Goal: Task Accomplishment & Management: Use online tool/utility

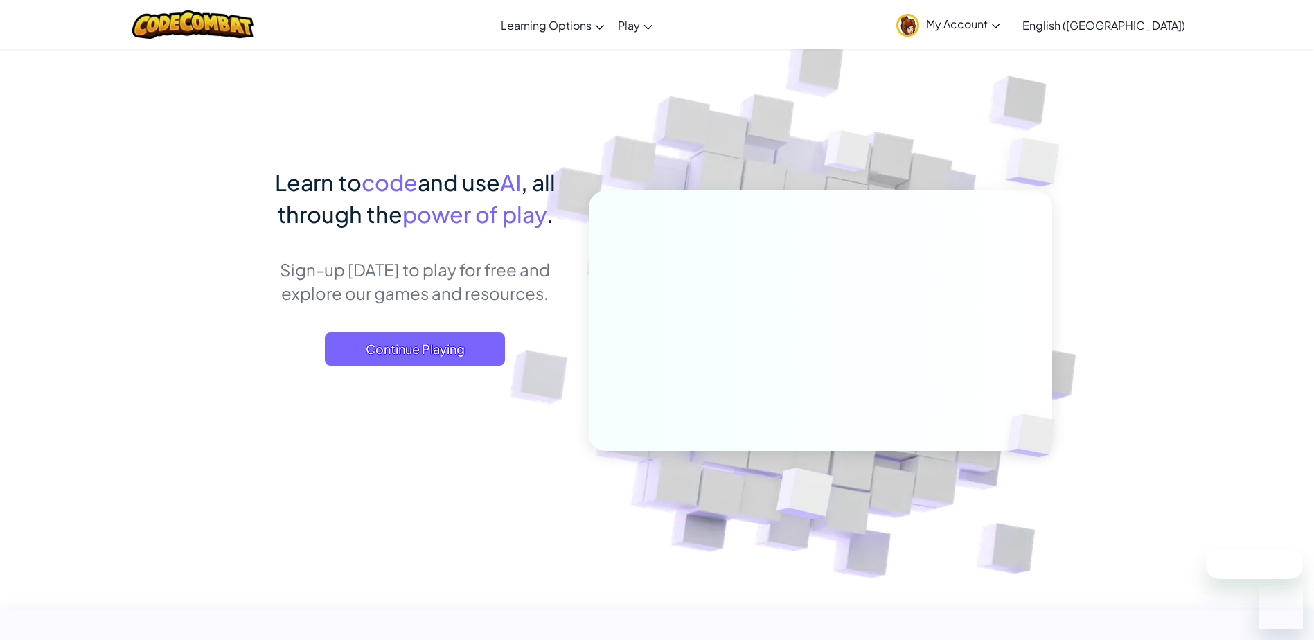
click at [423, 367] on div "Learn to code and use AI , all through the power of play . Sign-up [DATE] to pl…" at bounding box center [415, 279] width 305 height 227
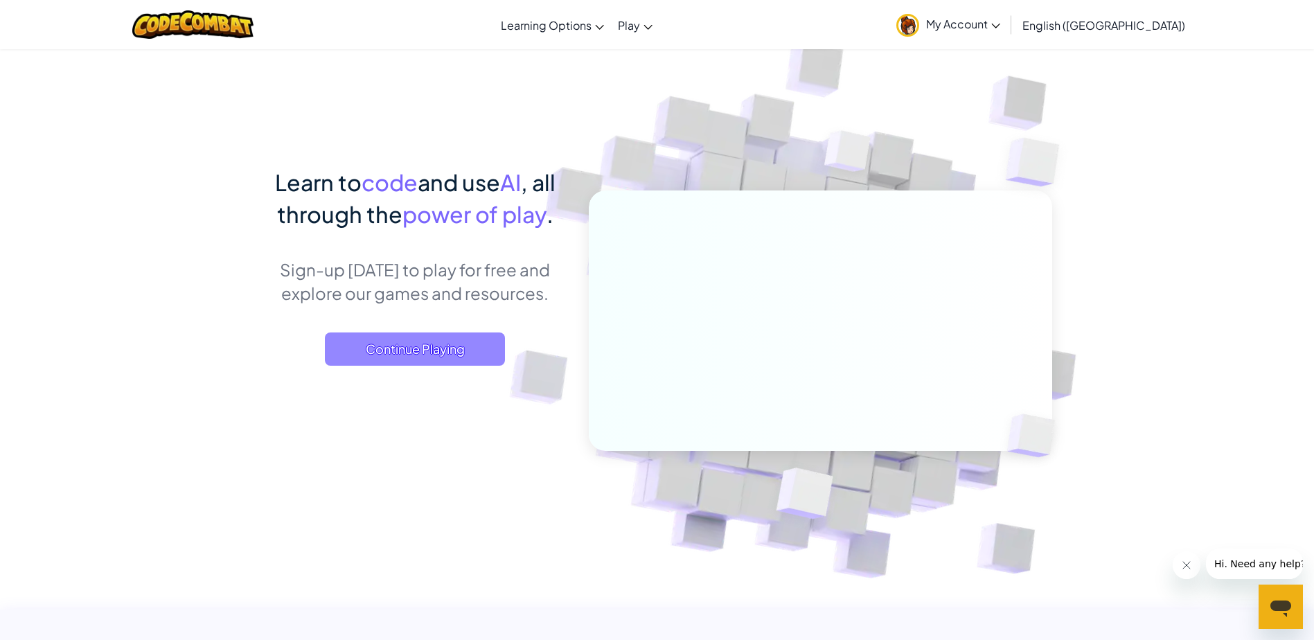
click at [438, 341] on span "Continue Playing" at bounding box center [415, 348] width 180 height 33
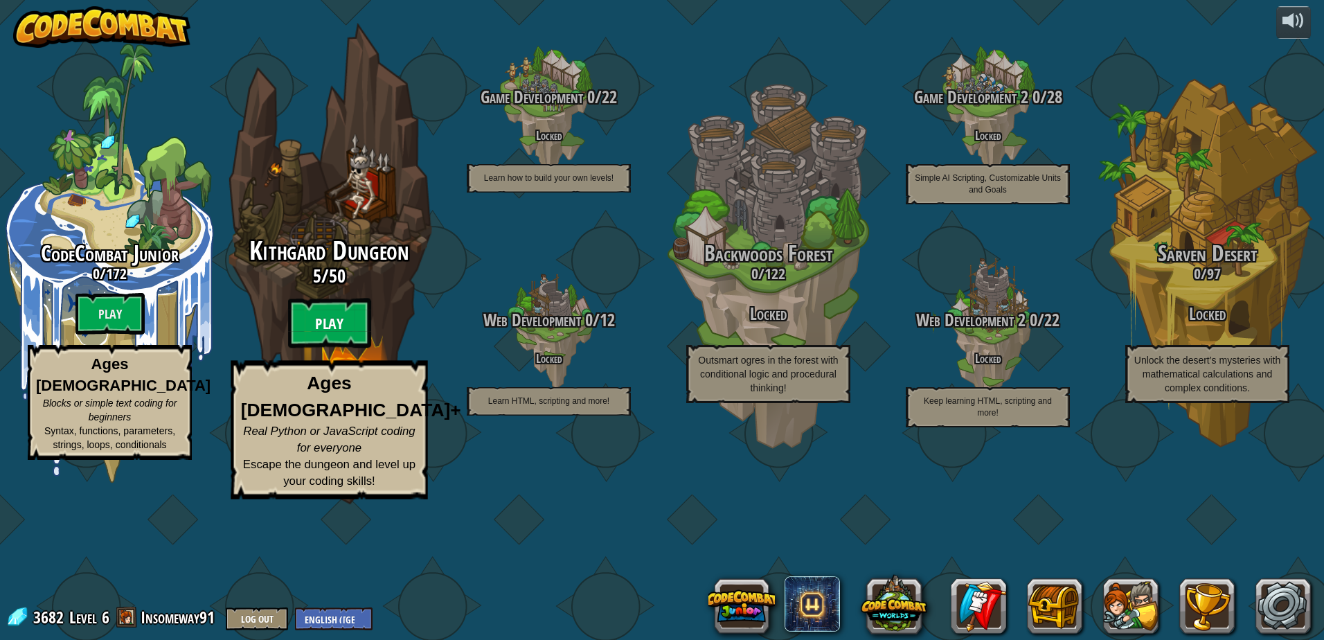
drag, startPoint x: 349, startPoint y: 400, endPoint x: 360, endPoint y: 393, distance: 12.7
click at [360, 348] on btn "Play" at bounding box center [329, 324] width 83 height 50
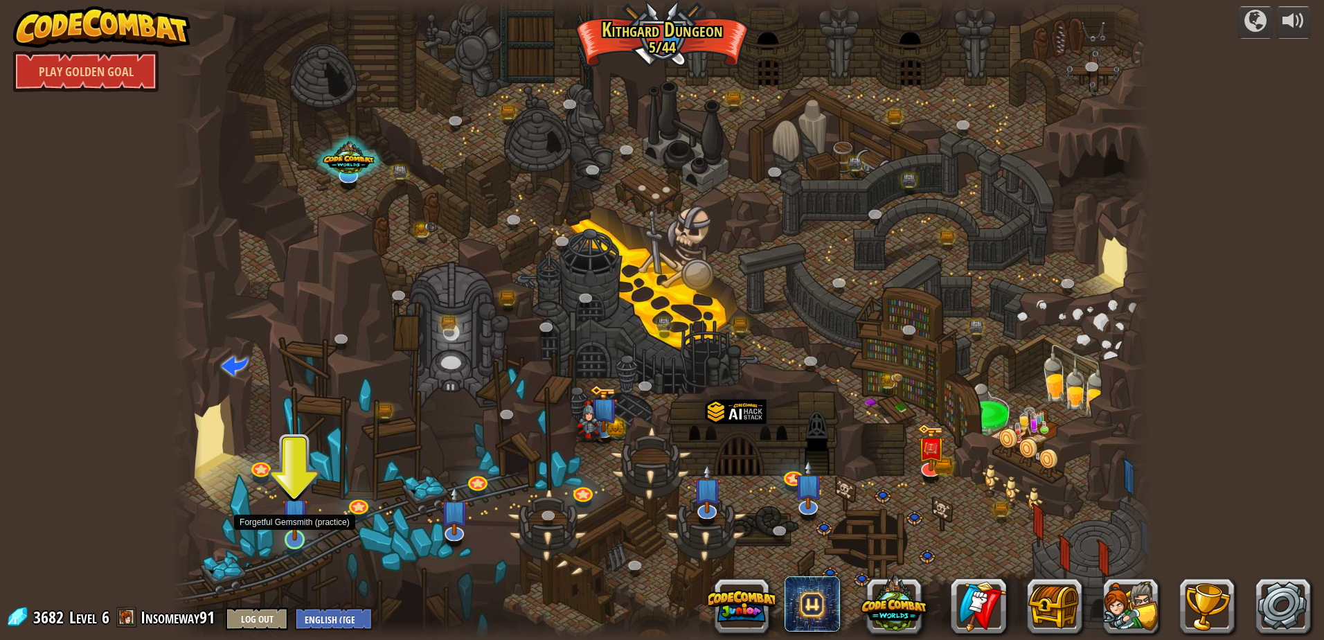
click at [301, 524] on img at bounding box center [295, 511] width 26 height 60
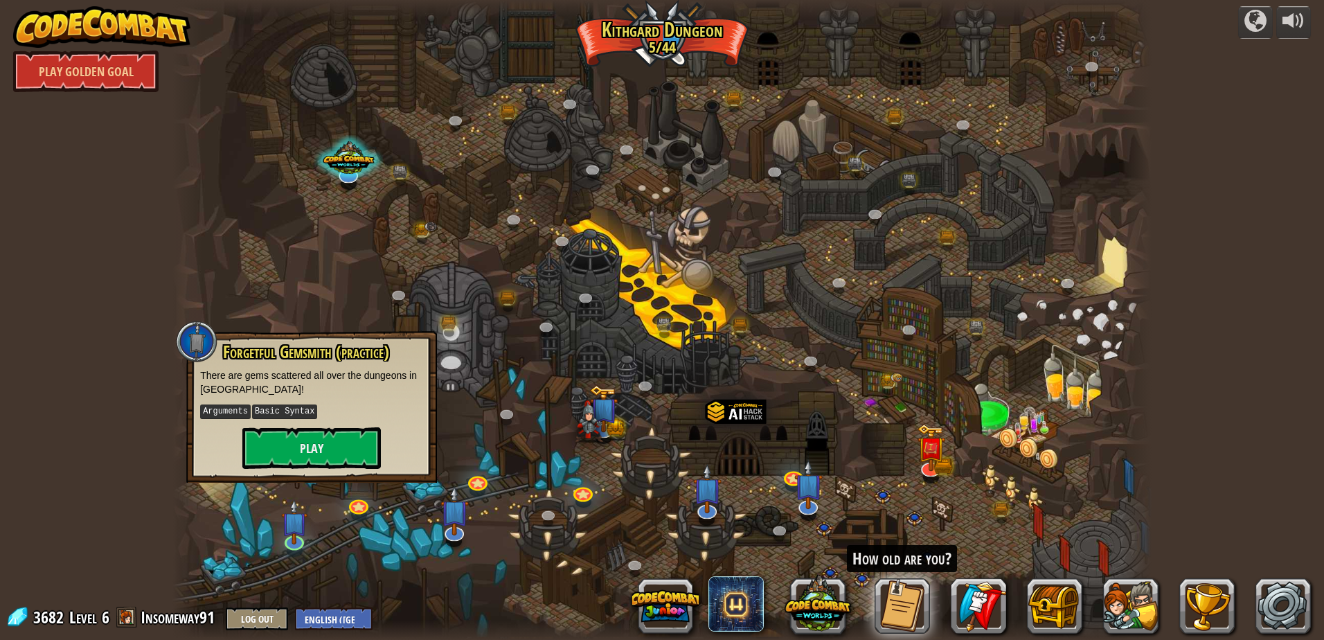
click at [414, 546] on div at bounding box center [661, 320] width 979 height 640
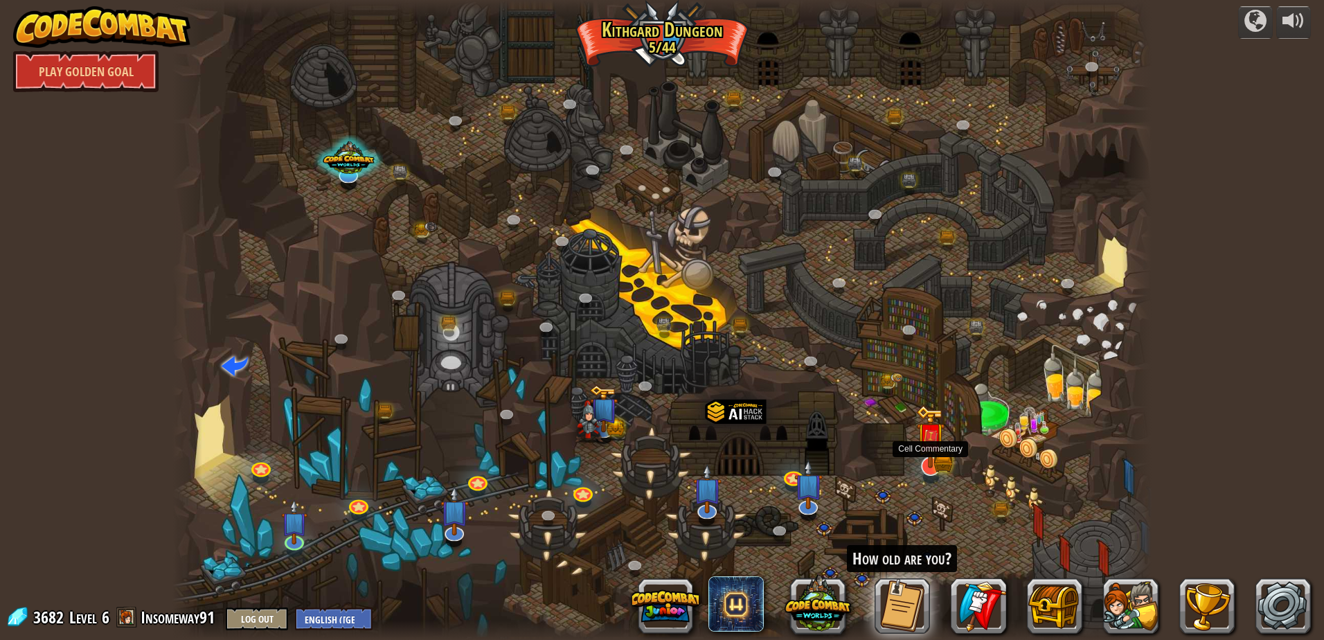
click at [926, 461] on img at bounding box center [930, 436] width 28 height 63
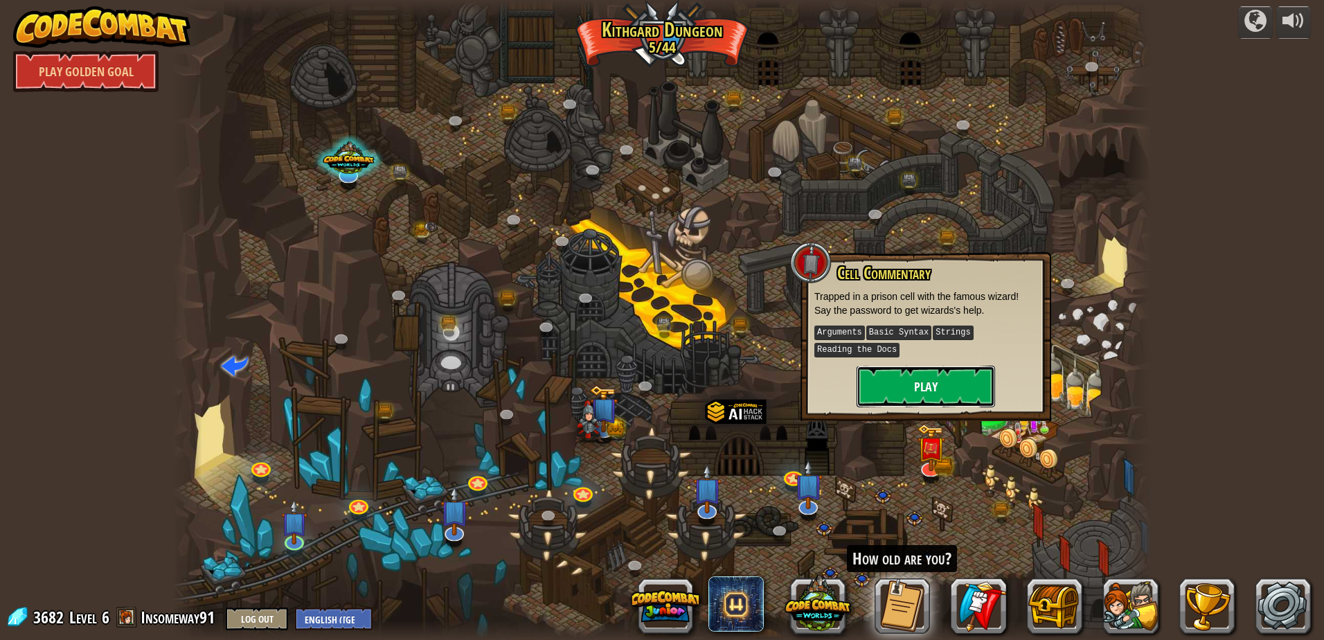
click at [957, 375] on button "Play" at bounding box center [926, 387] width 139 height 42
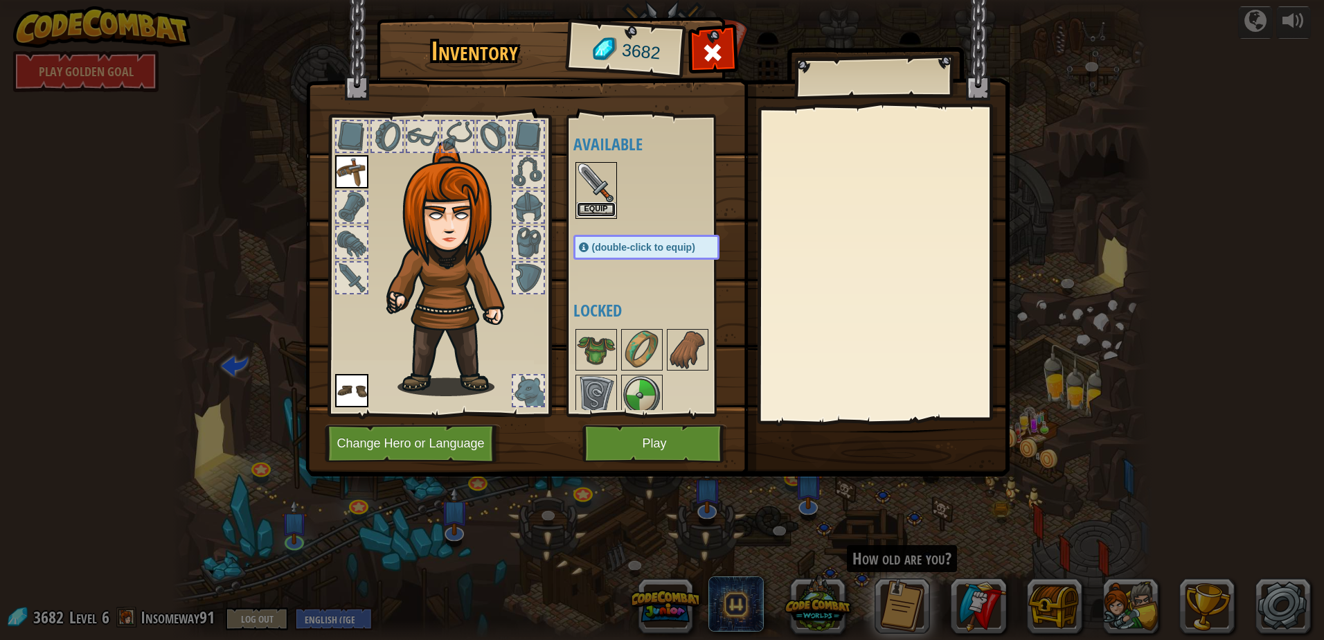
click at [601, 210] on button "Equip" at bounding box center [596, 209] width 39 height 15
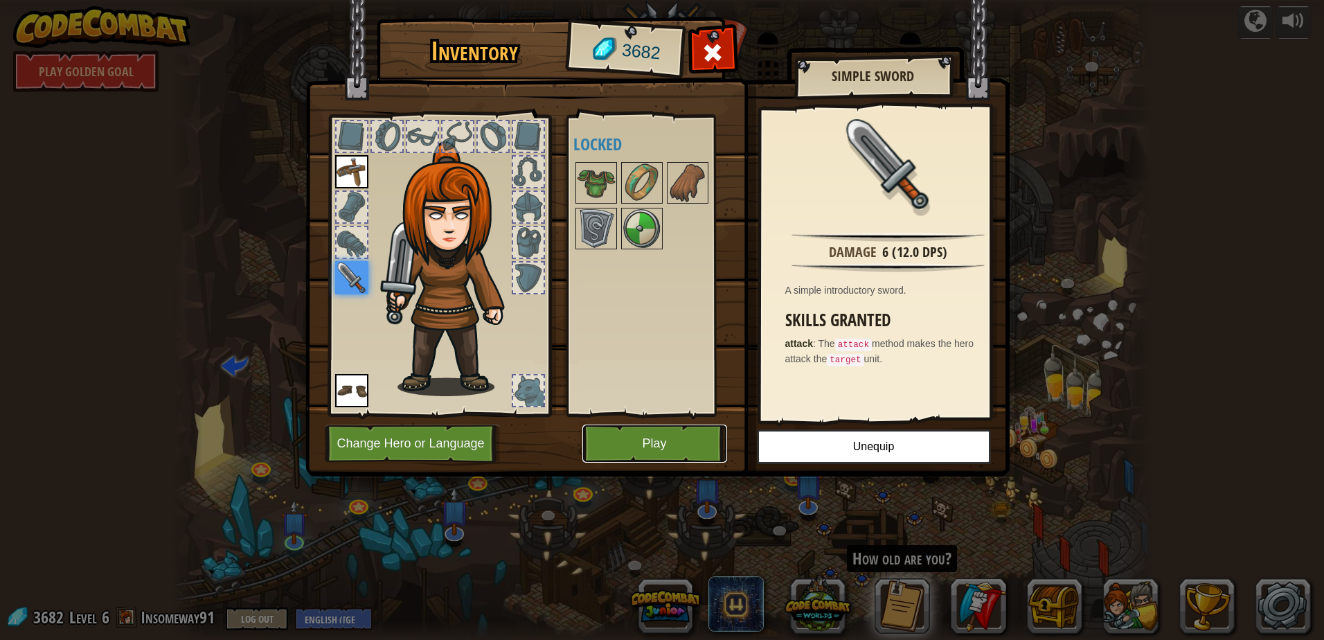
click at [668, 450] on button "Play" at bounding box center [655, 444] width 145 height 38
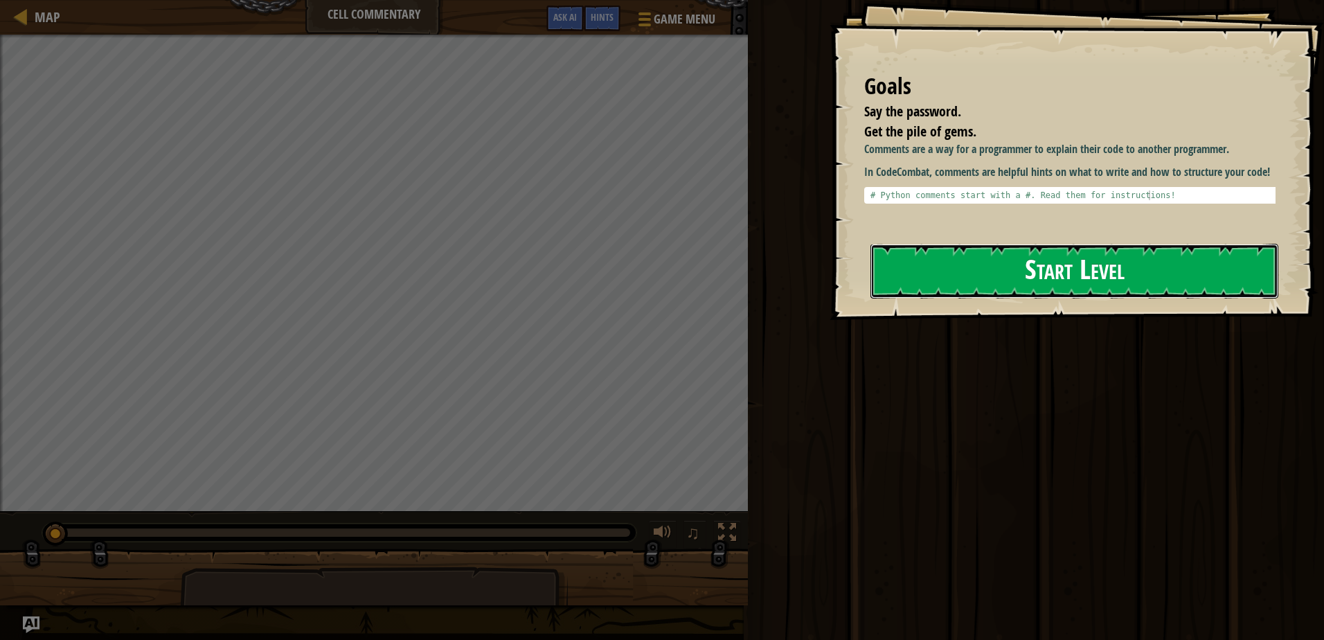
click at [985, 284] on button "Start Level" at bounding box center [1075, 271] width 408 height 55
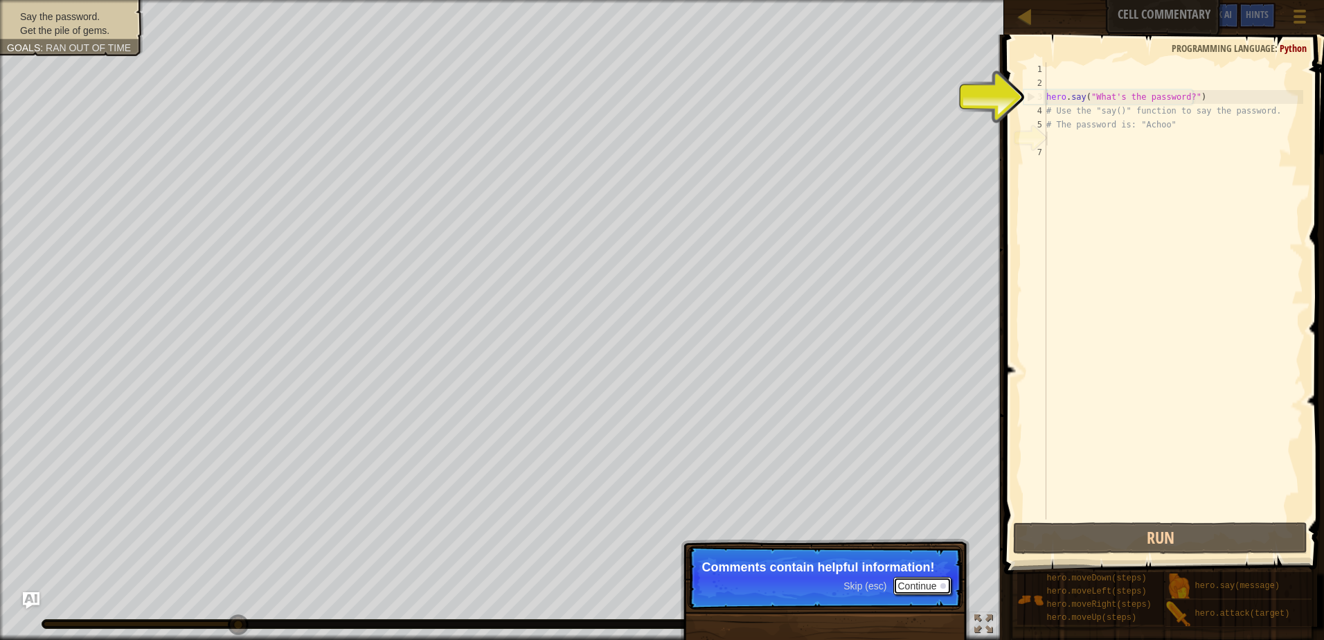
click at [930, 580] on button "Continue" at bounding box center [922, 586] width 57 height 18
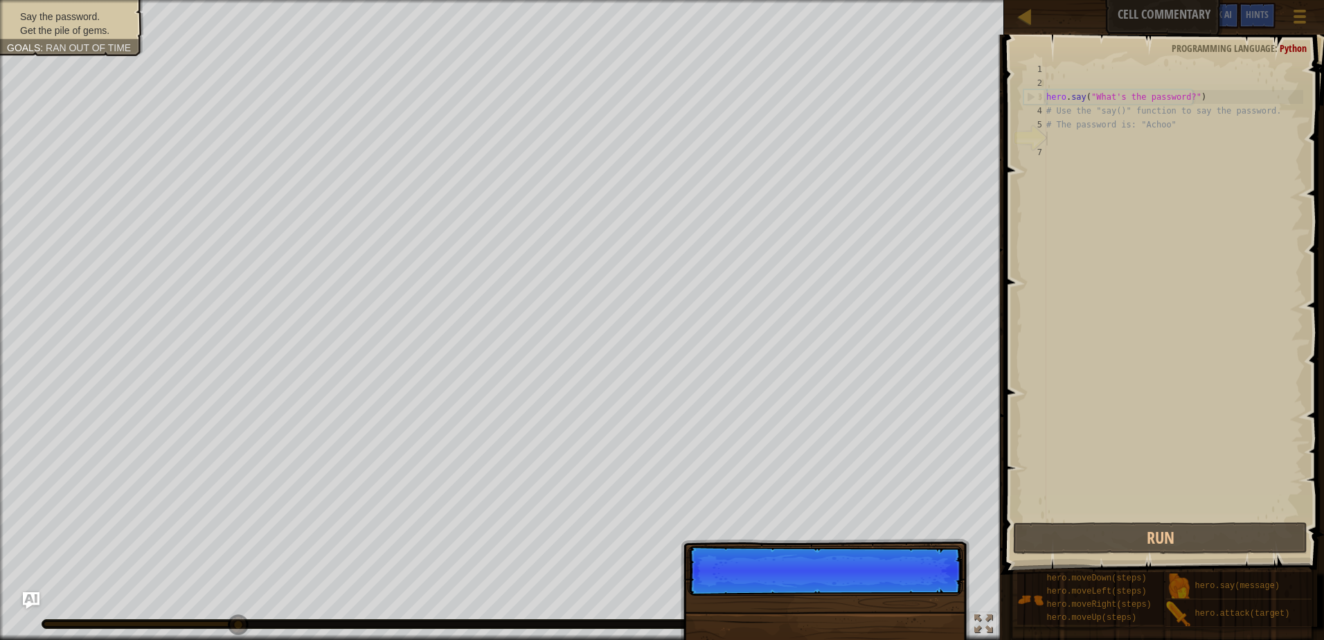
scroll to position [6, 0]
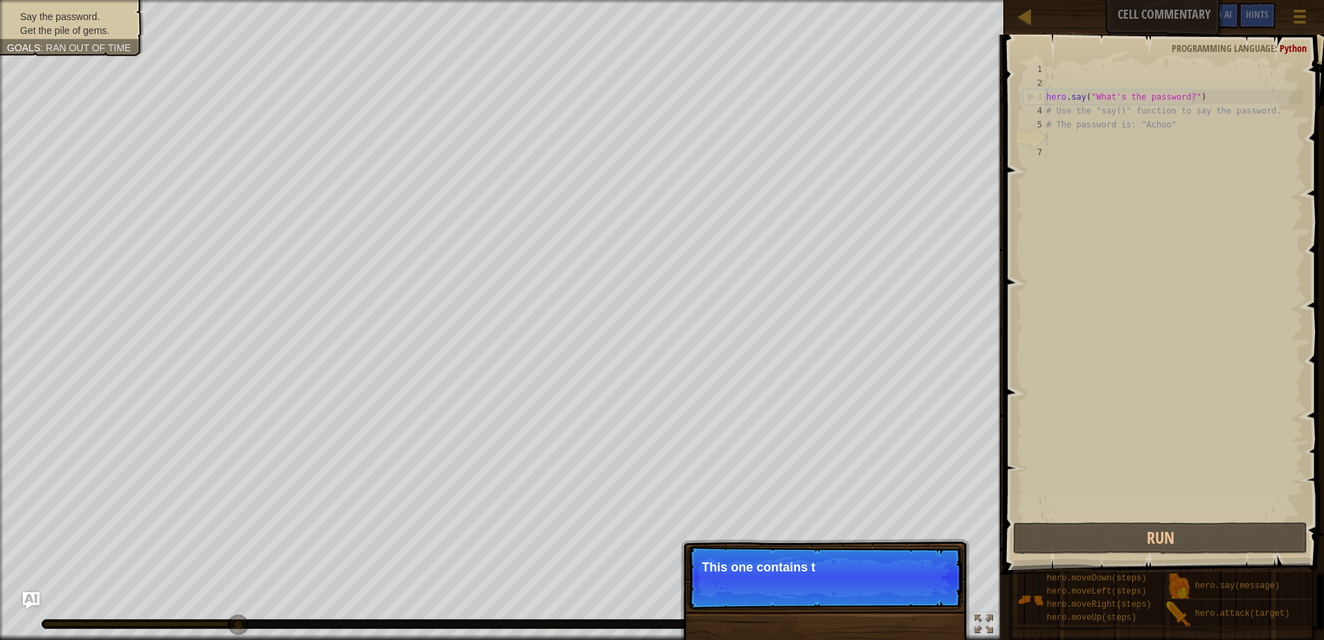
click at [916, 580] on p "Skip (esc) Continue This one contains t" at bounding box center [825, 578] width 275 height 64
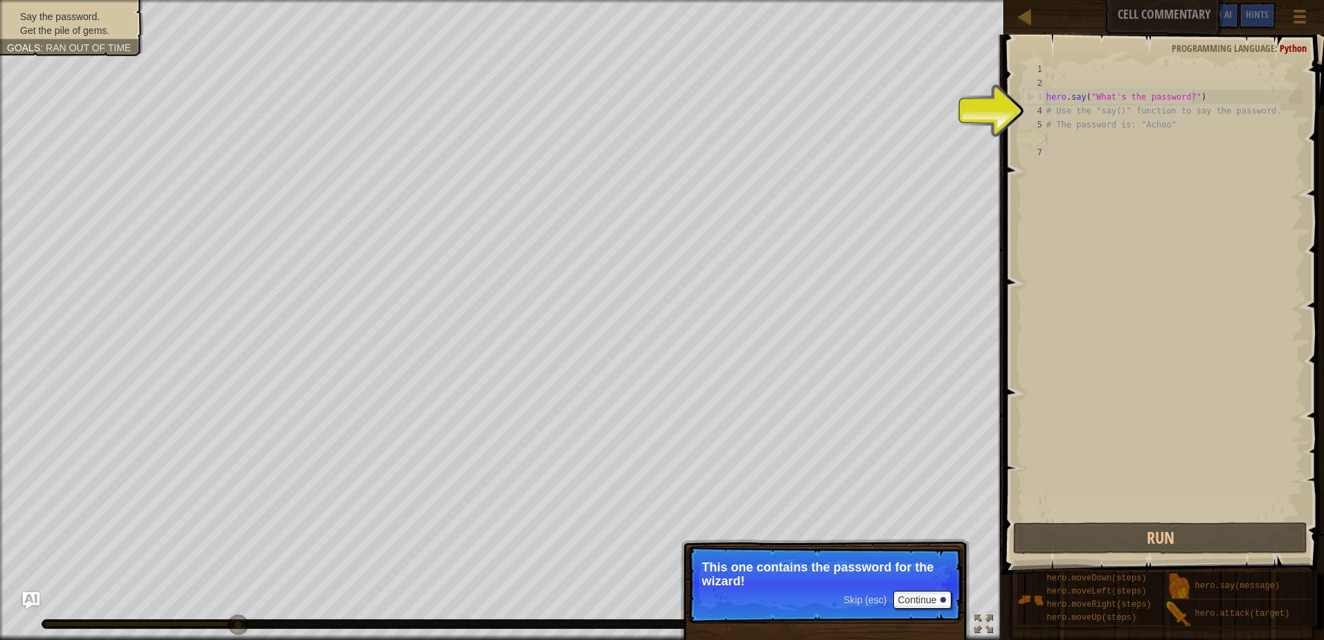
click at [1023, 347] on div "1 2 3 4 5 6 7 hero . say ( "What's the password?" ) # Use the "say()" function …" at bounding box center [1162, 290] width 283 height 457
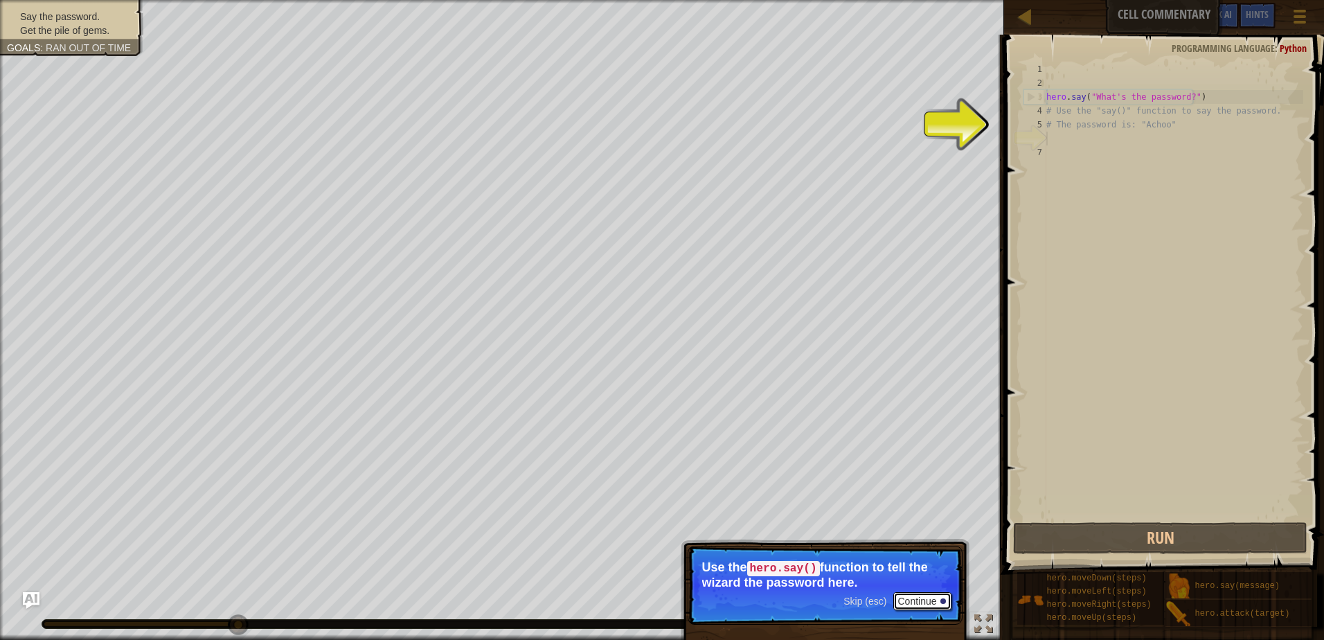
click at [912, 598] on button "Continue" at bounding box center [922, 601] width 57 height 18
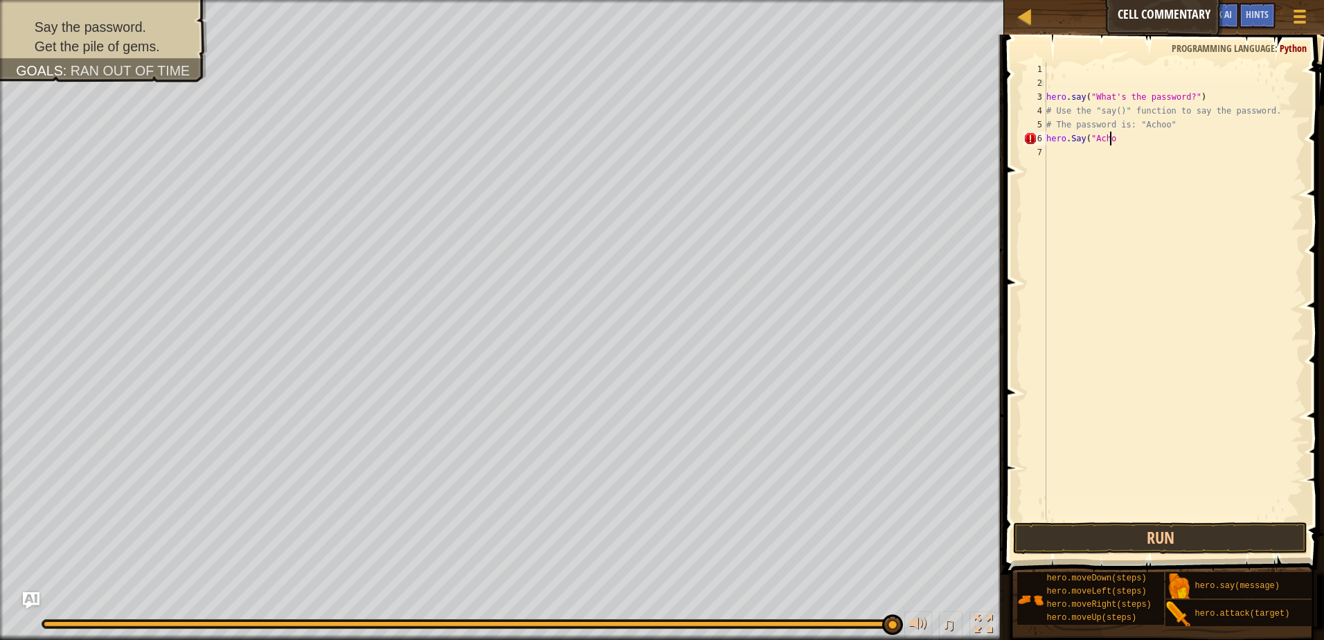
scroll to position [6, 5]
type textarea "hero.Say("Achoo")"
click at [1191, 540] on button "Run" at bounding box center [1160, 538] width 294 height 32
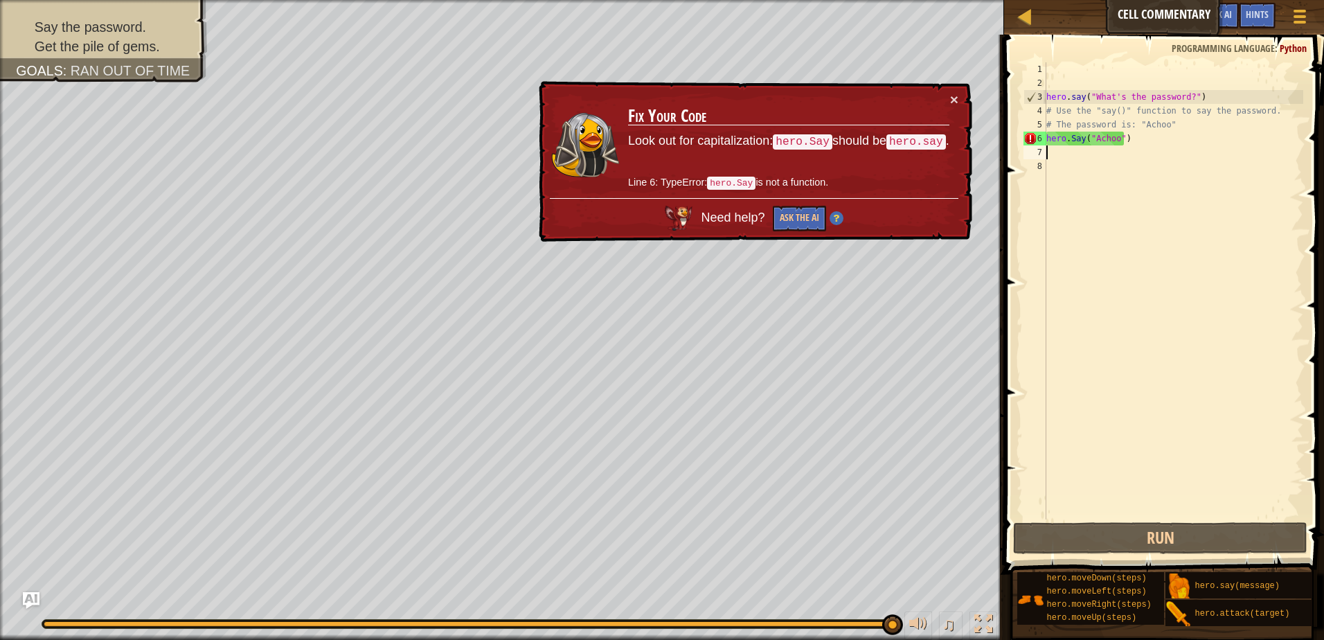
click at [1073, 136] on div "hero . say ( "What's the password?" ) # Use the "say()" function to say the pas…" at bounding box center [1174, 304] width 260 height 485
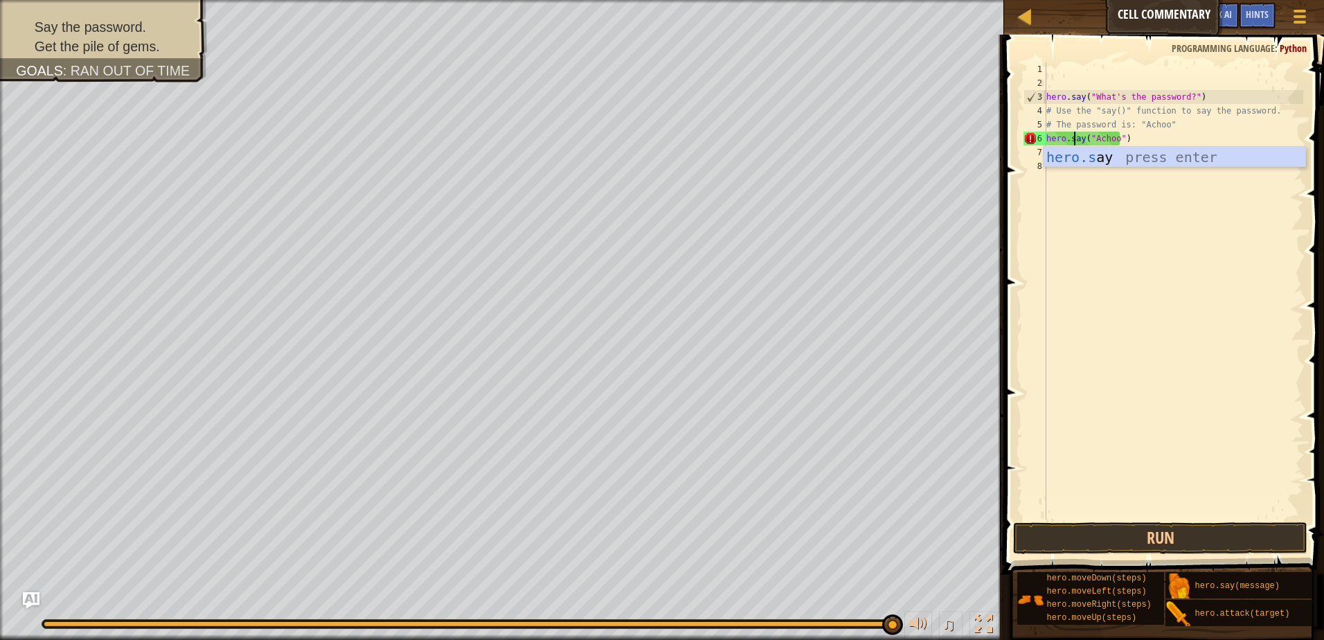
scroll to position [6, 2]
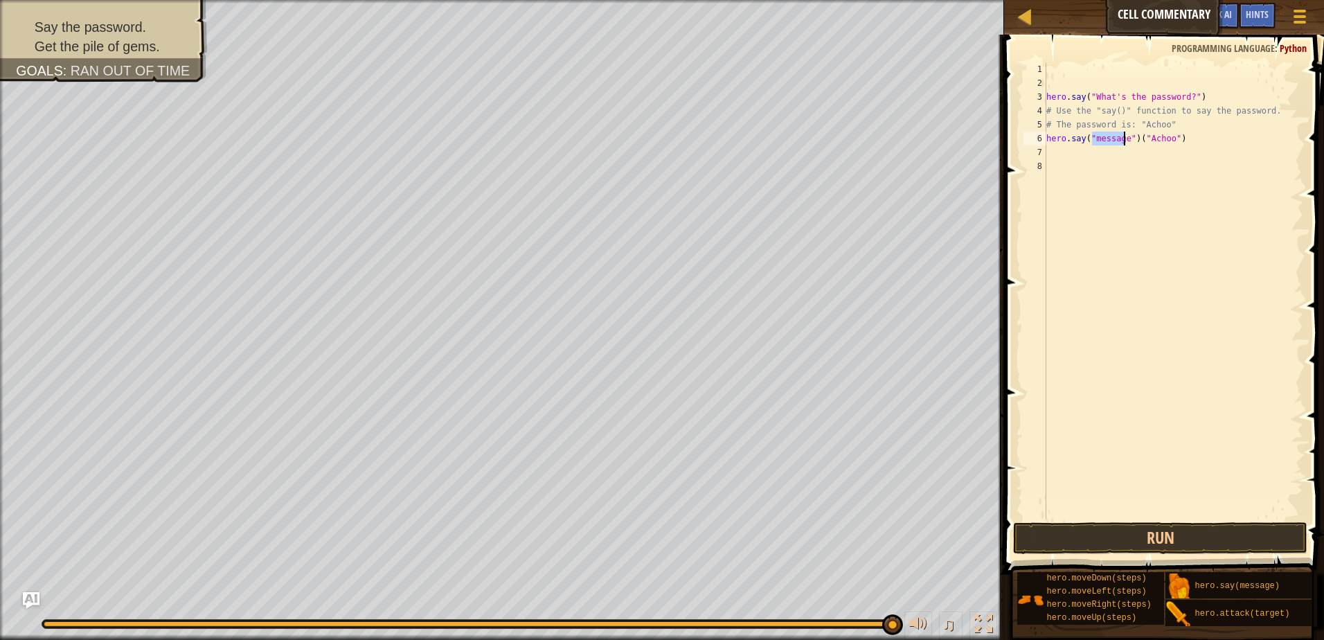
click at [1185, 136] on div "hero . say ( "What's the password?" ) # Use the "say()" function to say the pas…" at bounding box center [1174, 304] width 260 height 485
type textarea "hero.say("Achoo")"
drag, startPoint x: 1173, startPoint y: 530, endPoint x: 1155, endPoint y: 521, distance: 20.1
click at [1164, 528] on button "Run" at bounding box center [1160, 538] width 294 height 32
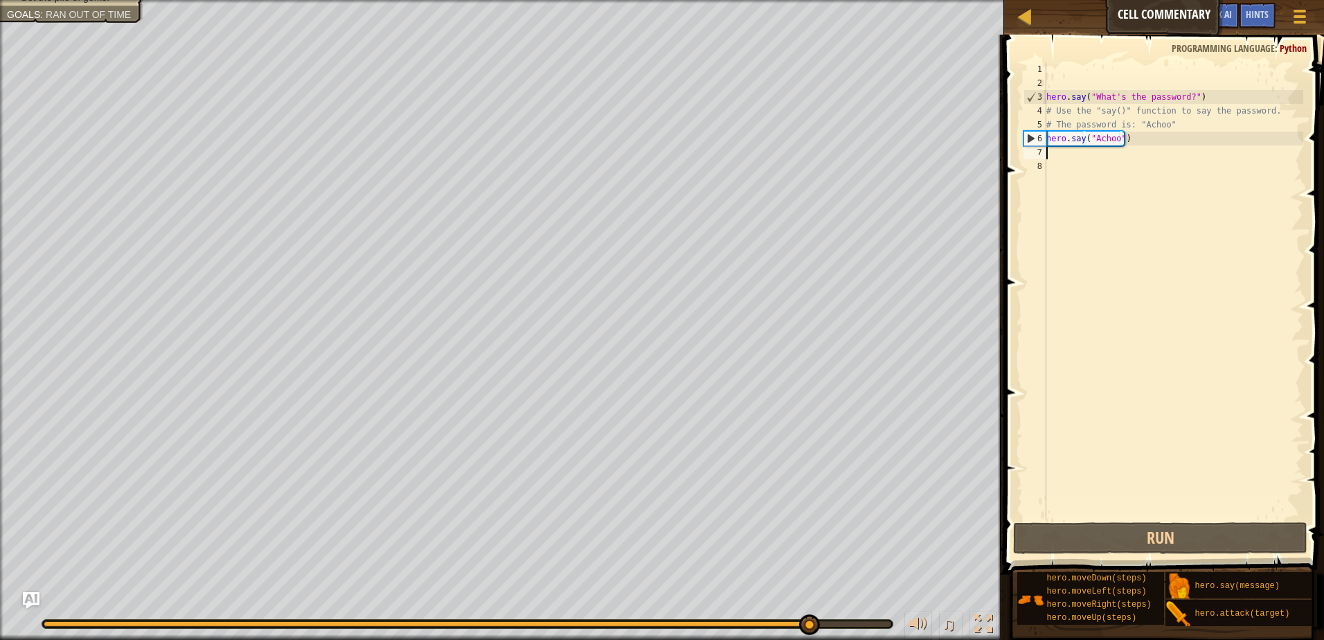
click at [1141, 157] on div "hero . say ( "What's the password?" ) # Use the "say()" function to say the pas…" at bounding box center [1174, 304] width 260 height 485
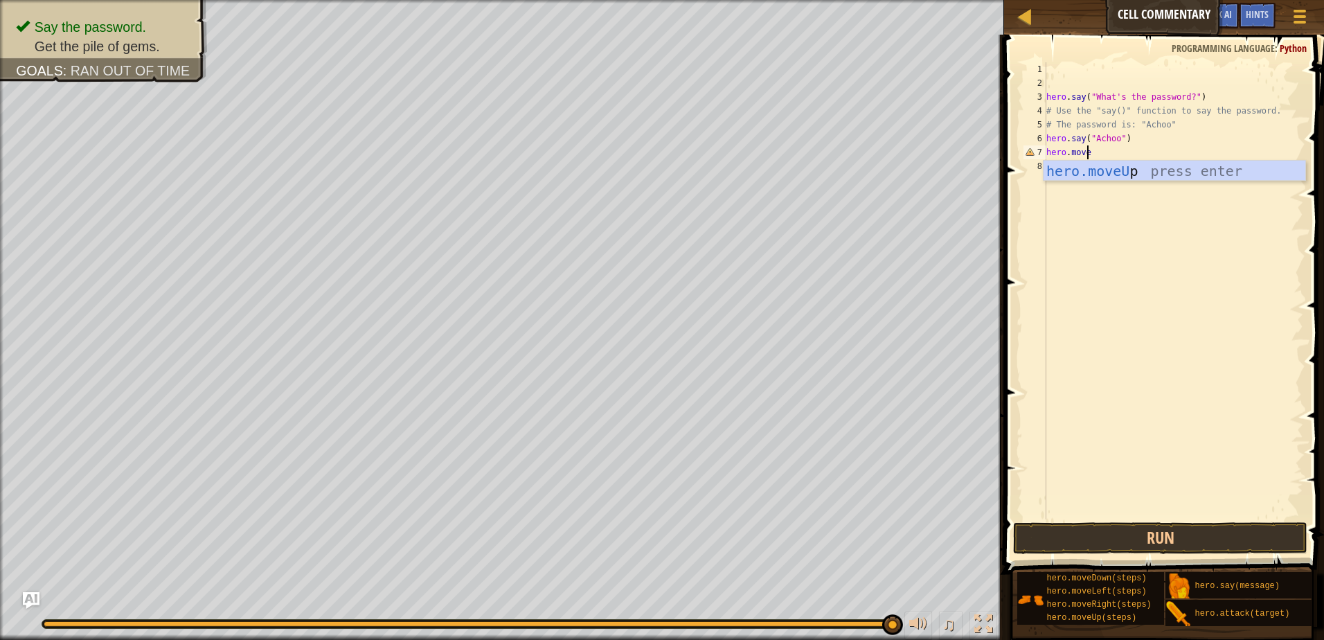
scroll to position [6, 3]
type textarea "hero.moveUp"
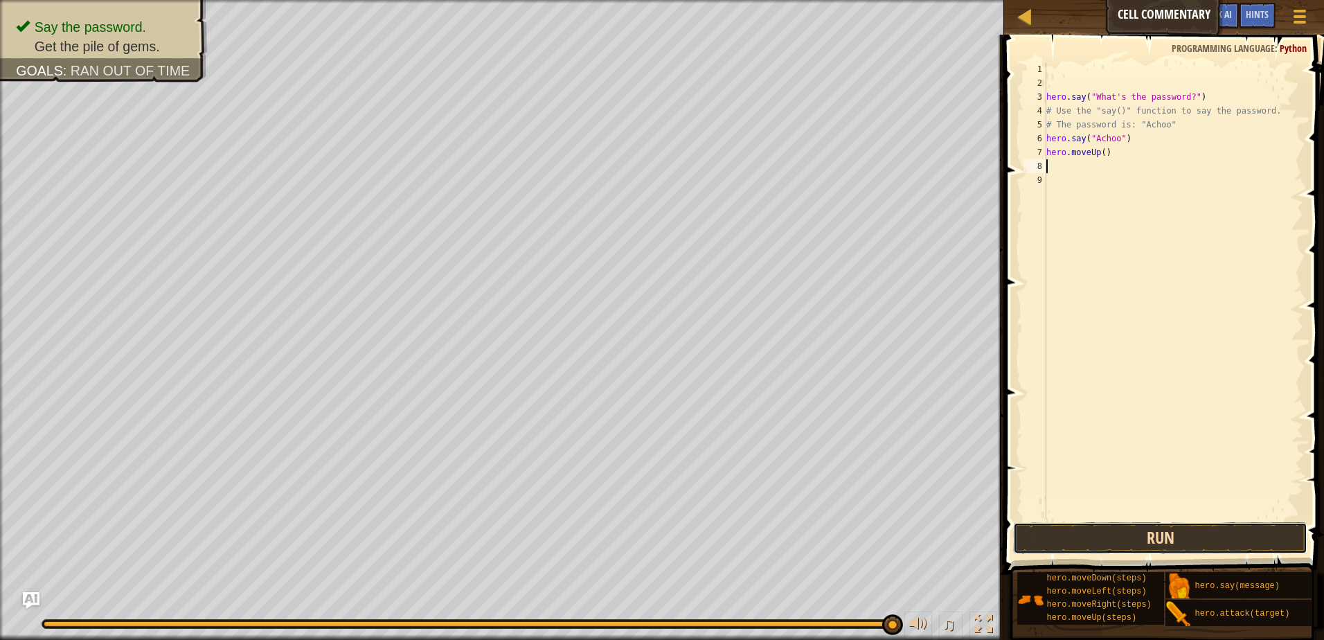
click at [1140, 522] on button "Run" at bounding box center [1160, 538] width 294 height 32
type textarea "hero>moveUp"
type textarea "hero.say("Achoo")"
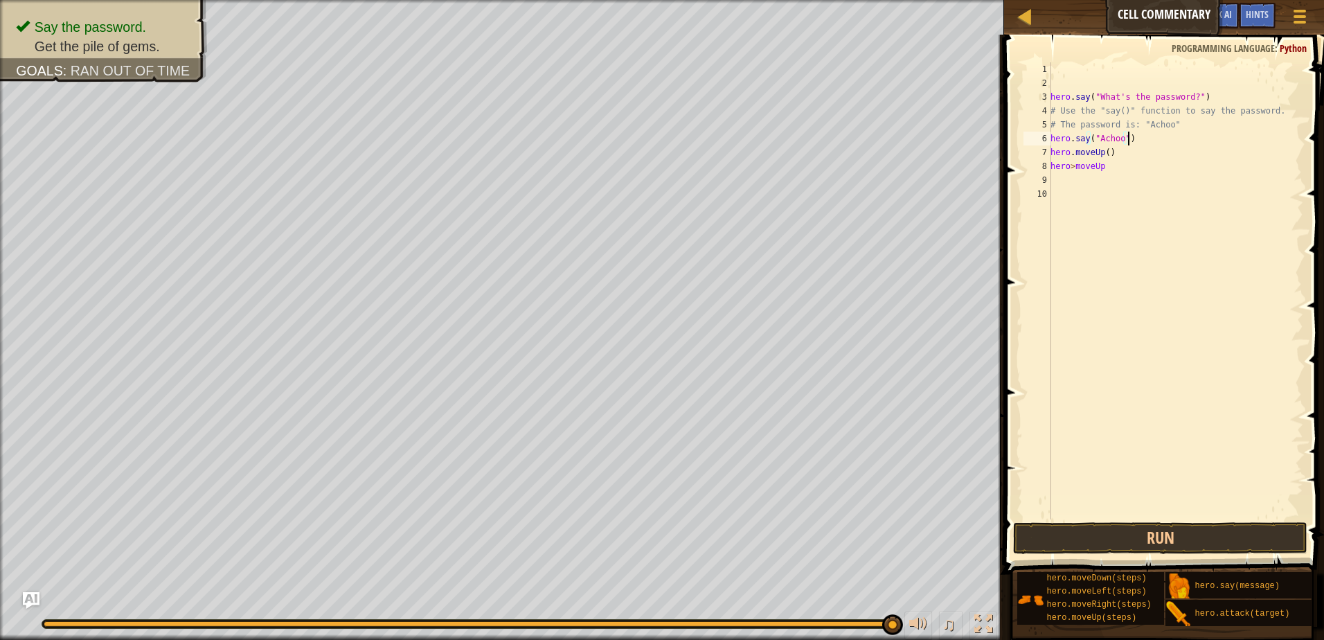
drag, startPoint x: 1263, startPoint y: 33, endPoint x: 1134, endPoint y: 228, distance: 234.4
click at [1155, 383] on div "hero . say ( "What's the password?" ) # Use the "say()" function to say the pas…" at bounding box center [1176, 304] width 256 height 485
click at [1148, 181] on div "hero . say ( "What's the password?" ) # Use the "say()" function to say the pas…" at bounding box center [1176, 304] width 256 height 485
click at [1138, 168] on div "hero . say ( "What's the password?" ) # Use the "say()" function to say the pas…" at bounding box center [1176, 304] width 256 height 485
drag, startPoint x: 1326, startPoint y: 6, endPoint x: 1292, endPoint y: 526, distance: 521.3
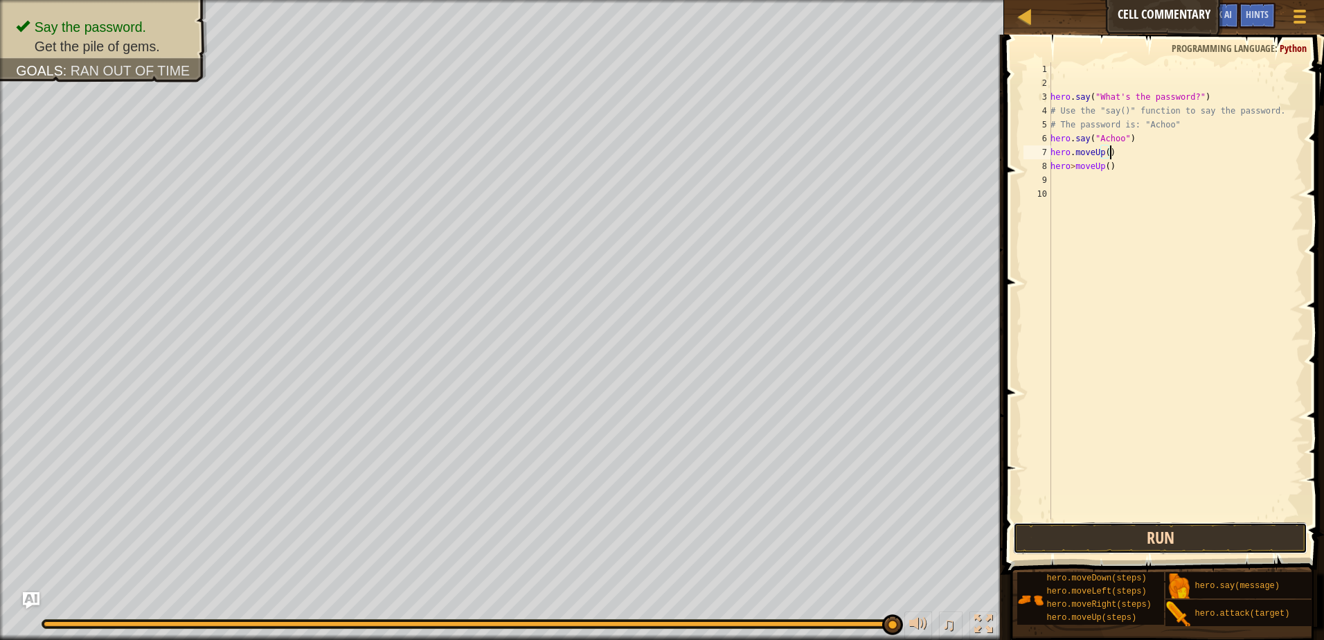
click at [1292, 526] on button "Run" at bounding box center [1160, 538] width 294 height 32
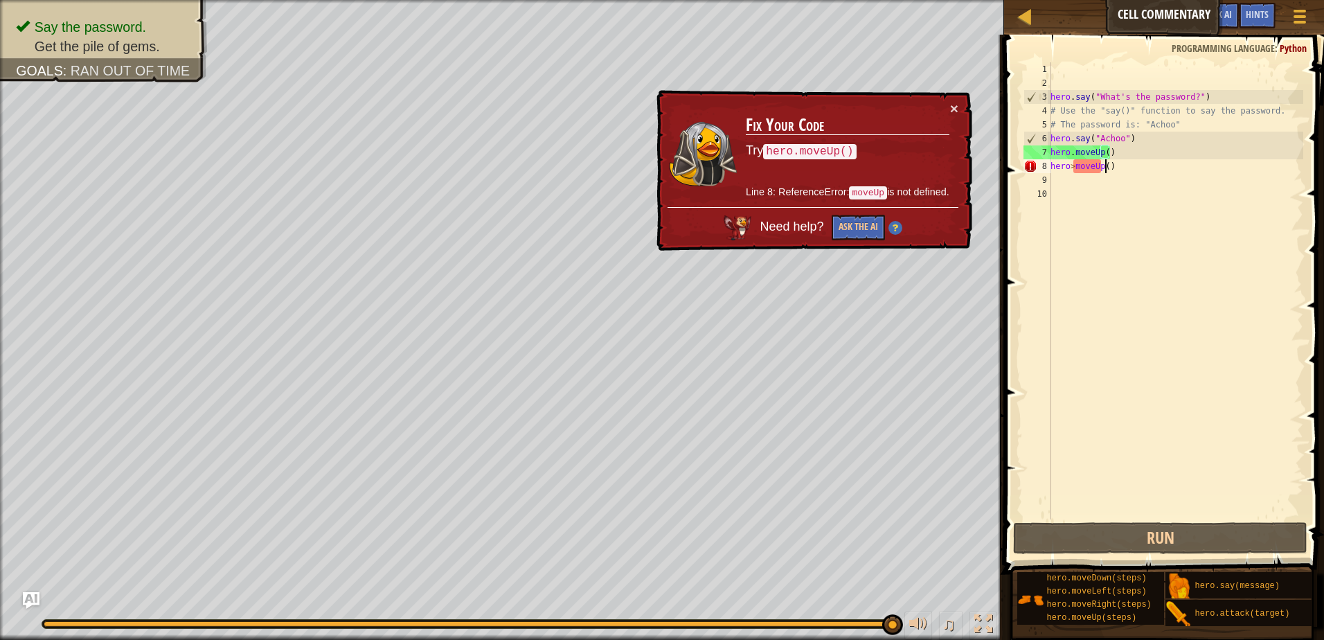
click at [1103, 168] on div "hero . say ( "What's the password?" ) # Use the "say()" function to say the pas…" at bounding box center [1176, 304] width 256 height 485
type textarea "hero>moveUp()"
drag, startPoint x: 1122, startPoint y: 164, endPoint x: 1009, endPoint y: 163, distance: 113.6
click at [1009, 163] on div "hero>moveUp() 1 2 3 4 5 6 7 8 9 10 hero . say ( "What's the password?" ) # Use …" at bounding box center [1162, 332] width 324 height 580
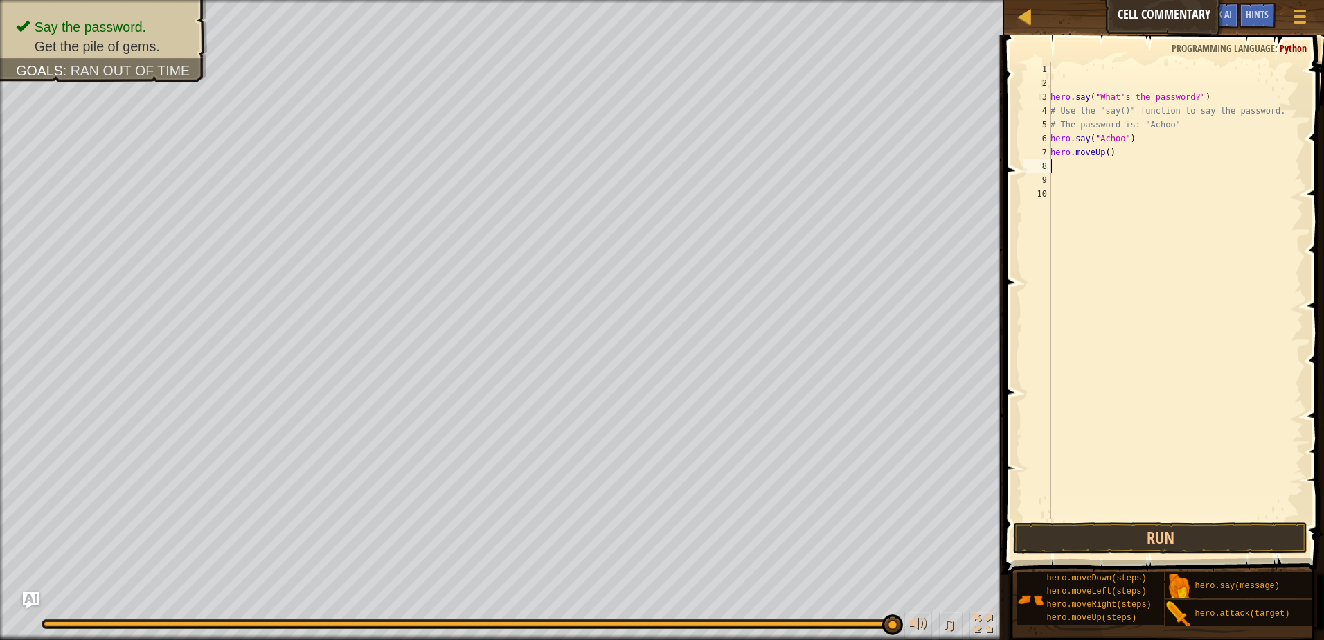
click at [1106, 148] on div "hero . say ( "What's the password?" ) # Use the "say()" function to say the pas…" at bounding box center [1176, 304] width 256 height 485
type textarea "hero.moveUp(2)"
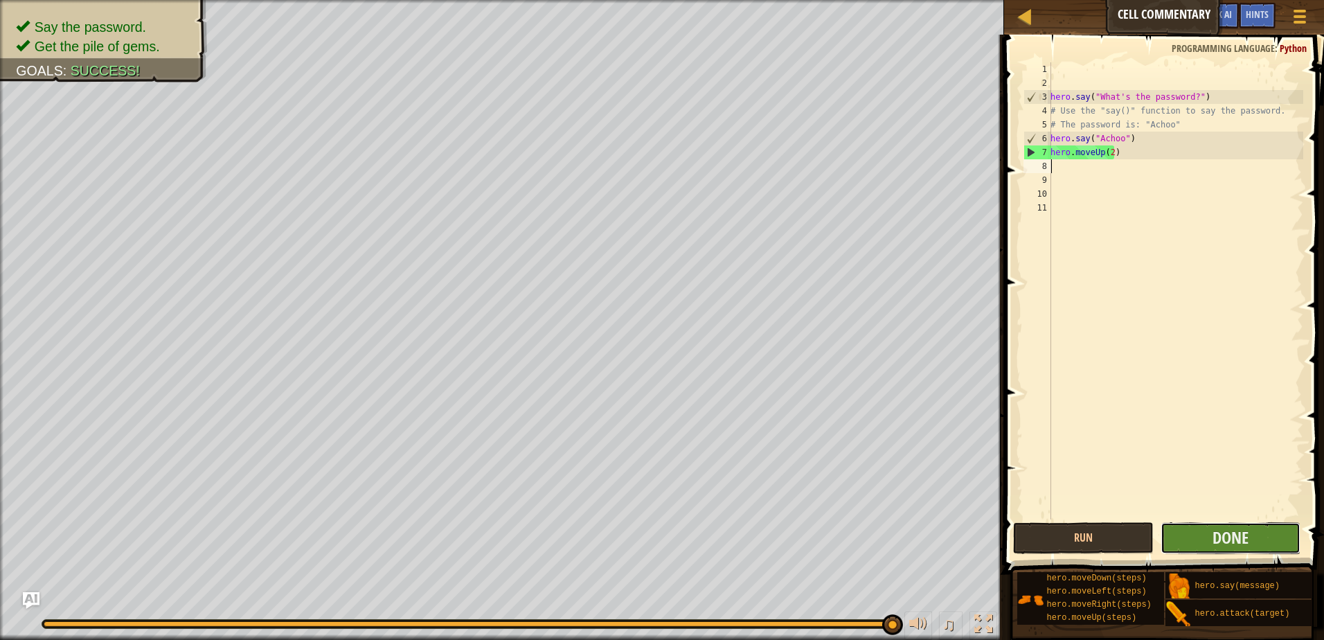
click at [1257, 540] on button "Done" at bounding box center [1231, 538] width 141 height 32
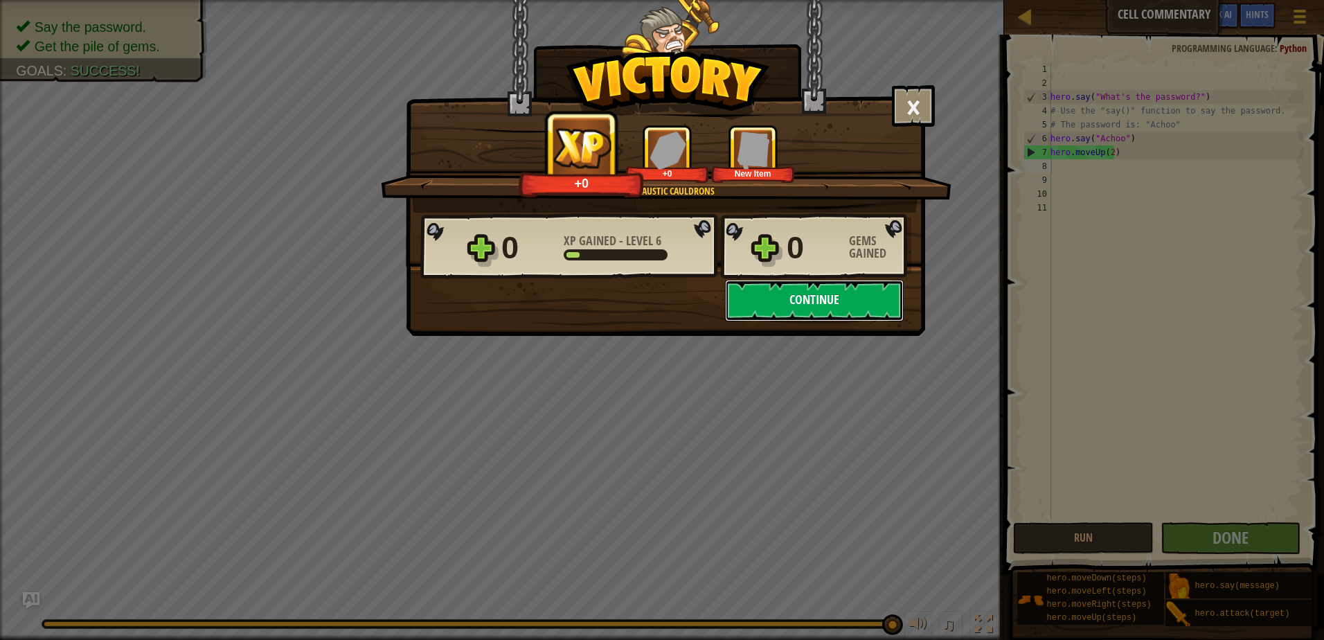
click at [821, 296] on button "Continue" at bounding box center [814, 301] width 179 height 42
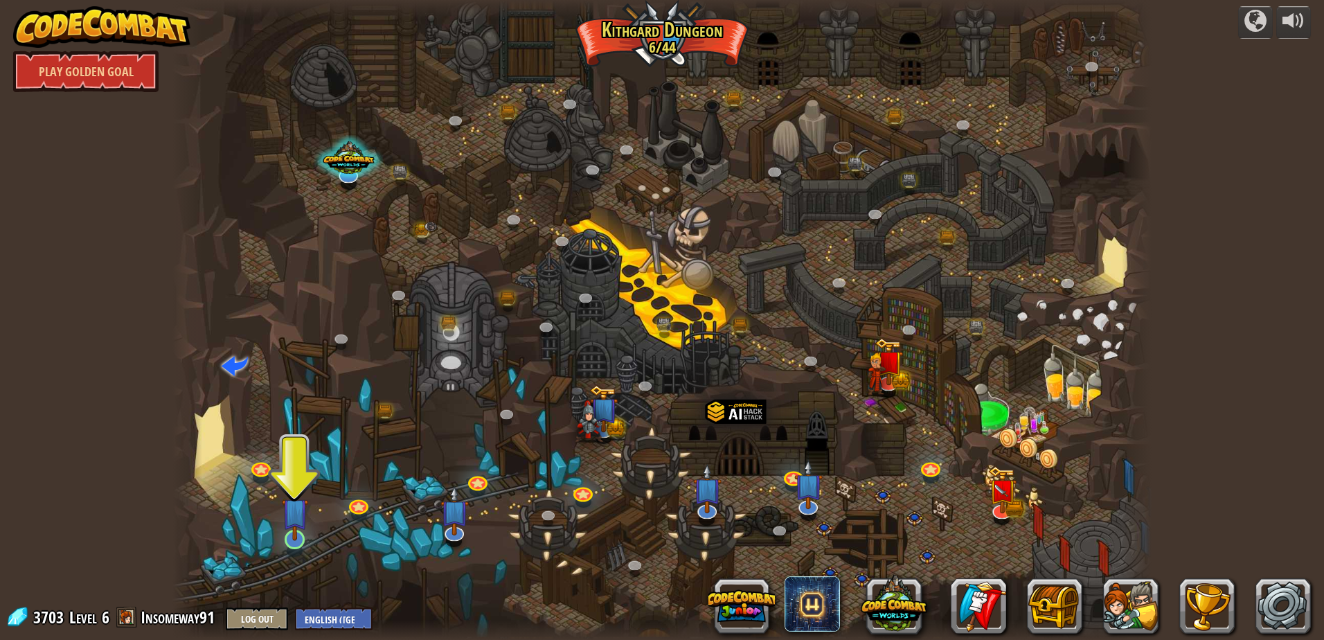
drag, startPoint x: 267, startPoint y: 529, endPoint x: 291, endPoint y: 528, distance: 24.3
click at [267, 528] on div at bounding box center [661, 320] width 979 height 640
click at [296, 531] on img at bounding box center [295, 511] width 26 height 60
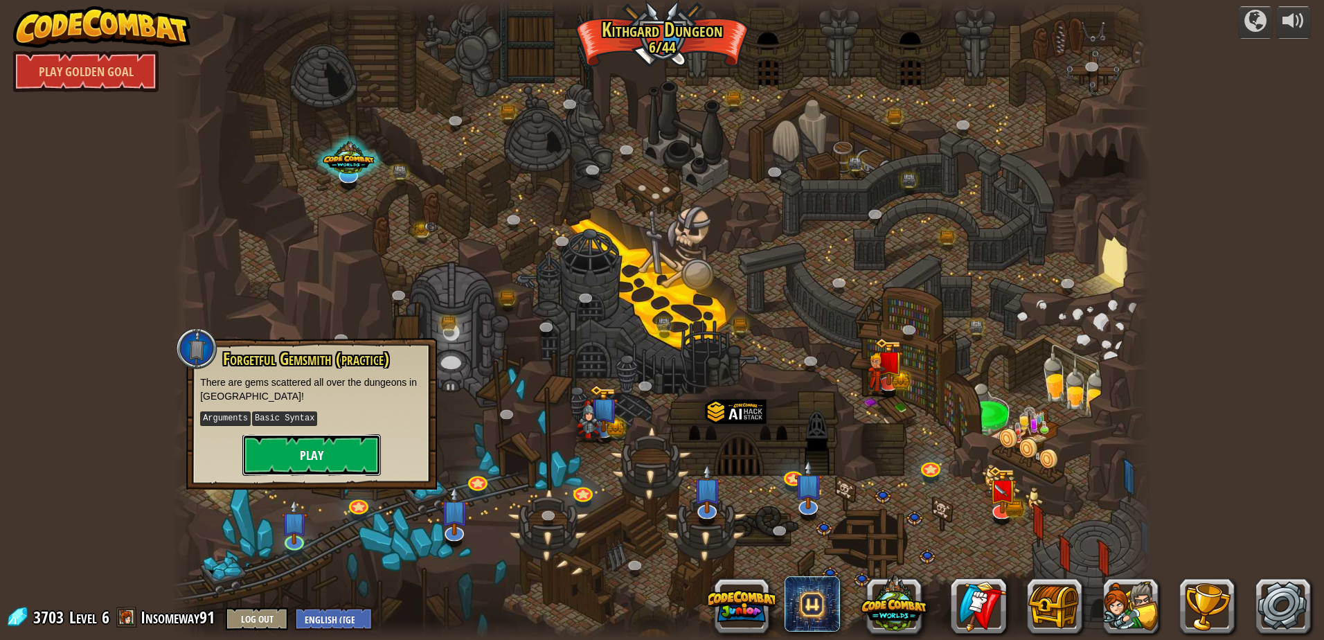
click at [342, 452] on button "Play" at bounding box center [311, 455] width 139 height 42
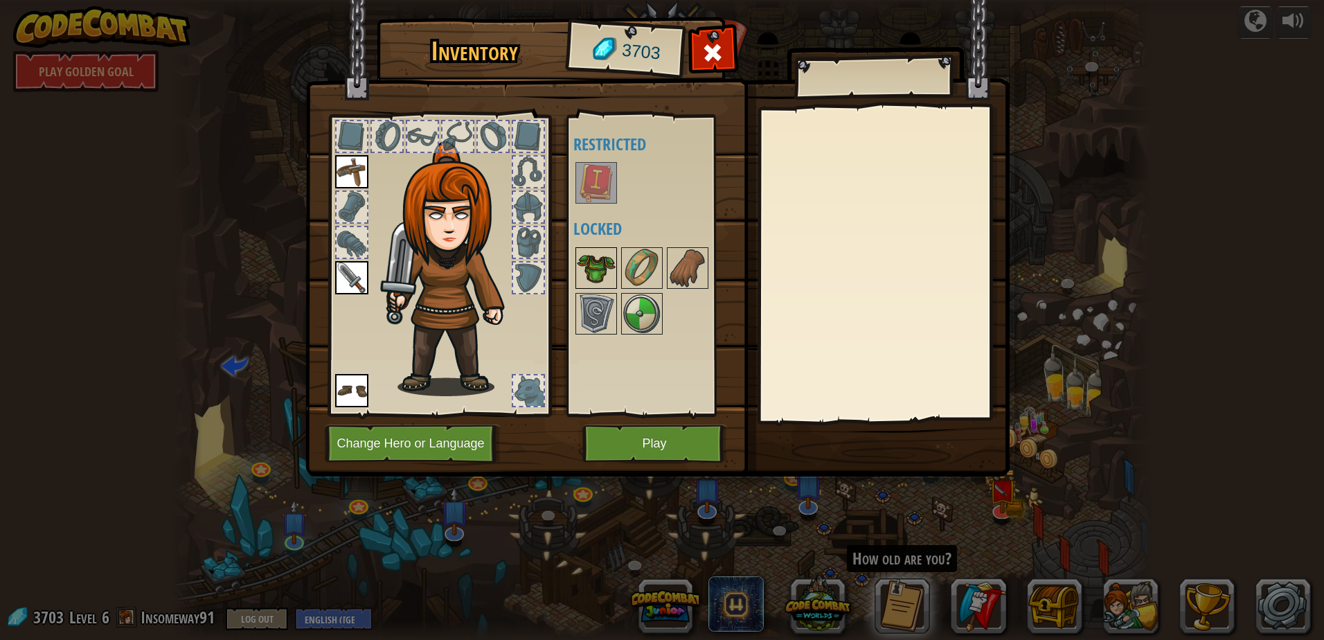
click at [598, 247] on div at bounding box center [597, 268] width 42 height 42
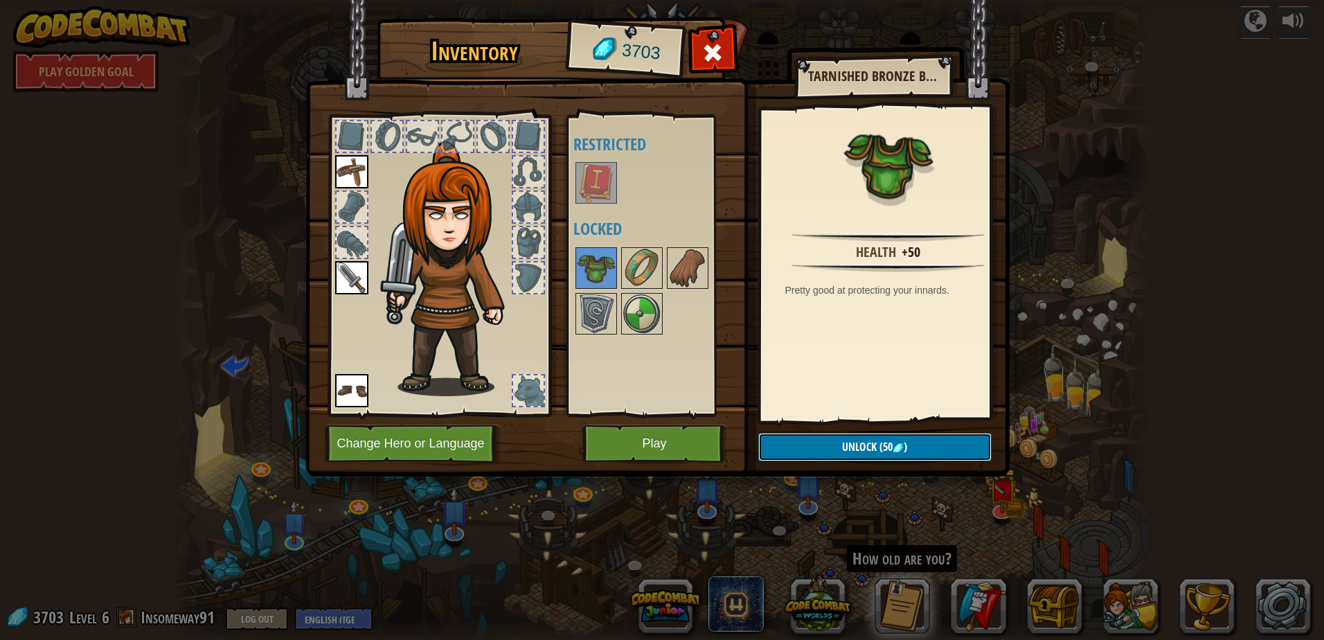
click at [861, 452] on span "Unlock" at bounding box center [859, 446] width 35 height 15
click at [852, 443] on button "Confirm" at bounding box center [874, 447] width 233 height 28
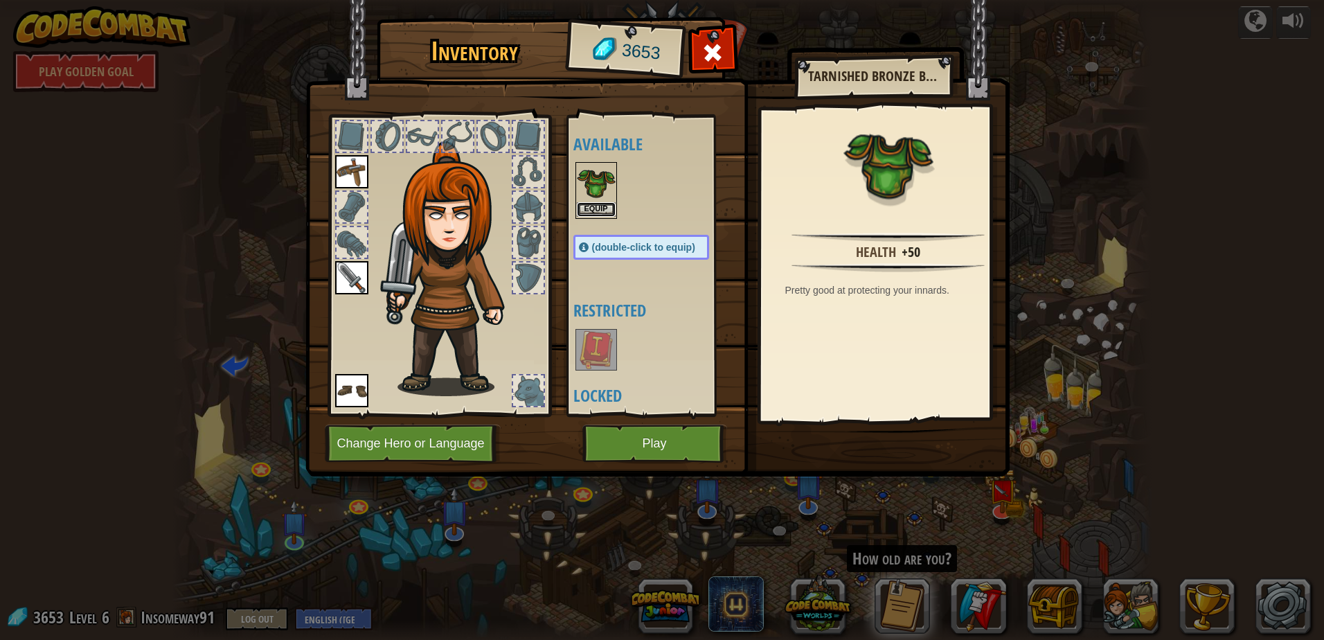
click at [593, 213] on button "Equip" at bounding box center [596, 209] width 39 height 15
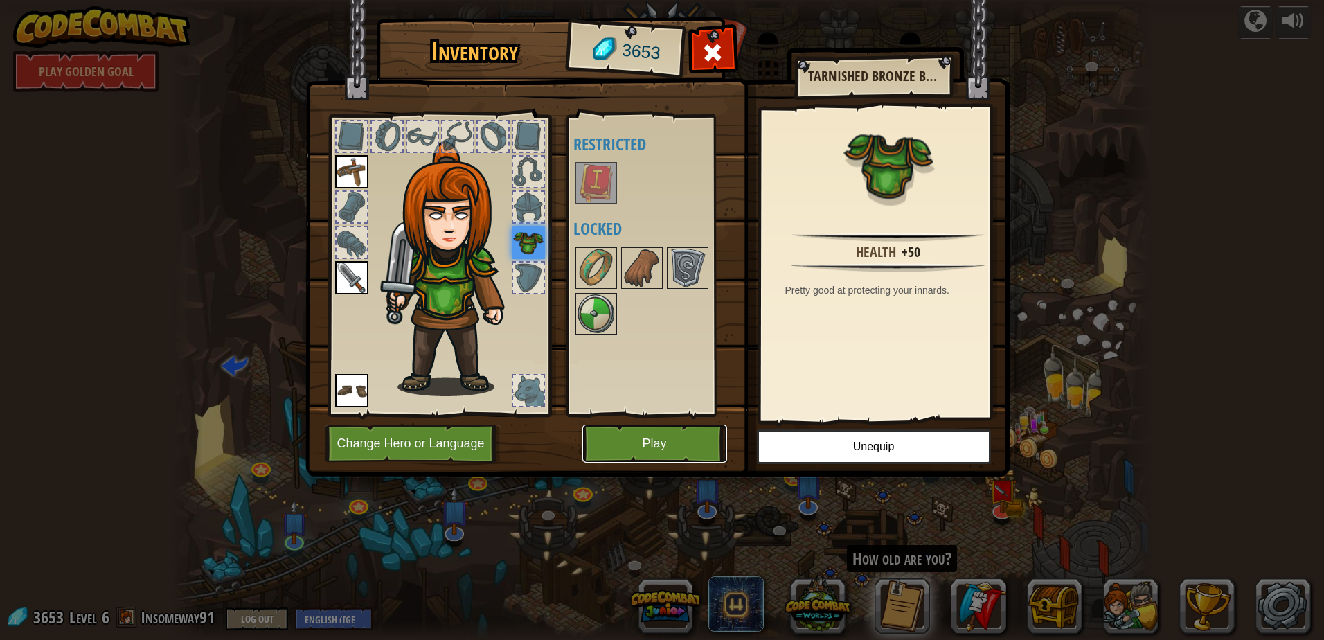
click at [652, 429] on button "Play" at bounding box center [655, 444] width 145 height 38
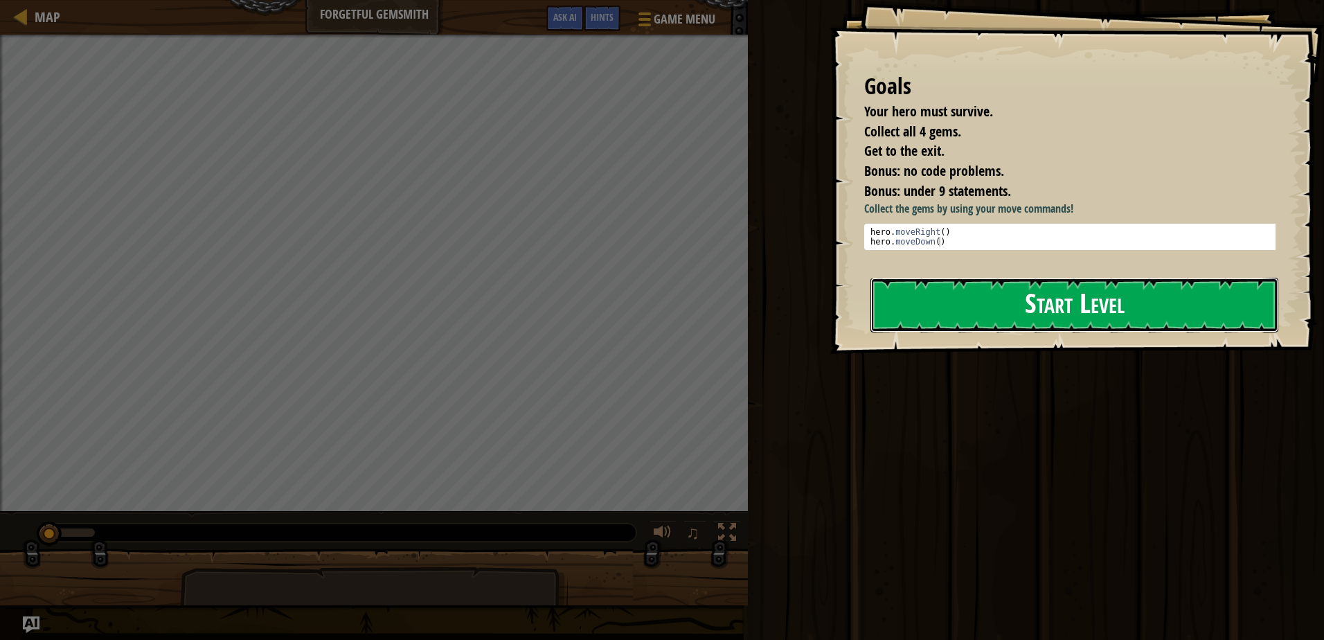
click at [970, 321] on button "Start Level" at bounding box center [1075, 305] width 408 height 55
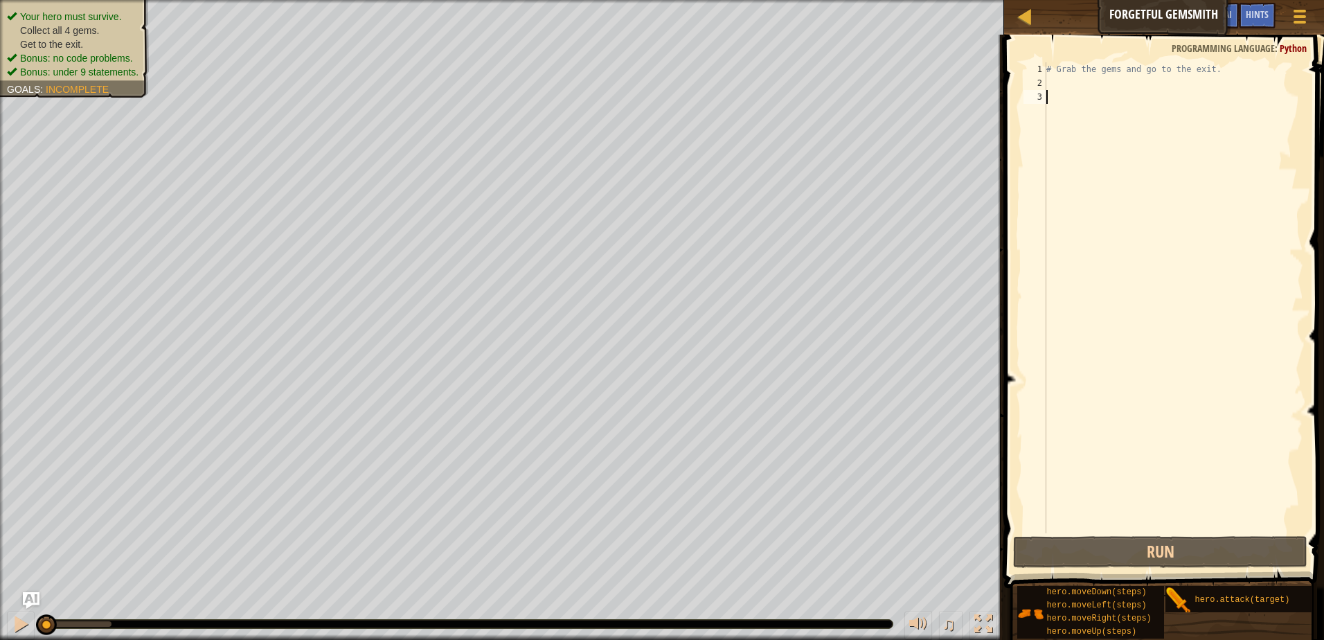
click at [1123, 79] on div "# Grab the gems and go to the exit." at bounding box center [1174, 311] width 260 height 499
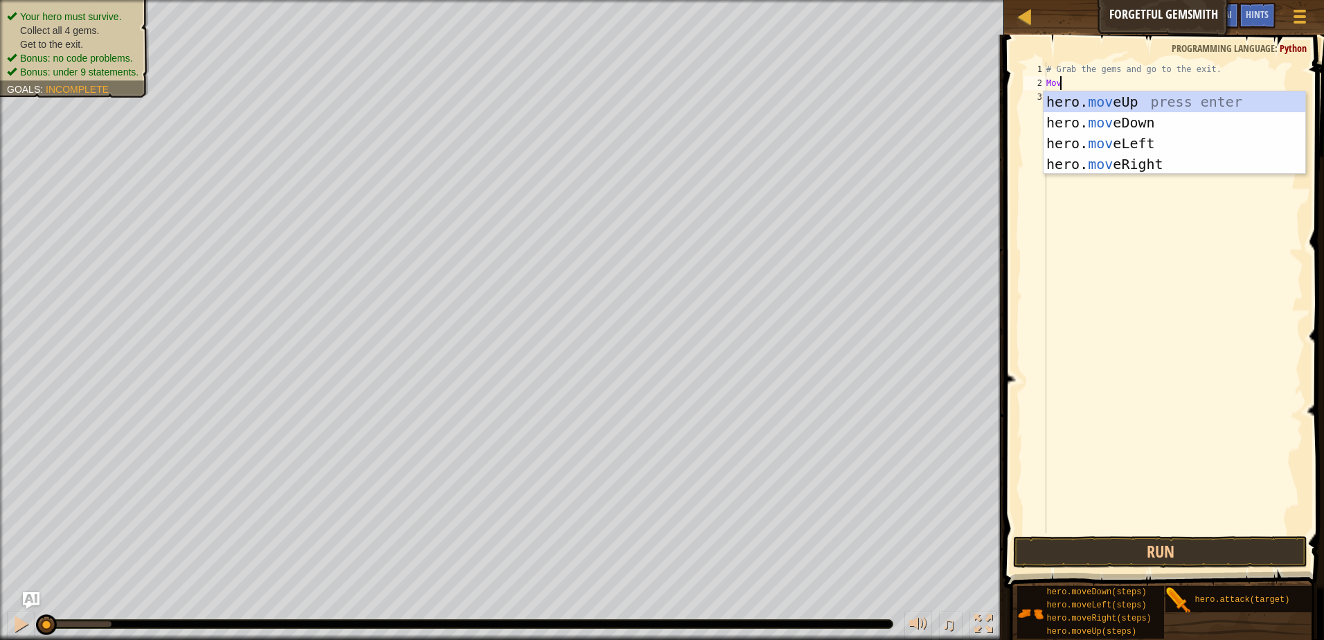
scroll to position [6, 0]
type textarea "M"
type textarea "h"
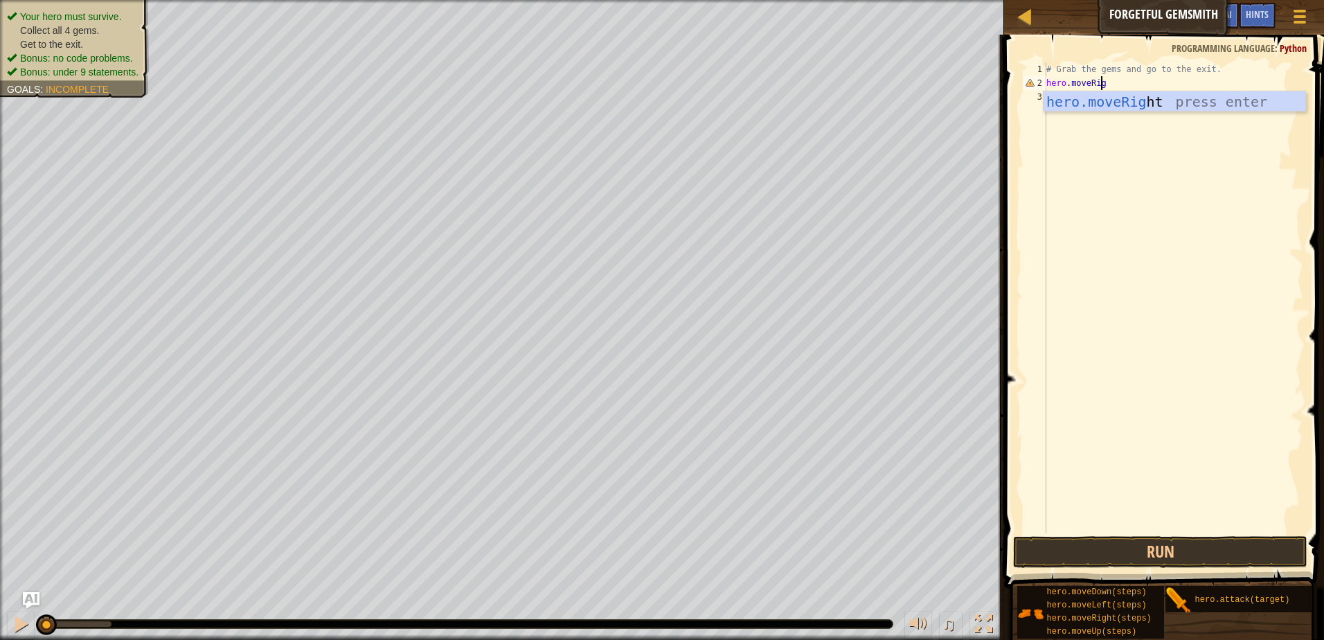
type textarea "hero.moveRight"
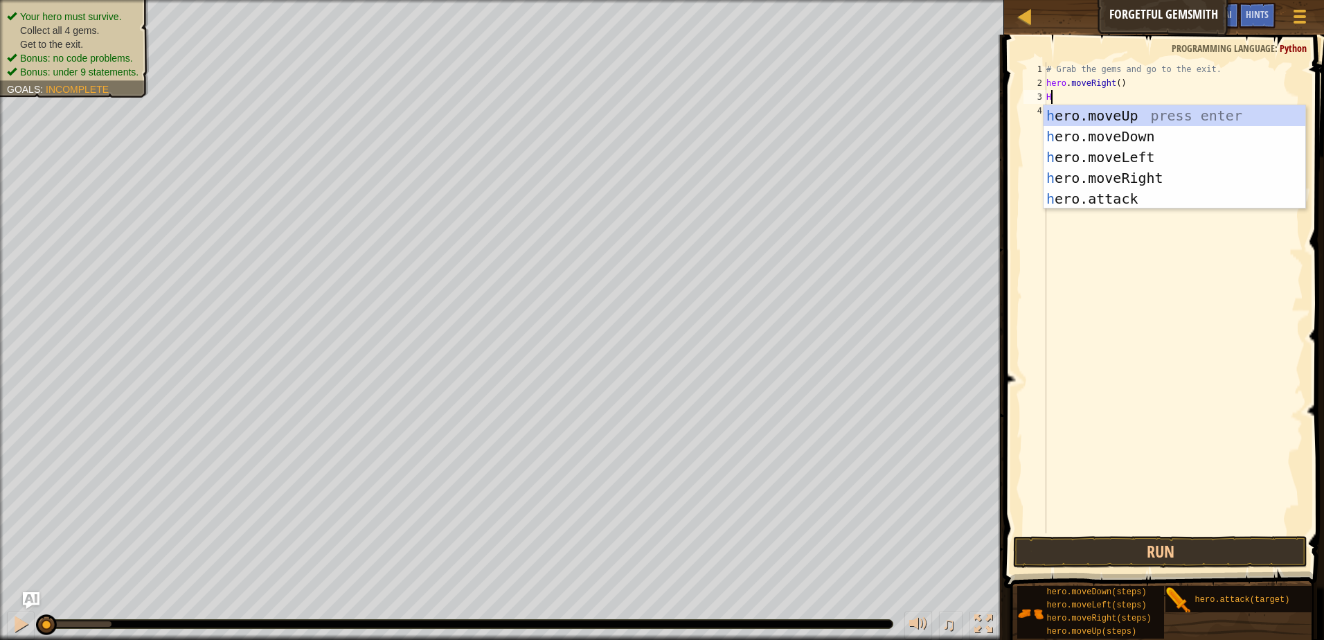
click at [1114, 84] on div "# Grab the gems and go to the exit. hero . moveRight ( ) H" at bounding box center [1174, 311] width 260 height 499
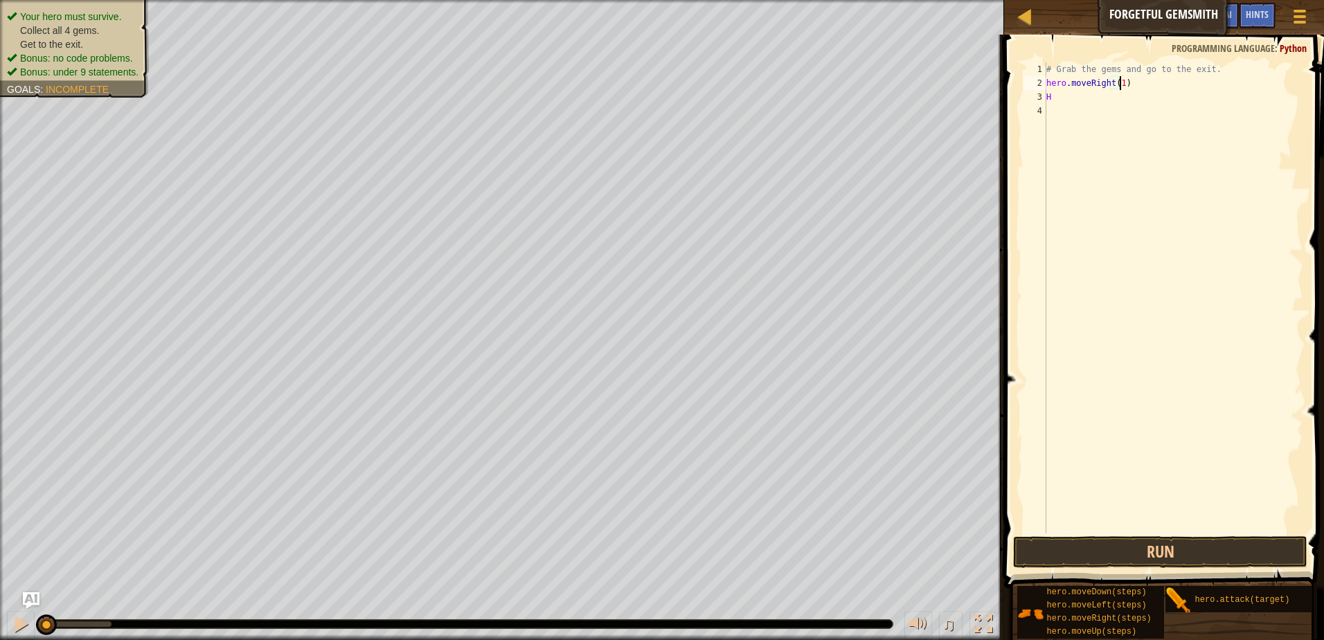
scroll to position [6, 6]
click at [1110, 94] on div "# Grab the gems and go to the exit. hero . moveRight ( 1 ) H" at bounding box center [1174, 311] width 260 height 499
type textarea "H"
type textarea "e"
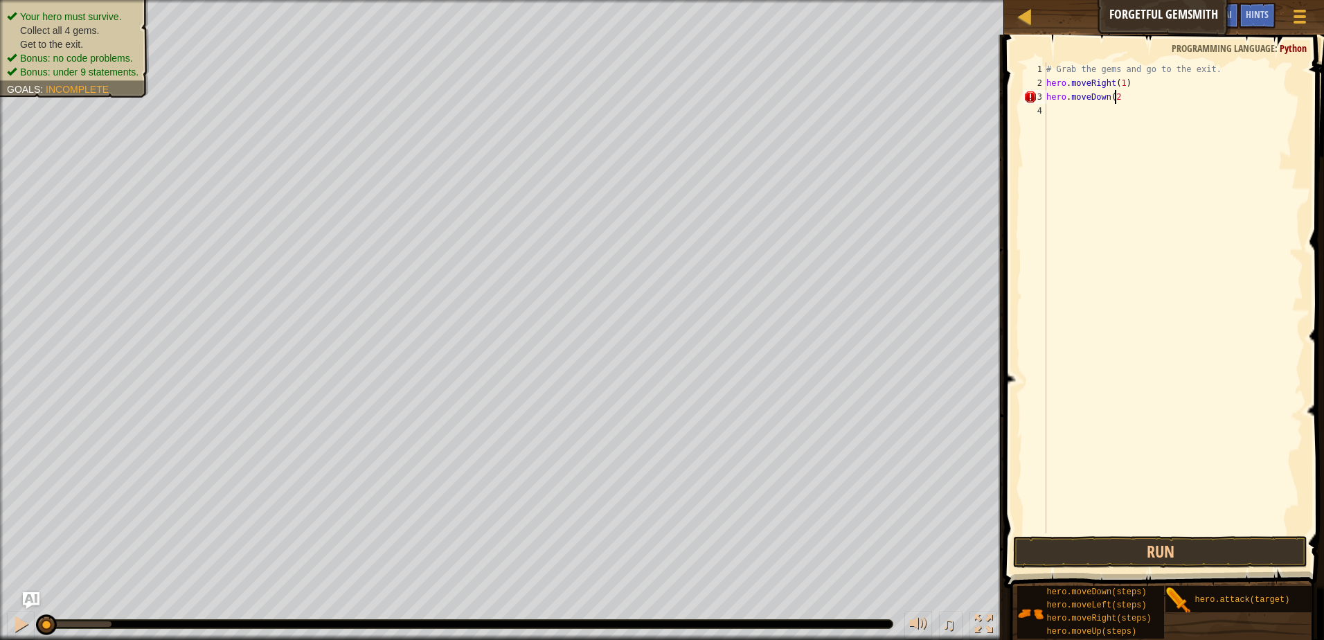
scroll to position [6, 5]
type textarea "hero.moveDown(1)"
type textarea "hero.moveRight(2)"
type textarea "h"
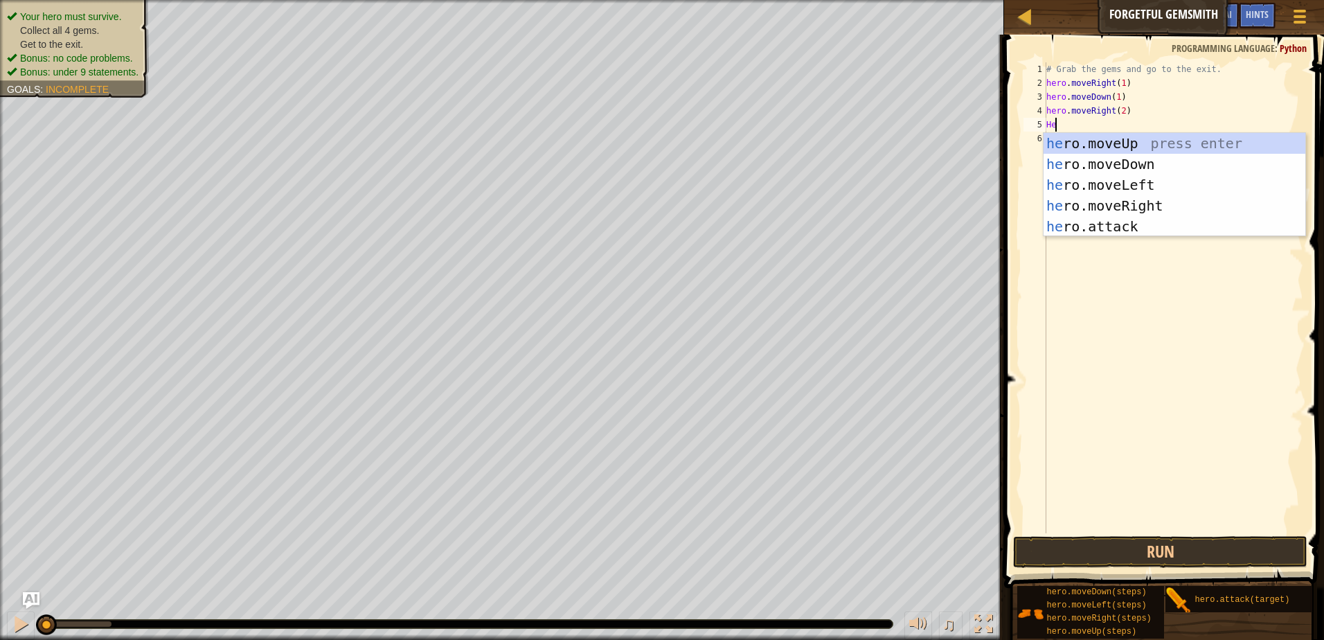
type textarea "H"
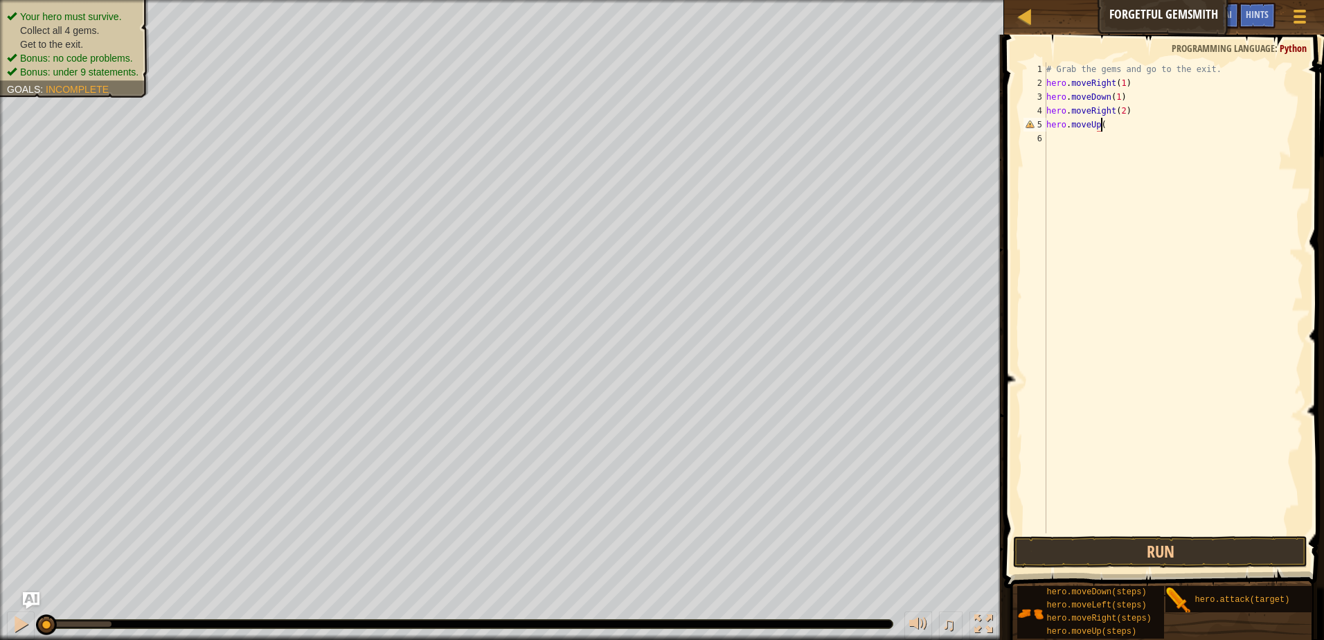
scroll to position [6, 4]
type textarea "hero.moveUp(1)"
type textarea "hero.moveRight(1)"
click at [1101, 545] on button "Run" at bounding box center [1160, 552] width 294 height 32
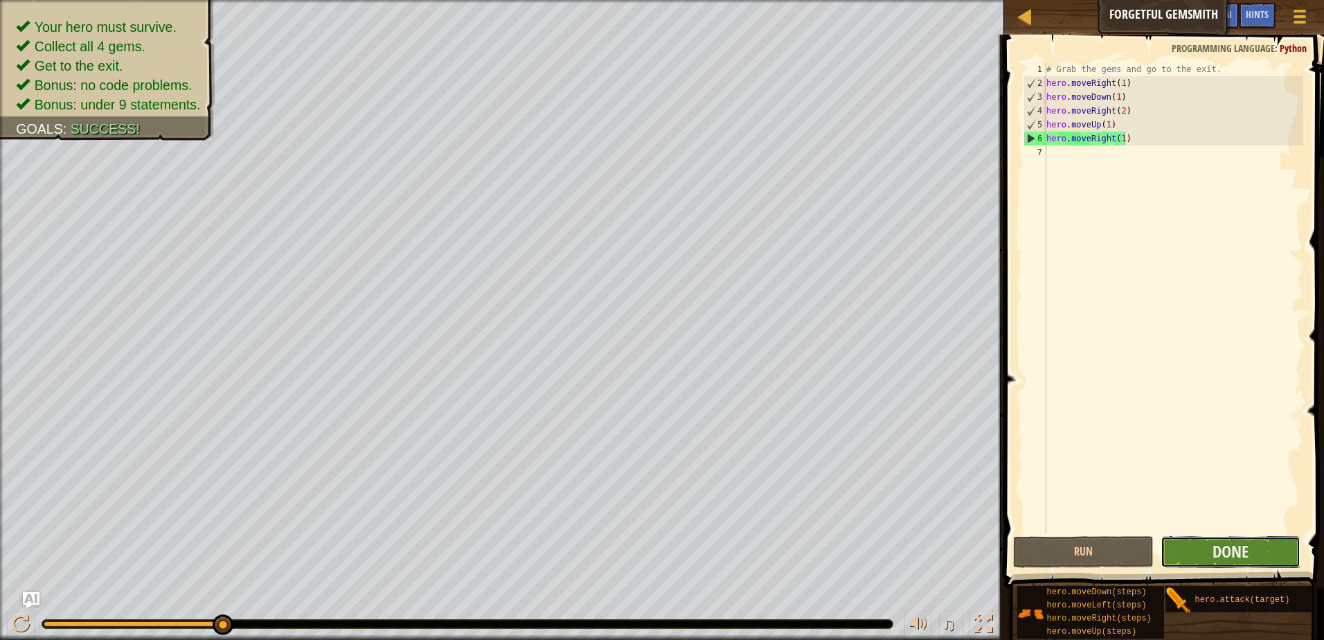
click at [1259, 550] on button "Done" at bounding box center [1231, 552] width 141 height 32
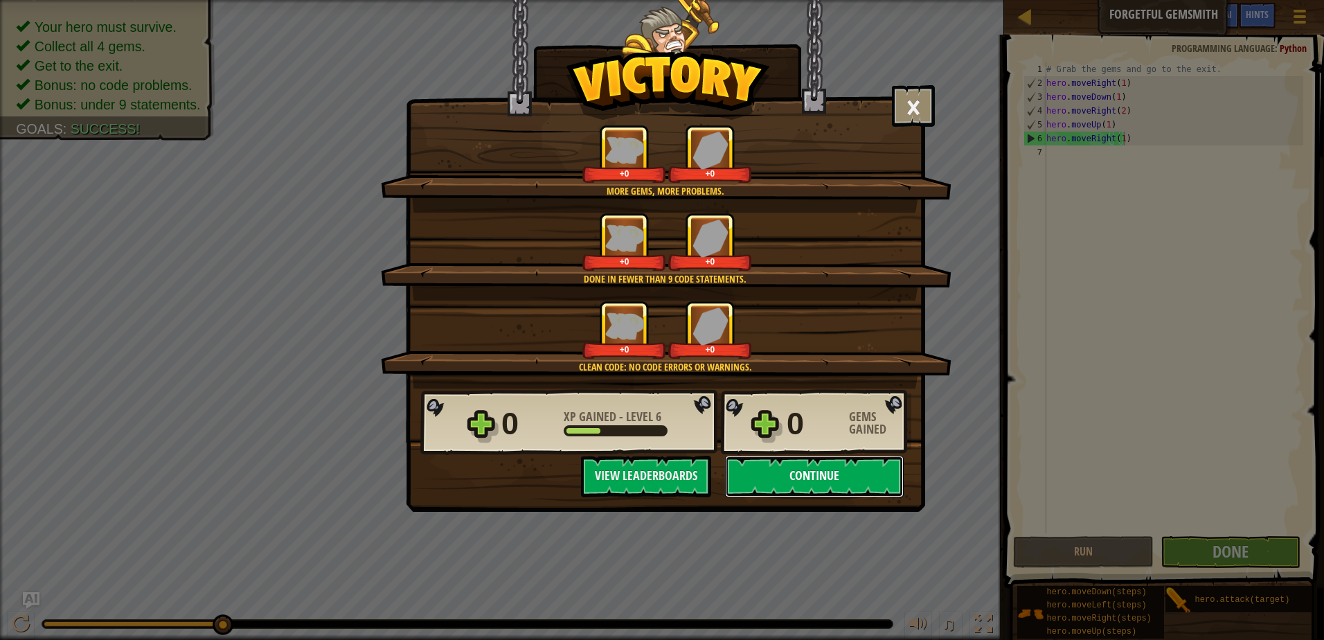
click at [815, 480] on button "Continue" at bounding box center [814, 477] width 179 height 42
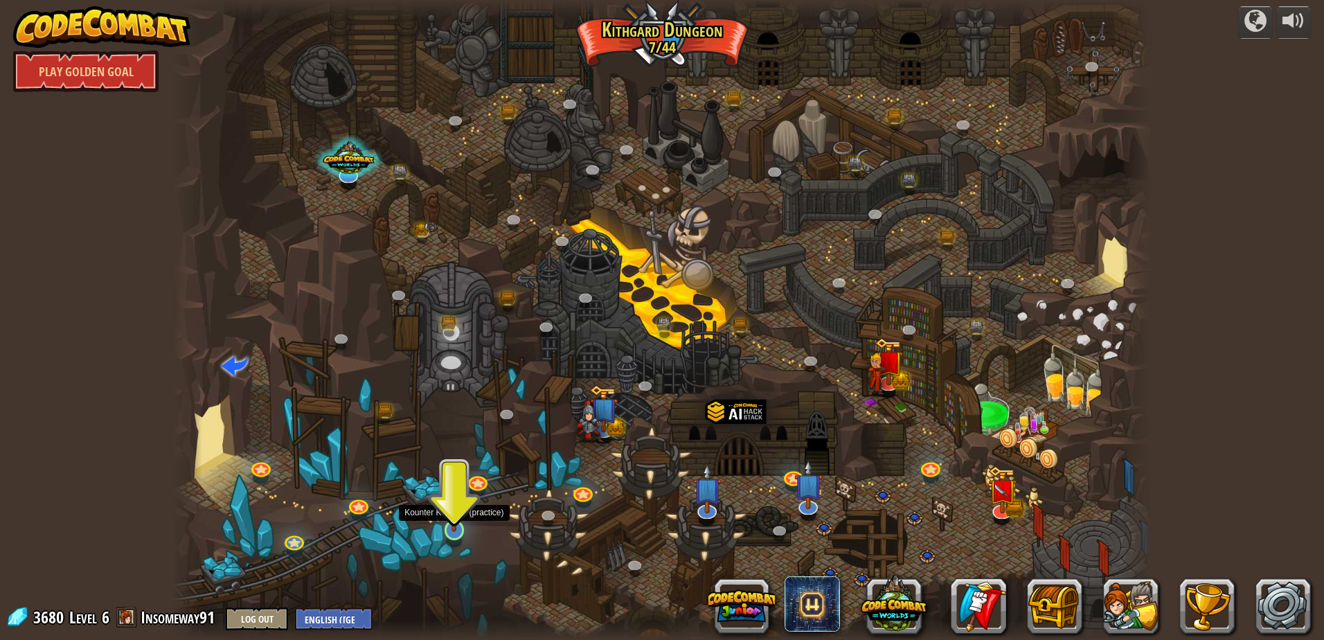
drag, startPoint x: 465, startPoint y: 527, endPoint x: 463, endPoint y: 515, distance: 12.0
click at [465, 527] on img at bounding box center [454, 502] width 26 height 60
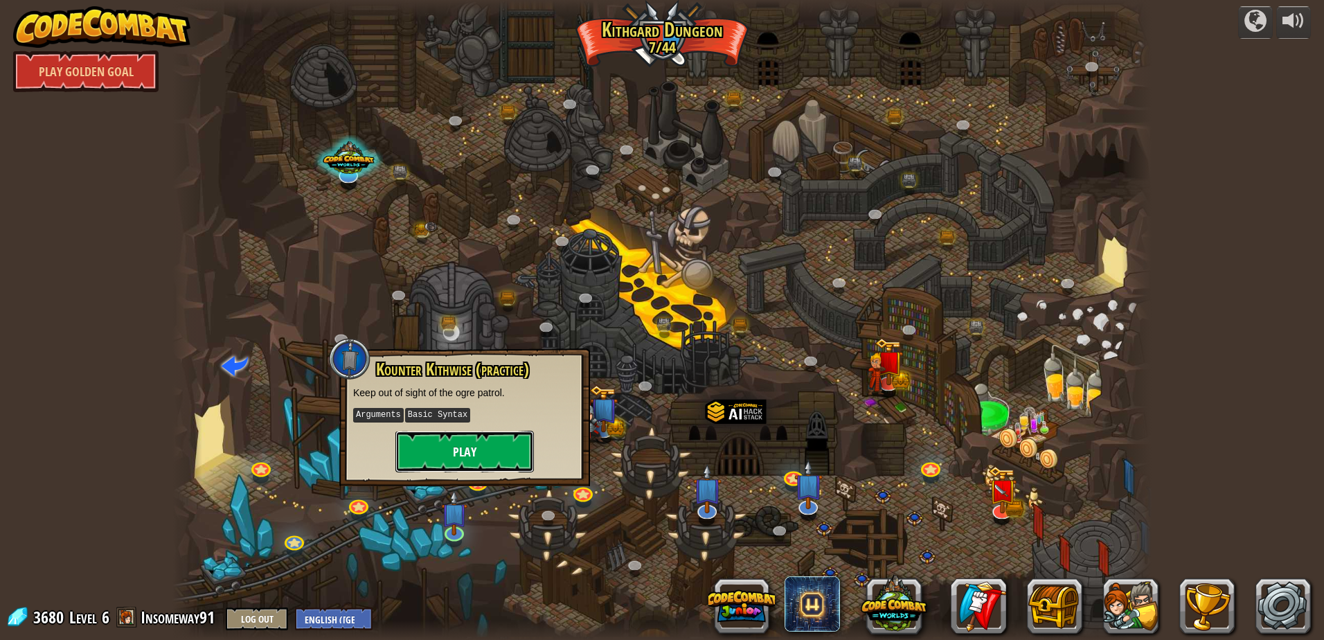
click at [479, 456] on button "Play" at bounding box center [465, 452] width 139 height 42
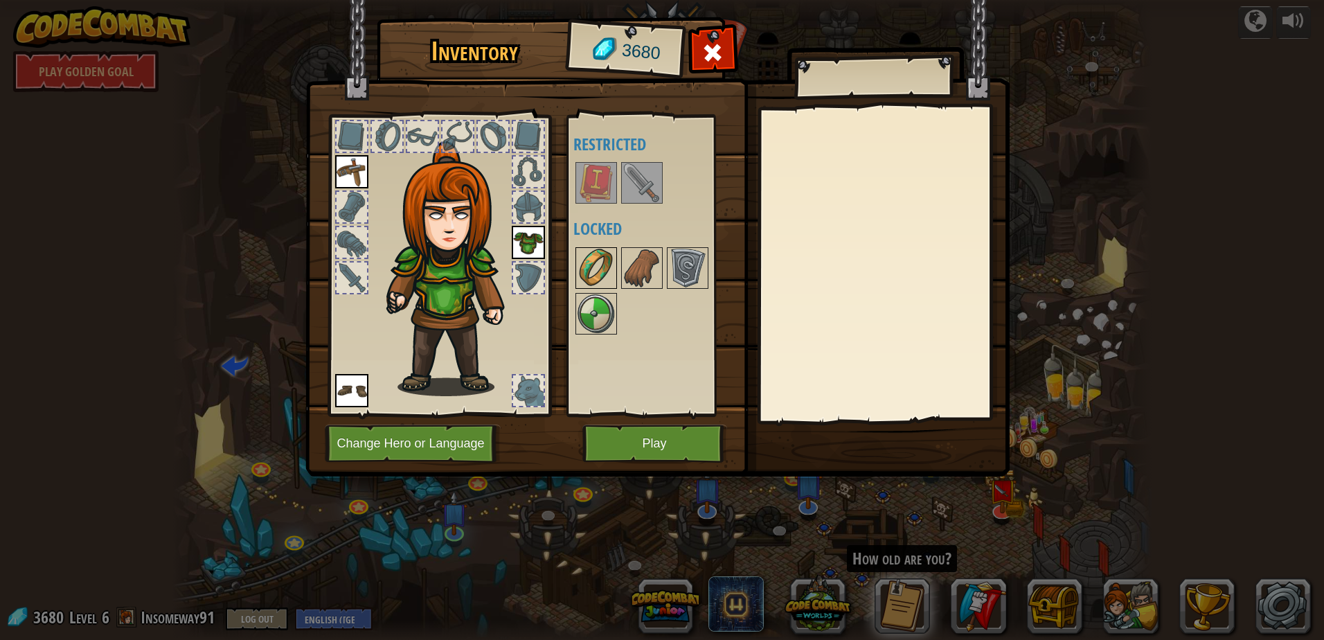
click at [594, 269] on img at bounding box center [596, 268] width 39 height 39
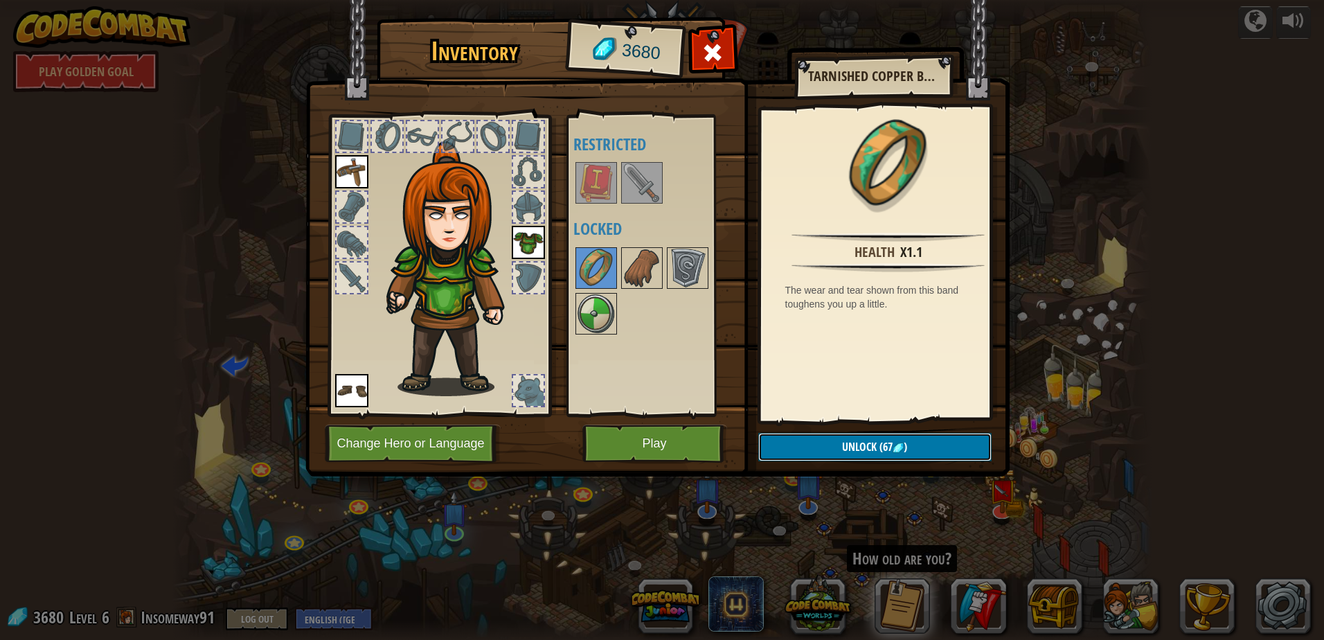
click at [841, 447] on button "Unlock (67 )" at bounding box center [874, 447] width 233 height 28
click at [839, 446] on button "Confirm" at bounding box center [874, 447] width 233 height 28
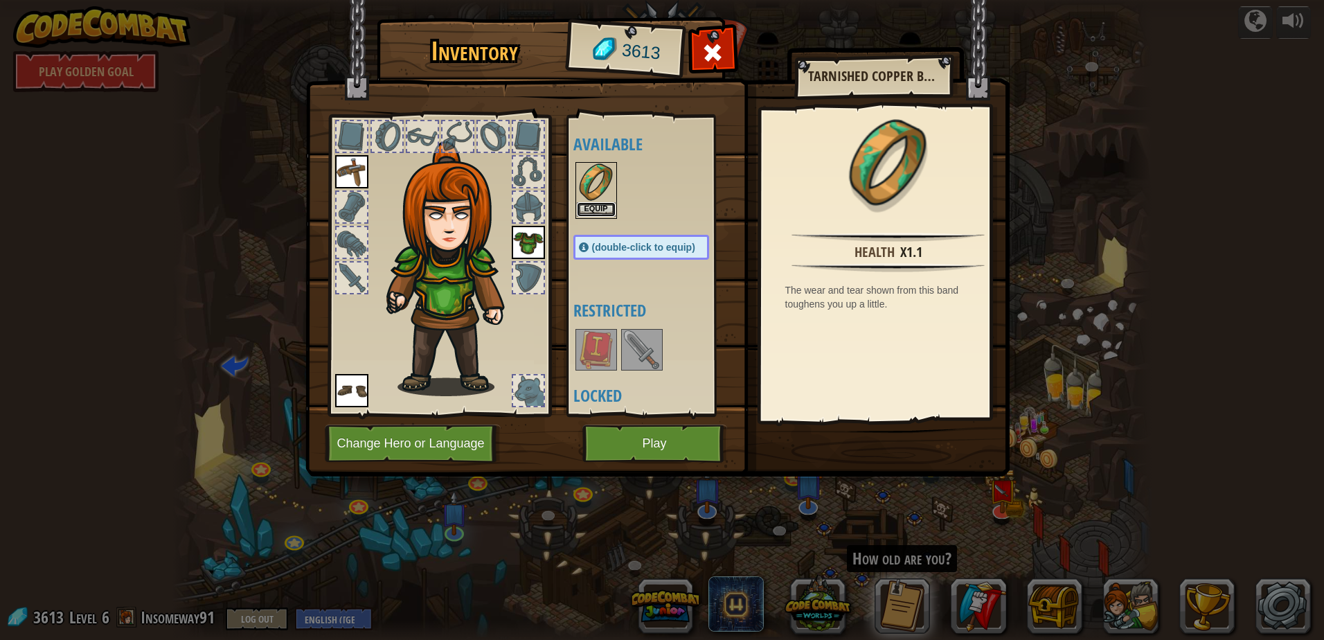
click at [607, 210] on button "Equip" at bounding box center [596, 209] width 39 height 15
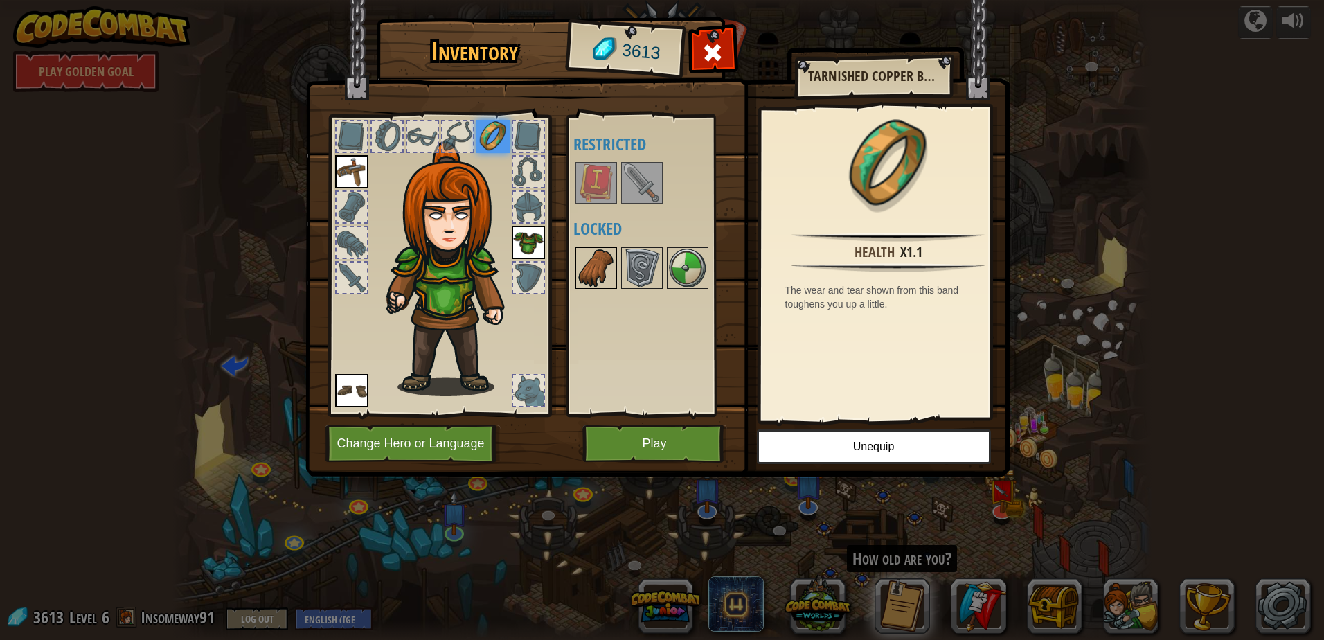
click at [610, 278] on img at bounding box center [596, 268] width 39 height 39
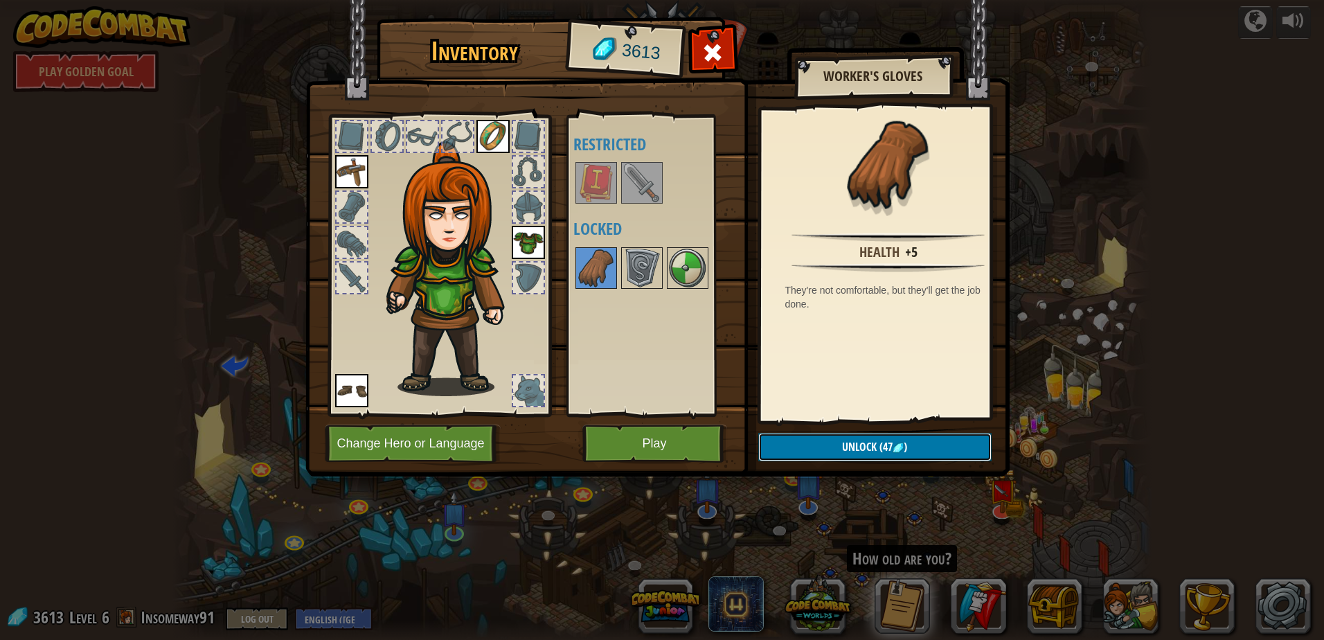
click at [887, 446] on span "(47" at bounding box center [885, 446] width 16 height 15
click at [815, 451] on button "Confirm" at bounding box center [874, 447] width 233 height 28
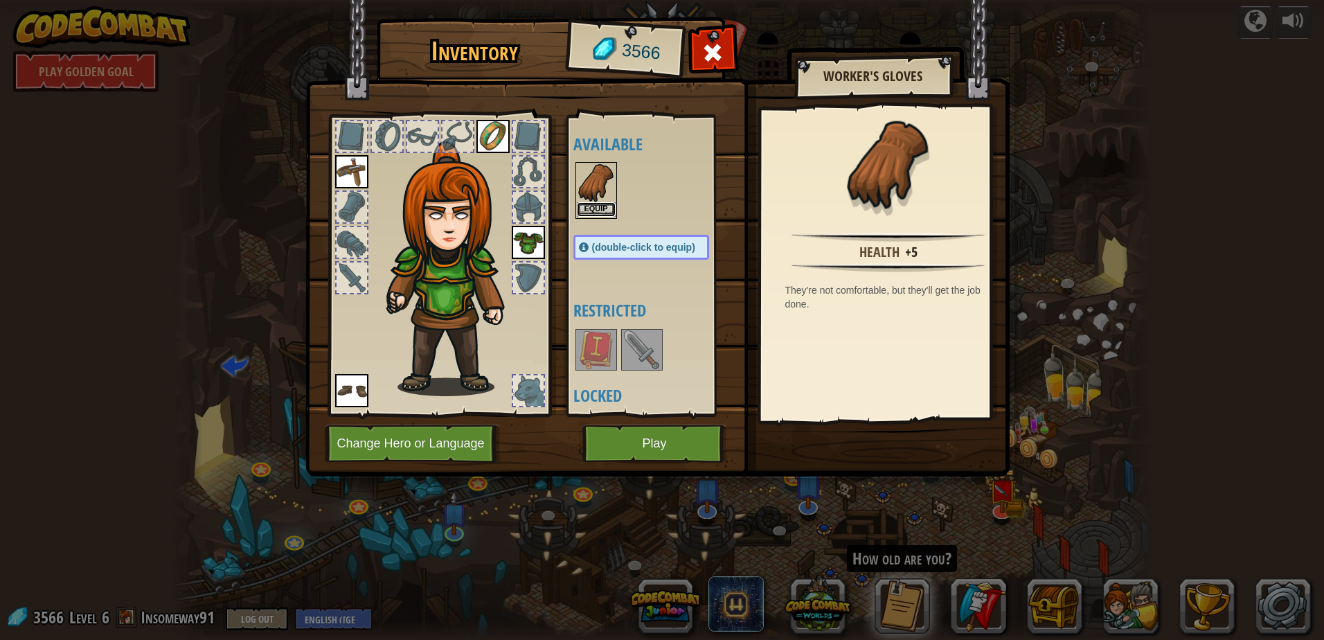
click at [600, 214] on button "Equip" at bounding box center [596, 209] width 39 height 15
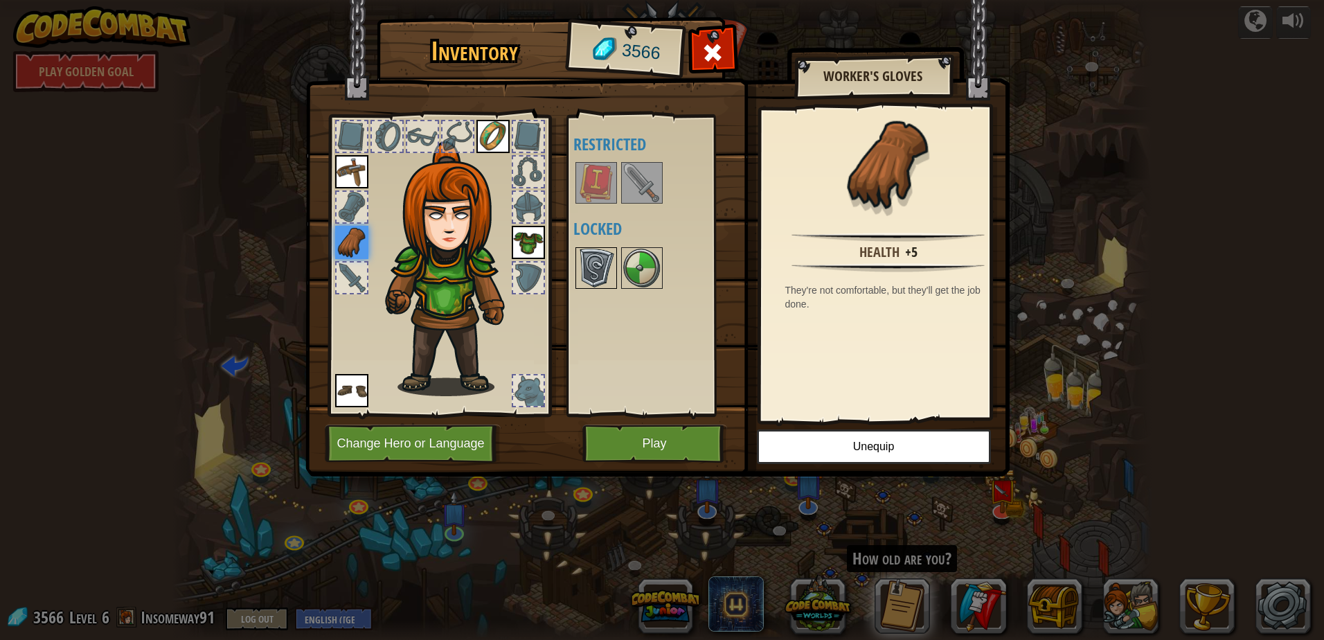
click at [599, 273] on img at bounding box center [596, 268] width 39 height 39
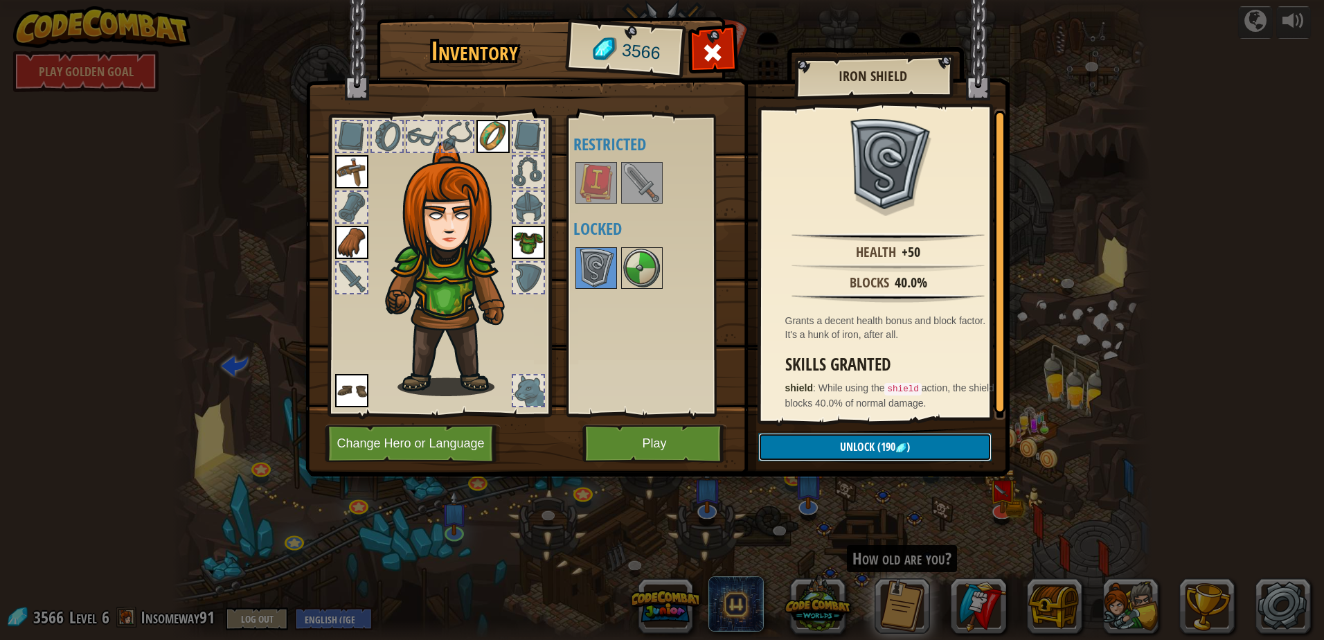
click at [868, 453] on span "Unlock" at bounding box center [857, 446] width 35 height 15
click at [849, 441] on button "Confirm" at bounding box center [874, 447] width 233 height 28
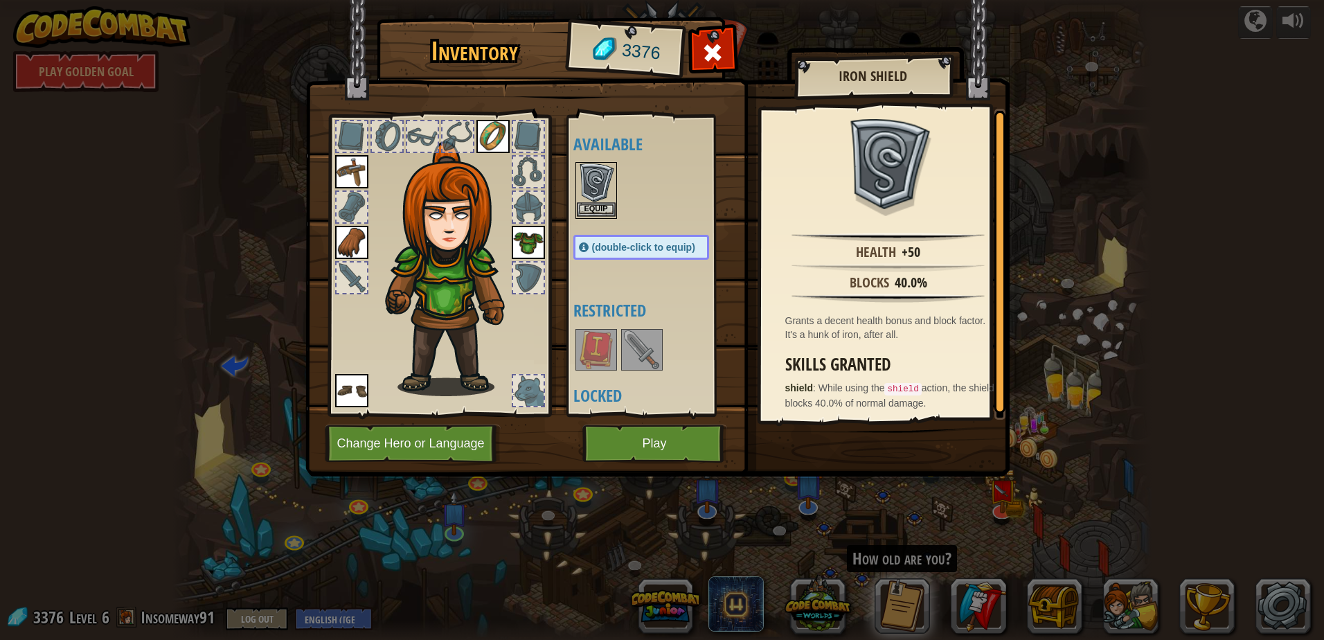
click at [607, 201] on img at bounding box center [596, 182] width 39 height 39
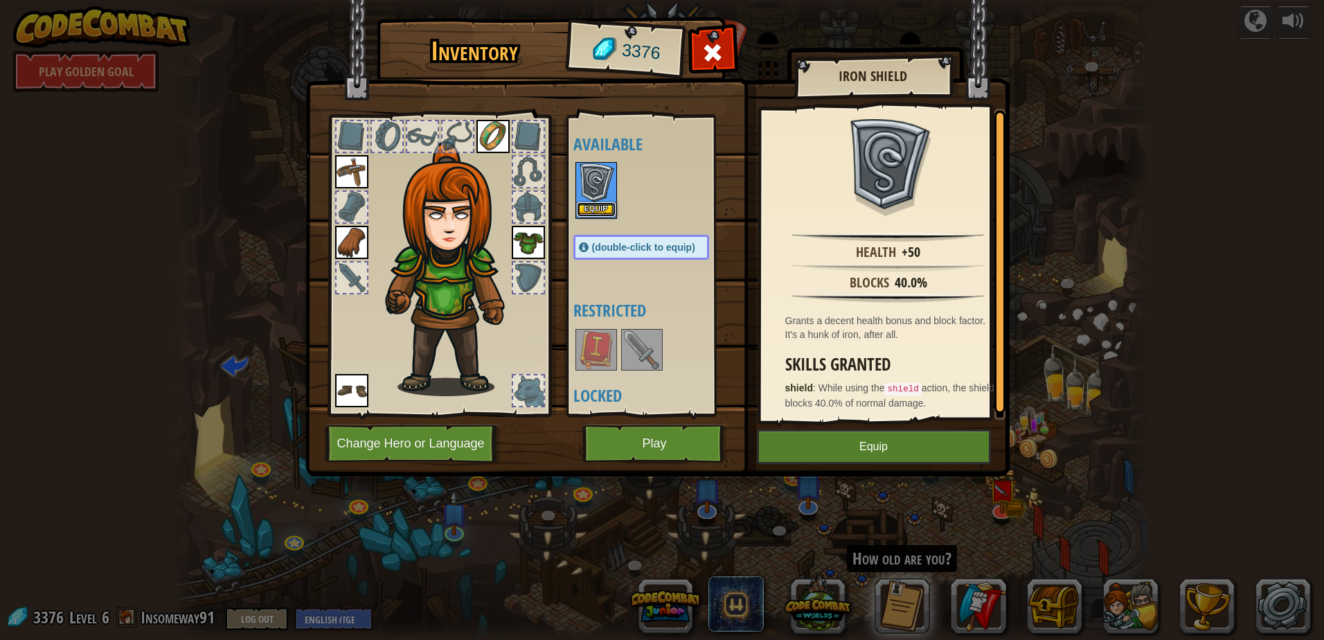
click at [594, 203] on button "Equip" at bounding box center [596, 209] width 39 height 15
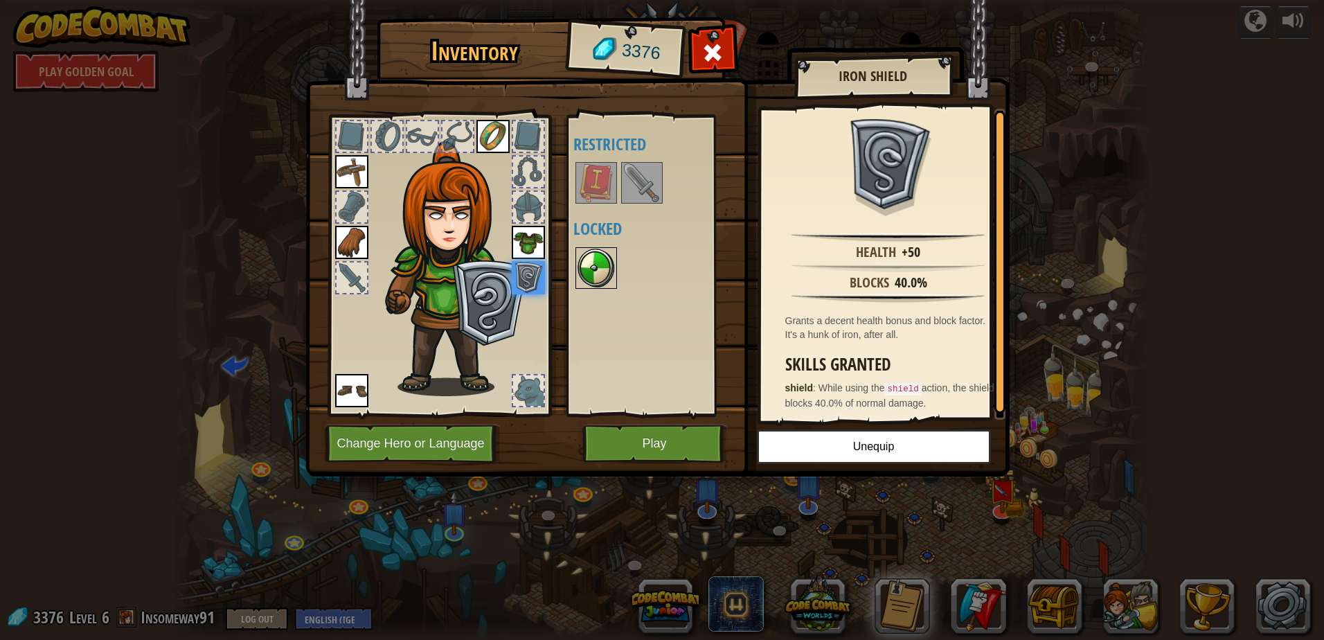
click at [602, 277] on img at bounding box center [596, 268] width 39 height 39
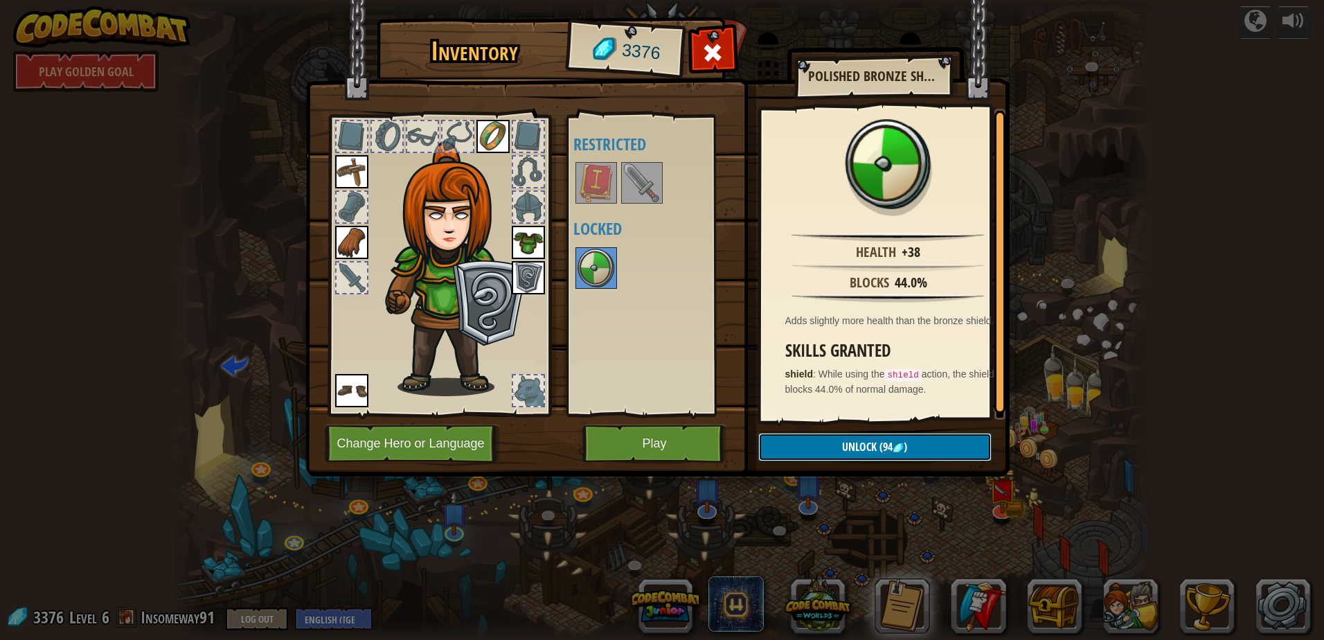
click at [824, 436] on button "Unlock (94 )" at bounding box center [874, 447] width 233 height 28
click at [853, 450] on button "Confirm" at bounding box center [874, 447] width 233 height 28
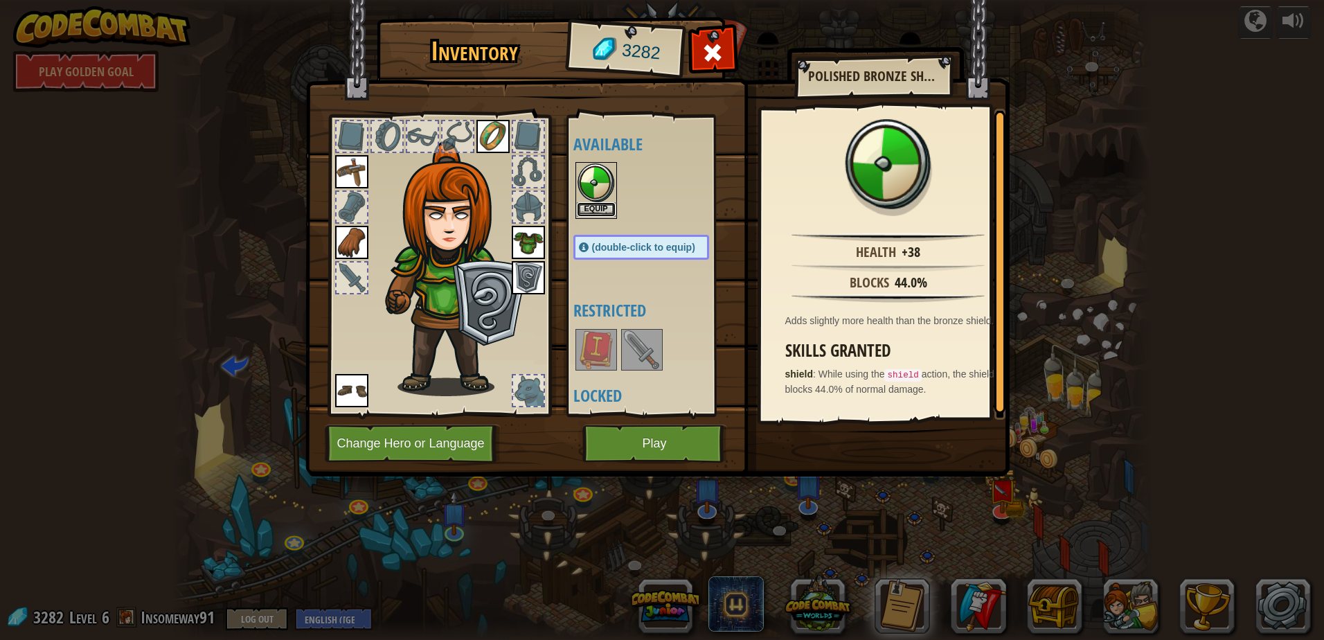
click at [588, 214] on button "Equip" at bounding box center [596, 209] width 39 height 15
click at [588, 1] on body "powered by Play Golden Goal Twisted Canyon (Locked) Challenge: collect the most…" at bounding box center [662, 0] width 1324 height 1
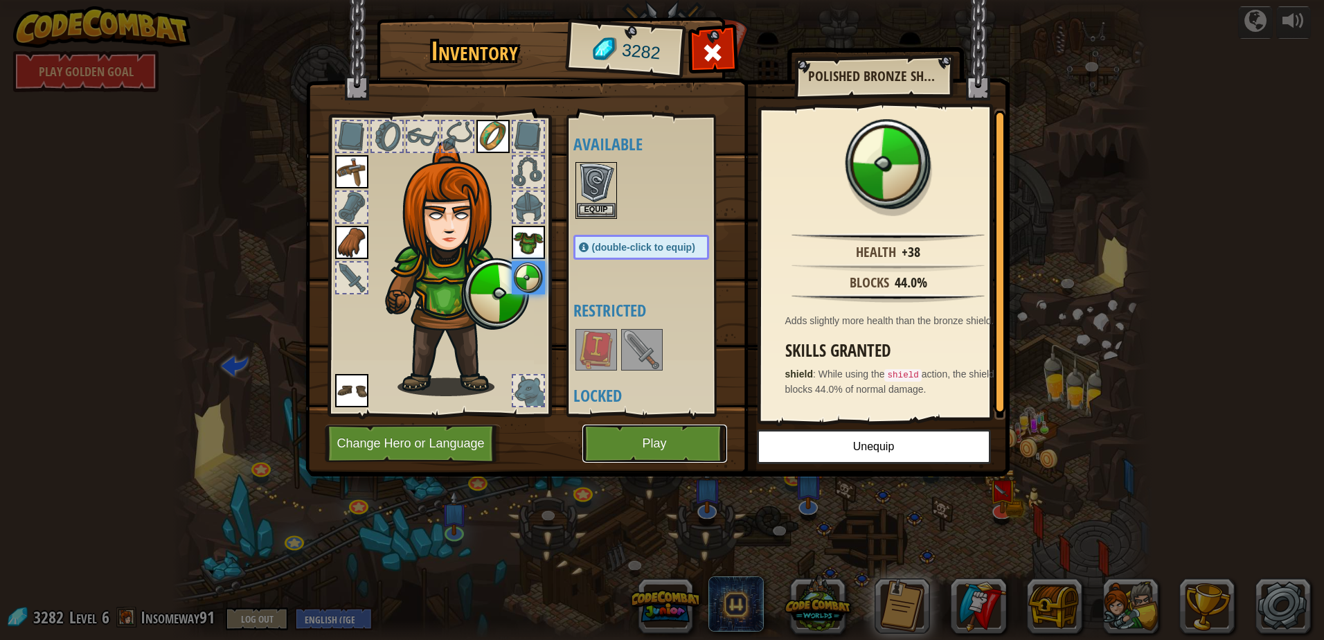
click at [650, 439] on button "Play" at bounding box center [655, 444] width 145 height 38
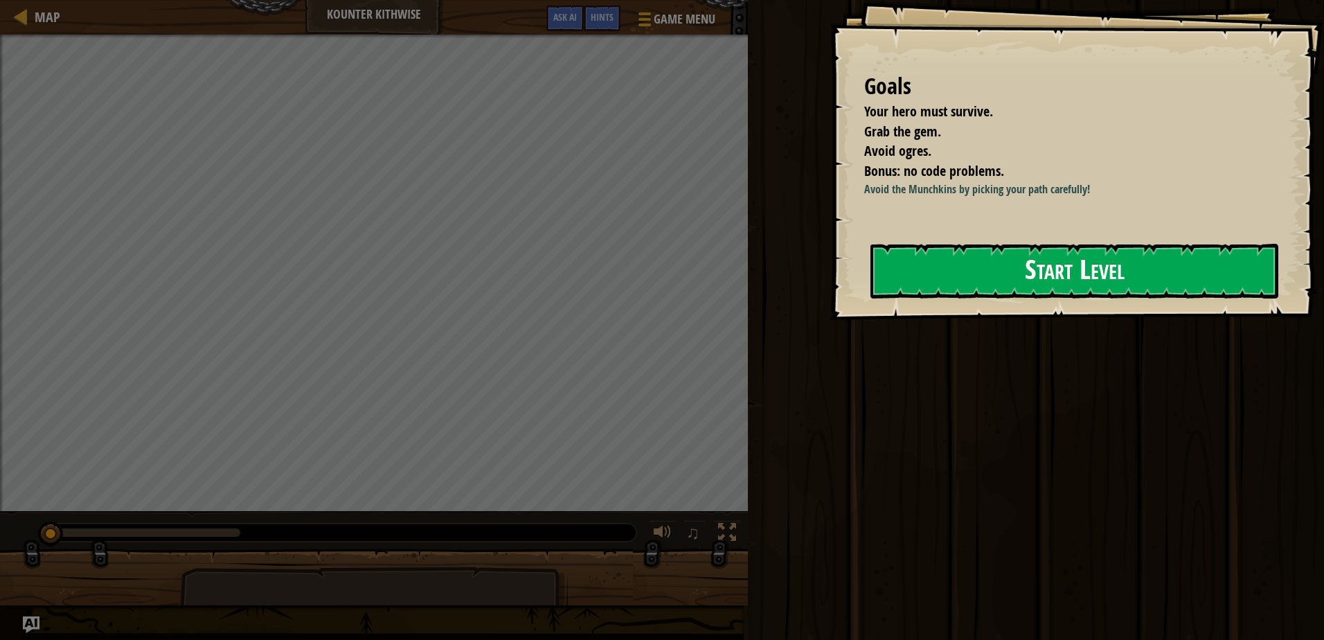
click at [1031, 287] on button "Start Level" at bounding box center [1075, 271] width 408 height 55
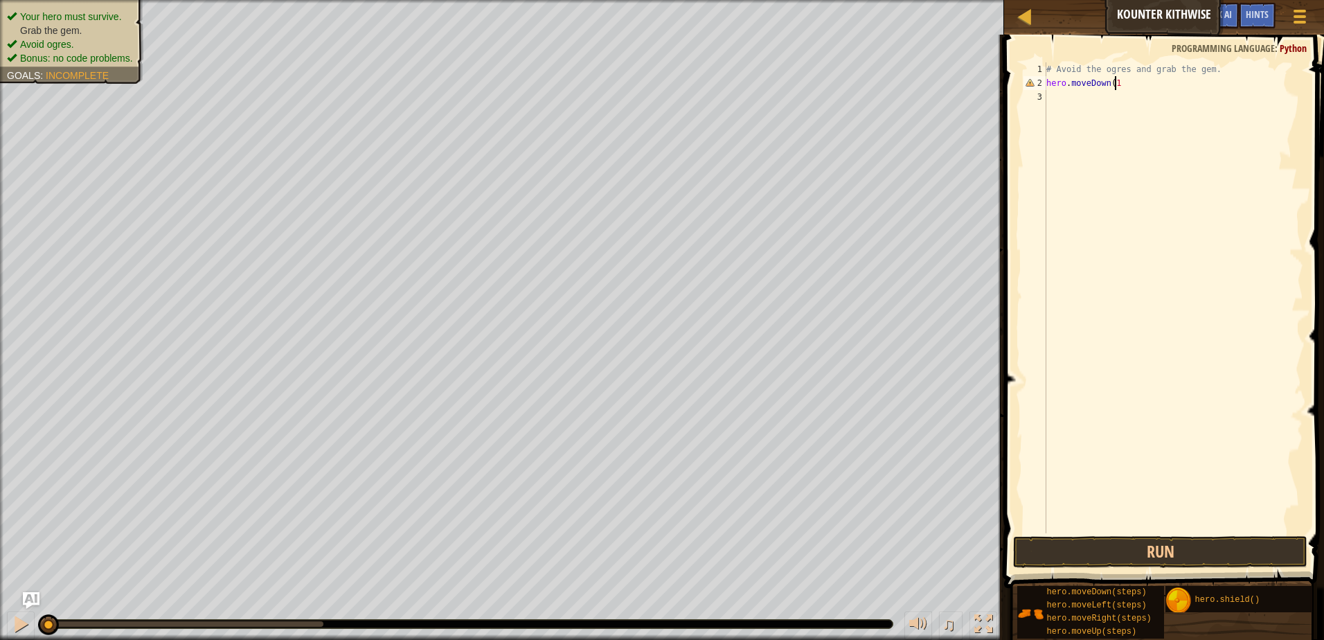
scroll to position [6, 5]
type textarea "hero.moveDown(1)"
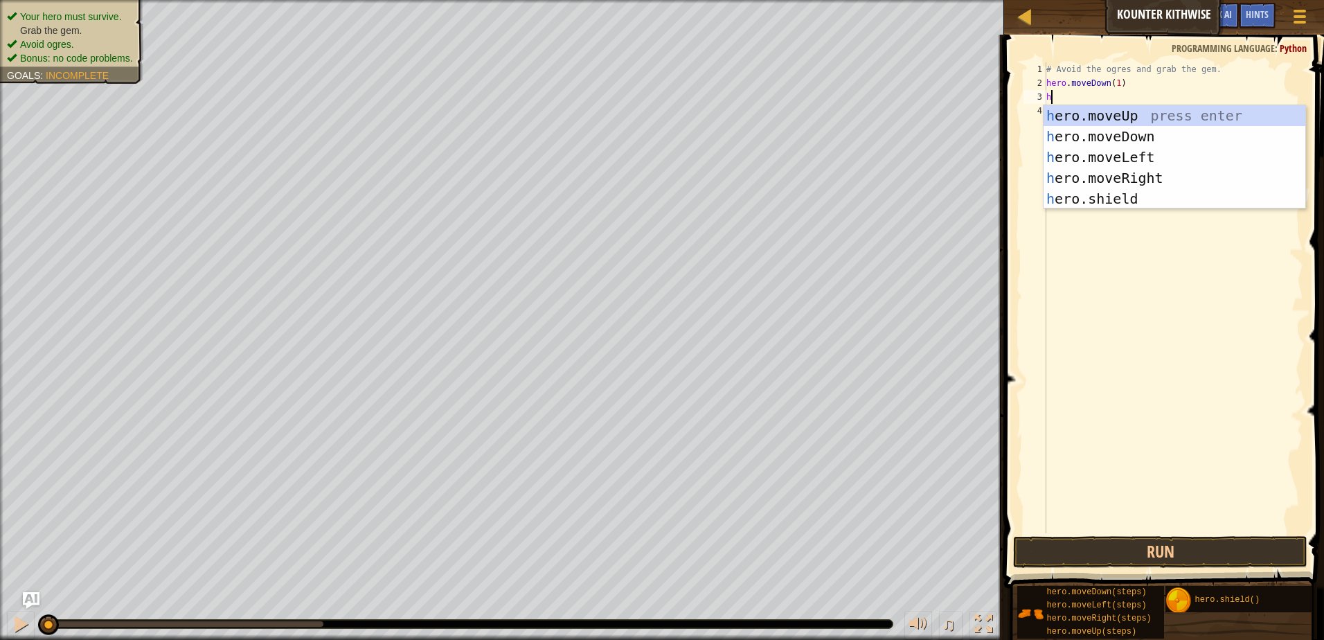
click at [1114, 83] on div "# Avoid the ogres and grab the gem. hero . moveDown ( 1 ) h" at bounding box center [1174, 311] width 260 height 499
type textarea "hero.moveDown(1)"
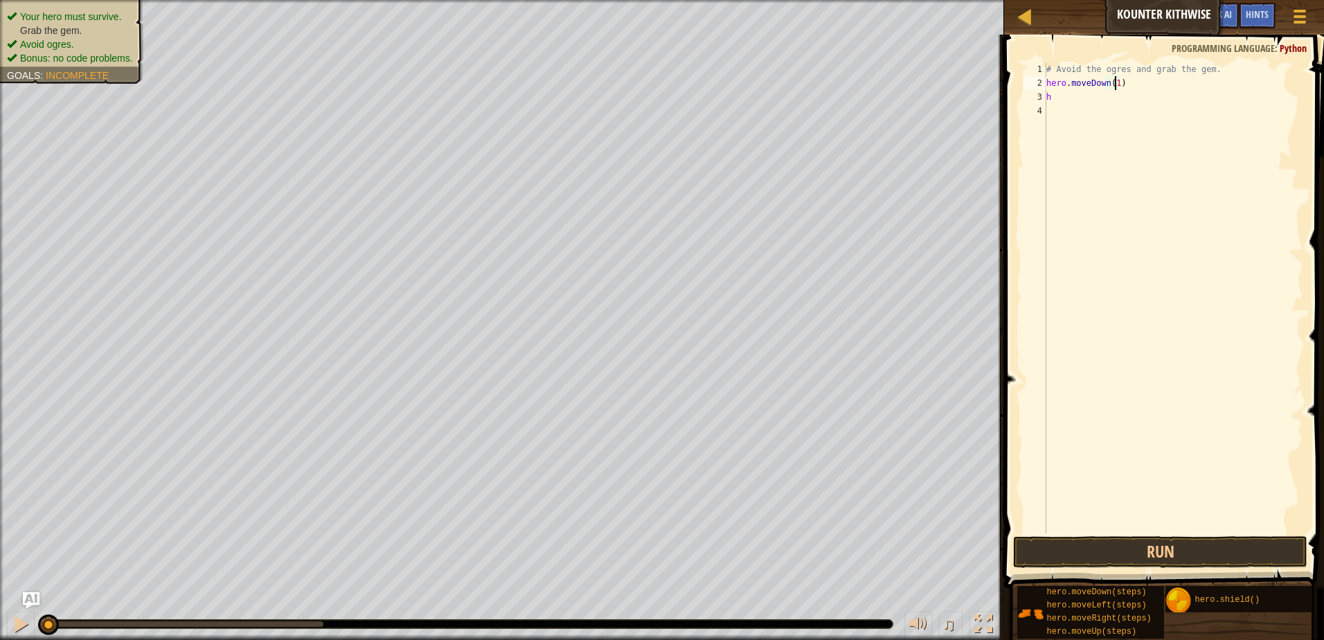
click at [1093, 105] on div "# Avoid the ogres and grab the gem. hero . moveDown ( 1 ) h" at bounding box center [1174, 311] width 260 height 499
click at [1096, 96] on div "# Avoid the ogres and grab the gem. hero . moveDown ( 1 ) h" at bounding box center [1174, 311] width 260 height 499
type textarea "hero.moveRight(2)"
click at [1137, 560] on button "Run" at bounding box center [1160, 552] width 294 height 32
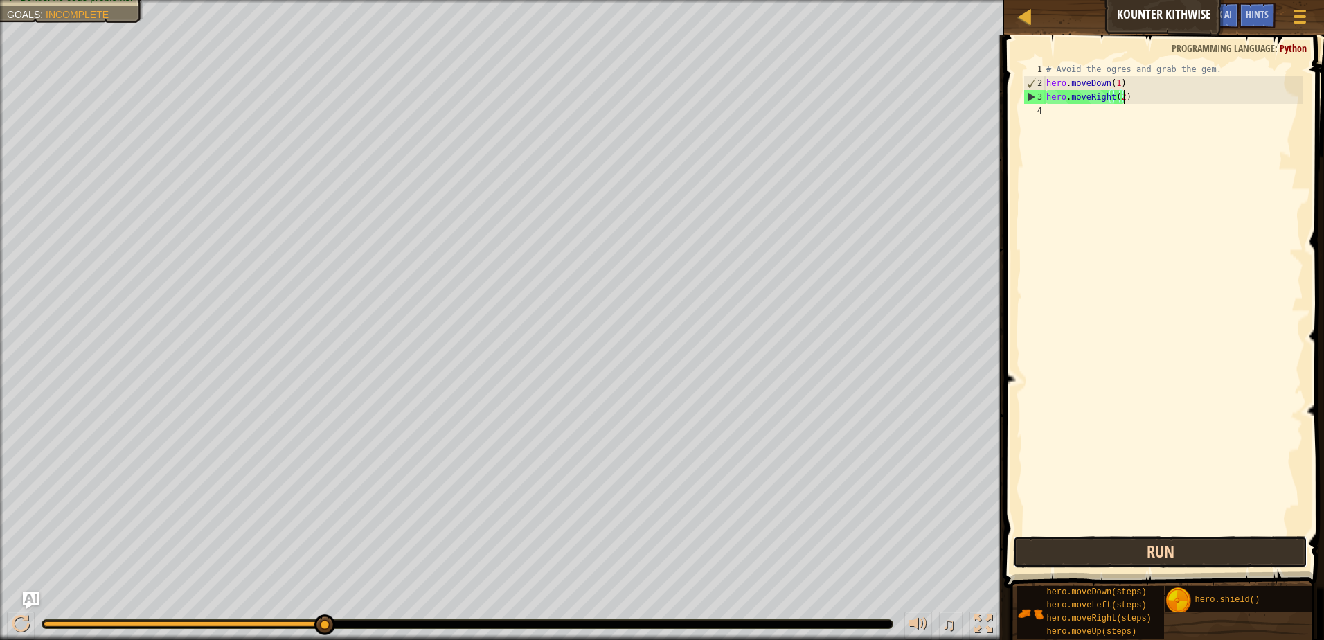
click at [1106, 549] on button "Run" at bounding box center [1160, 552] width 294 height 32
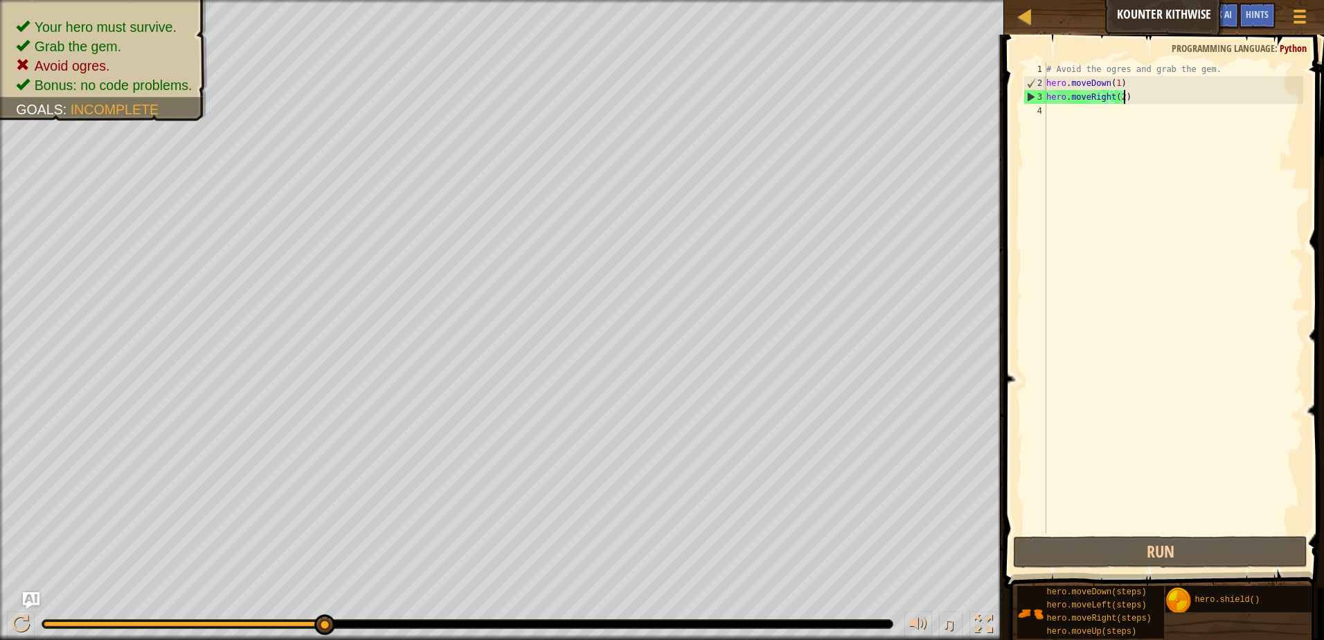
scroll to position [6, 0]
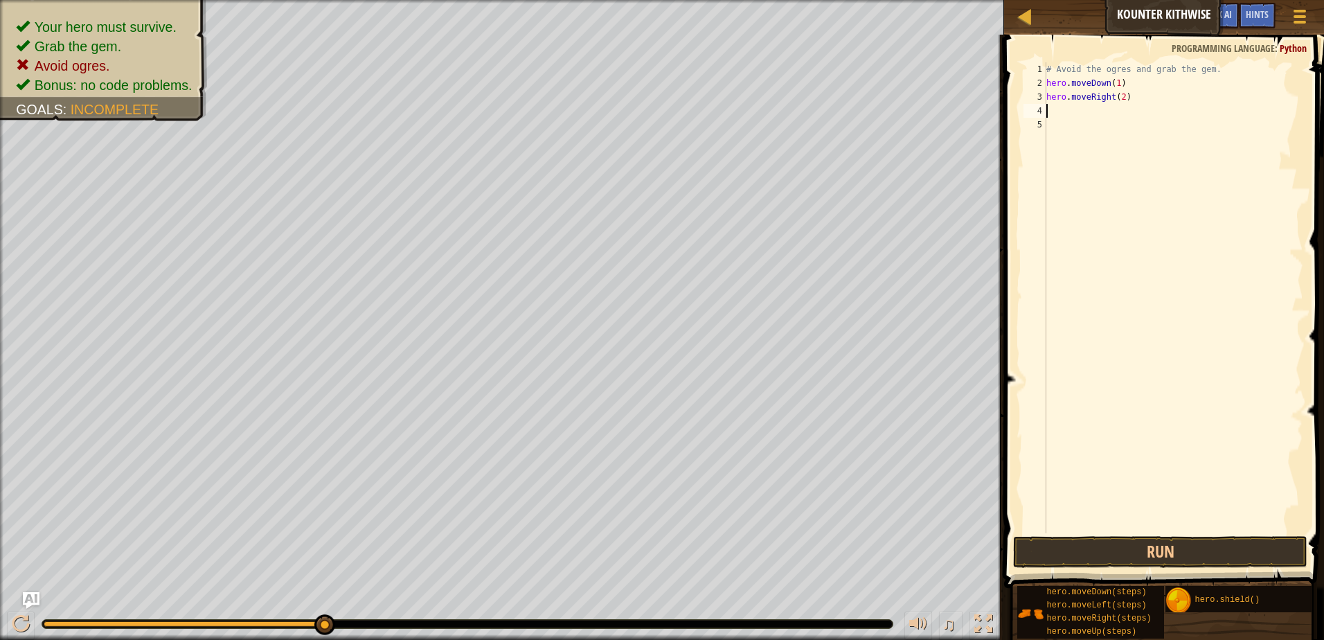
click at [1123, 94] on div "# Avoid the ogres and grab the gem. hero . moveDown ( 1 ) hero . moveRight ( 2 )" at bounding box center [1174, 311] width 260 height 499
click at [1112, 89] on div "# Avoid the ogres and grab the gem. hero . moveDown ( 1 ) h" at bounding box center [1174, 311] width 260 height 499
click at [1116, 85] on div "# Avoid the ogres and grab the gem. hero . moveDown ( 1 ) h" at bounding box center [1174, 311] width 260 height 499
click at [1078, 96] on div "# Avoid the ogres and grab the gem. hero . moveDown ( 2 ) h" at bounding box center [1174, 311] width 260 height 499
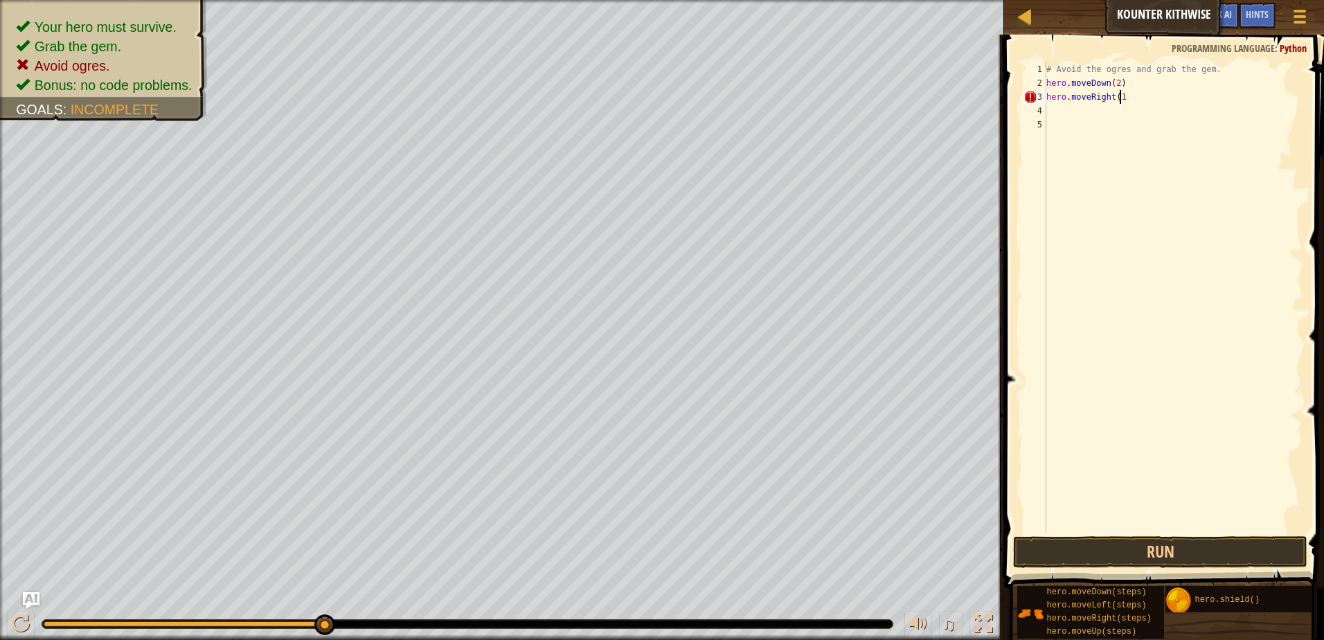
type textarea "hero.moveRight(1)"
type textarea "hero.moveUp(1)"
type textarea "hero.moveright(1)"
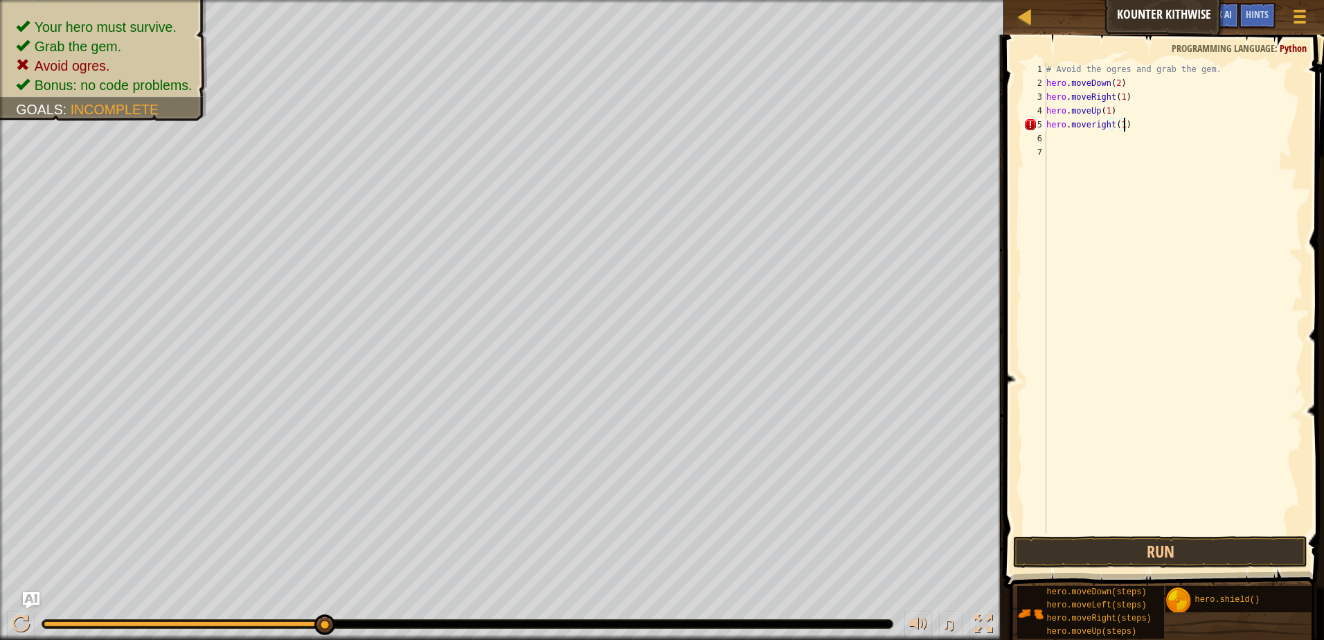
scroll to position [6, 0]
click at [1097, 553] on button "Run" at bounding box center [1160, 552] width 294 height 32
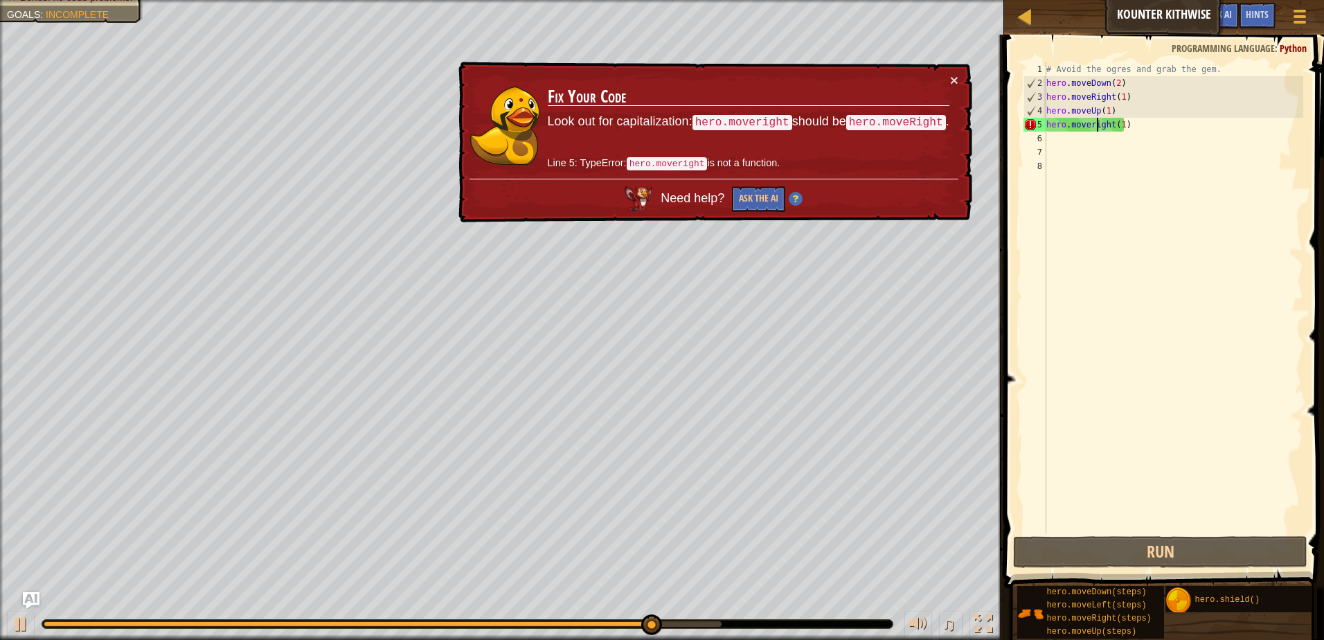
click at [1094, 124] on div "# Avoid the ogres and grab the gem. hero . moveDown ( 2 ) hero . moveRight ( 1 …" at bounding box center [1174, 311] width 260 height 499
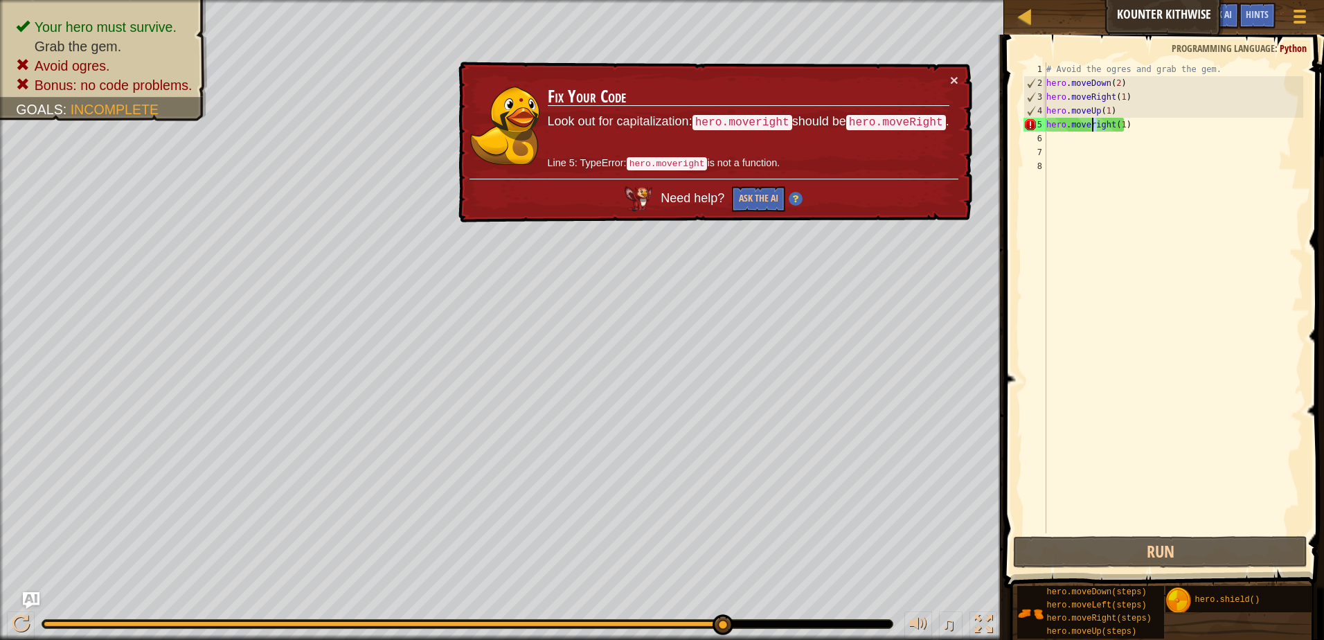
click at [1094, 129] on div "# Avoid the ogres and grab the gem. hero . moveDown ( 2 ) hero . moveRight ( 1 …" at bounding box center [1174, 297] width 260 height 471
click at [1093, 129] on div "# Avoid the ogres and grab the gem. hero . moveDown ( 2 ) hero . moveRight ( 1 …" at bounding box center [1174, 311] width 260 height 499
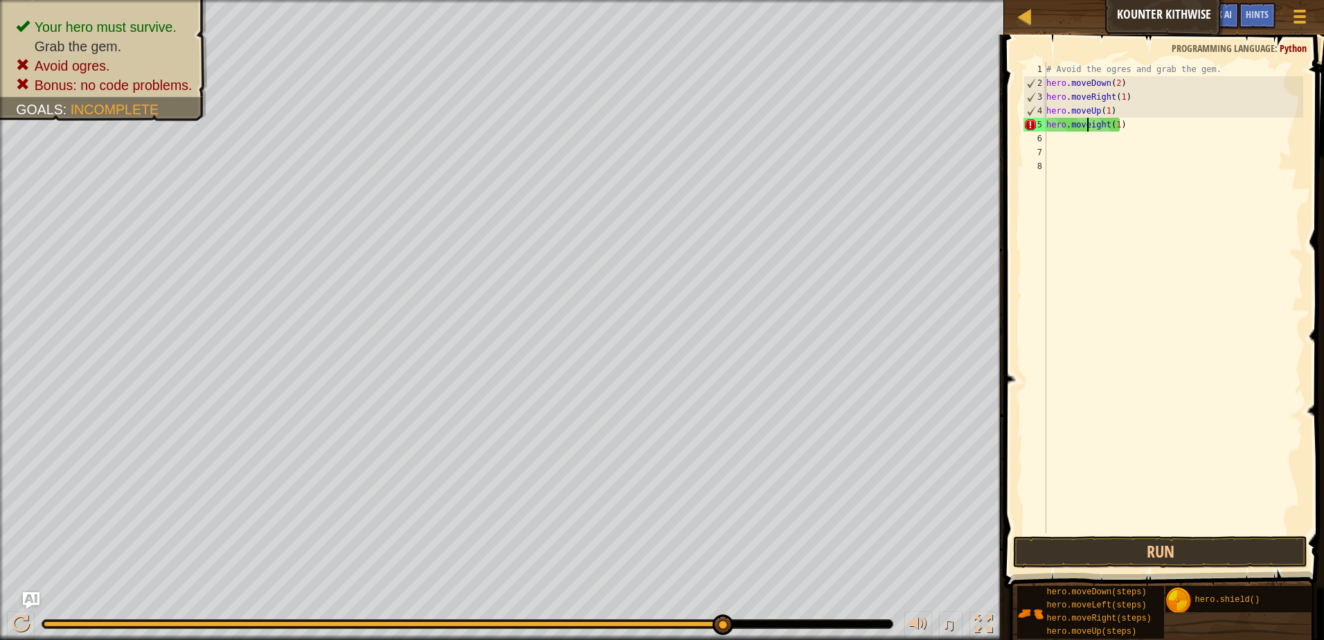
scroll to position [6, 3]
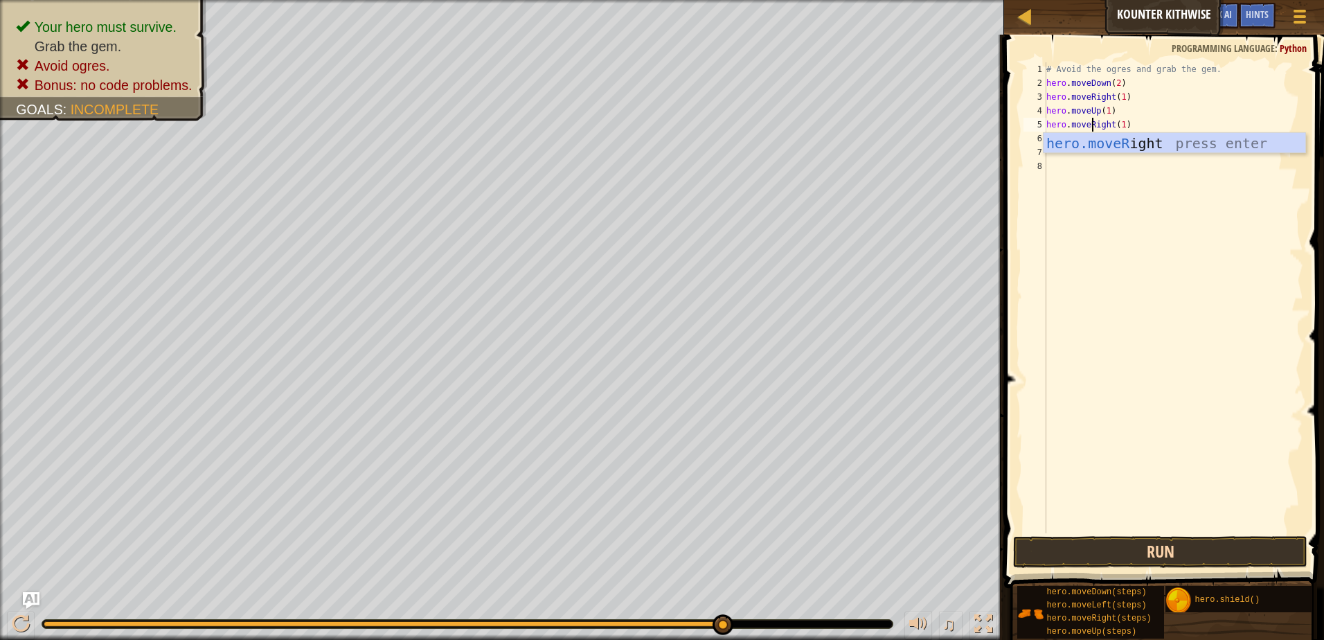
type textarea "hero.moveRight(1)"
click at [1106, 556] on button "Run" at bounding box center [1160, 552] width 294 height 32
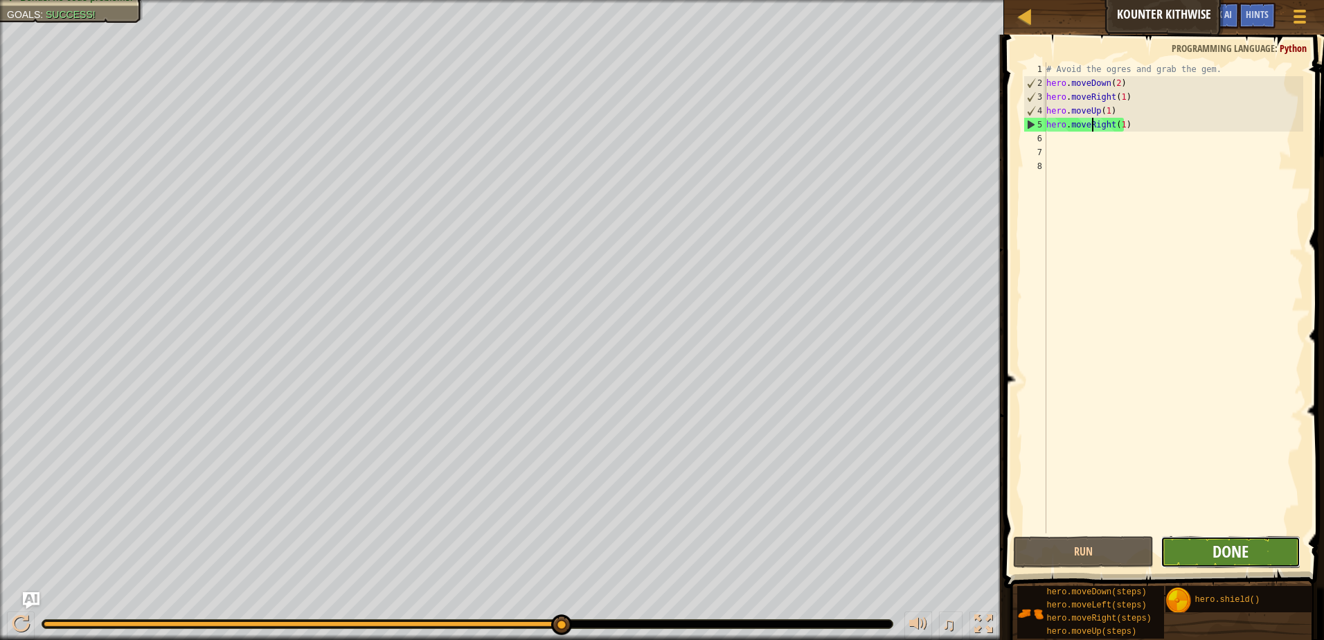
click at [1237, 551] on span "Done" at bounding box center [1231, 551] width 36 height 22
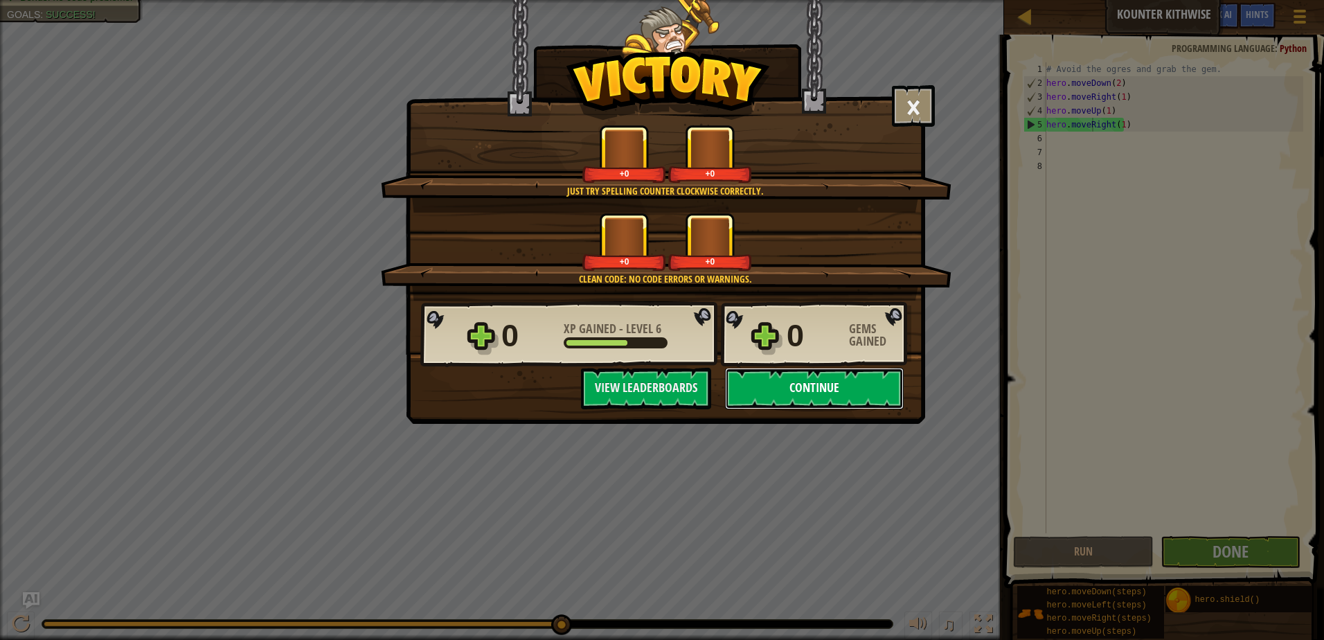
click at [785, 397] on button "Continue" at bounding box center [814, 389] width 179 height 42
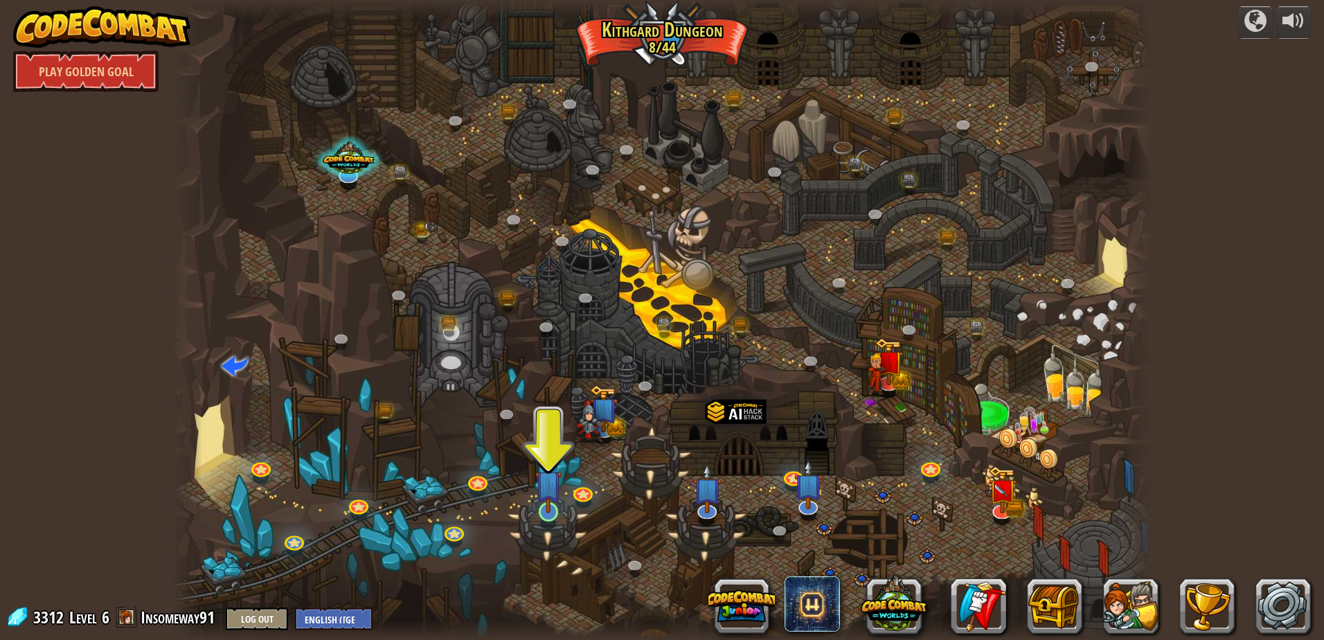
click at [553, 508] on img at bounding box center [548, 484] width 26 height 60
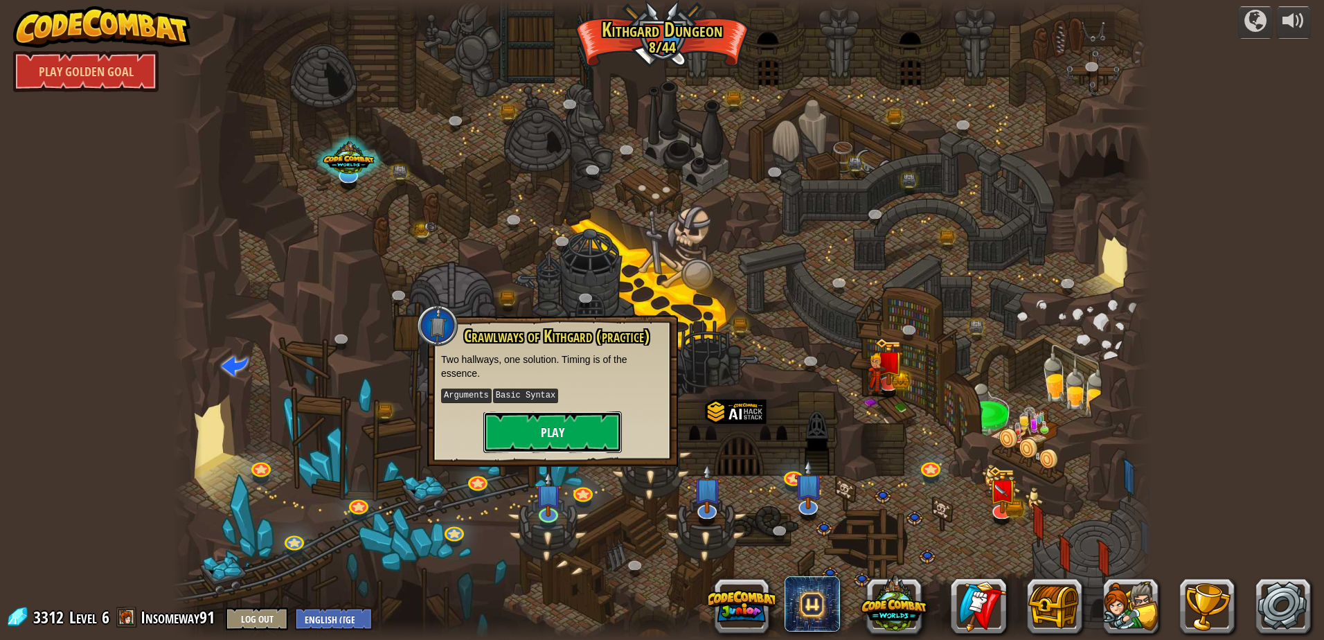
click at [587, 411] on button "Play" at bounding box center [552, 432] width 139 height 42
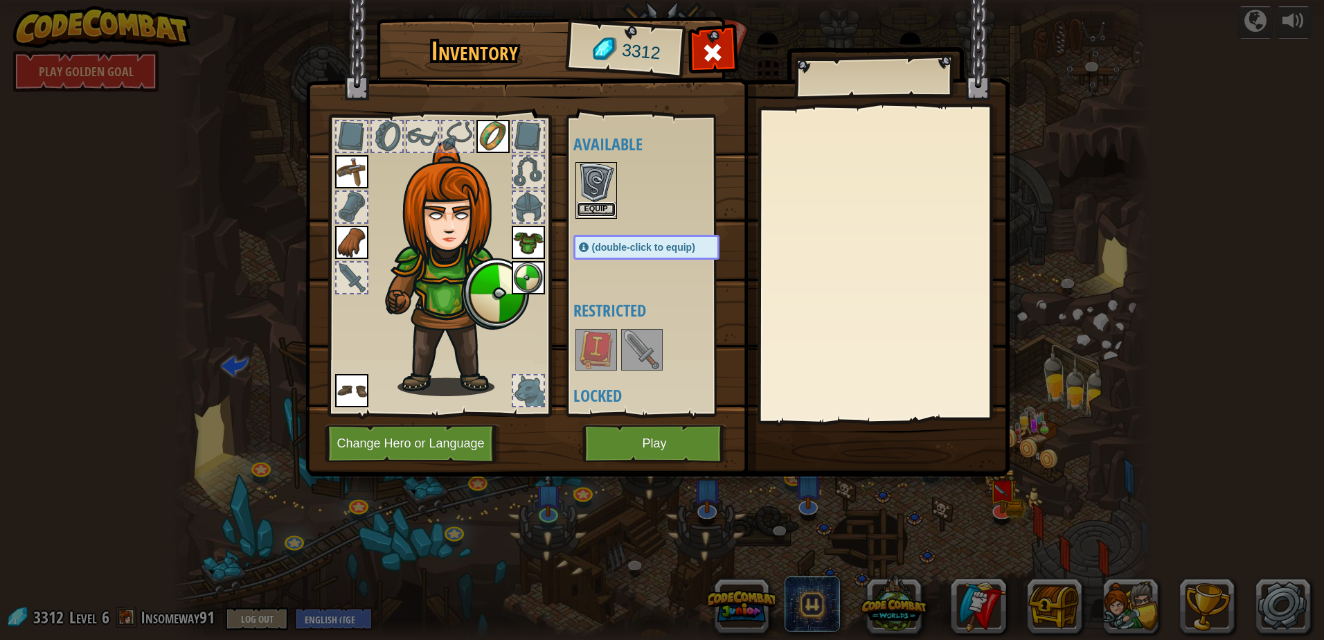
click at [603, 206] on button "Equip" at bounding box center [596, 209] width 39 height 15
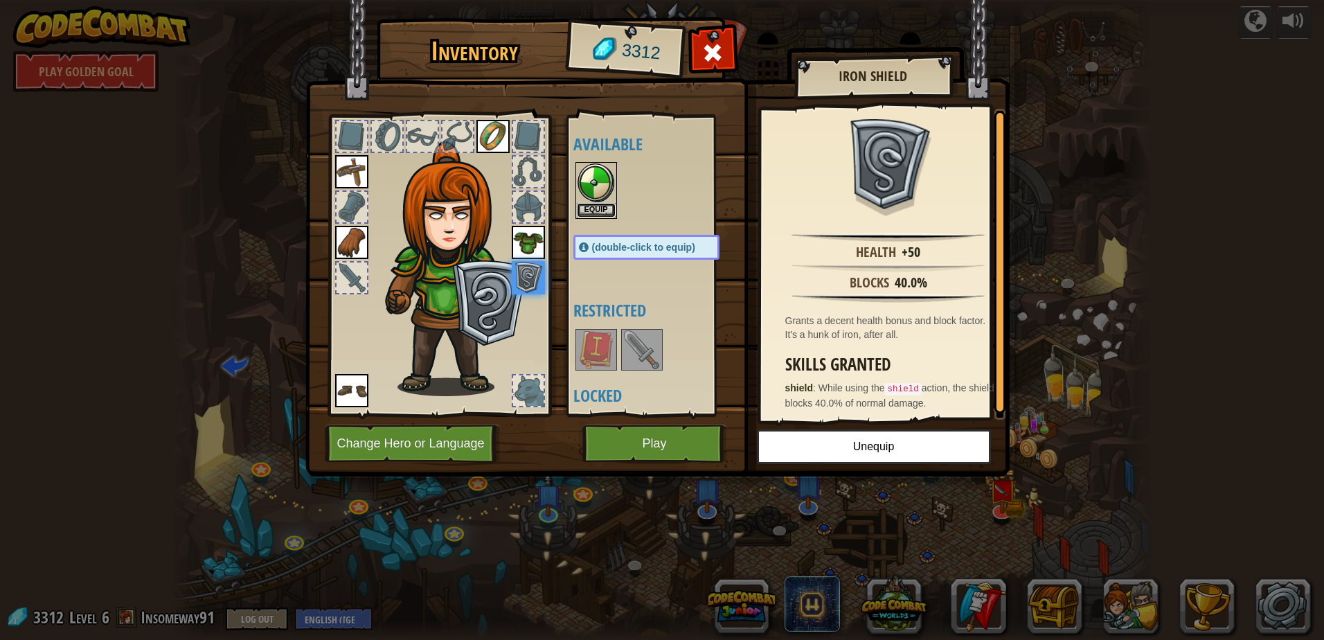
click at [603, 206] on button "Equip" at bounding box center [596, 210] width 39 height 15
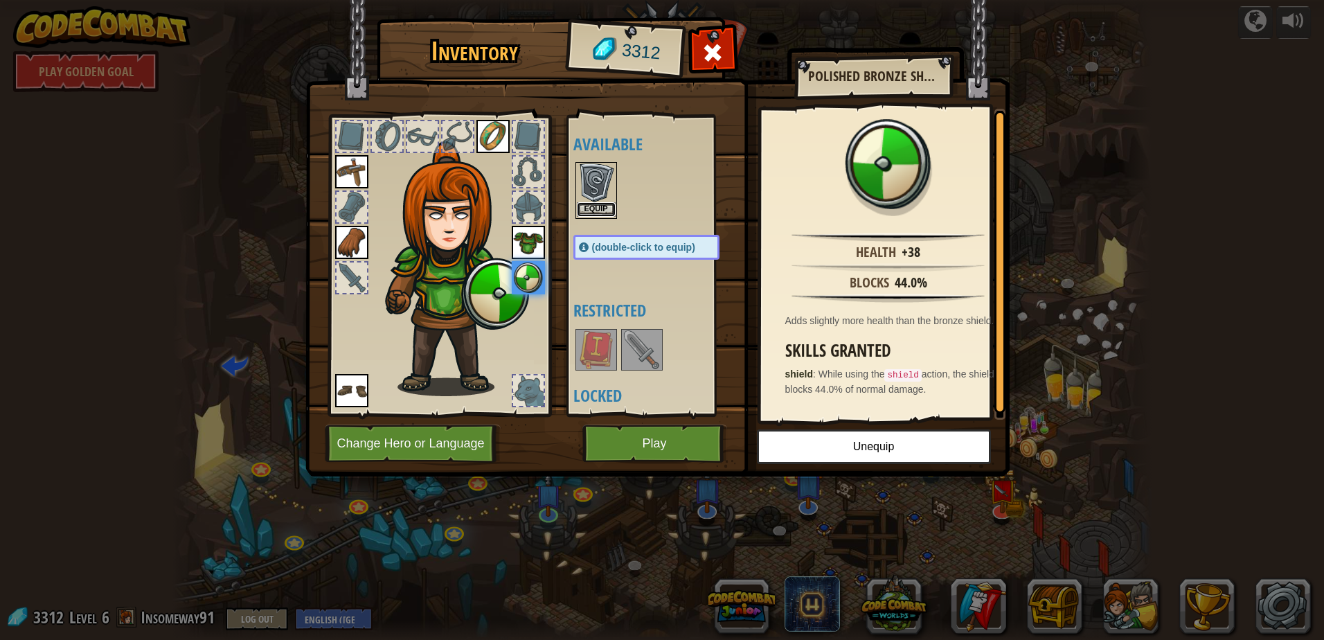
click at [605, 213] on button "Equip" at bounding box center [596, 209] width 39 height 15
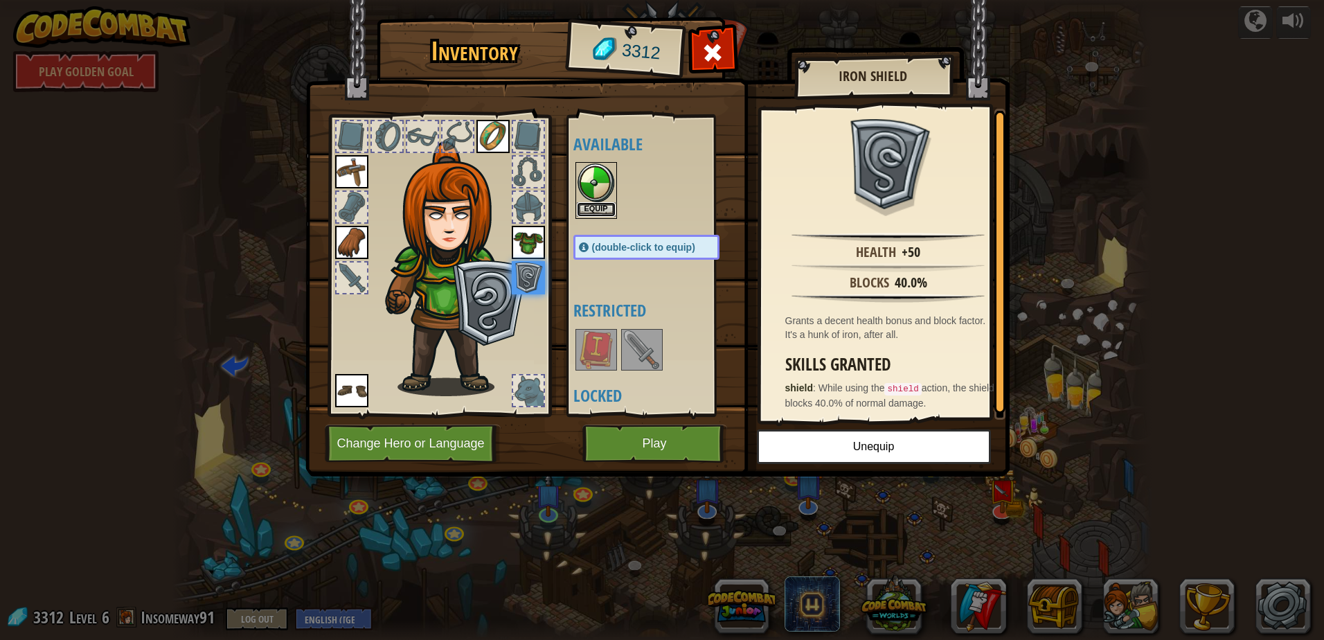
click at [598, 212] on button "Equip" at bounding box center [596, 209] width 39 height 15
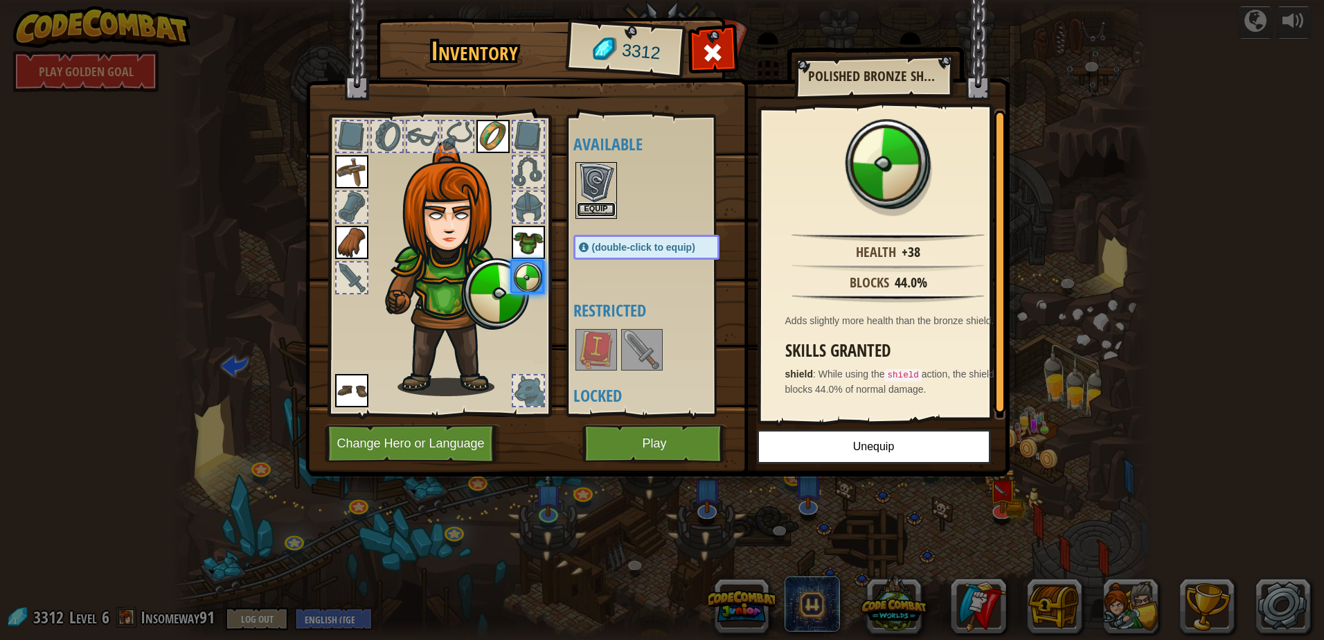
click at [597, 210] on button "Equip" at bounding box center [596, 209] width 39 height 15
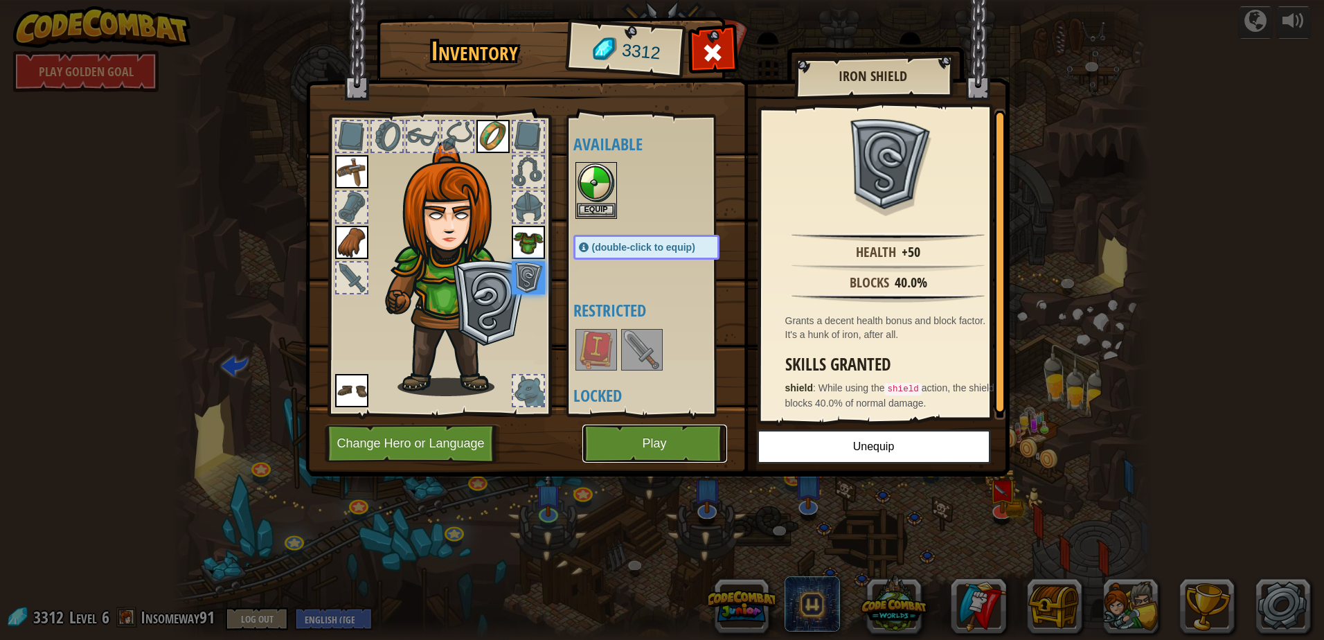
click at [644, 457] on button "Play" at bounding box center [655, 444] width 145 height 38
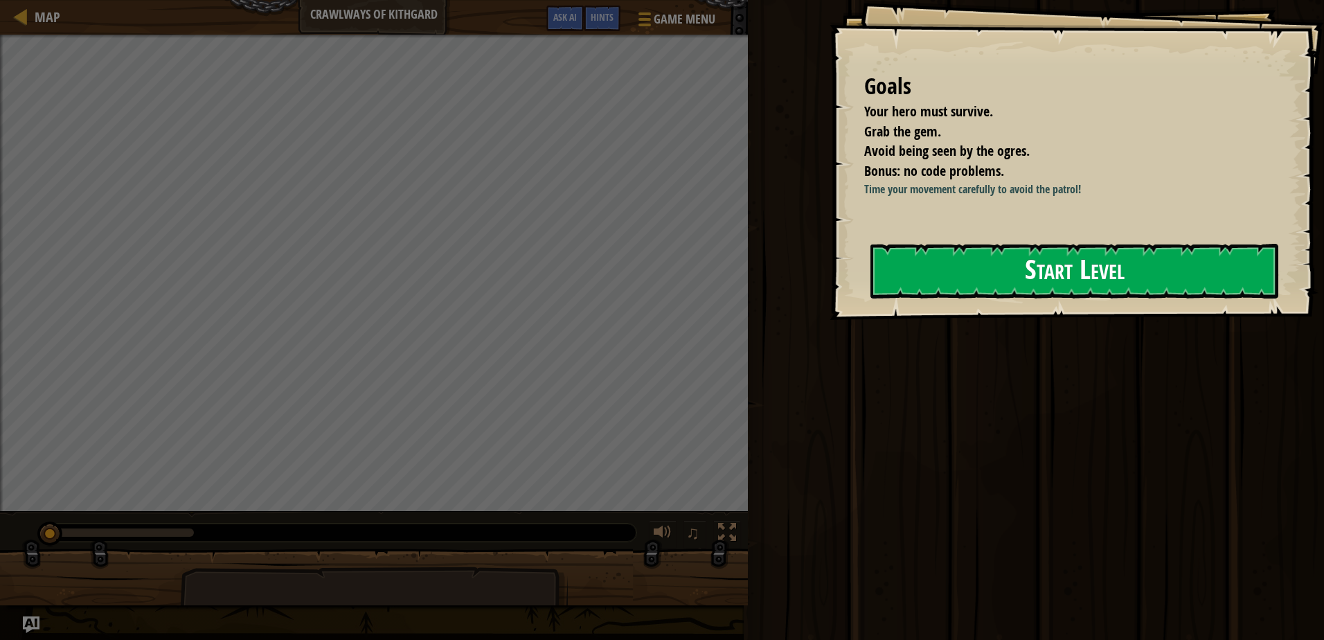
click at [986, 265] on button "Start Level" at bounding box center [1075, 271] width 408 height 55
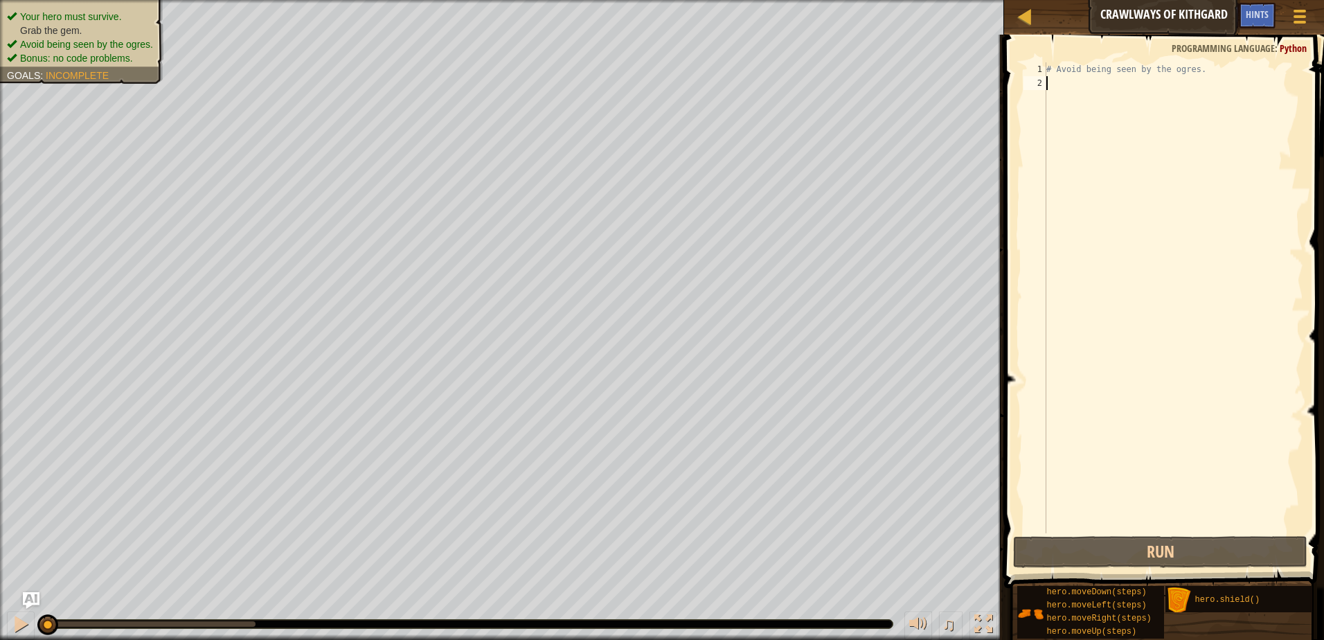
scroll to position [6, 0]
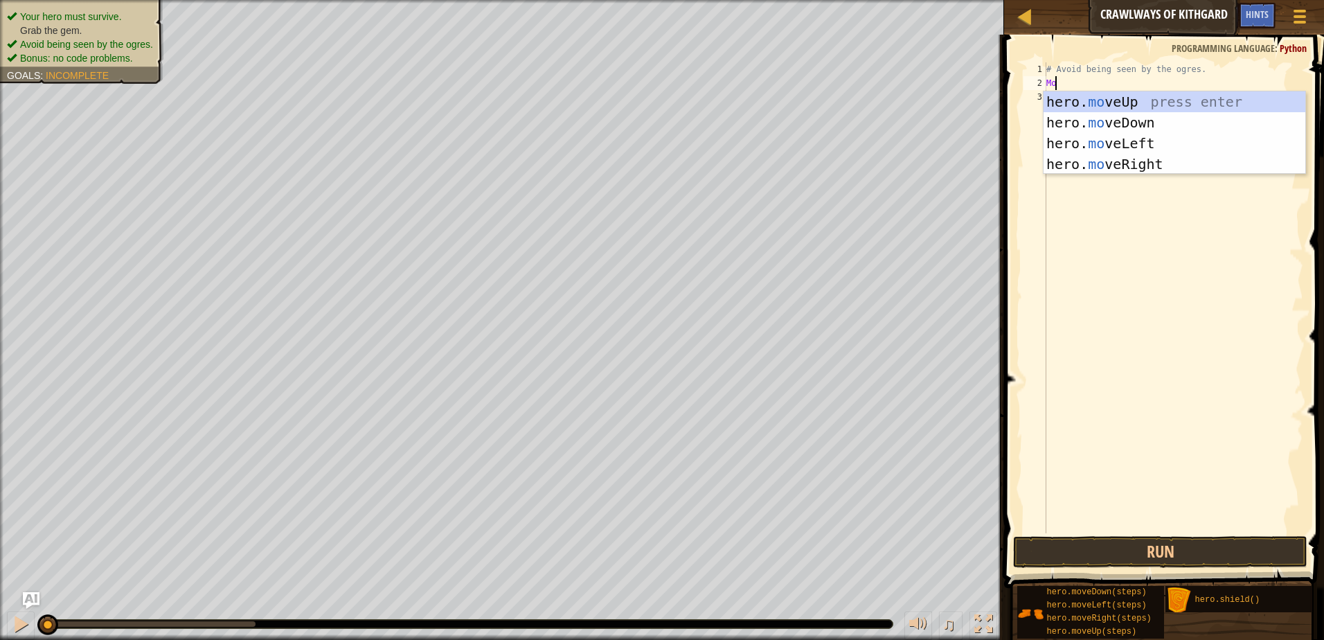
type textarea "M"
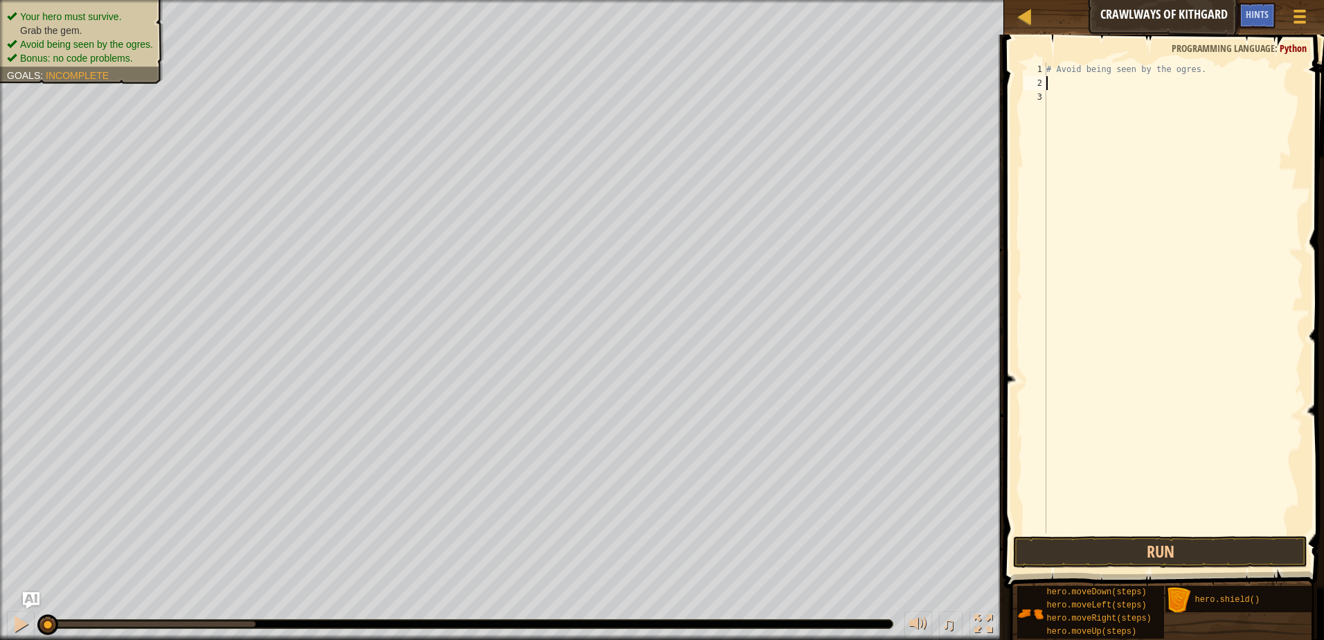
type textarea "m"
type textarea "hero.moveRight(2)"
type textarea "hero.moveLeft(1)"
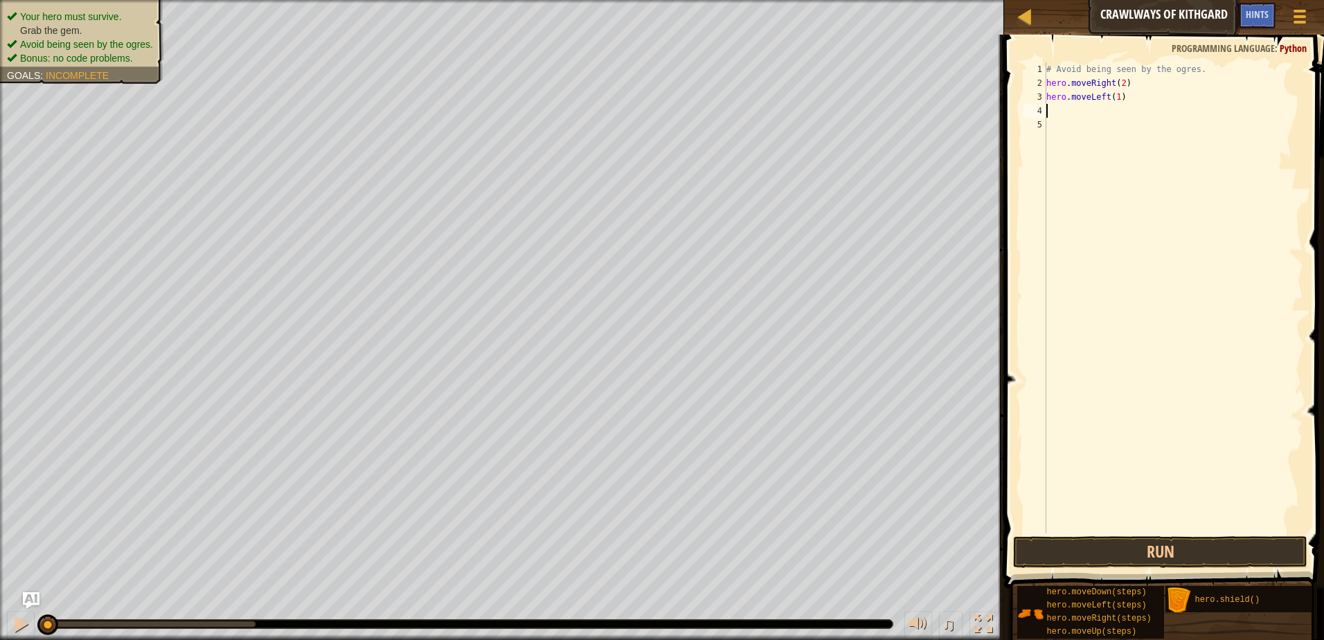
type textarea "H"
type textarea "hero.moveDown(1)"
type textarea "h"
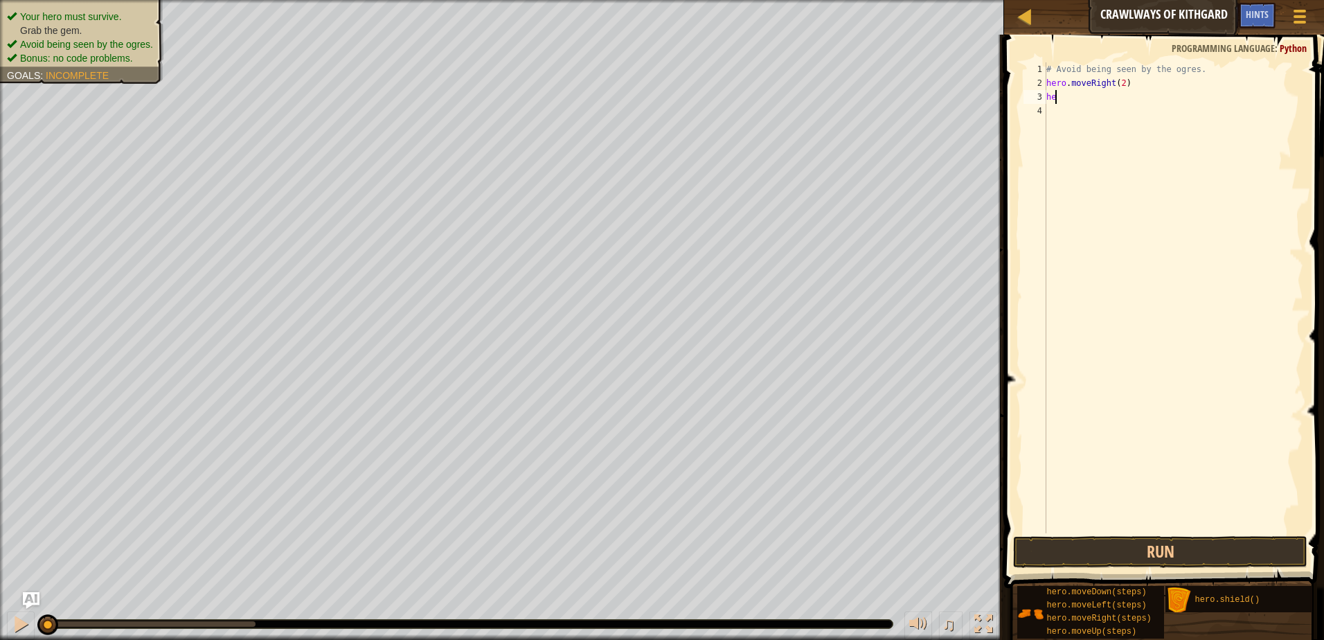
type textarea "h"
click at [1171, 559] on button "Run" at bounding box center [1160, 552] width 294 height 32
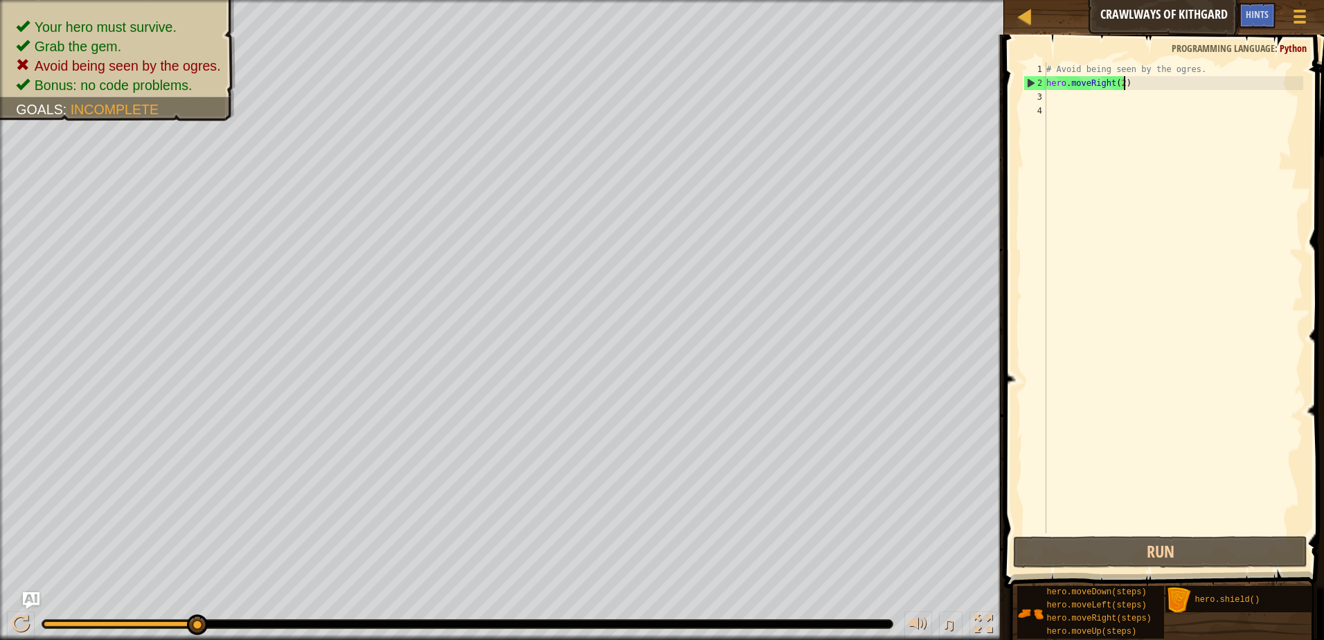
click at [1128, 89] on div "# Avoid being seen by the ogres. hero . moveRight ( 2 )" at bounding box center [1174, 311] width 260 height 499
type textarea "hero.moveRight(2)"
click at [1047, 82] on div "# Avoid being seen by the ogres. hero . moveRight ( 2 )" at bounding box center [1174, 311] width 260 height 499
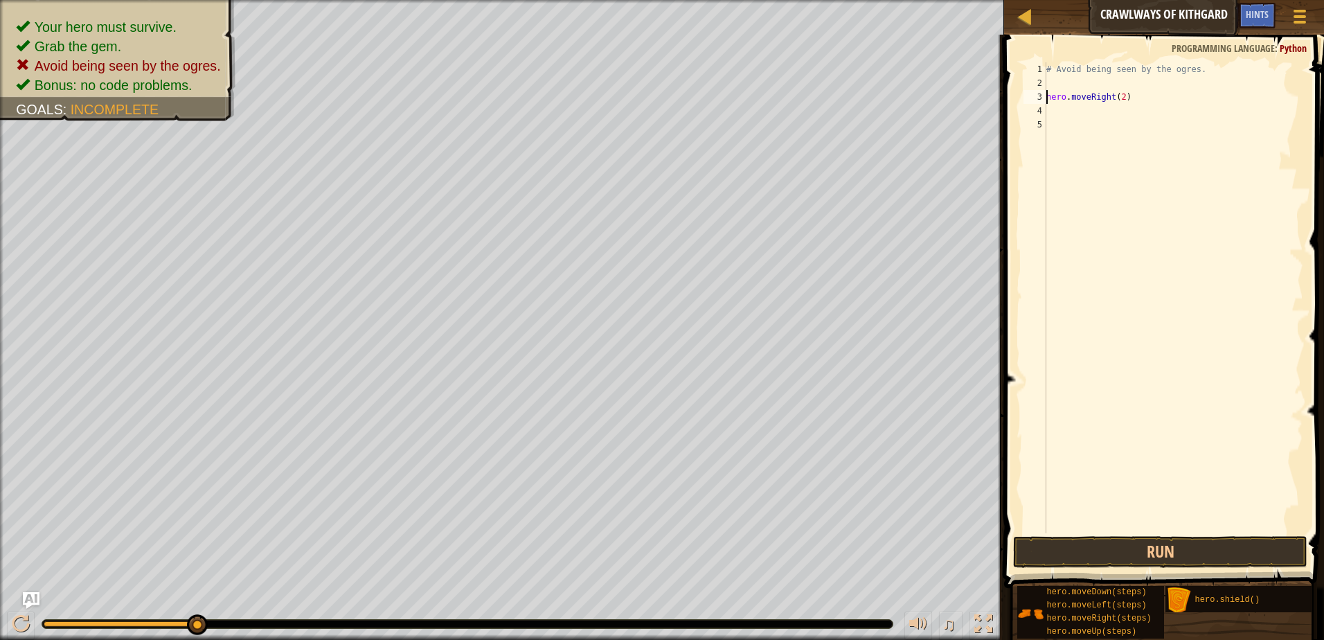
click at [1072, 82] on div "# Avoid being seen by the ogres. hero . moveRight ( 2 )" at bounding box center [1174, 311] width 260 height 499
click at [1230, 558] on button "Run" at bounding box center [1160, 552] width 294 height 32
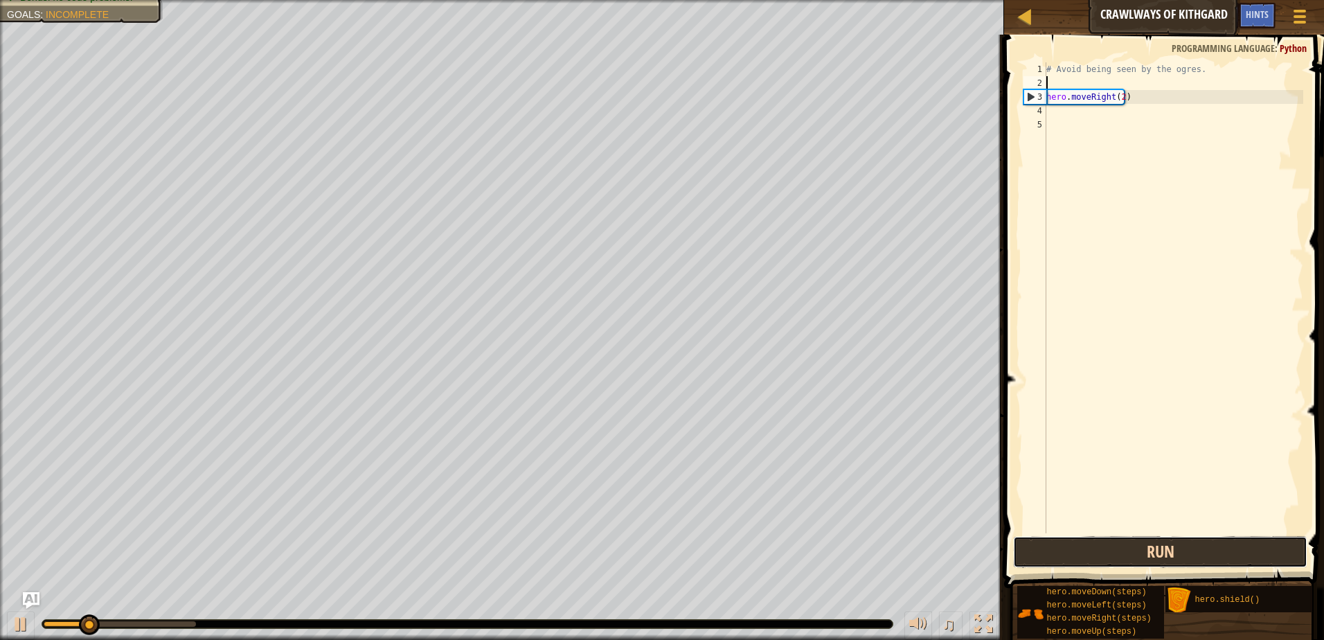
click at [1227, 550] on button "Run" at bounding box center [1160, 552] width 294 height 32
click at [1226, 552] on button "Run" at bounding box center [1160, 552] width 294 height 32
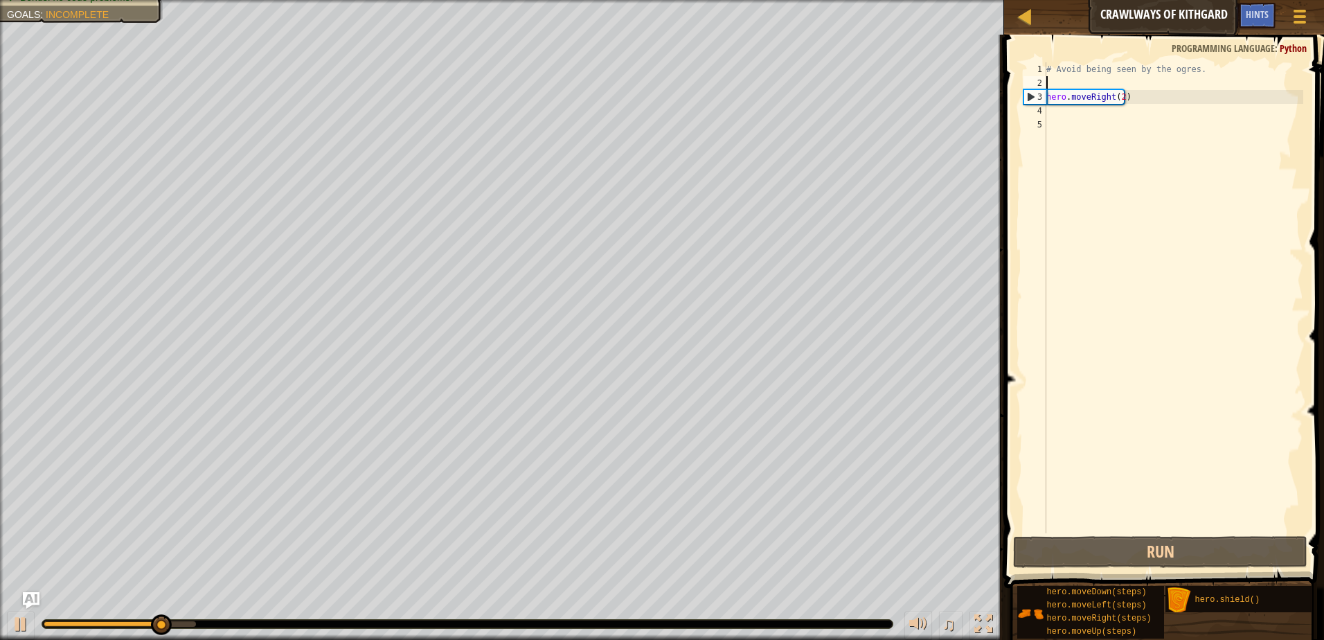
click at [1113, 88] on div "# Avoid being seen by the ogres. hero . moveRight ( 2 )" at bounding box center [1174, 311] width 260 height 499
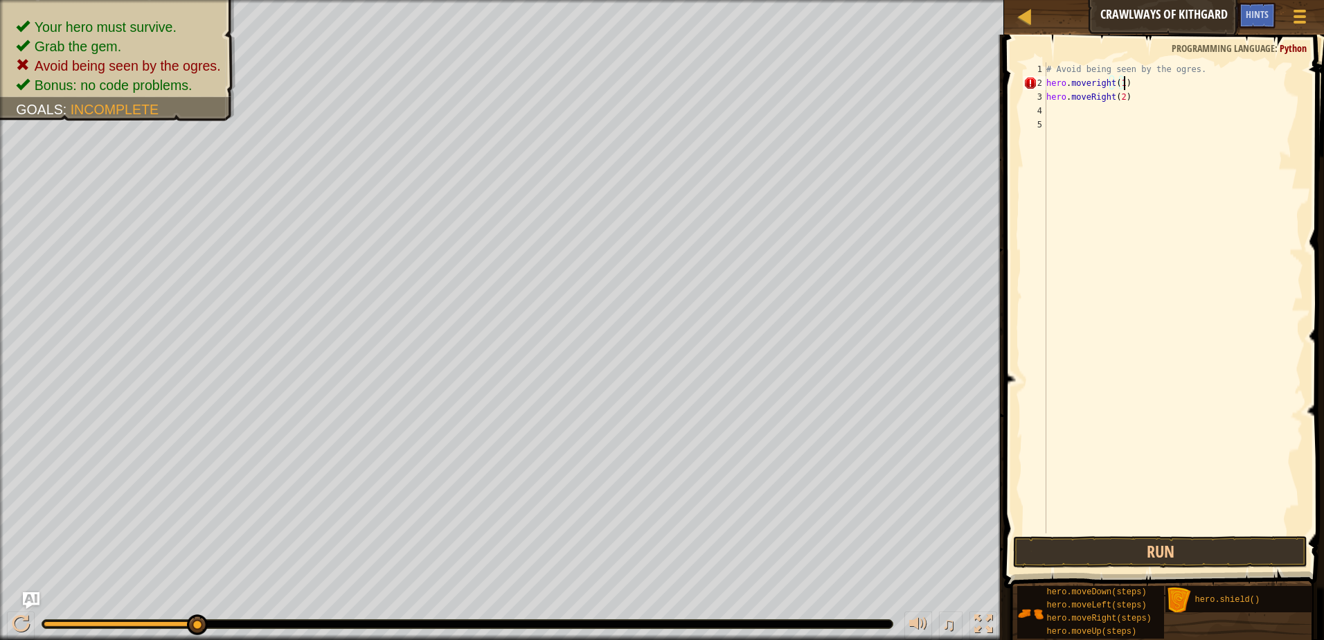
scroll to position [6, 6]
click at [1118, 94] on div "# Avoid being seen by the ogres. hero . moveright ( 1 ) hero . moveRight ( 2 )" at bounding box center [1174, 311] width 260 height 499
click at [1039, 554] on button "Run" at bounding box center [1160, 552] width 294 height 32
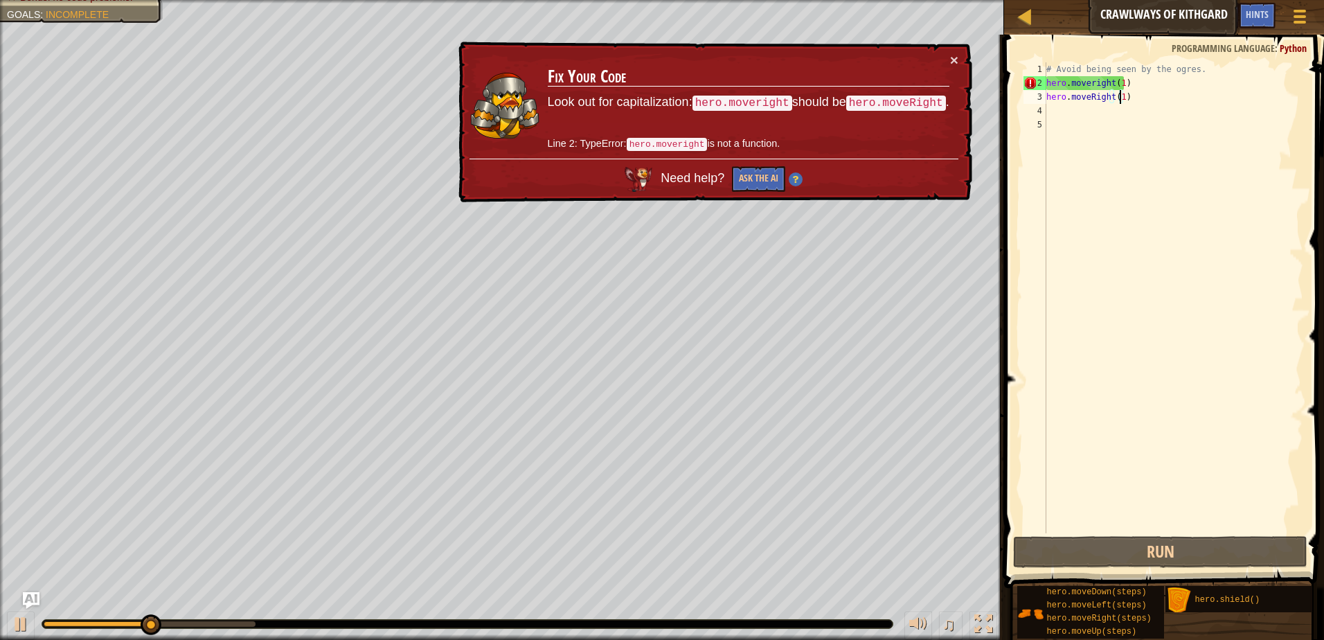
click at [1095, 85] on div "# Avoid being seen by the ogres. hero . moveright ( 1 ) hero . moveRight ( 1 )" at bounding box center [1174, 311] width 260 height 499
click at [1090, 85] on div "# Avoid being seen by the ogres. hero . moveright ( 1 ) hero . moveRight ( 1 )" at bounding box center [1174, 311] width 260 height 499
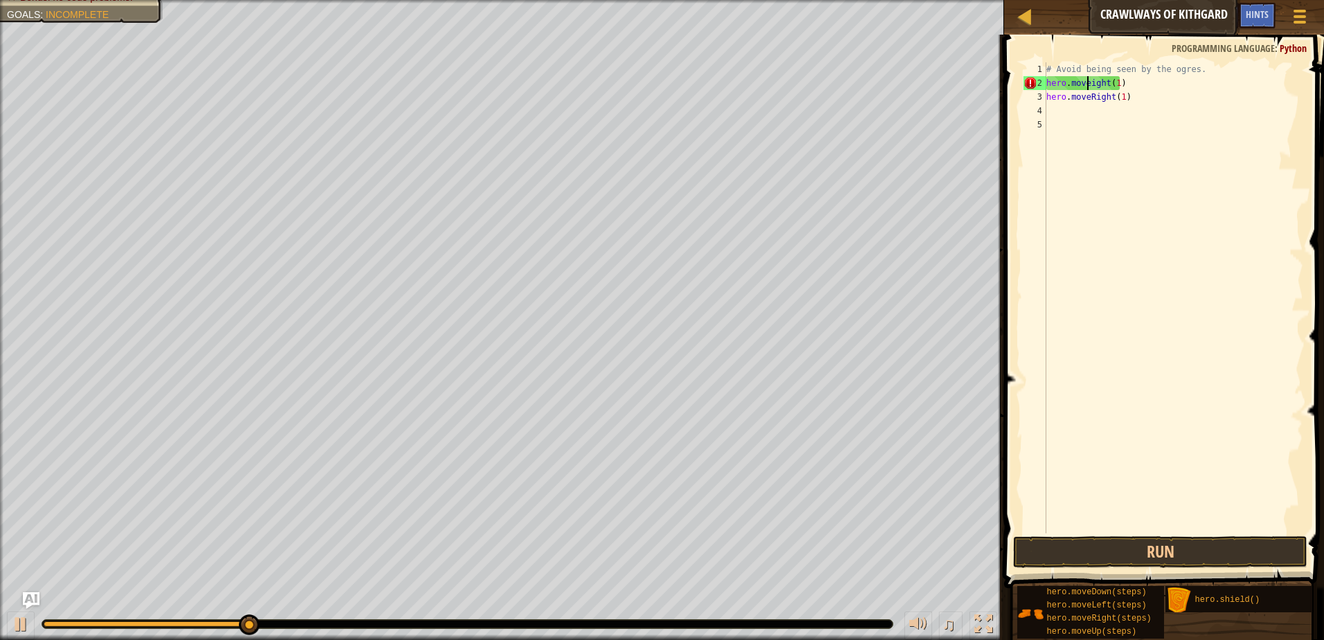
type textarea "hero.moveRight(1)"
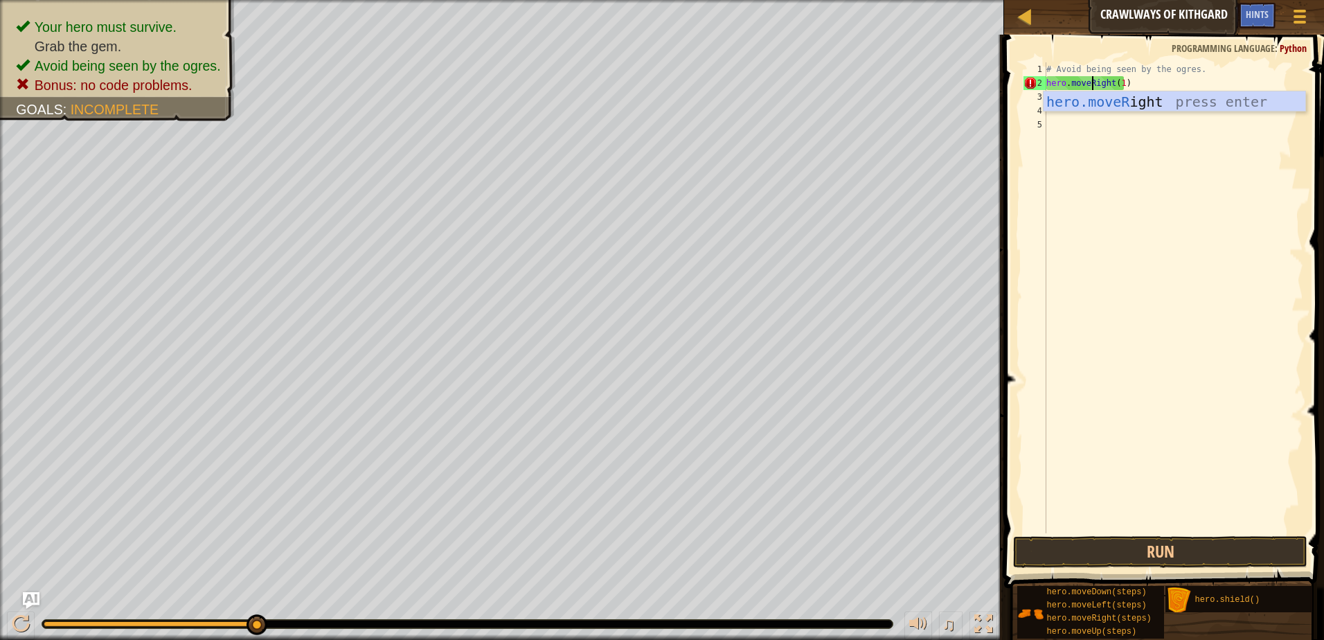
scroll to position [6, 3]
click at [1214, 532] on div "# Avoid being seen by the ogres. hero . moveRight ( 1 ) hero . moveRight ( 1 )" at bounding box center [1174, 311] width 260 height 499
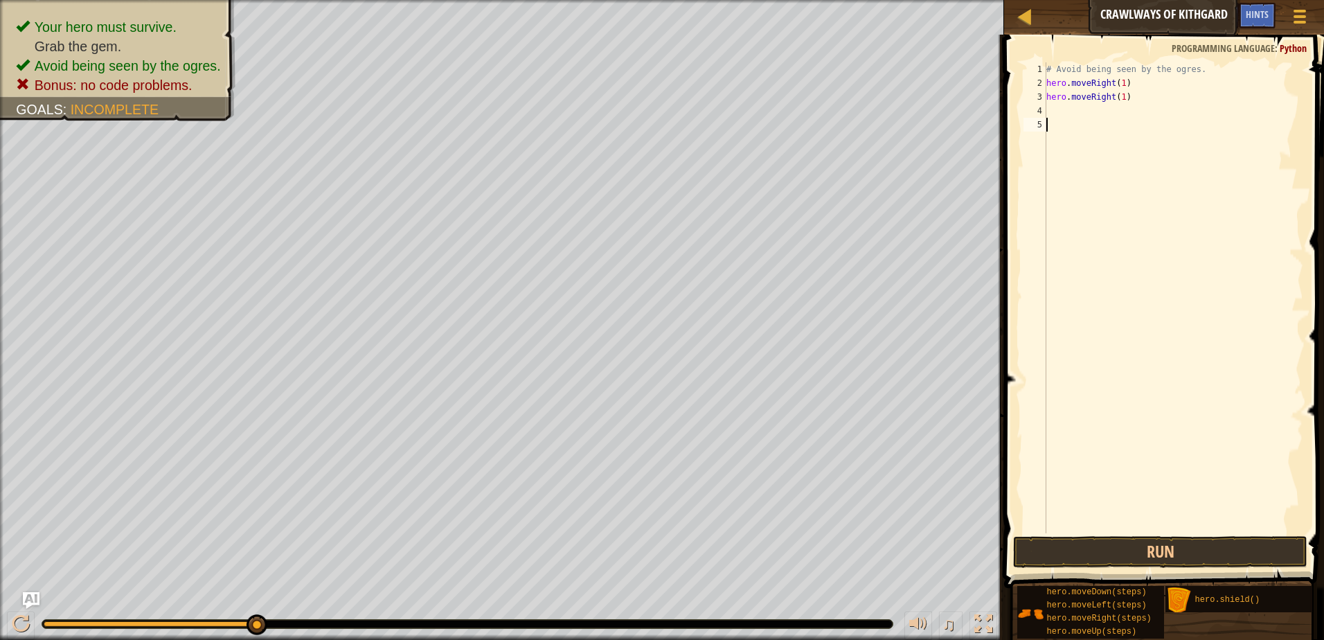
scroll to position [6, 0]
click at [1213, 533] on span at bounding box center [1165, 291] width 331 height 594
click at [1212, 548] on button "Run" at bounding box center [1160, 552] width 294 height 32
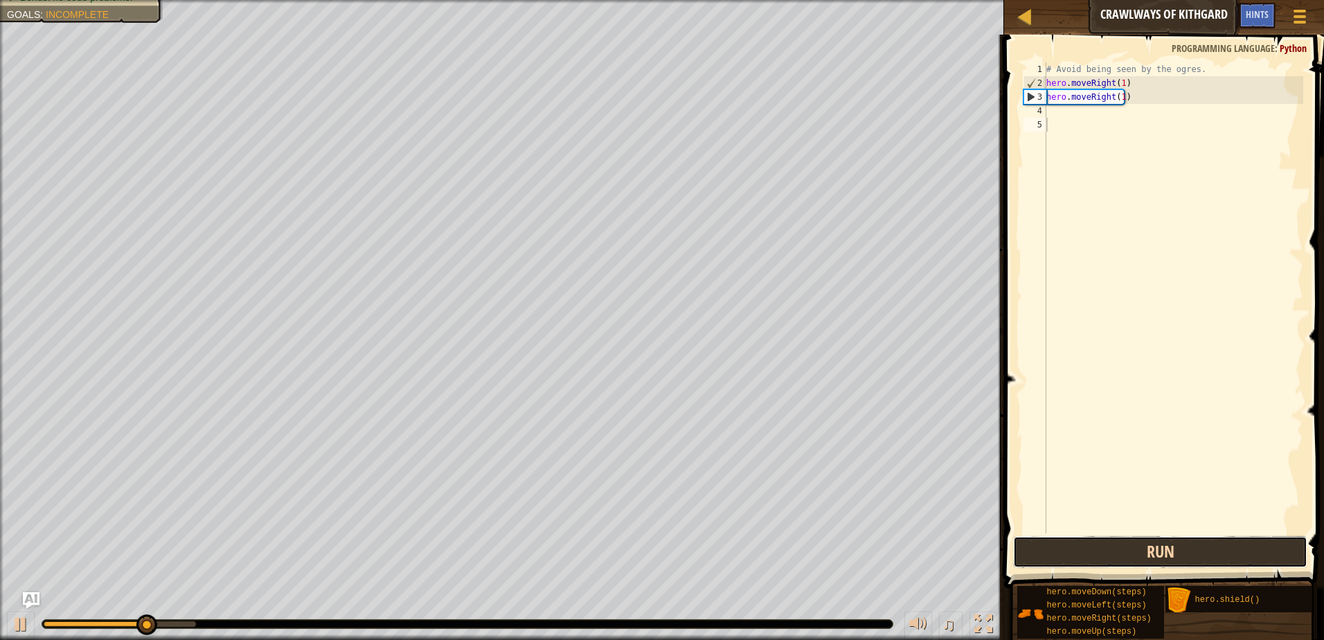
click at [1197, 558] on button "Run" at bounding box center [1160, 552] width 294 height 32
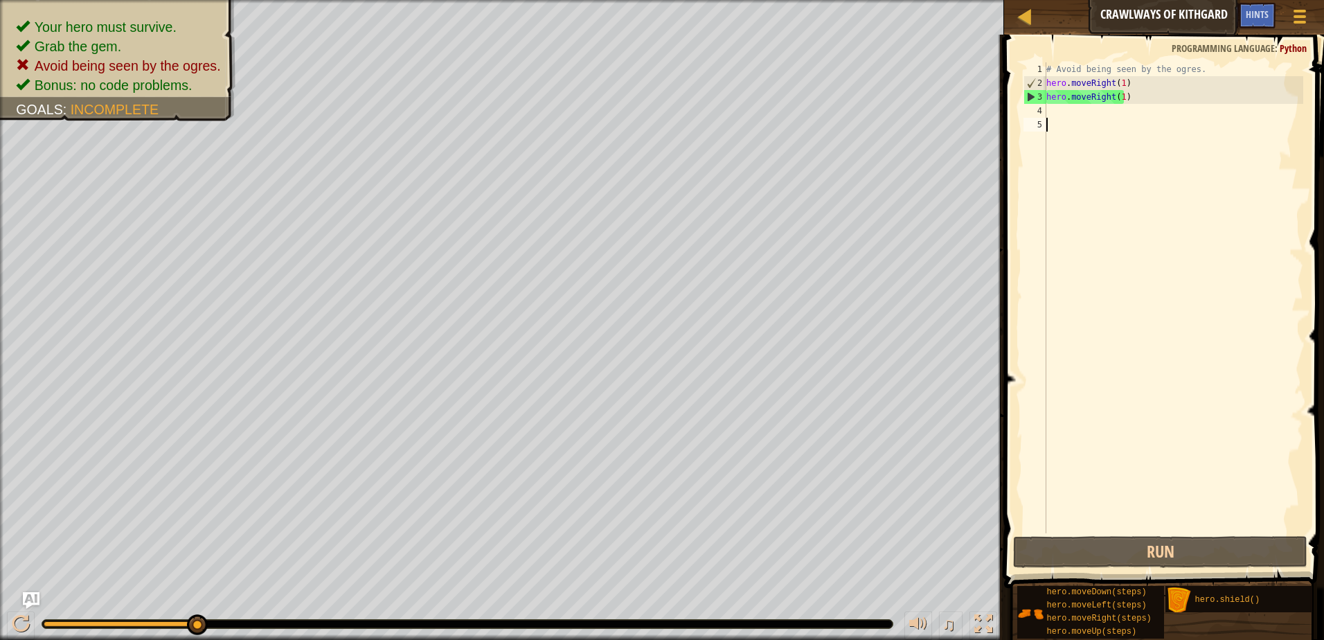
click at [1121, 80] on div "# Avoid being seen by the ogres. hero . moveRight ( 1 ) hero . moveRight ( 1 )" at bounding box center [1174, 311] width 260 height 499
type textarea "hero.moveRight(1)"
click at [1141, 77] on div "# Avoid being seen by the ogres. hero . moveRight ( 1 ) hero . moveRight ( 1 )" at bounding box center [1174, 311] width 260 height 499
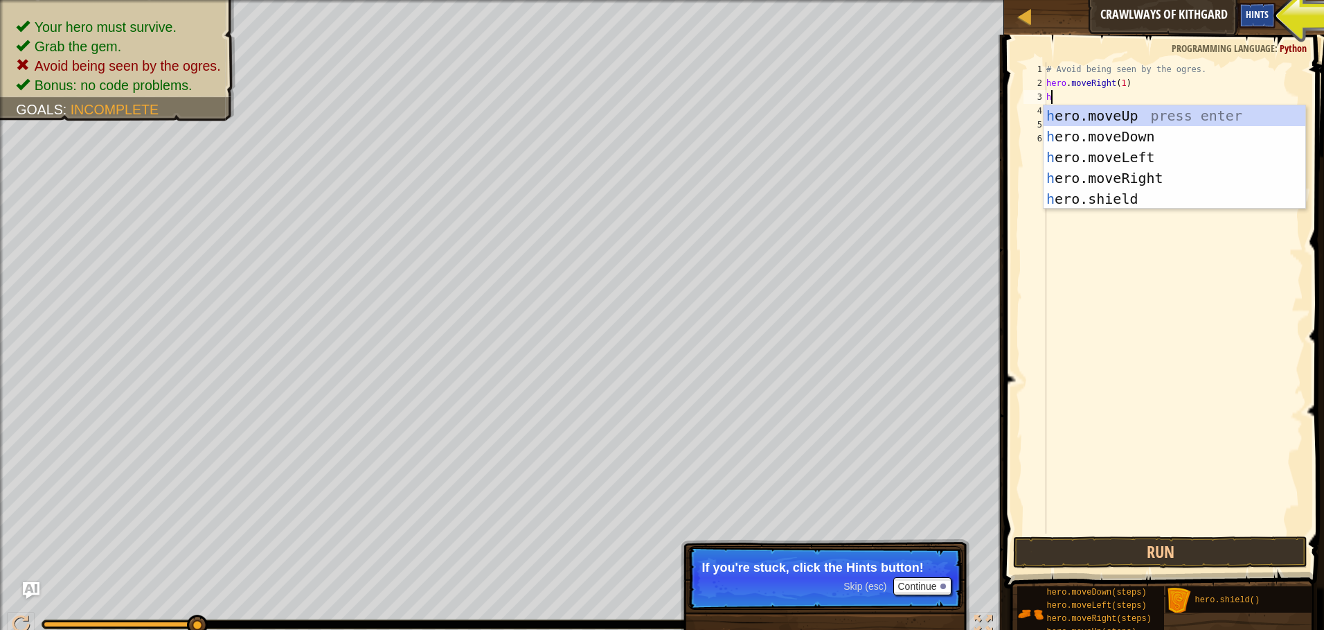
type textarea "h"
click at [1265, 16] on span "Hints" at bounding box center [1257, 14] width 23 height 13
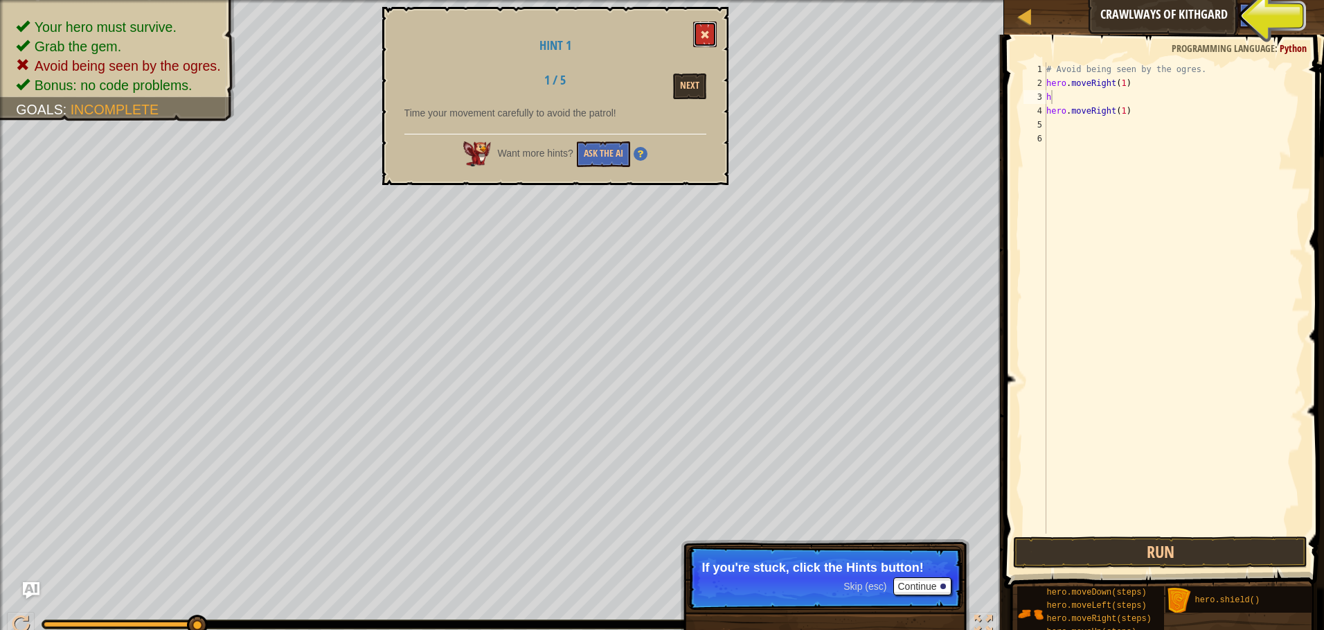
click at [704, 29] on button at bounding box center [705, 34] width 24 height 26
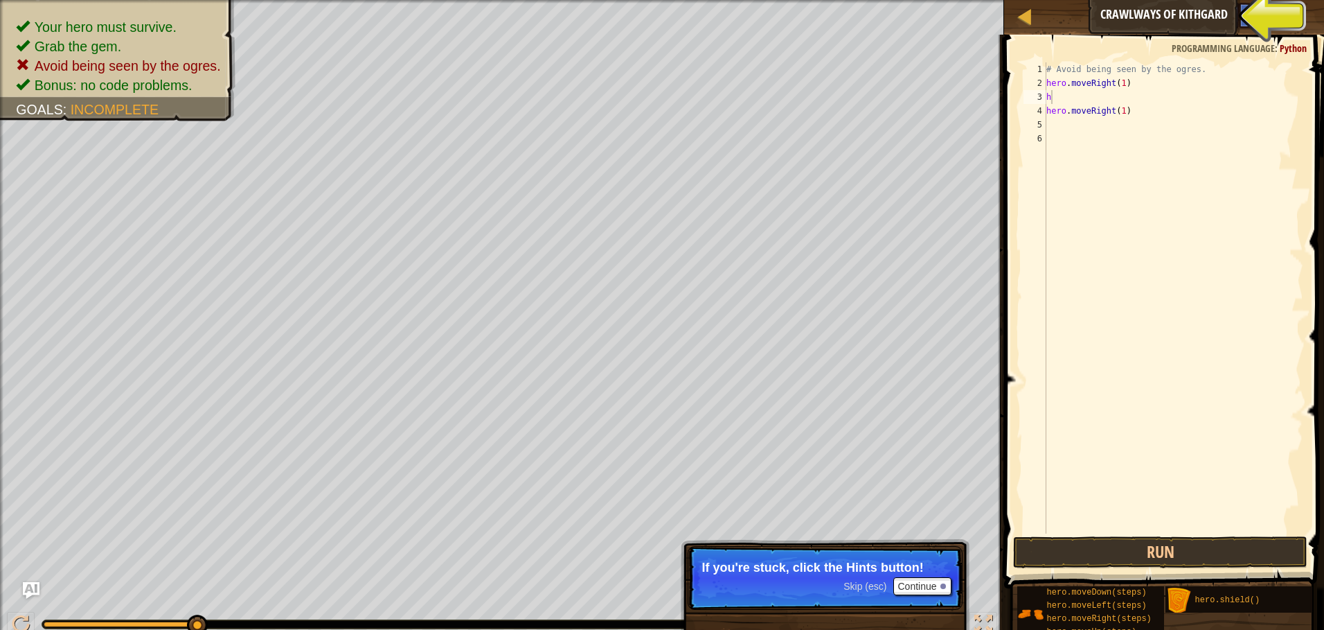
click at [1073, 98] on div "# Avoid being seen by the ogres. hero . moveRight ( 1 ) h hero . moveRight ( 1 )" at bounding box center [1174, 311] width 260 height 499
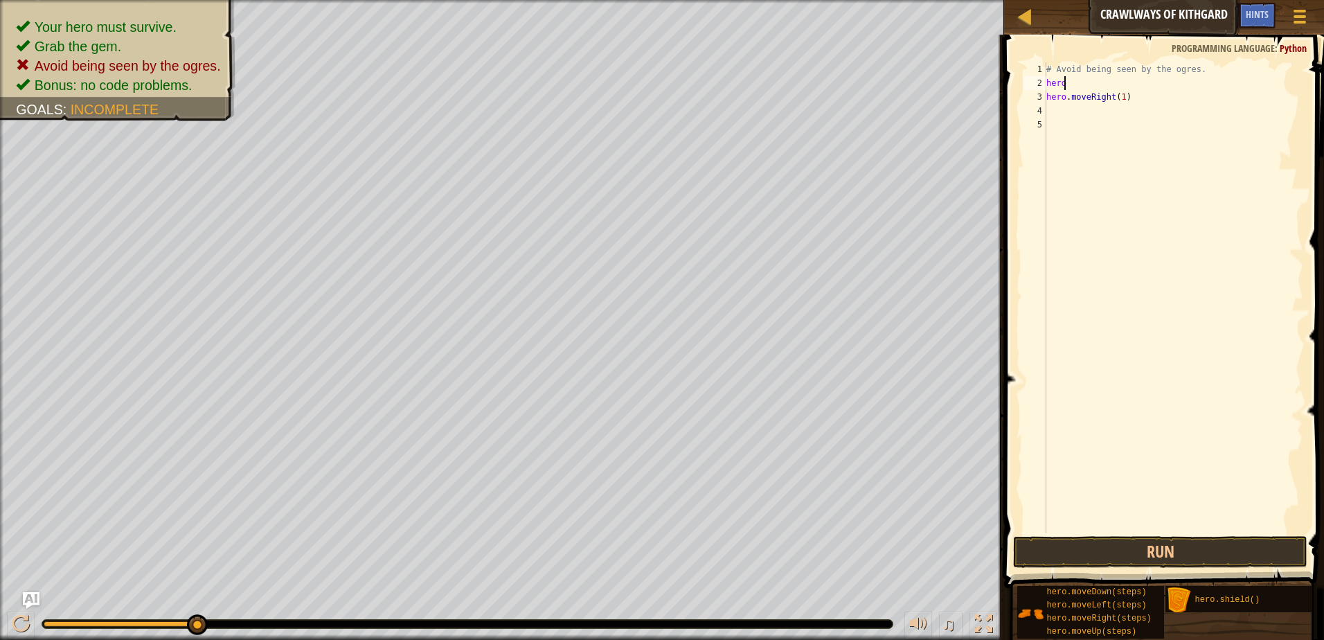
type textarea "h"
click at [1048, 98] on div "# Avoid being seen by the ogres. hero . moveRight ( 1 )" at bounding box center [1174, 311] width 260 height 499
click at [1121, 83] on div "# Avoid being seen by the ogres. hero . moveRight ( 1 )" at bounding box center [1174, 311] width 260 height 499
type textarea "hero.moveRight(2)"
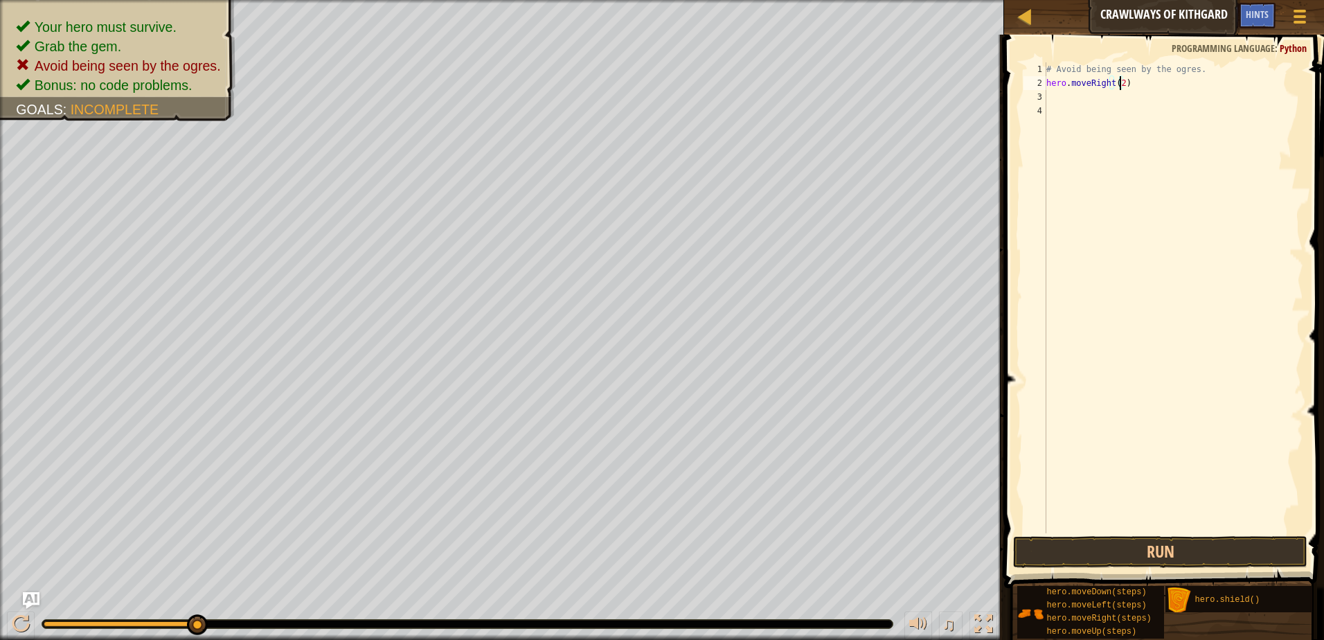
click at [1157, 94] on div "# Avoid being seen by the ogres. hero . moveRight ( 2 )" at bounding box center [1174, 311] width 260 height 499
click at [1121, 84] on div "# Avoid being seen by the ogres. hero . moveRight ( 2 )" at bounding box center [1174, 311] width 260 height 499
type textarea "hero.moveRight(2)"
click at [1137, 89] on div "# Avoid being seen by the ogres. hero . moveRight ( 2 )" at bounding box center [1174, 297] width 260 height 471
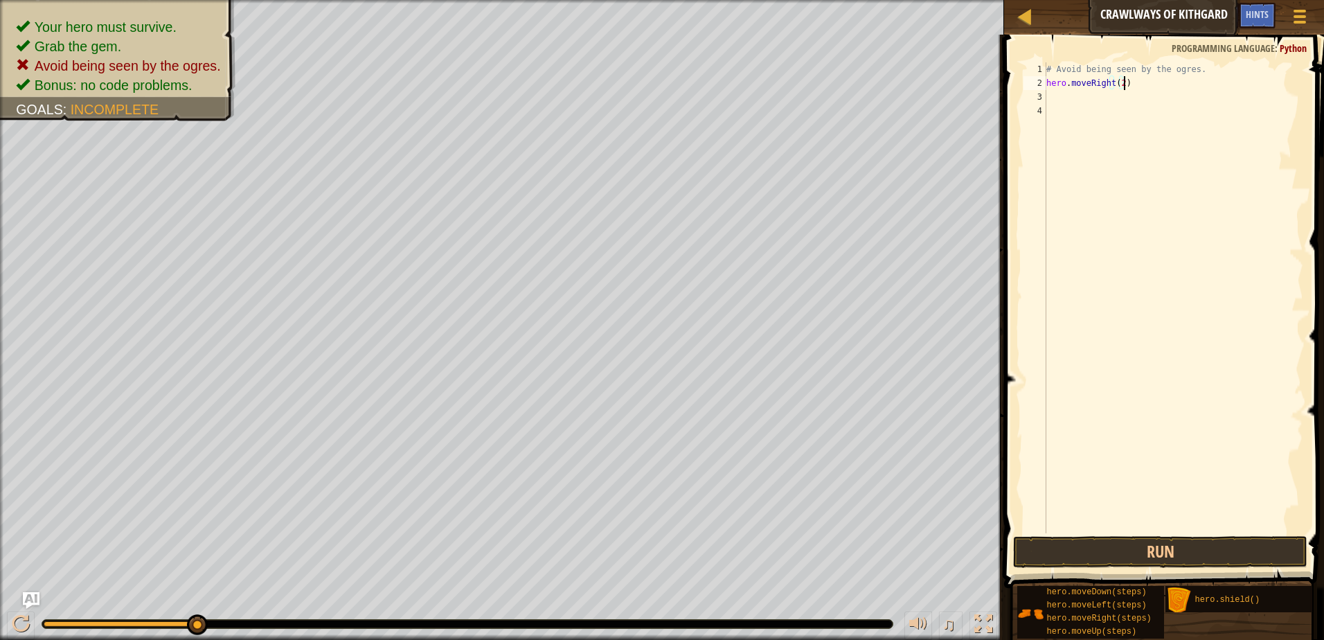
click at [1147, 94] on div "# Avoid being seen by the ogres. hero . moveRight ( 2 )" at bounding box center [1174, 311] width 260 height 499
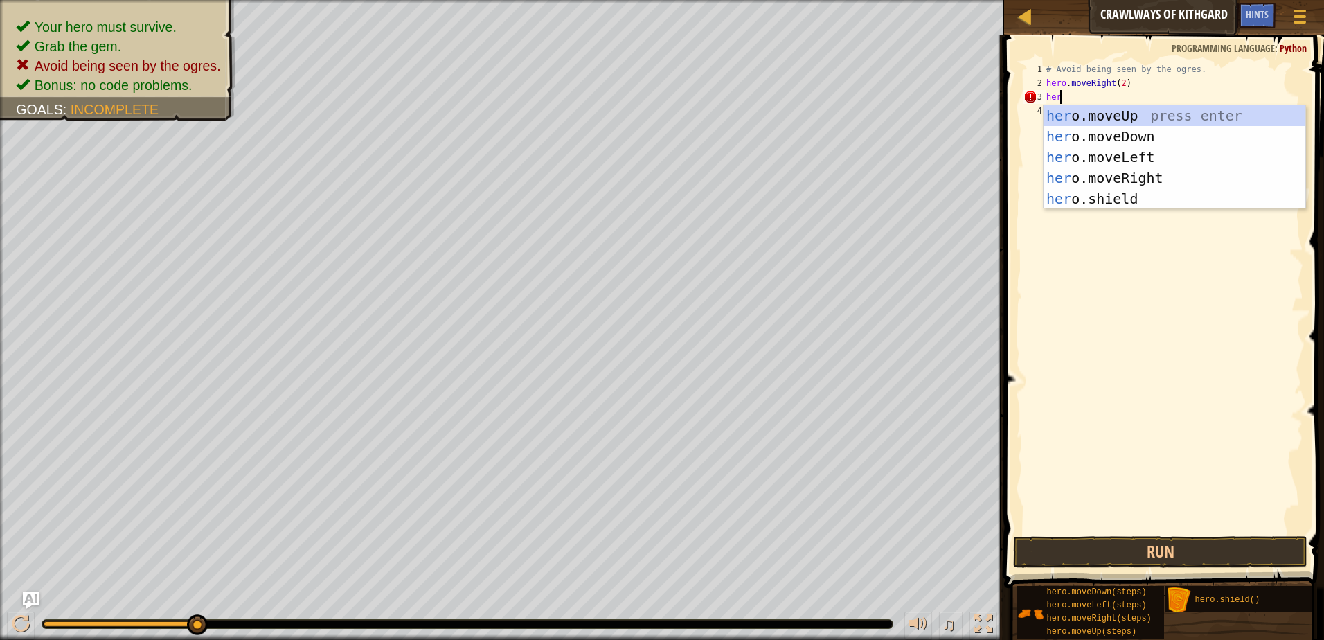
type textarea "h"
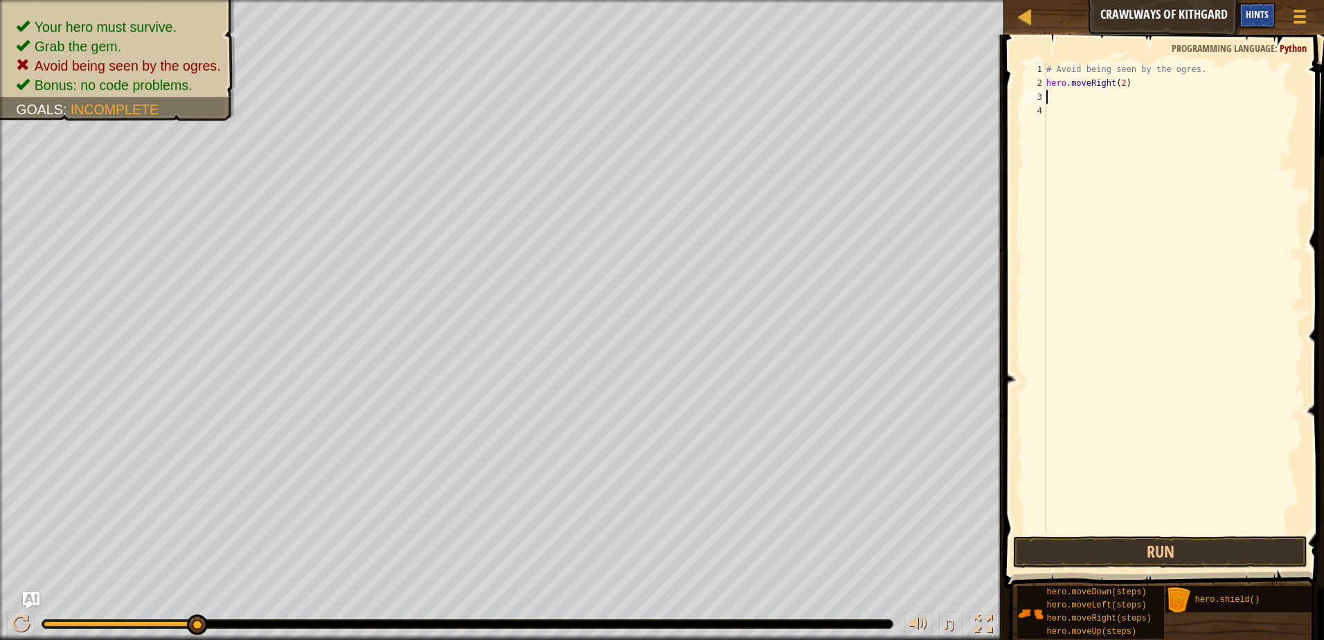
click at [1263, 9] on span "Hints" at bounding box center [1257, 14] width 23 height 13
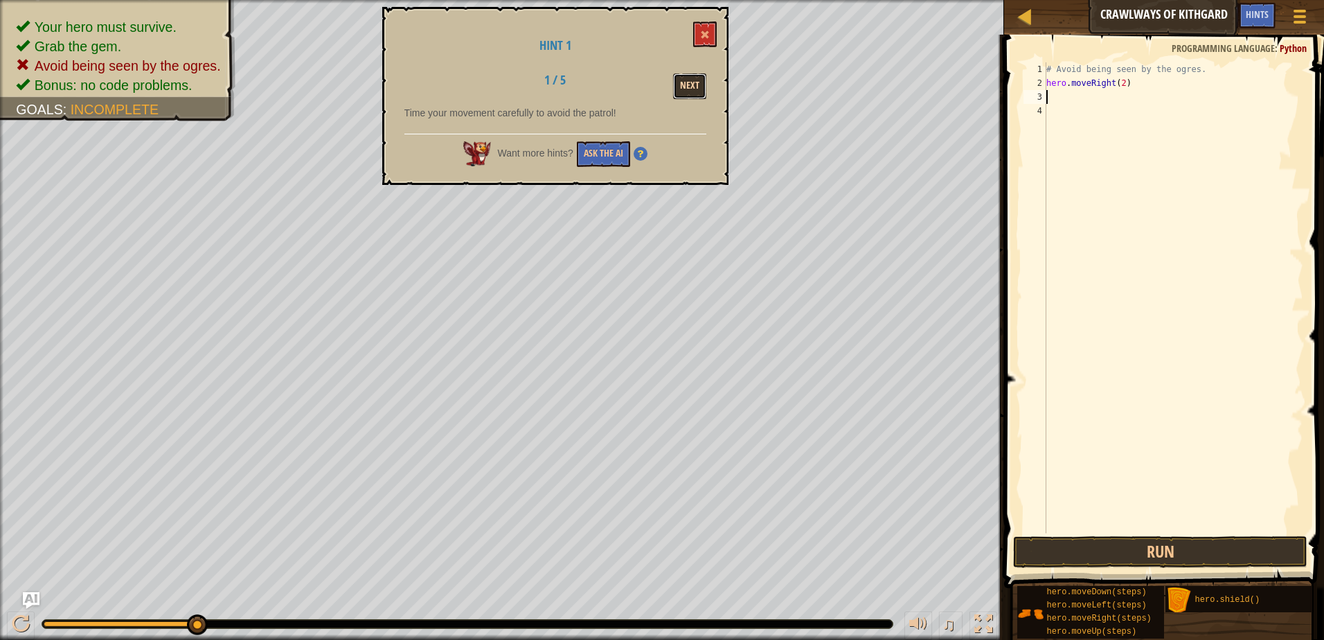
click at [687, 82] on button "Next" at bounding box center [689, 86] width 33 height 26
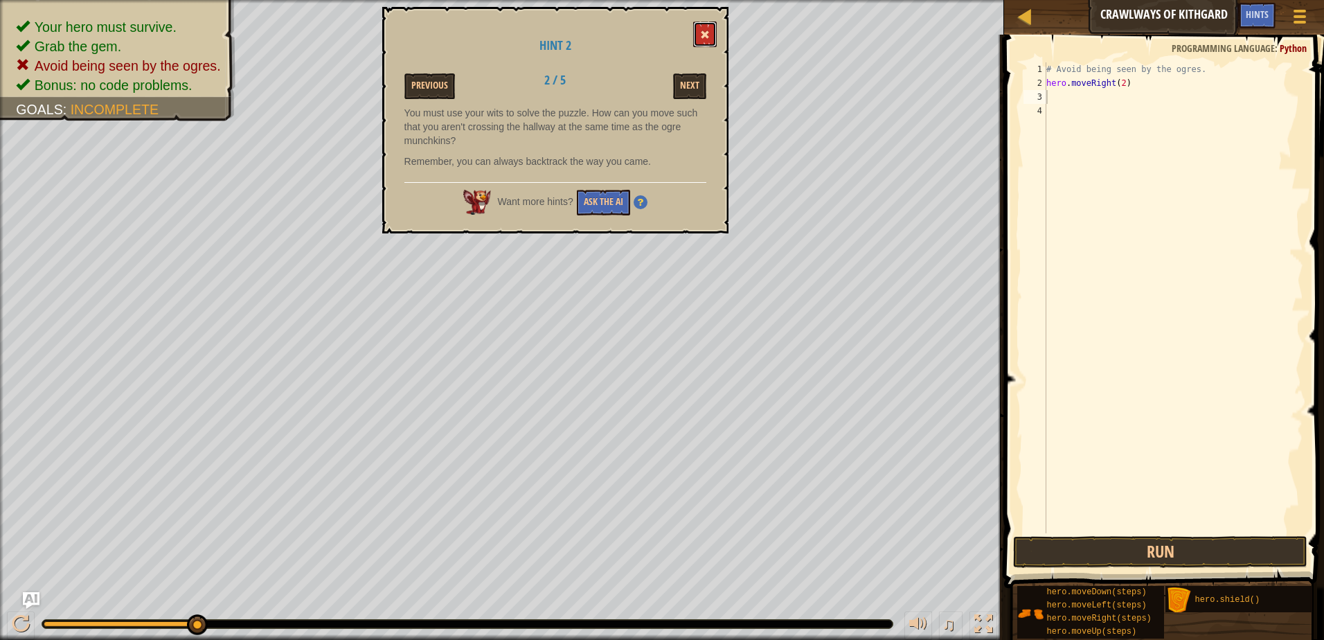
click at [707, 35] on span at bounding box center [705, 35] width 10 height 10
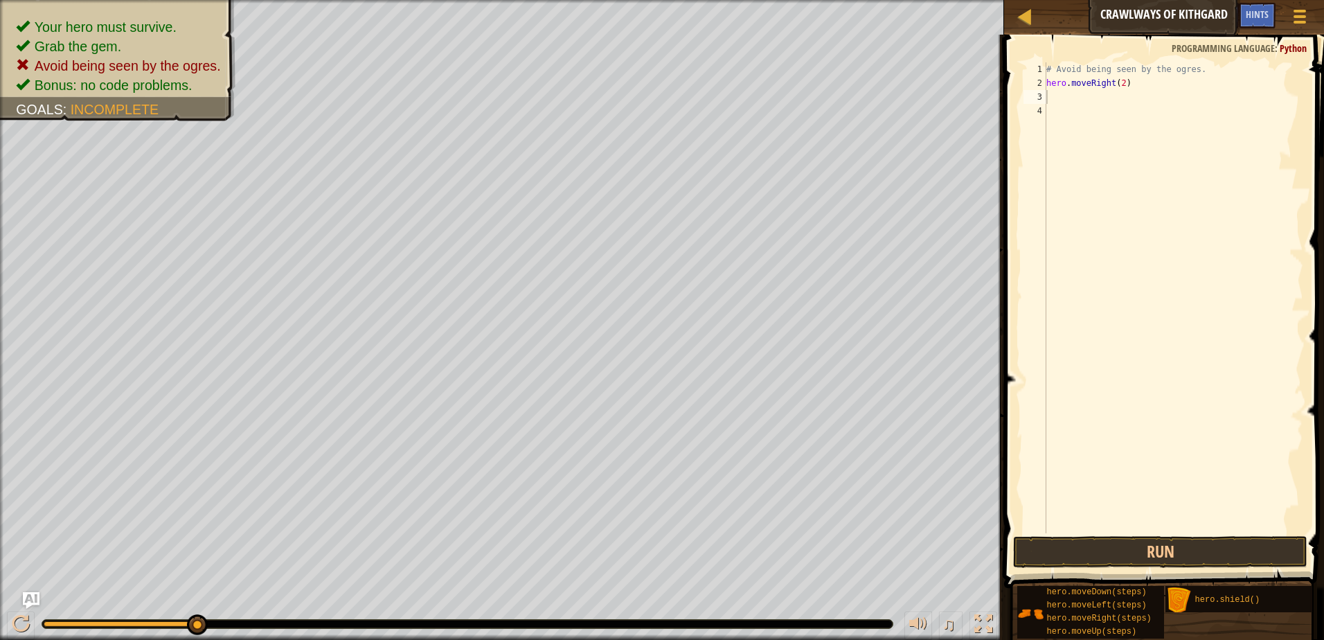
click at [1119, 85] on div "# Avoid being seen by the ogres. hero . moveRight ( 2 )" at bounding box center [1174, 311] width 260 height 499
type textarea "hero.moveRight(1)"
click at [1156, 80] on div "# Avoid being seen by the ogres. hero . moveRight ( 1 )" at bounding box center [1174, 311] width 260 height 499
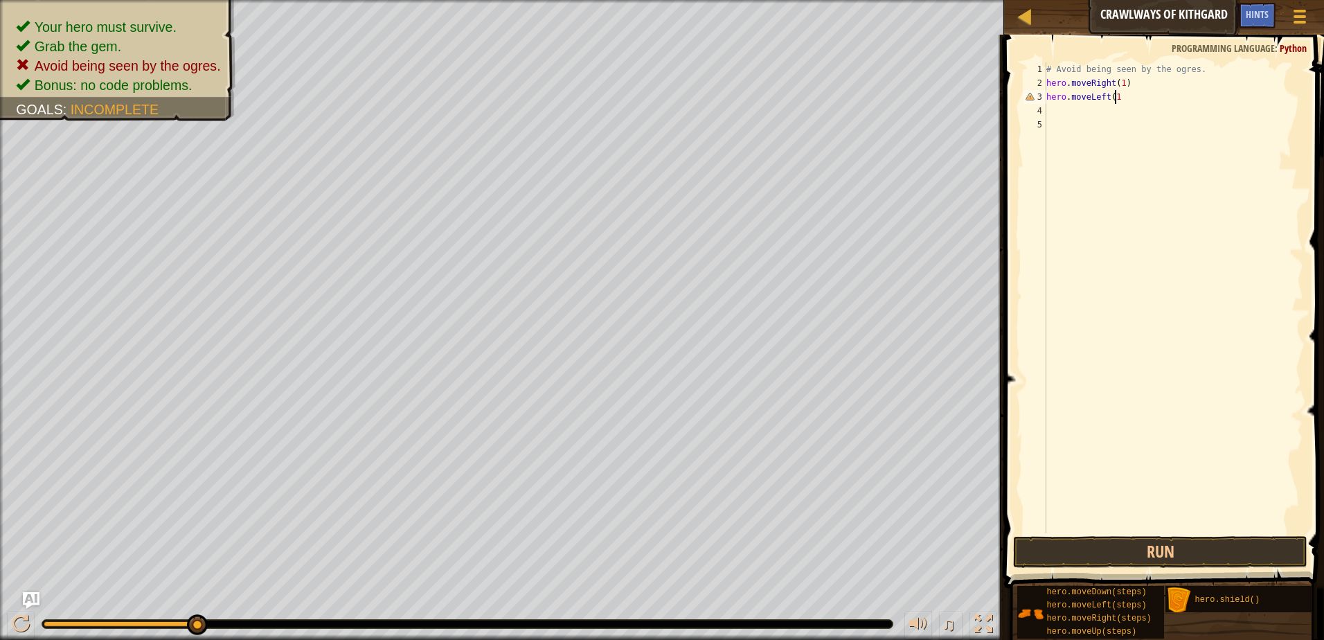
type textarea "hero.moveLeft(1)"
type textarea "hero.moveRight(2)"
click at [1063, 558] on button "Run" at bounding box center [1160, 552] width 294 height 32
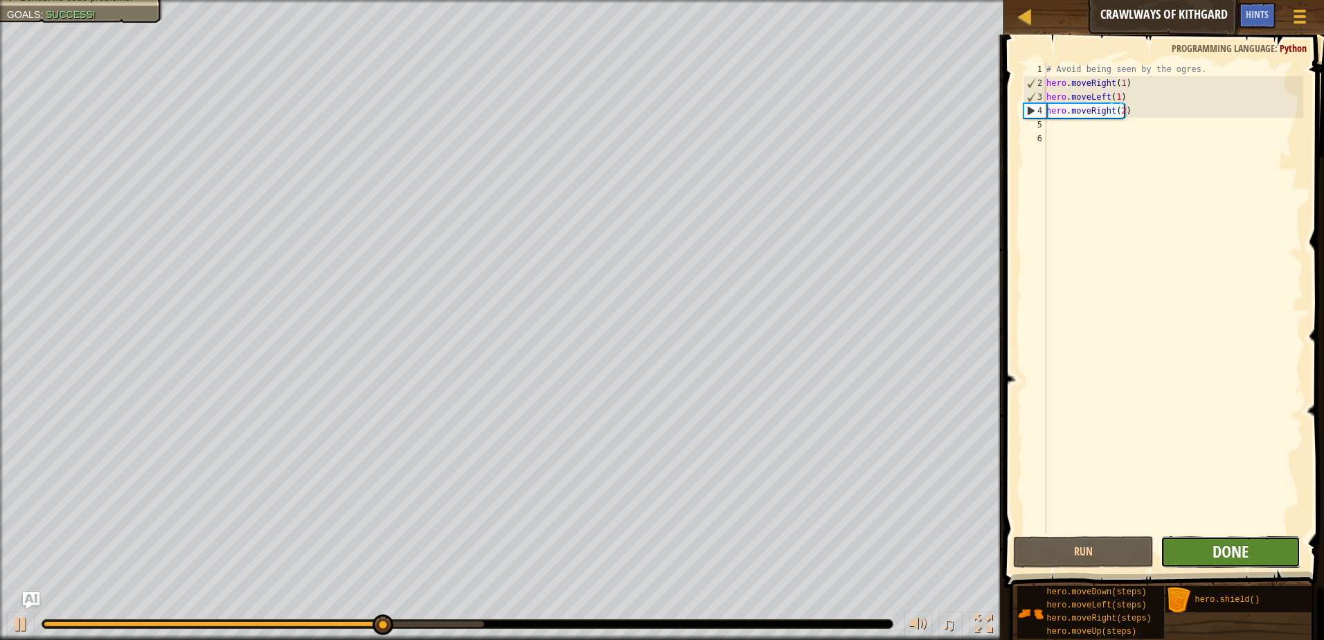
click at [1238, 552] on span "Done" at bounding box center [1231, 551] width 36 height 22
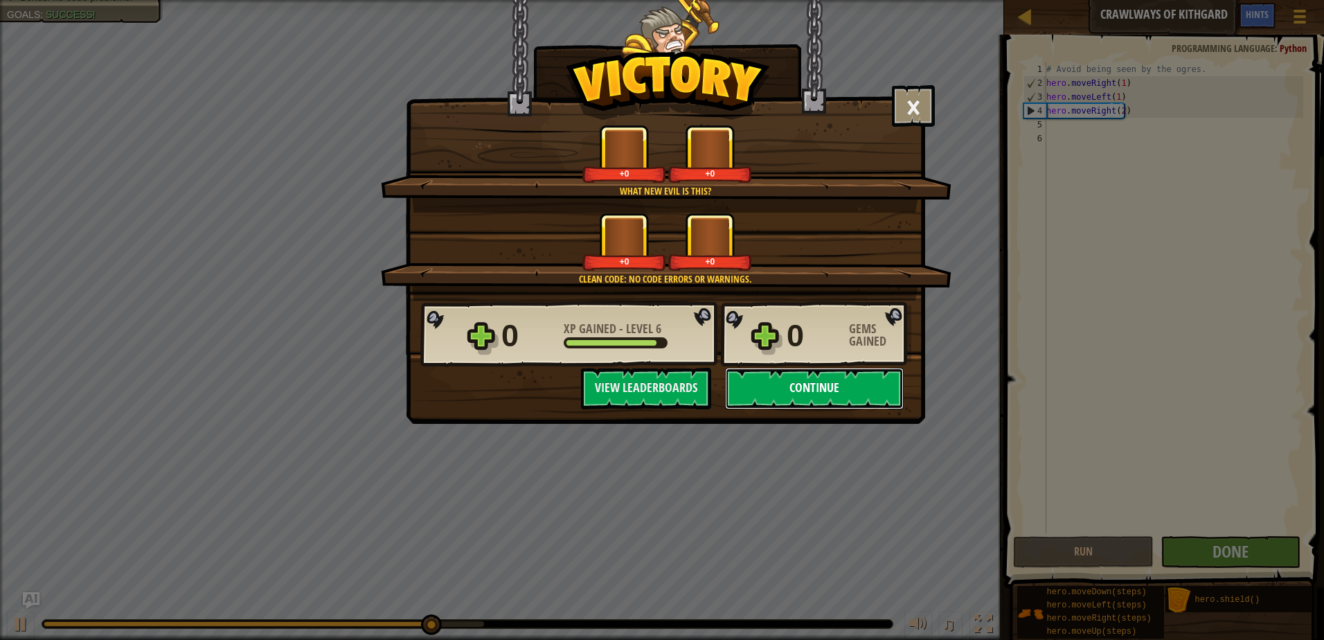
click at [795, 382] on button "Continue" at bounding box center [814, 389] width 179 height 42
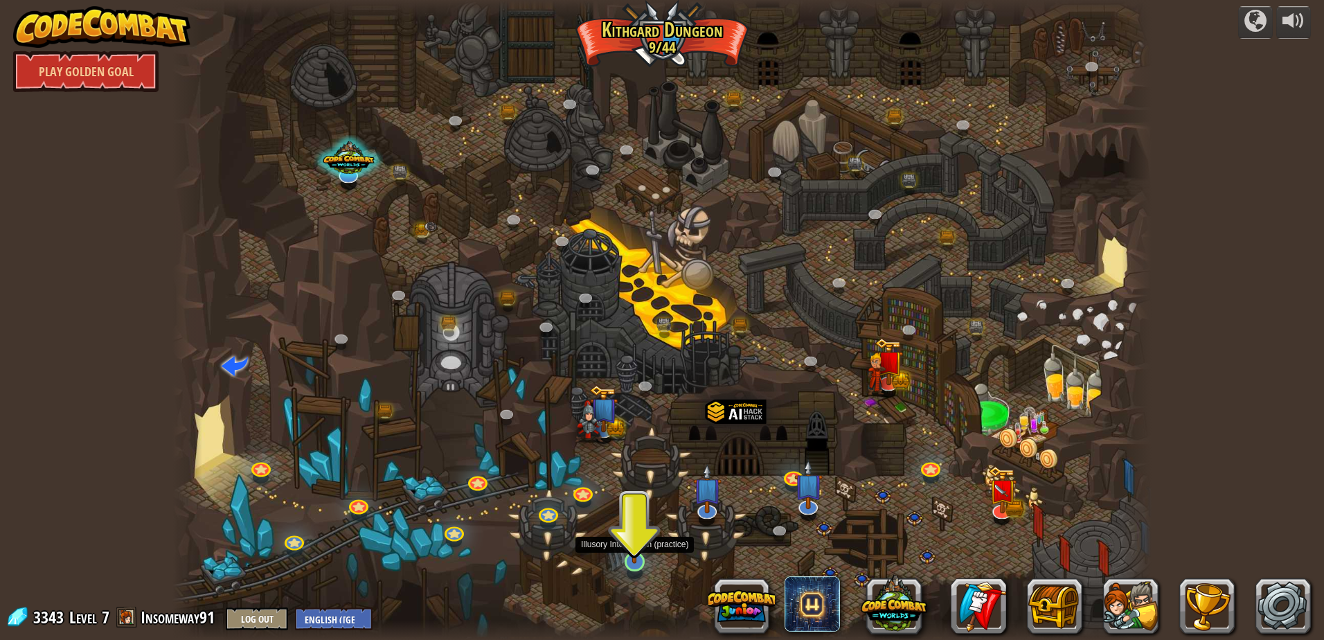
click at [634, 549] on img at bounding box center [635, 534] width 26 height 60
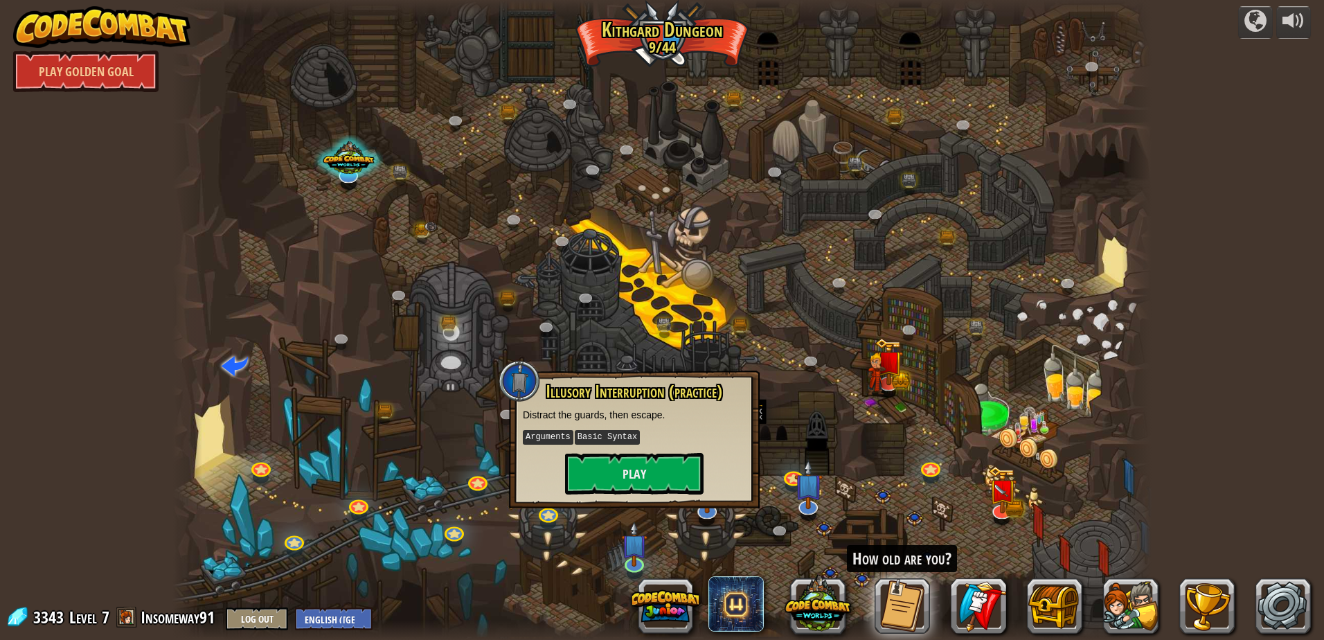
click at [777, 510] on div at bounding box center [661, 320] width 979 height 640
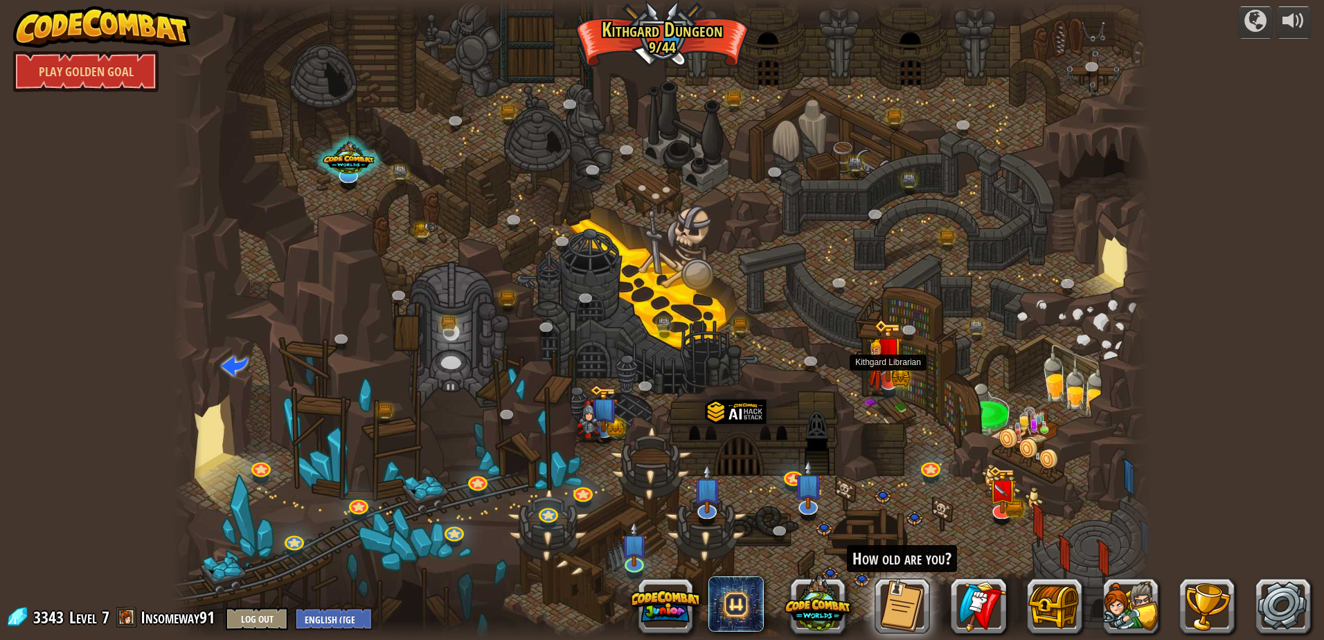
click at [889, 377] on img at bounding box center [888, 350] width 28 height 63
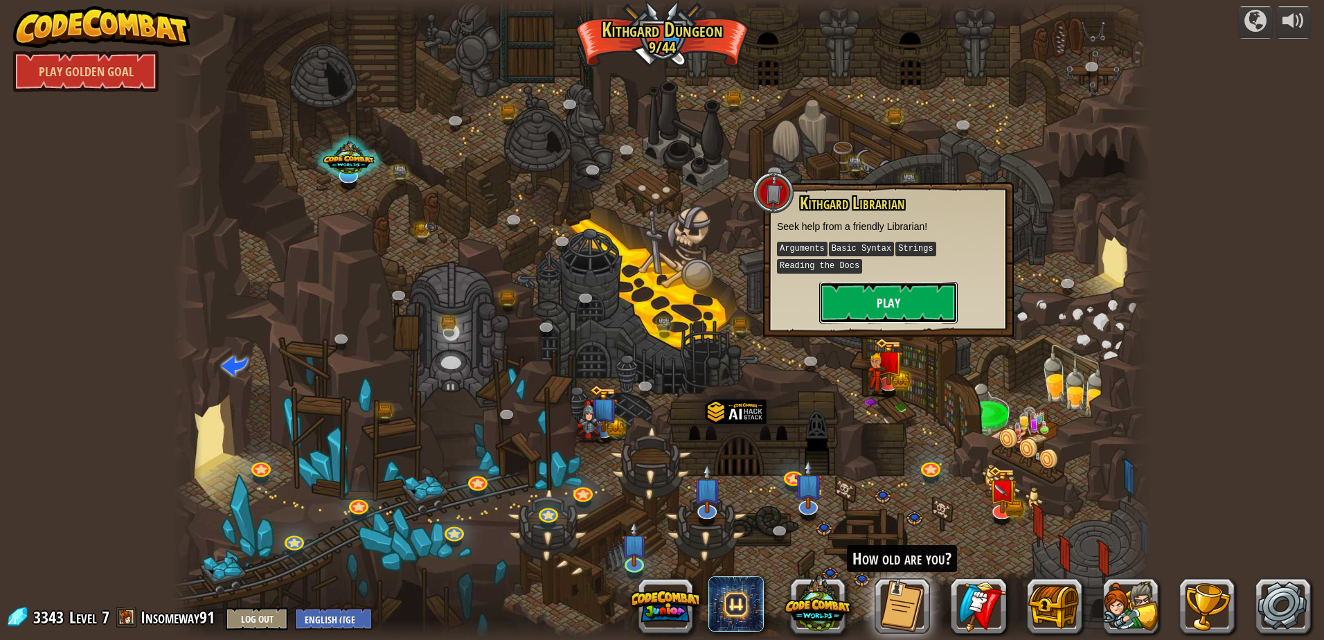
click at [885, 305] on button "Play" at bounding box center [888, 303] width 139 height 42
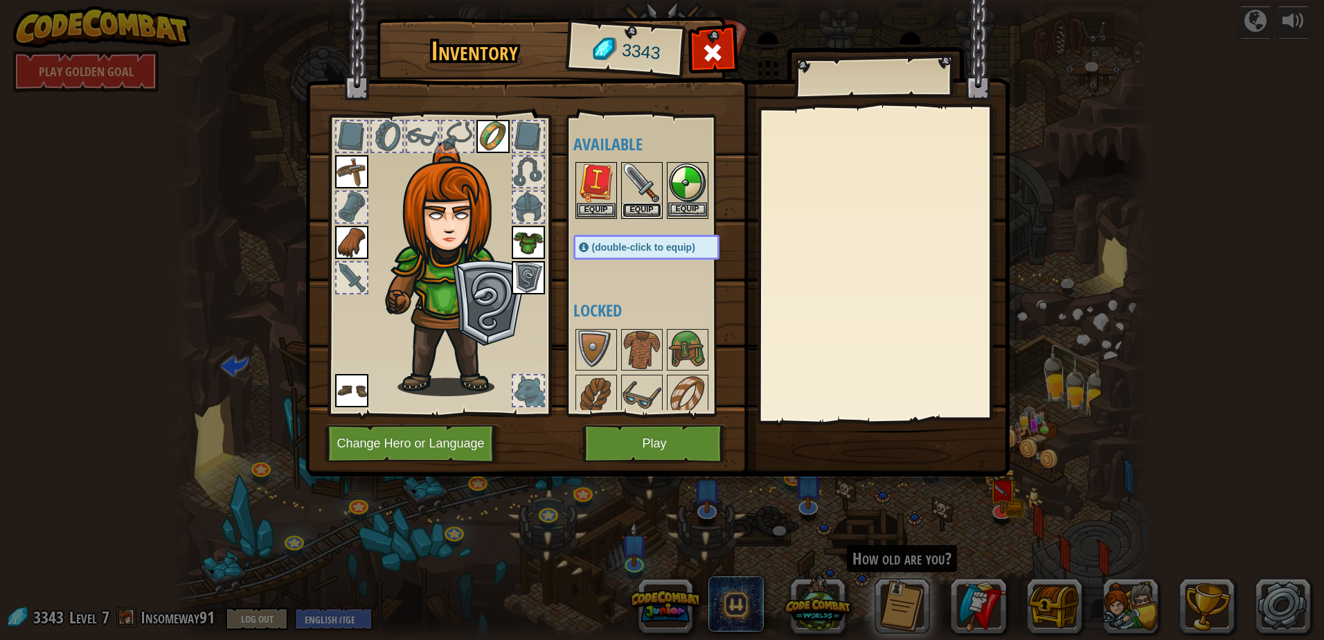
click at [639, 204] on button "Equip" at bounding box center [642, 210] width 39 height 15
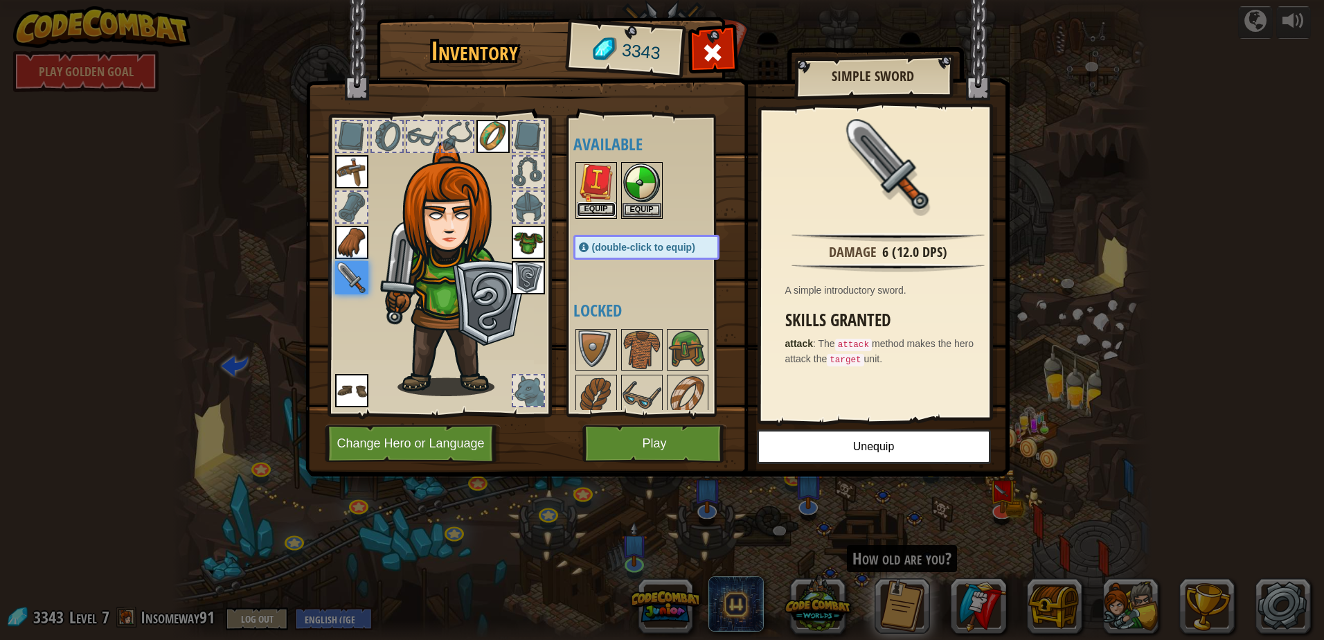
click at [604, 206] on button "Equip" at bounding box center [596, 209] width 39 height 15
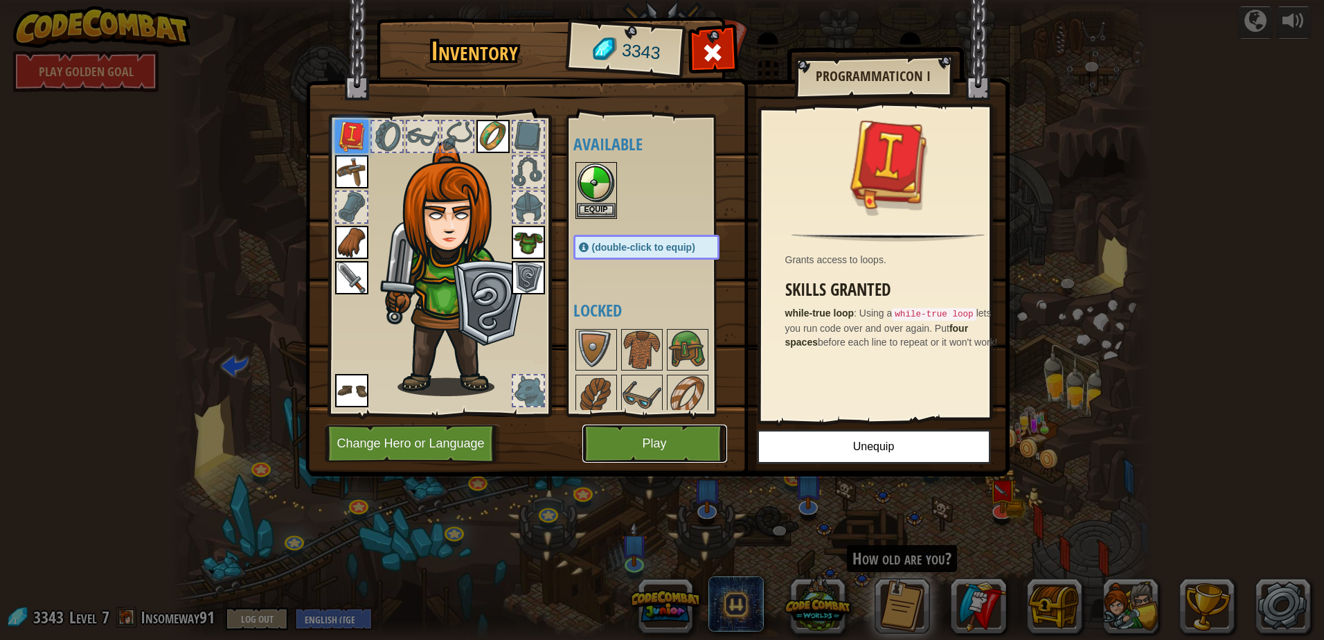
click at [617, 455] on button "Play" at bounding box center [655, 444] width 145 height 38
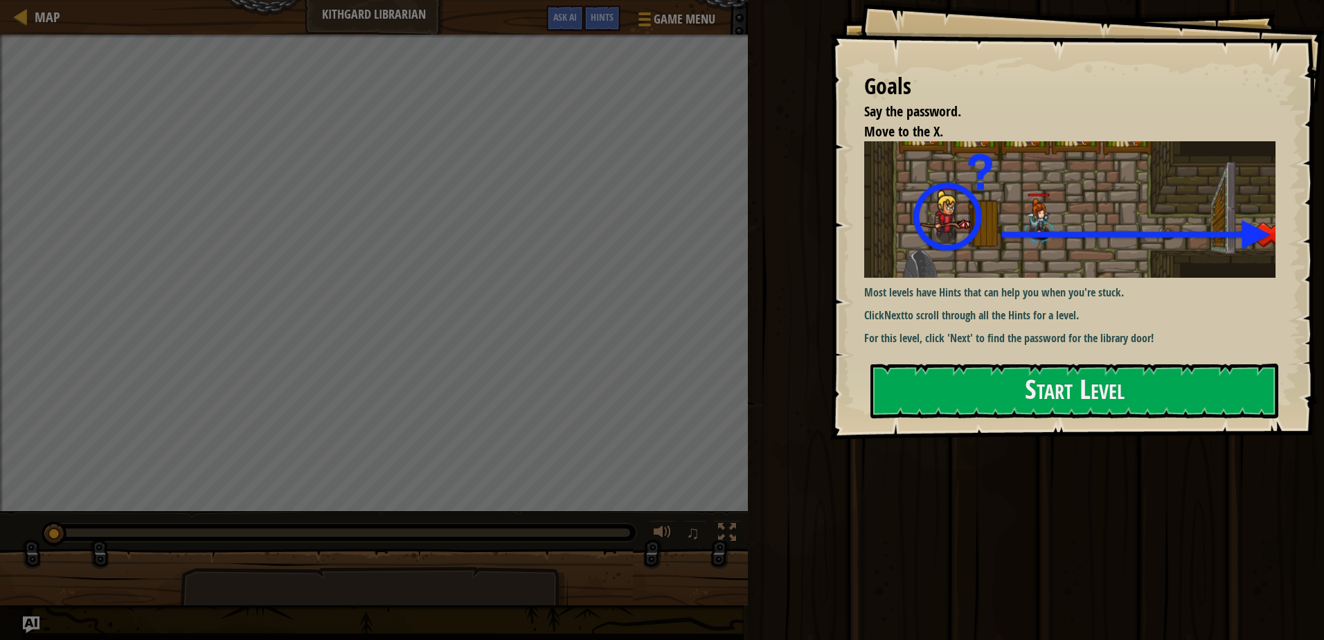
click at [975, 361] on div "Goals Say the password. Move to the X. Most levels have Hints that can help you…" at bounding box center [1077, 220] width 495 height 440
click at [979, 374] on button "Start Level" at bounding box center [1075, 391] width 408 height 55
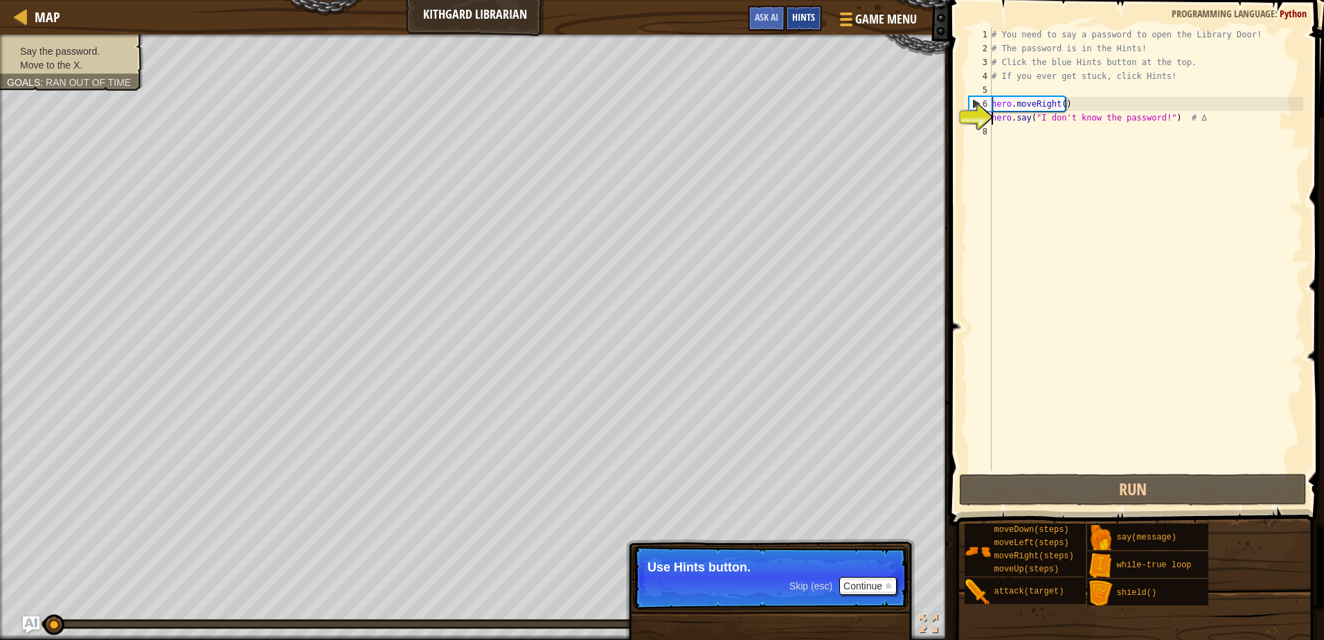
click at [817, 12] on div "Hints" at bounding box center [803, 19] width 37 height 26
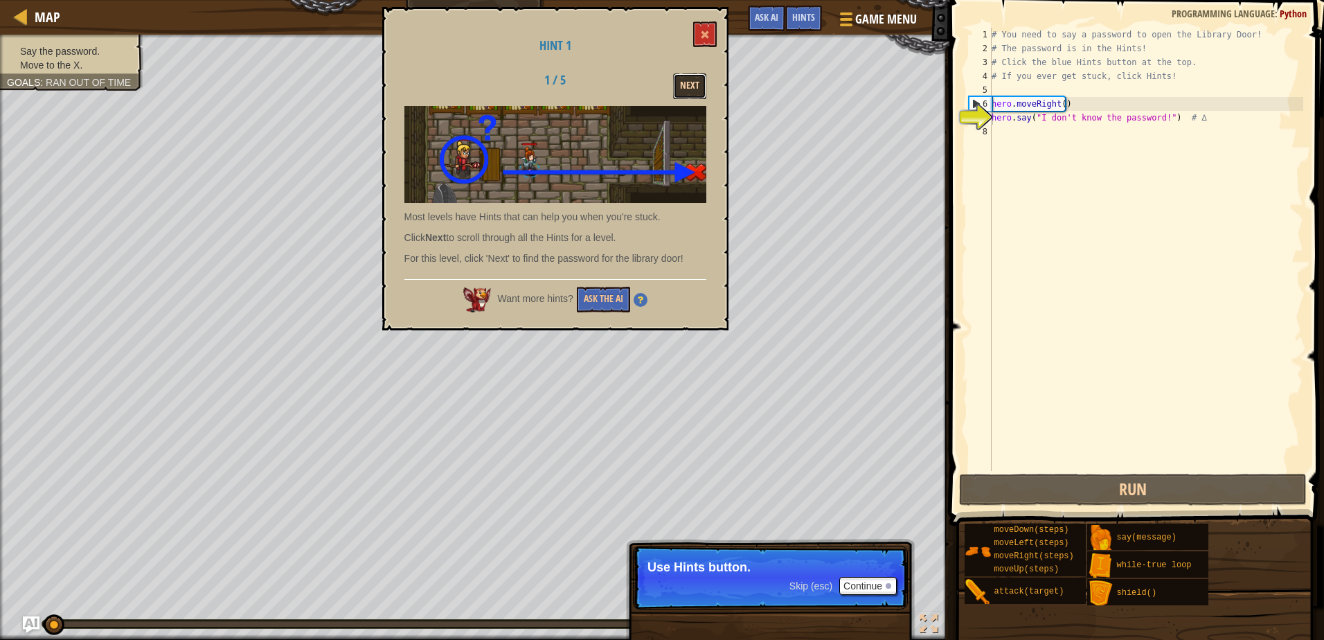
click at [684, 84] on button "Next" at bounding box center [689, 86] width 33 height 26
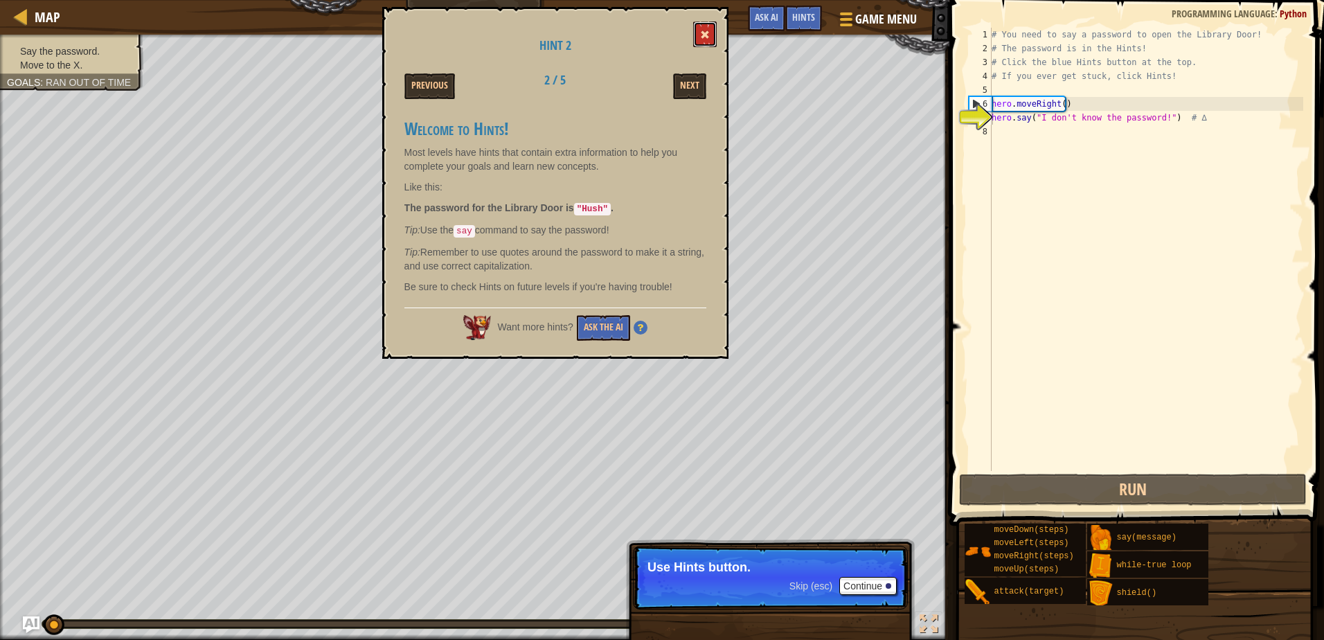
click at [704, 26] on button at bounding box center [705, 34] width 24 height 26
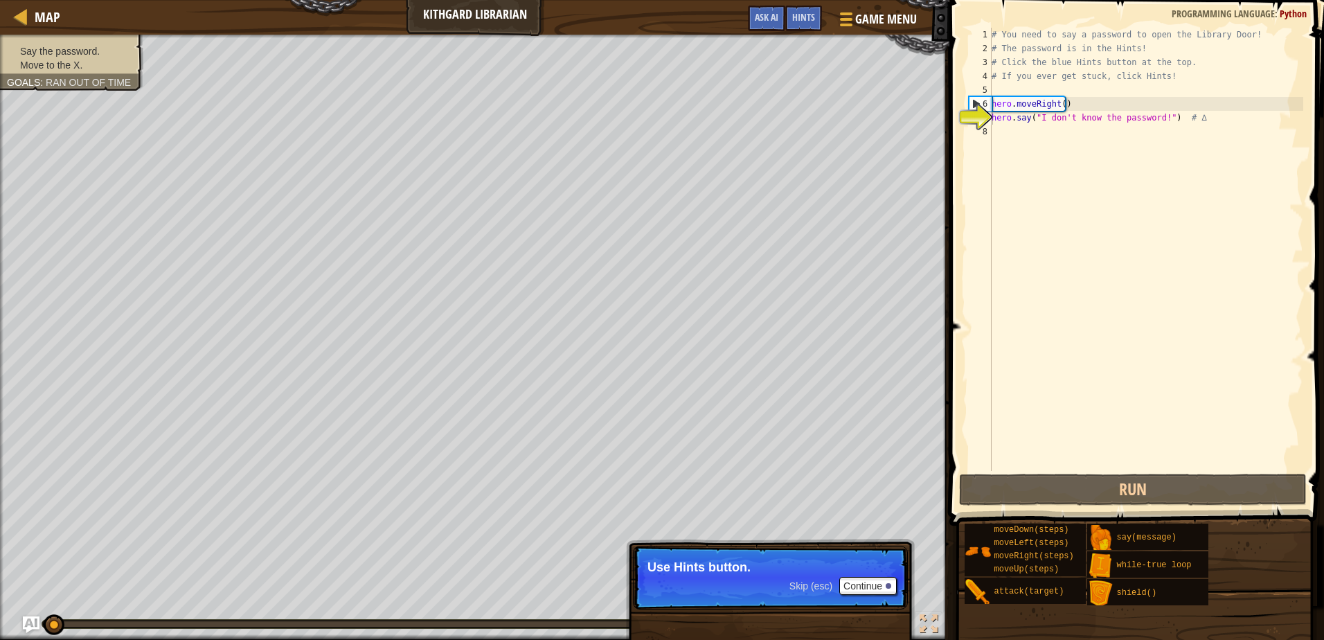
click at [1155, 116] on div "# You need to say a password to open the Library Door! # The password is in the…" at bounding box center [1146, 263] width 314 height 471
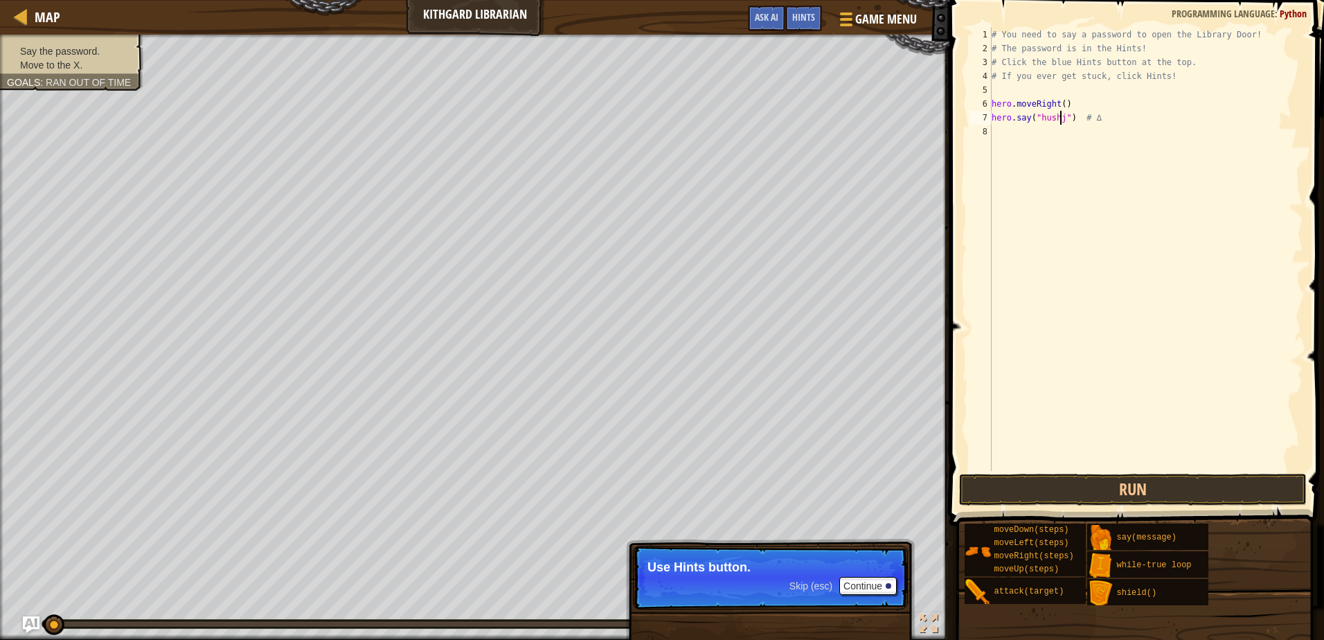
scroll to position [6, 6]
type textarea "hero.say("hush") # ∆"
drag, startPoint x: 1224, startPoint y: 340, endPoint x: 1202, endPoint y: 312, distance: 35.6
click at [1223, 339] on div "# You need to say a password to open the Library Door! # The password is in the…" at bounding box center [1146, 263] width 314 height 471
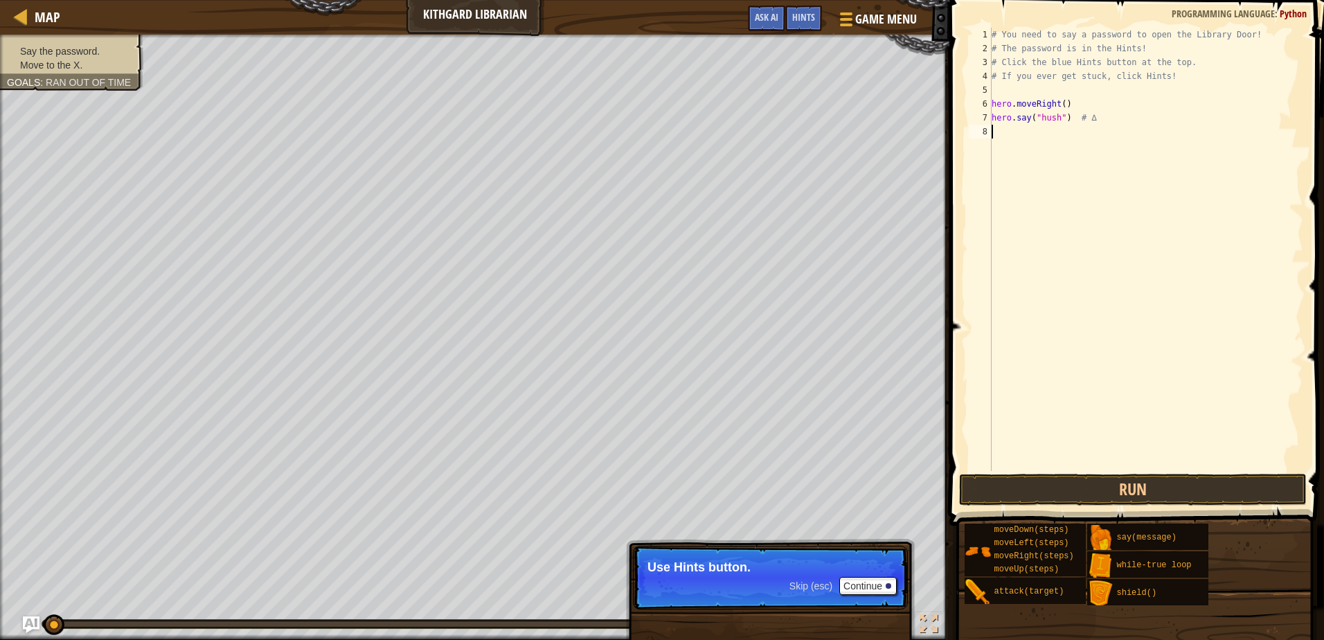
click at [1114, 170] on div "# You need to say a password to open the Library Door! # The password is in the…" at bounding box center [1146, 263] width 314 height 471
click at [1073, 145] on div "# You need to say a password to open the Library Door! # The password is in the…" at bounding box center [1146, 263] width 314 height 471
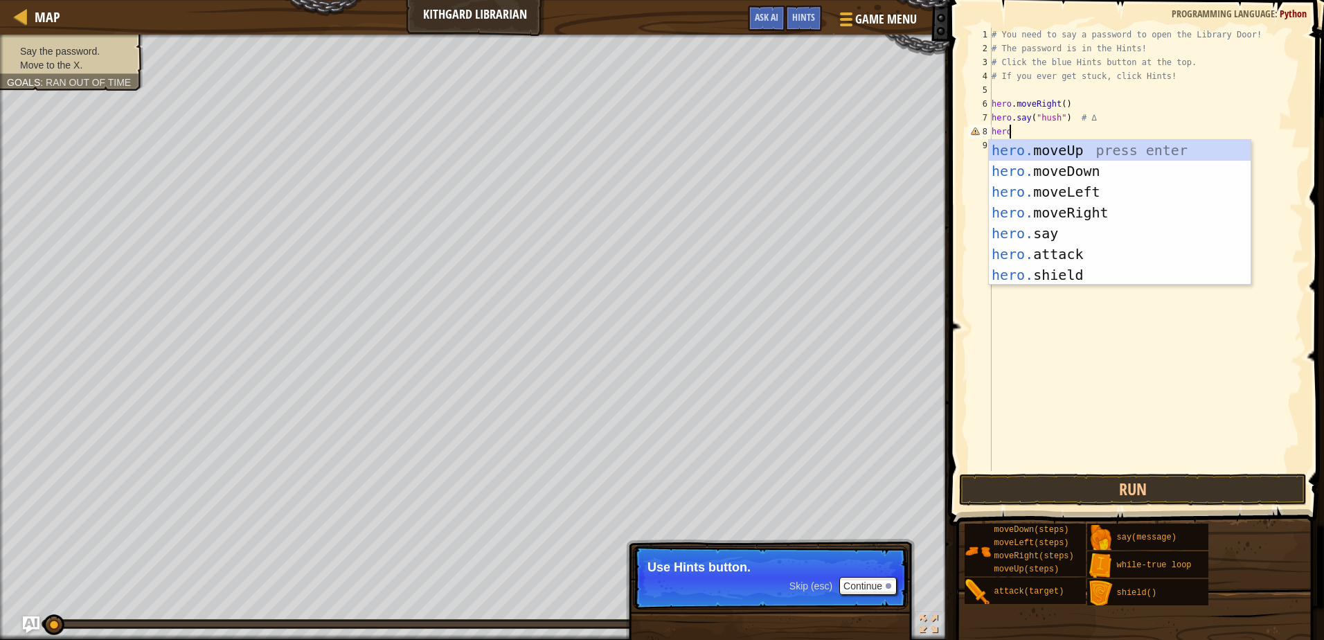
scroll to position [6, 1]
type textarea "h"
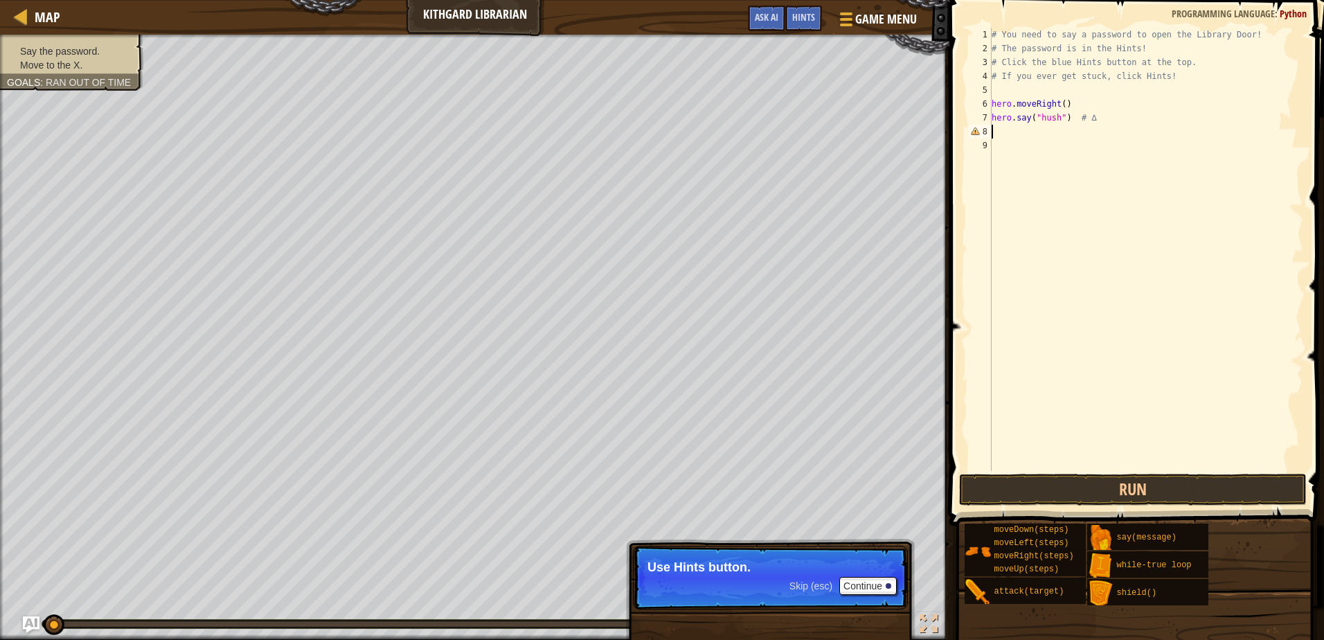
scroll to position [6, 0]
click at [1062, 100] on div "# You need to say a password to open the Library Door! # The password is in the…" at bounding box center [1146, 263] width 314 height 471
type textarea "hero.moveRight(1)"
click at [1047, 140] on div "# You need to say a password to open the Library Door! # The password is in the…" at bounding box center [1146, 263] width 314 height 471
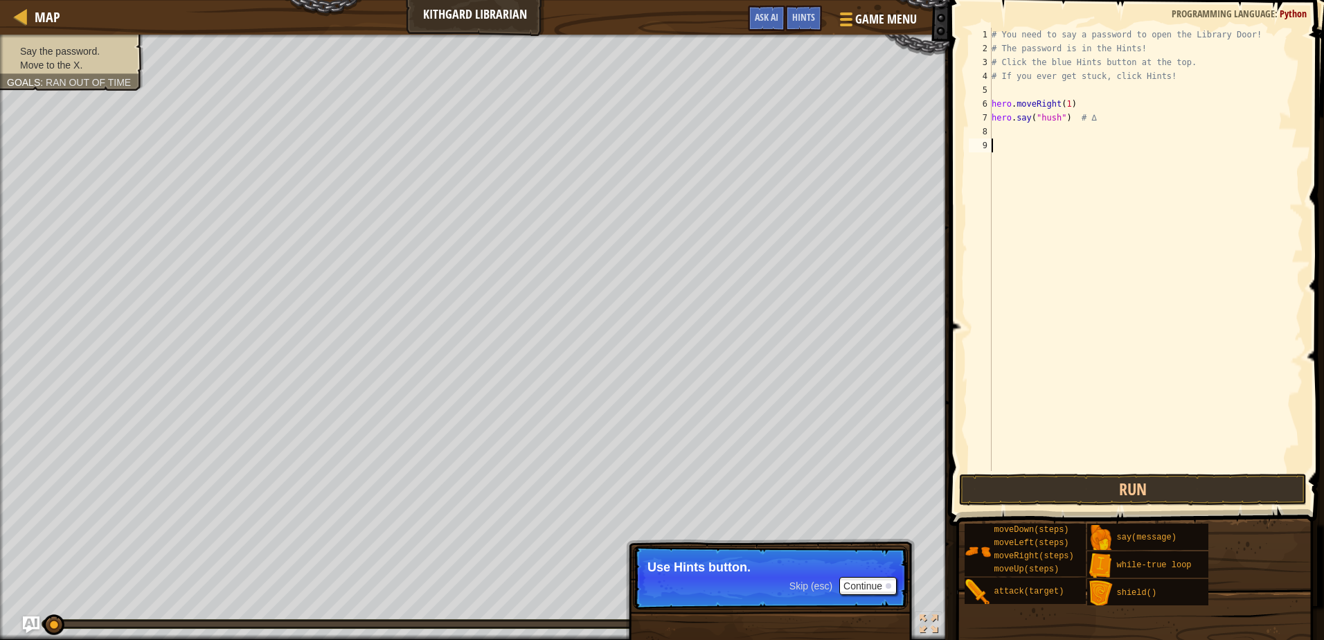
scroll to position [6, 0]
click at [1033, 136] on div "# You need to say a password to open the Library Door! # The password is in the…" at bounding box center [1146, 263] width 314 height 471
type textarea "hero.moveRight(1)"
click at [1055, 486] on button "Run" at bounding box center [1132, 490] width 347 height 32
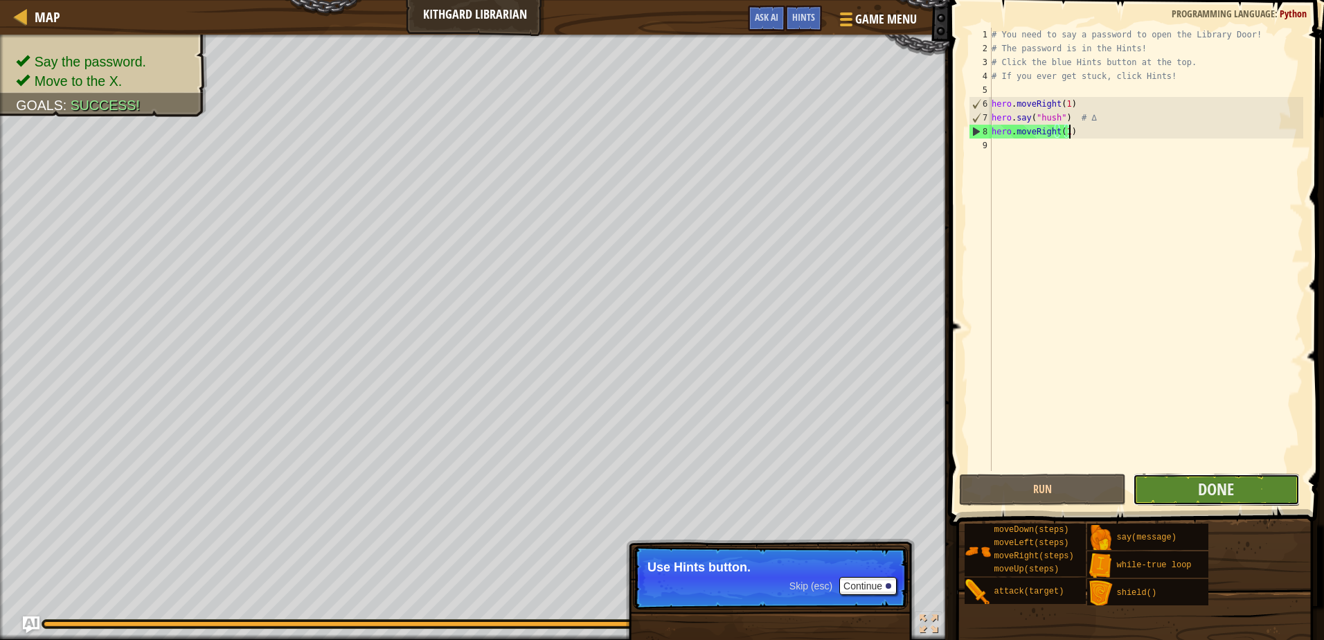
click at [1245, 499] on button "Done" at bounding box center [1216, 490] width 167 height 32
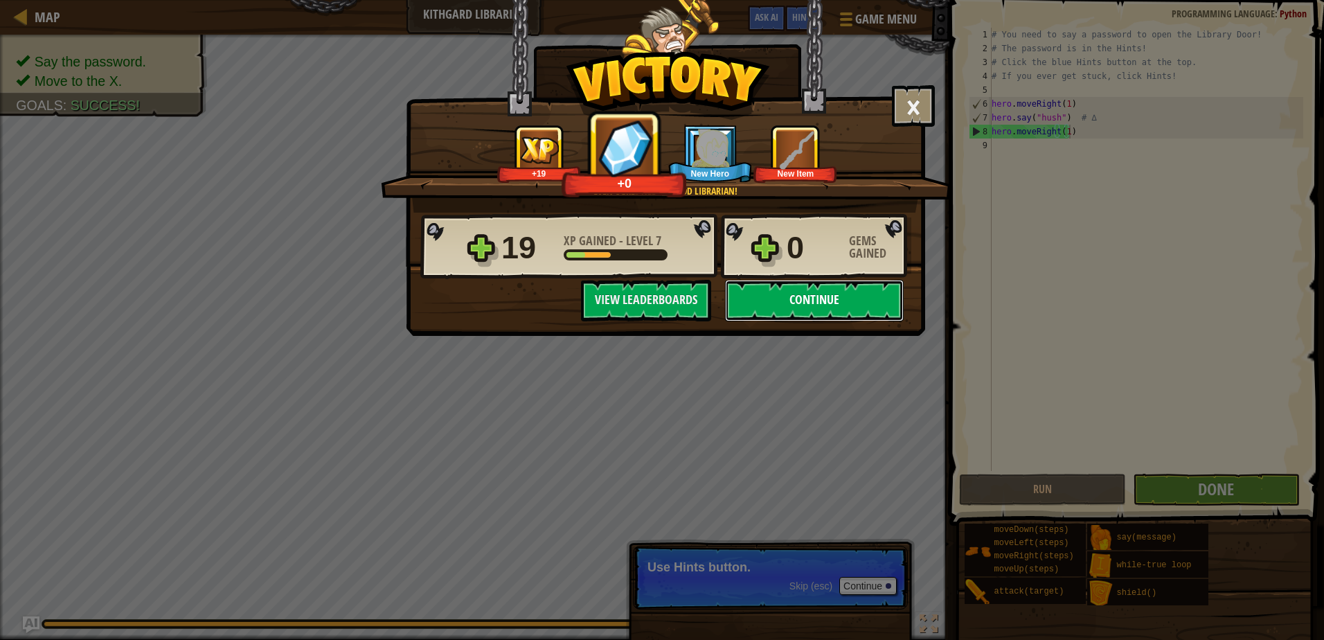
click at [842, 301] on button "Continue" at bounding box center [814, 301] width 179 height 42
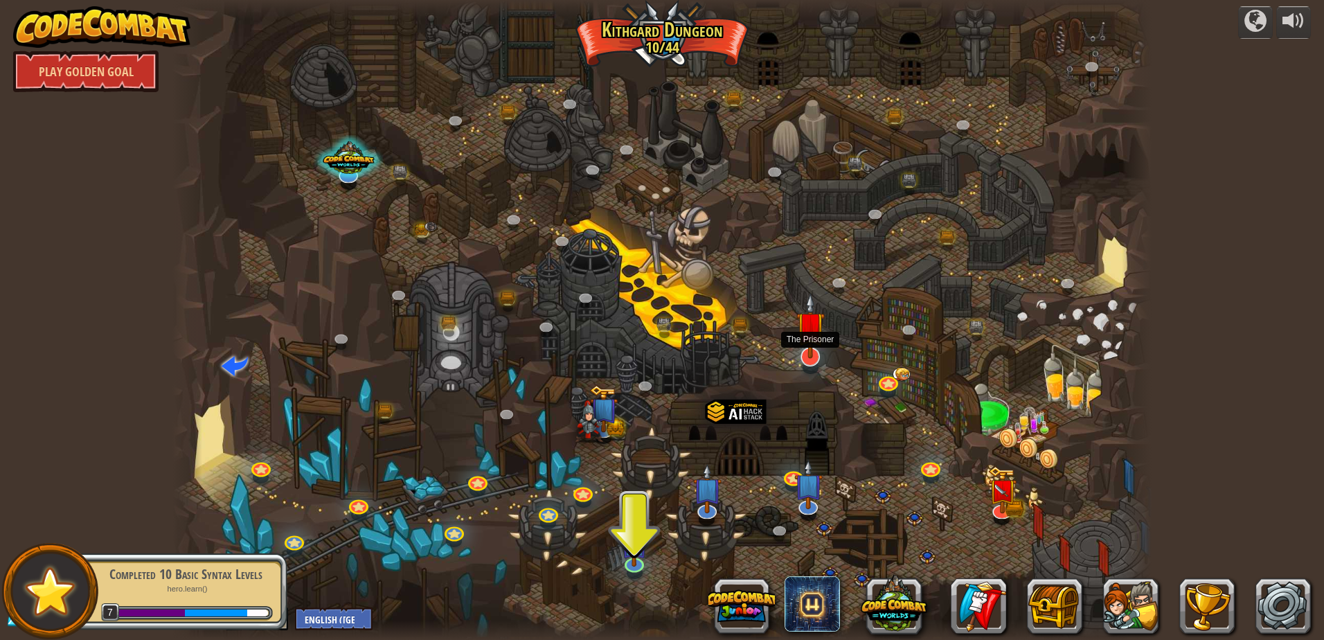
click at [801, 355] on img at bounding box center [811, 326] width 28 height 66
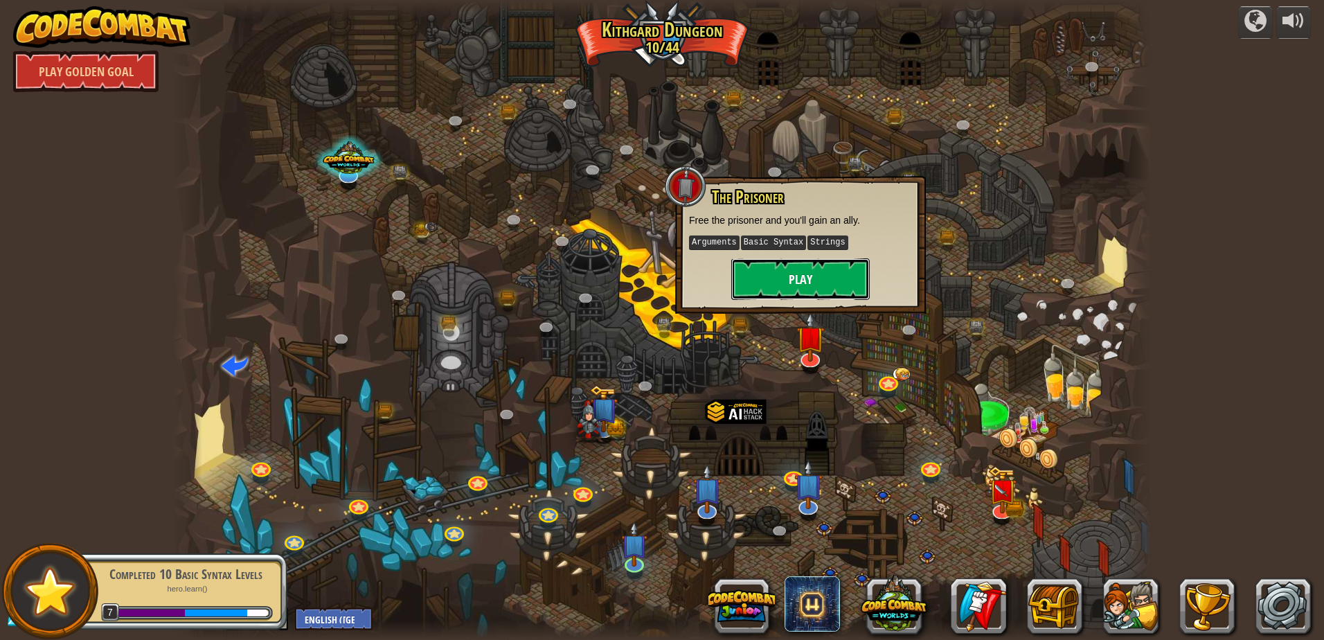
click at [834, 266] on button "Play" at bounding box center [800, 279] width 139 height 42
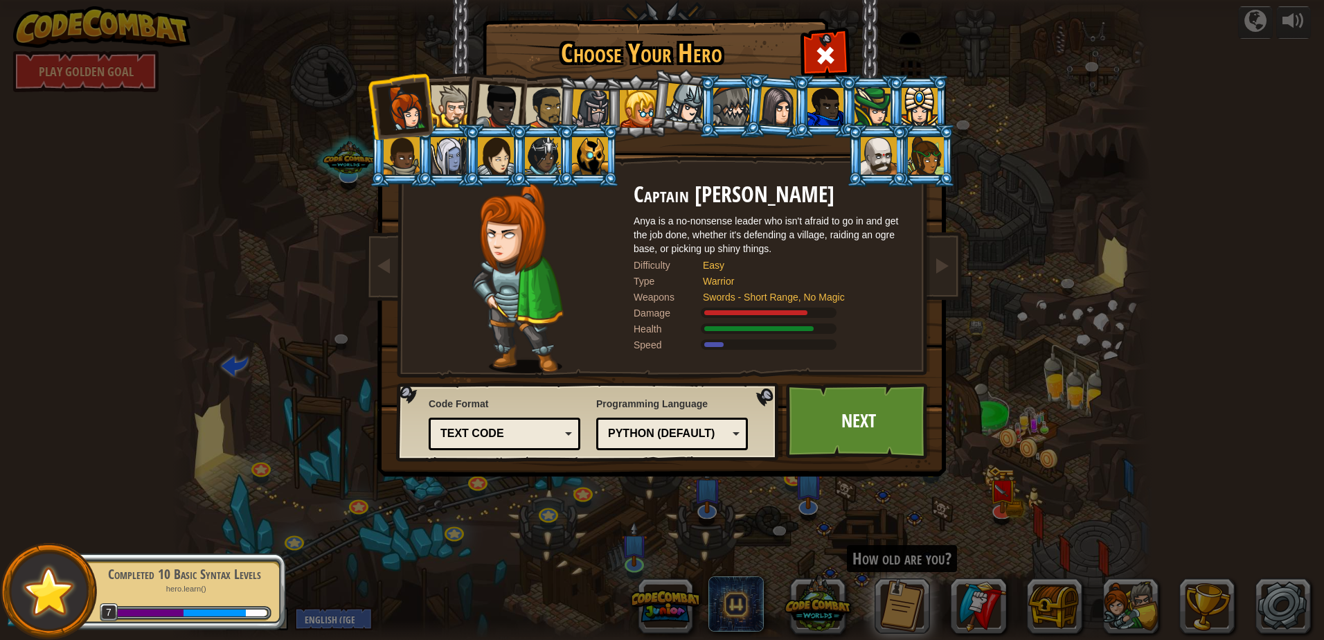
click at [695, 114] on div at bounding box center [685, 103] width 41 height 41
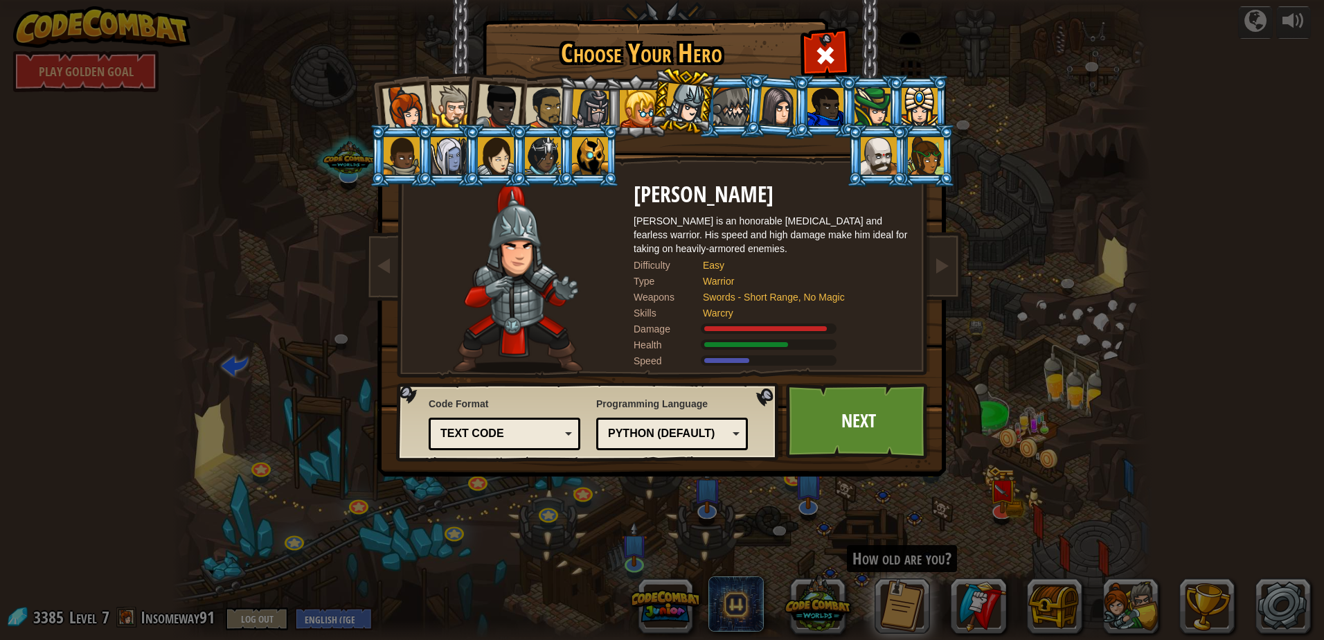
click at [389, 106] on div at bounding box center [405, 108] width 46 height 46
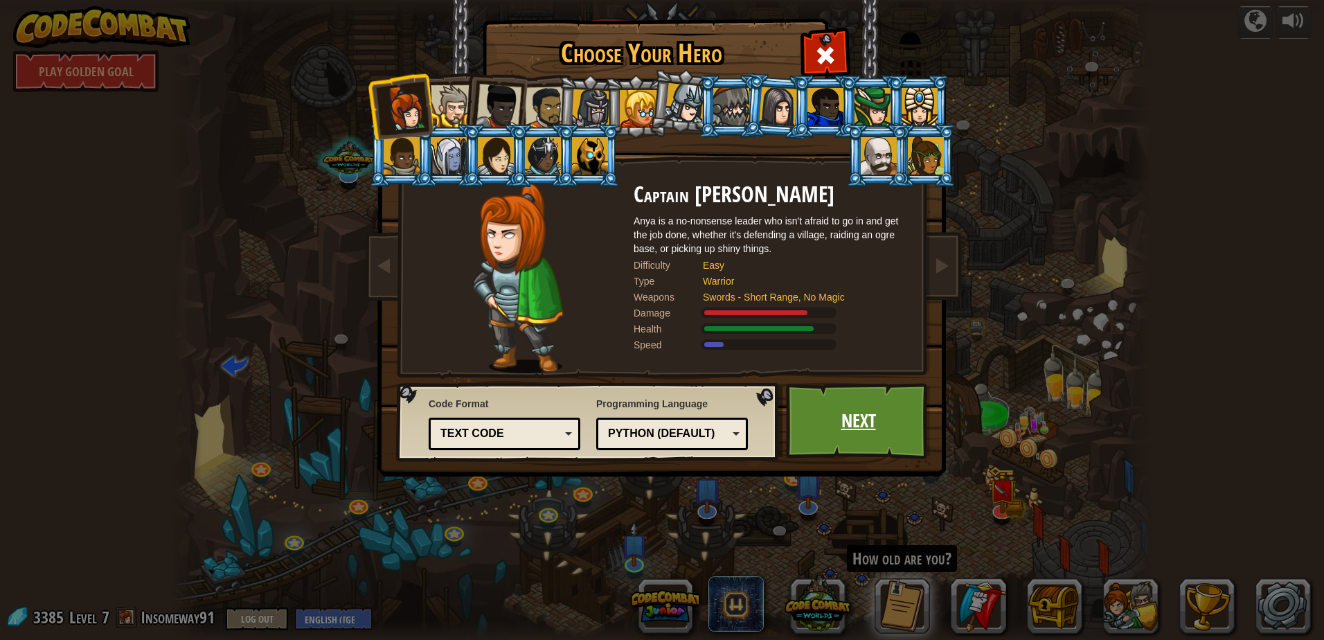
click at [839, 426] on link "Next" at bounding box center [858, 421] width 145 height 76
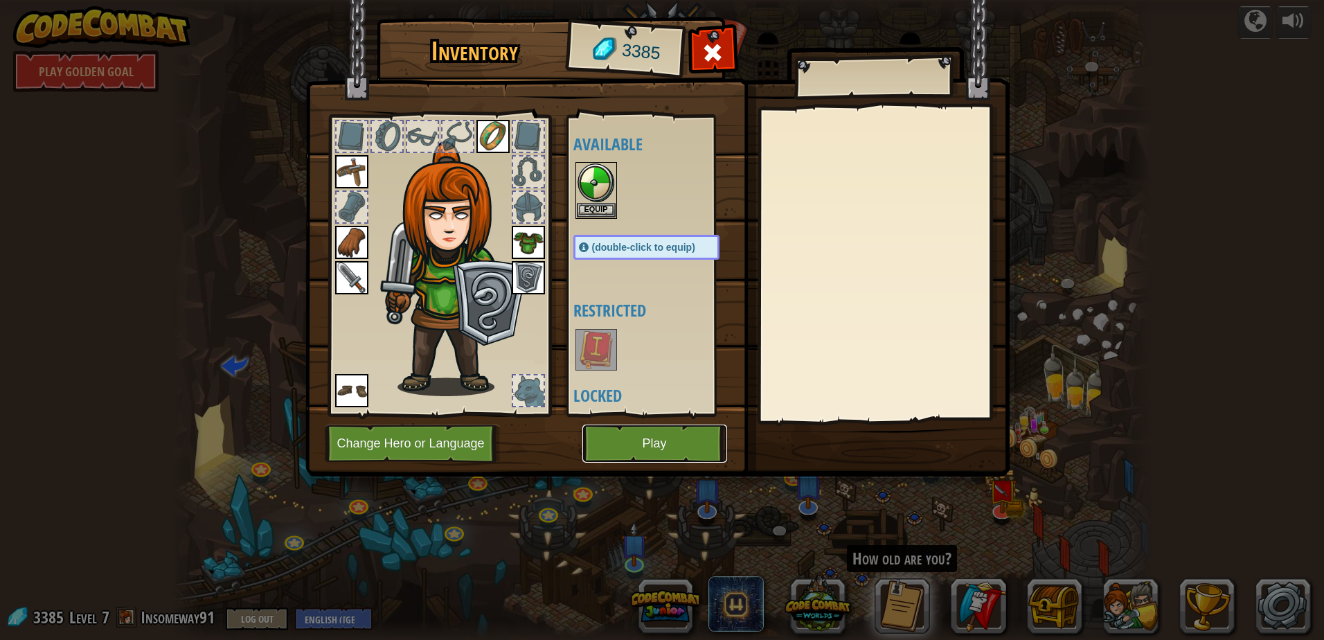
click at [686, 447] on button "Play" at bounding box center [655, 444] width 145 height 38
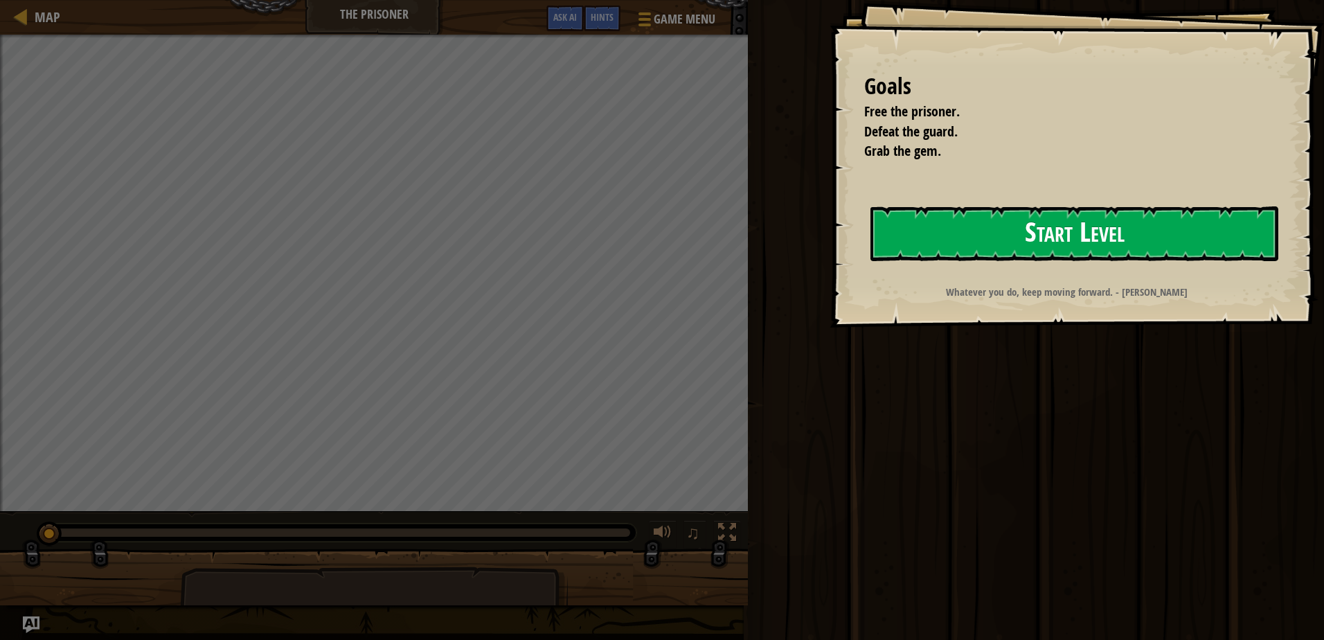
click at [997, 243] on button "Start Level" at bounding box center [1075, 233] width 408 height 55
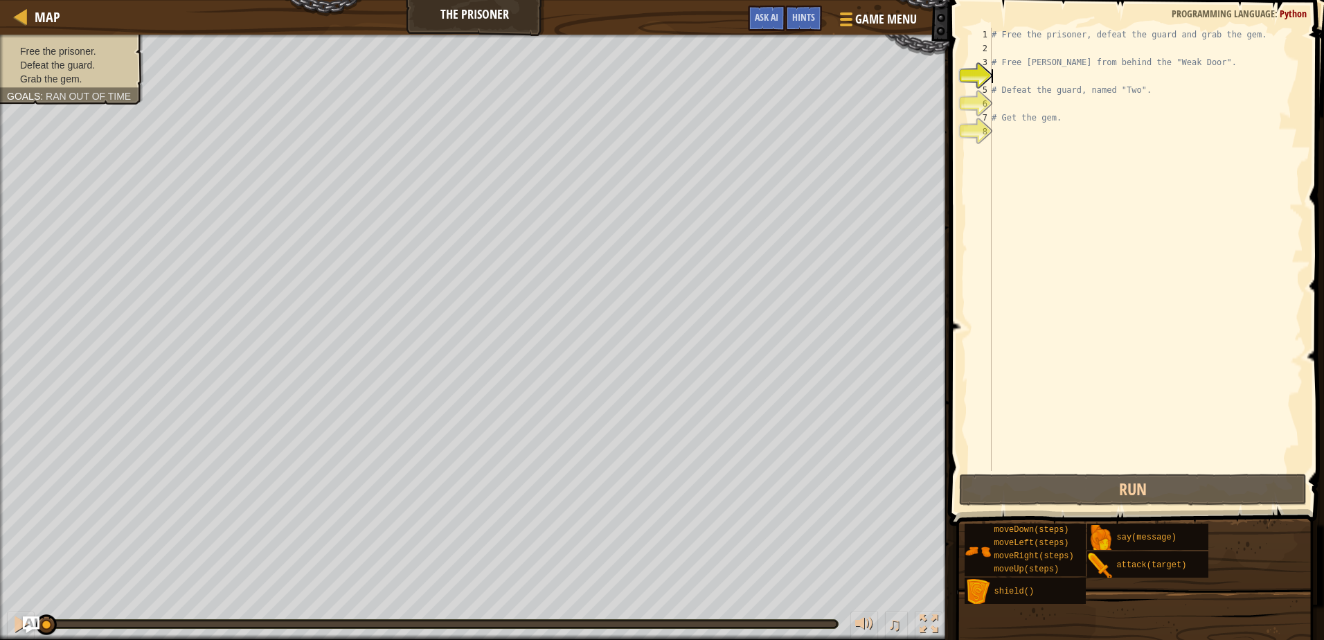
click at [1026, 44] on div "# Free the prisoner, defeat the guard and grab the gem. # Free [PERSON_NAME] fr…" at bounding box center [1146, 263] width 314 height 471
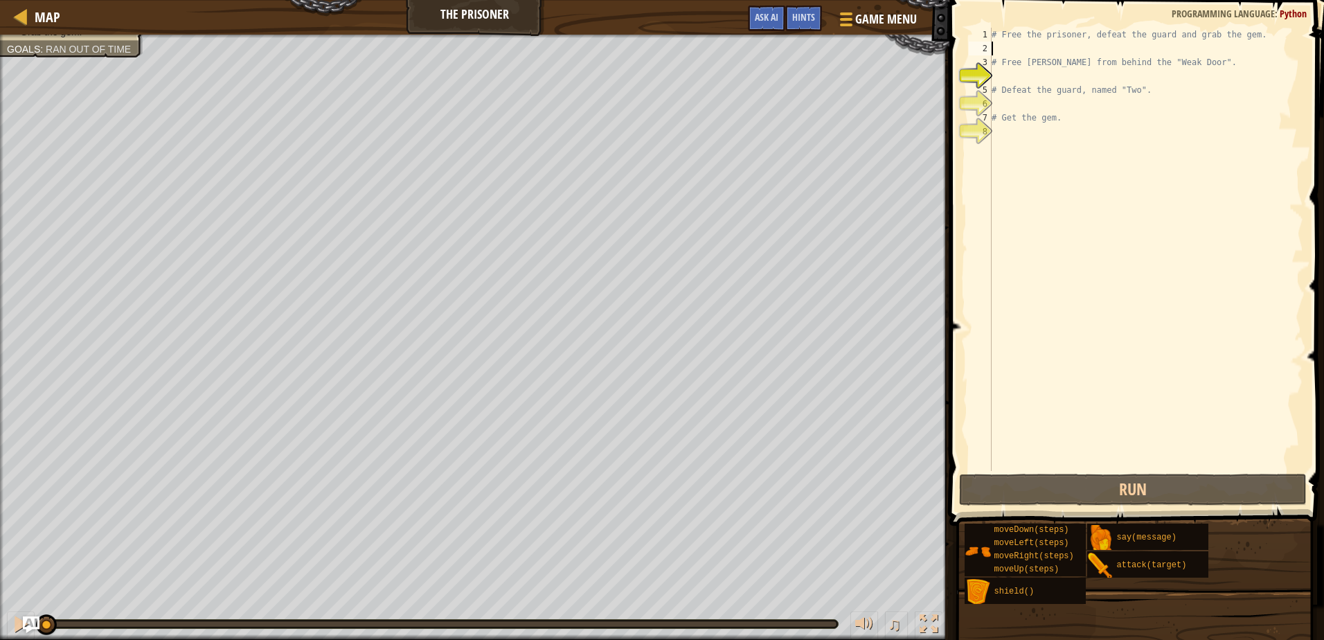
click at [1040, 47] on div "# Free the prisoner, defeat the guard and grab the gem. # Free [PERSON_NAME] fr…" at bounding box center [1146, 263] width 314 height 471
type textarea "H"
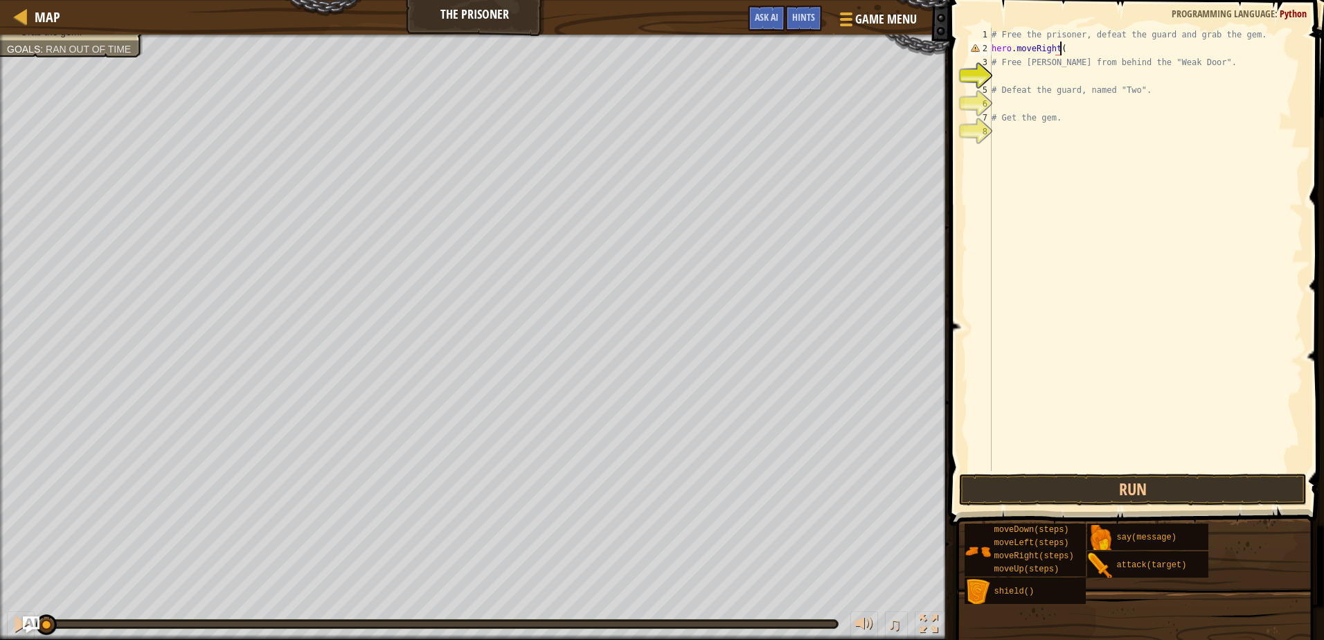
scroll to position [6, 6]
type textarea "hero.moveRight(3)"
click at [1088, 74] on div "# Free the prisoner, defeat the guard and grab the gem. hero . moveRight ( 3 ) …" at bounding box center [1146, 263] width 314 height 471
click at [1017, 485] on button "Run" at bounding box center [1132, 490] width 347 height 32
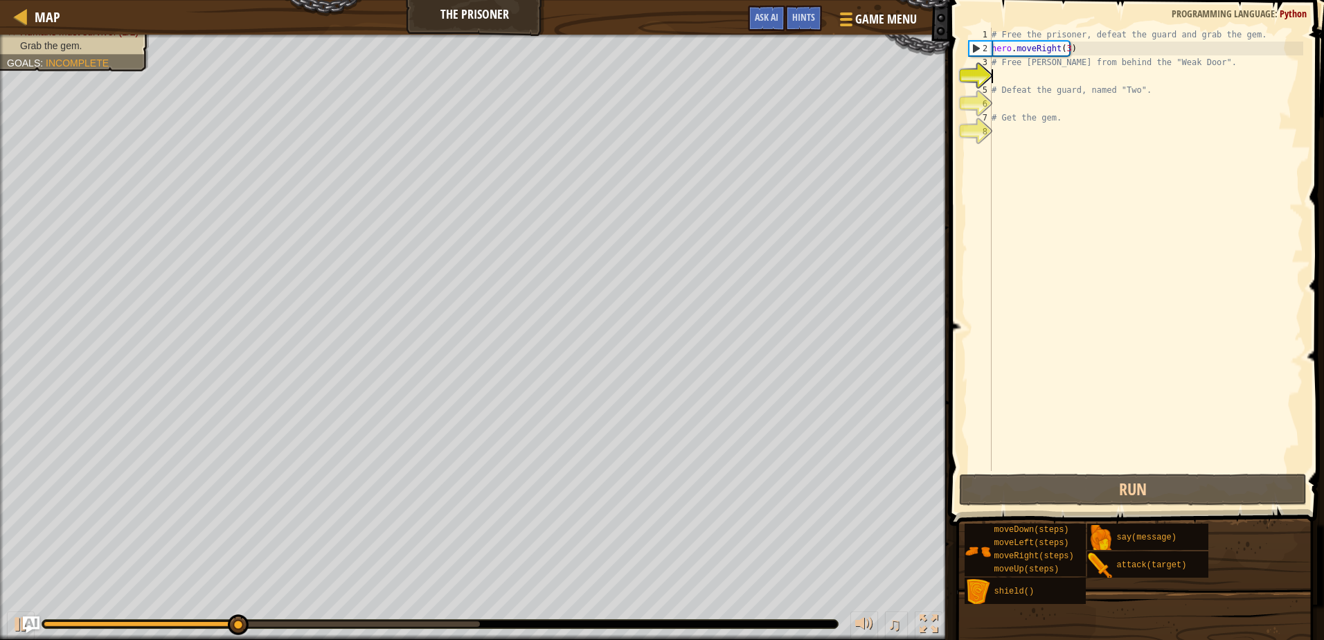
click at [1052, 93] on div "# Free the prisoner, defeat the guard and grab the gem. hero . moveRight ( 3 ) …" at bounding box center [1146, 263] width 314 height 471
type textarea "# Defeat the guard, named "Two"."
click at [1037, 72] on div "# Free the prisoner, defeat the guard and grab the gem. hero . moveRight ( 3 ) …" at bounding box center [1146, 263] width 314 height 471
drag, startPoint x: 1083, startPoint y: 45, endPoint x: 984, endPoint y: 53, distance: 99.4
click at [984, 53] on div "1 2 3 4 5 6 7 8 # Free the prisoner, defeat the guard and grab the gem. hero . …" at bounding box center [1134, 249] width 337 height 443
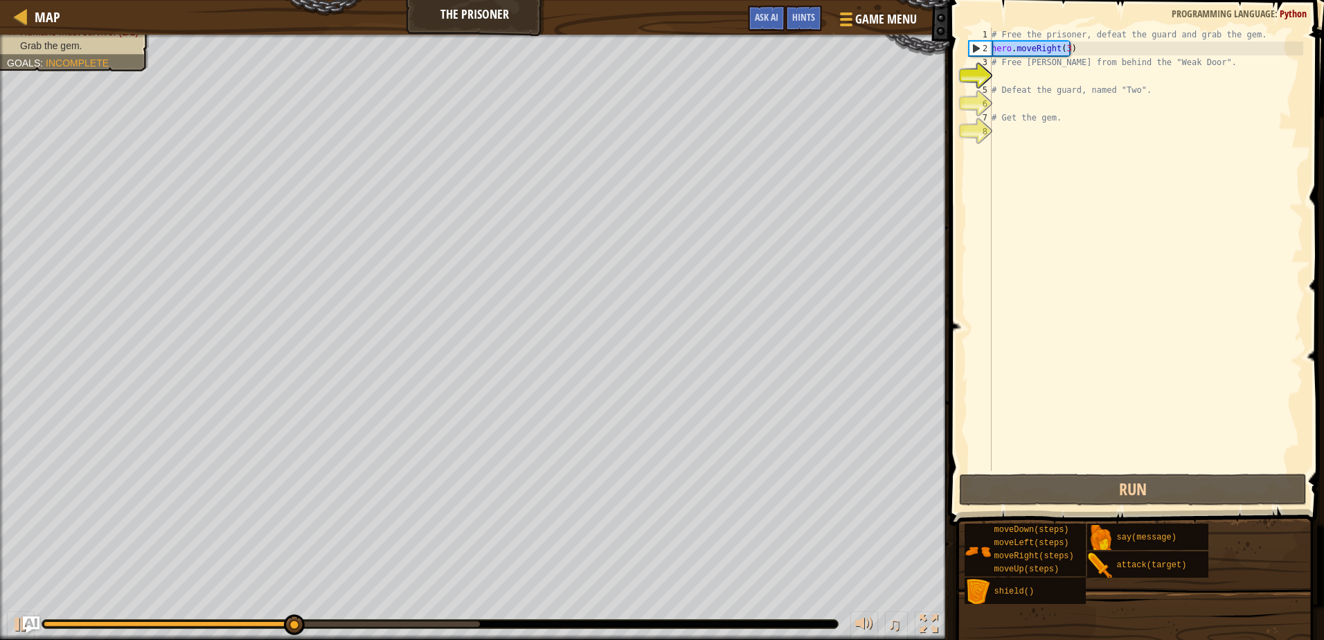
type textarea "hero.moveRight(3)"
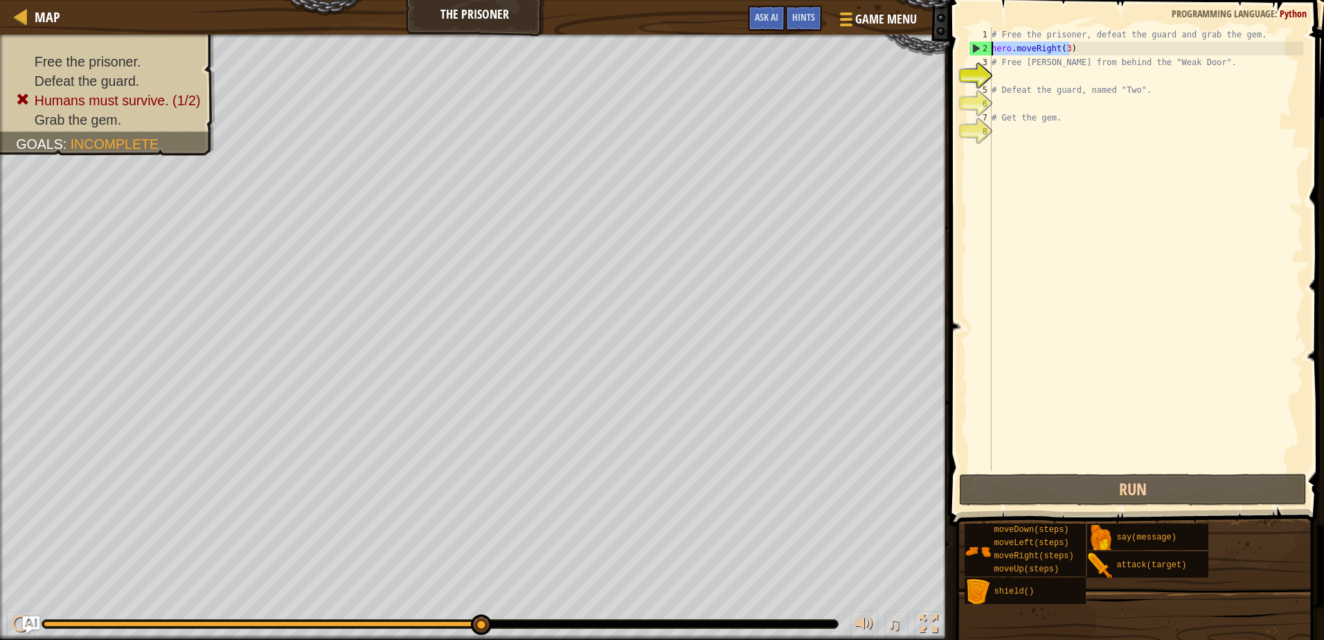
click at [1060, 80] on div "# Free the prisoner, defeat the guard and grab the gem. hero . moveRight ( 3 ) …" at bounding box center [1146, 263] width 314 height 471
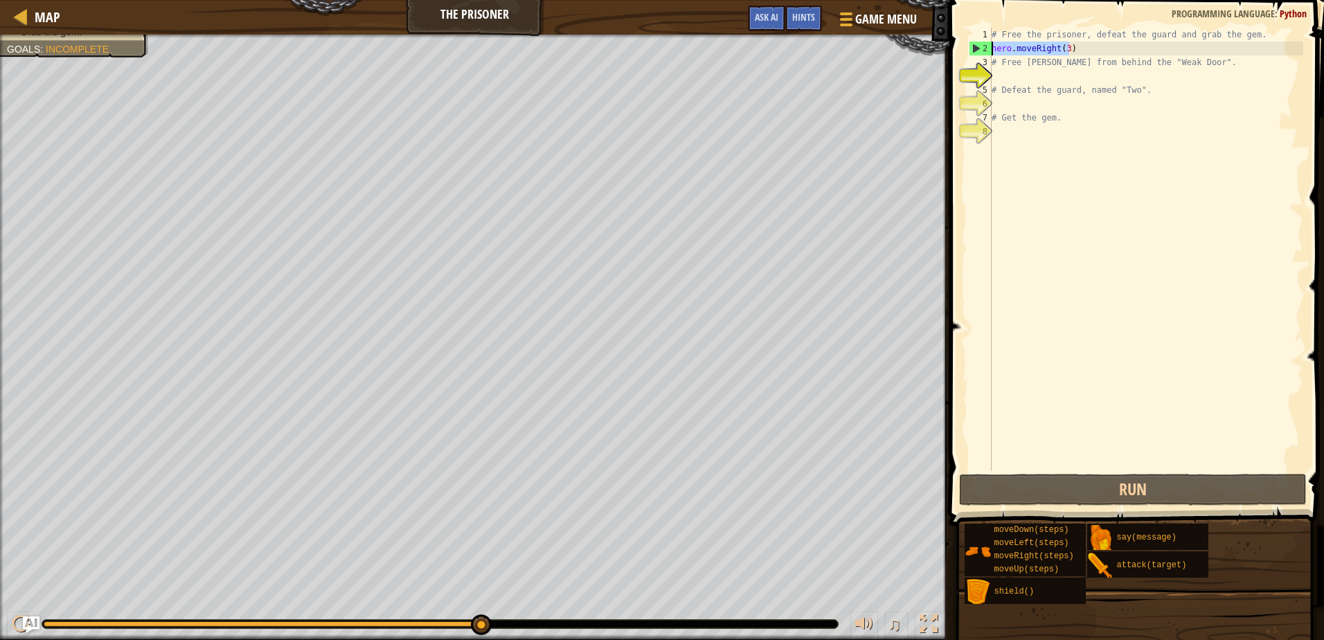
drag, startPoint x: 1082, startPoint y: 52, endPoint x: 954, endPoint y: 48, distance: 128.2
click at [954, 48] on div "1 2 3 4 5 6 7 8 # Free the prisoner, defeat the guard and grab the gem. hero . …" at bounding box center [1134, 290] width 379 height 567
type textarea "hero.moveRight(3)"
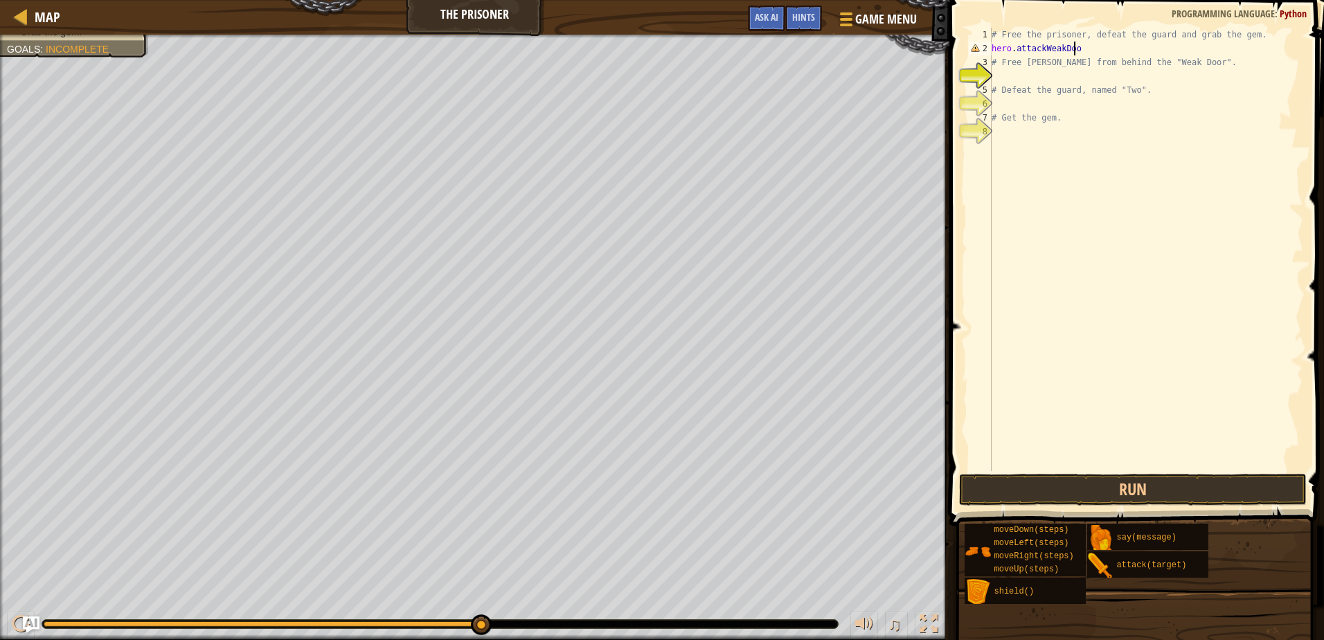
scroll to position [6, 6]
click at [1039, 37] on div "# Free the prisoner, defeat the guard and grab the gem. hero . attackWeakDoor #…" at bounding box center [1146, 263] width 314 height 471
click at [1054, 44] on div "# Free the prisoner, defeat the guard and grab the gem. hero . attackWeakDoor #…" at bounding box center [1146, 263] width 314 height 471
type textarea "hero.attackWeakDoor"
click at [1074, 51] on div "# Free the prisoner, defeat the guard and grab the gem. hero . attackWeakDoor #…" at bounding box center [1146, 263] width 314 height 471
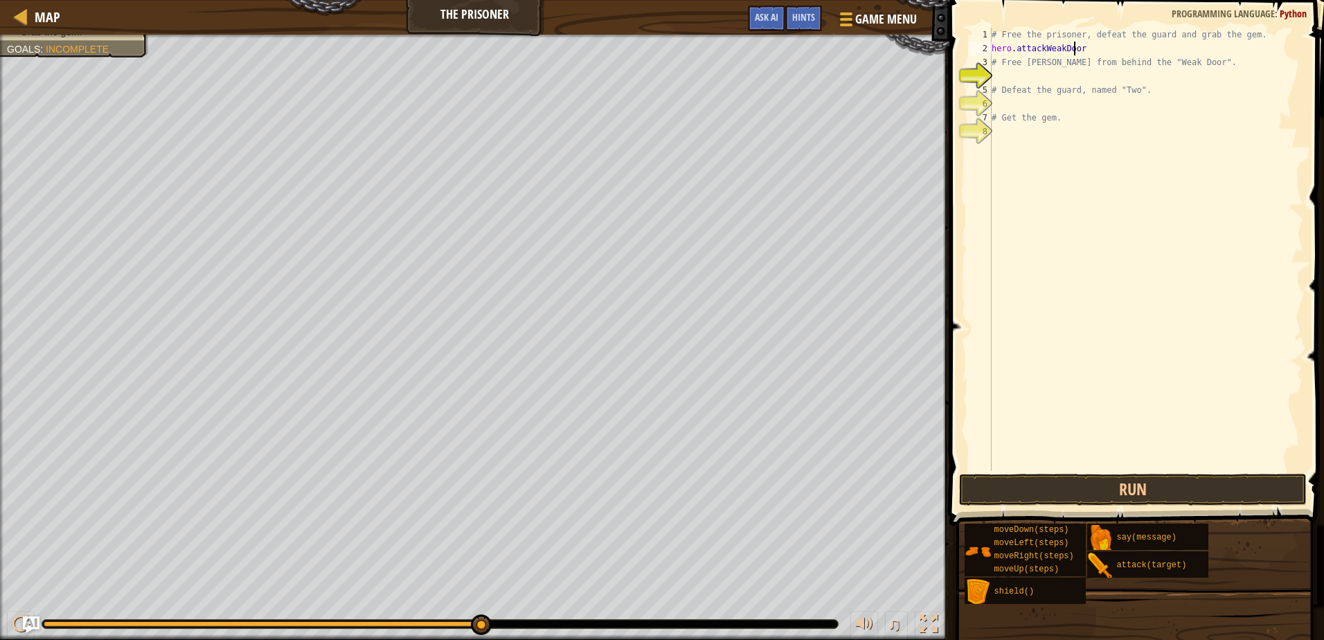
click at [1067, 80] on div "# Free the prisoner, defeat the guard and grab the gem. hero . attackWeakDoor #…" at bounding box center [1146, 263] width 314 height 471
click at [1085, 51] on div "# Free the prisoner, defeat the guard and grab the gem. hero . attackWeakDoor #…" at bounding box center [1146, 263] width 314 height 471
type textarea "hero.attackWeakDoor(1)"
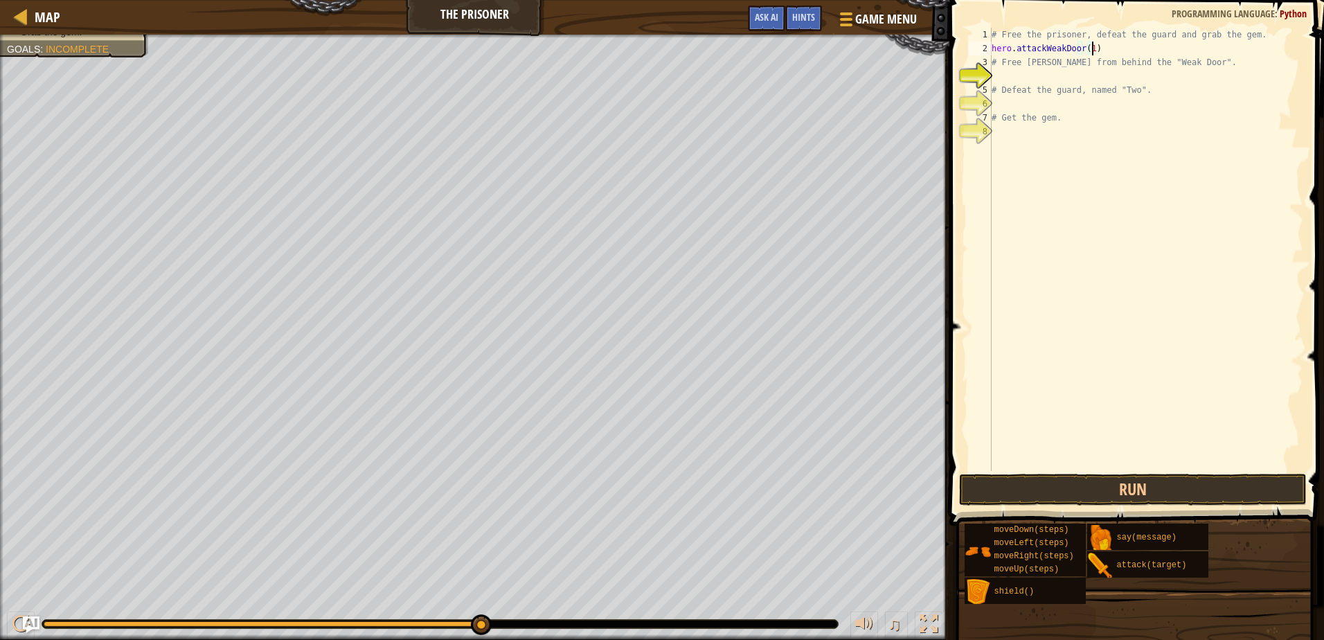
click at [1037, 78] on div "# Free the prisoner, defeat the guard and grab the gem. hero . attackWeakDoor (…" at bounding box center [1146, 263] width 314 height 471
click at [1158, 481] on button "Run" at bounding box center [1132, 490] width 347 height 32
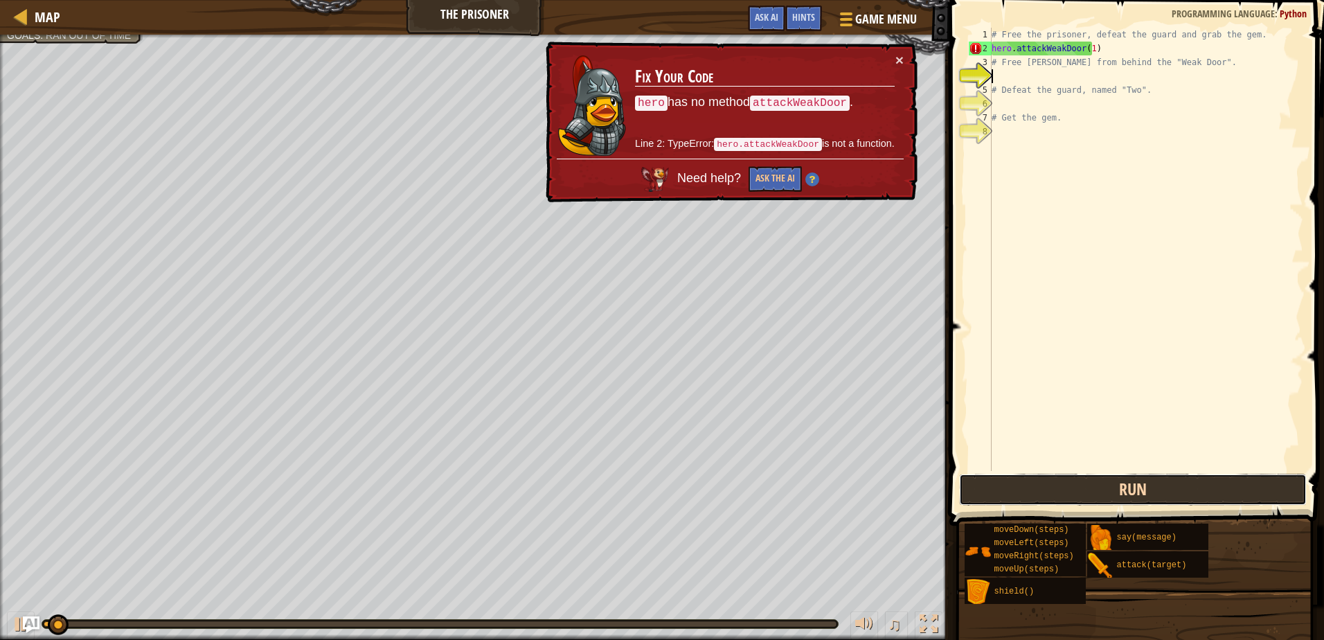
click at [1139, 479] on button "Run" at bounding box center [1132, 490] width 347 height 32
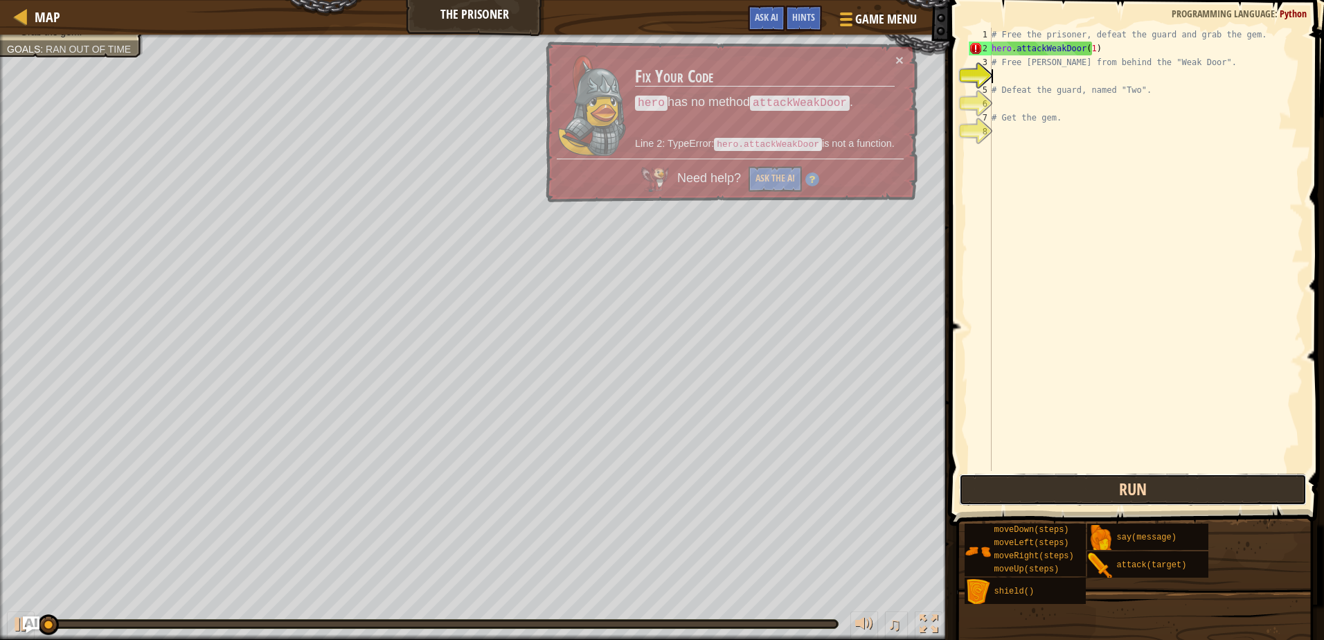
click at [1135, 478] on button "Run" at bounding box center [1132, 490] width 347 height 32
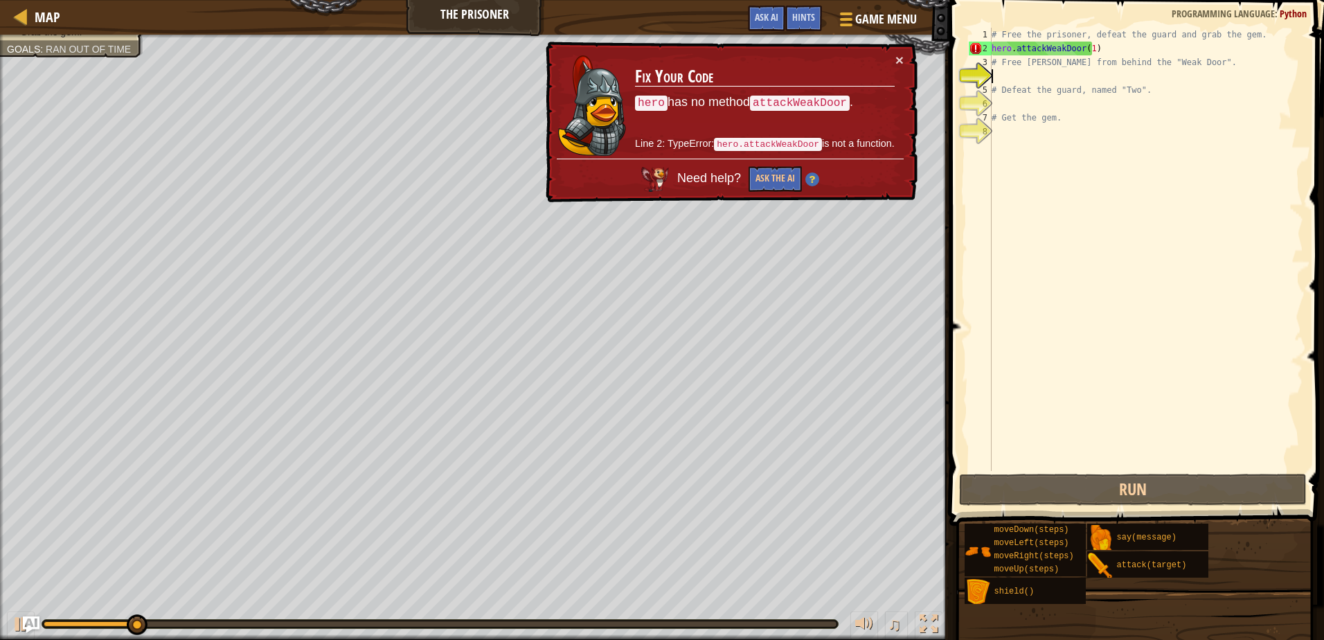
click at [1113, 48] on div "# Free the prisoner, defeat the guard and grab the gem. hero . attackWeakDoor (…" at bounding box center [1146, 263] width 314 height 471
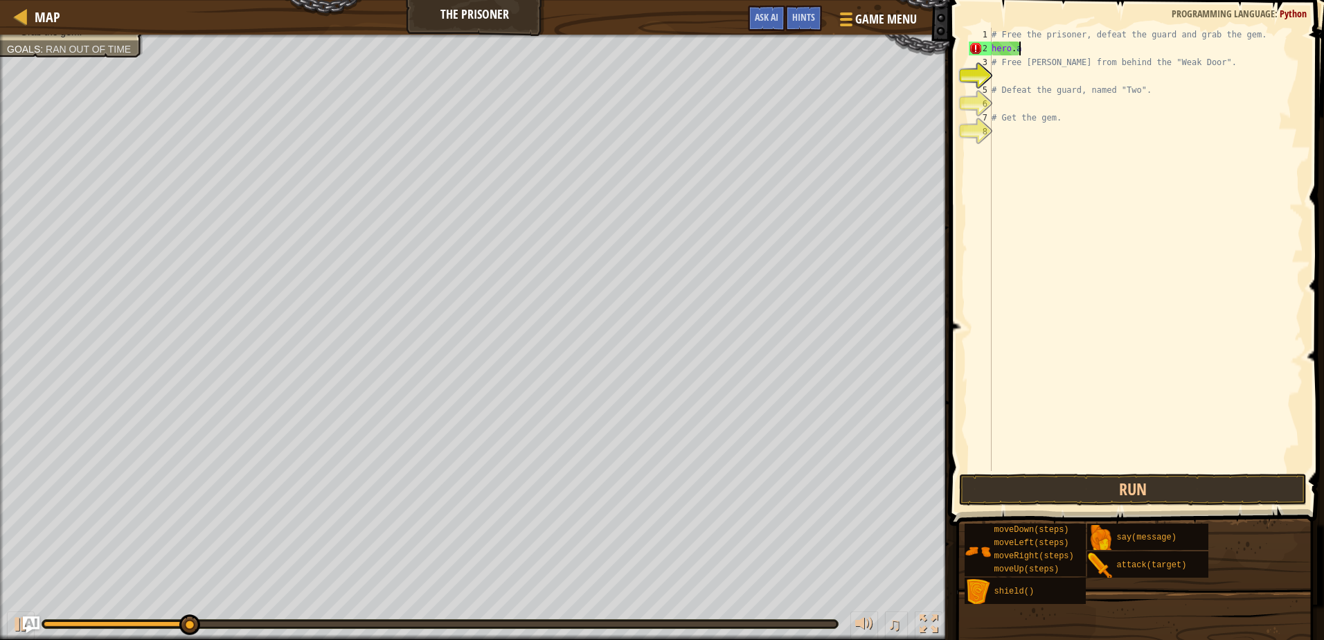
type textarea "h"
click at [806, 15] on span "Hints" at bounding box center [803, 16] width 23 height 13
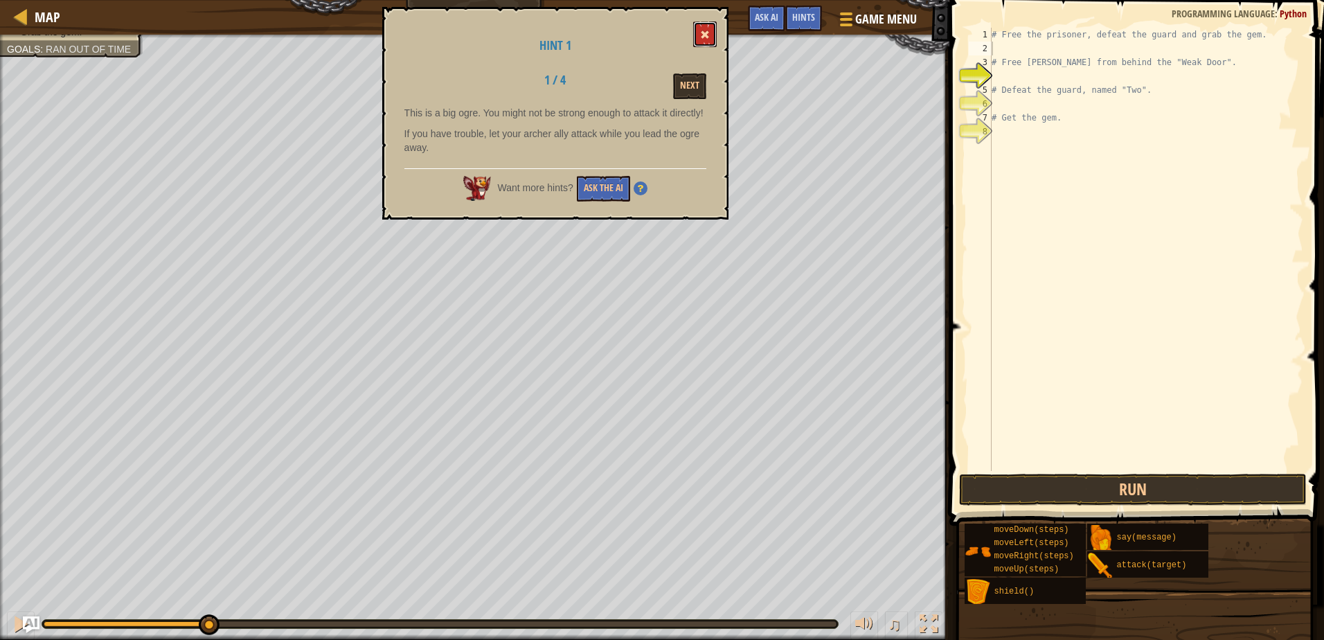
click at [698, 30] on button at bounding box center [705, 34] width 24 height 26
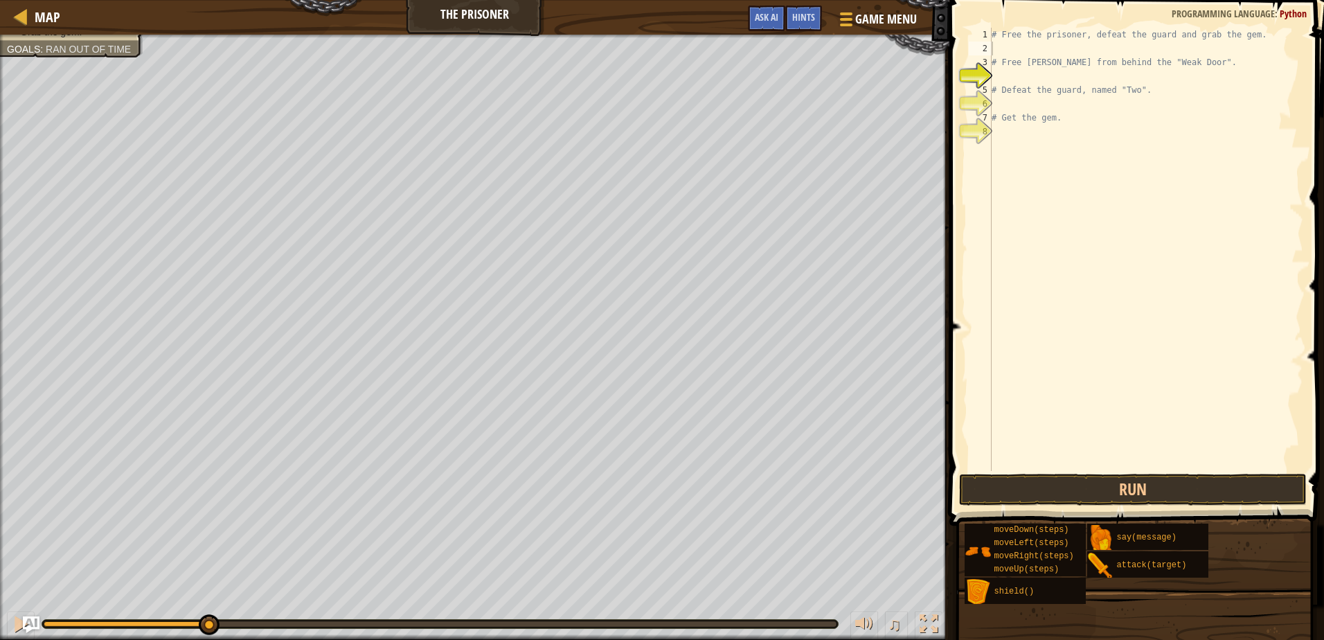
click at [1014, 43] on div "# Free the prisoner, defeat the guard and grab the gem. # Free [PERSON_NAME] fr…" at bounding box center [1146, 263] width 314 height 471
type textarea "hero.moveRight(3)"
click at [1002, 73] on div "# Free the prisoner, defeat the guard and grab the gem. hero . moveRight ( 3 ) …" at bounding box center [1146, 263] width 314 height 471
type textarea "hero.attackTwo(5)"
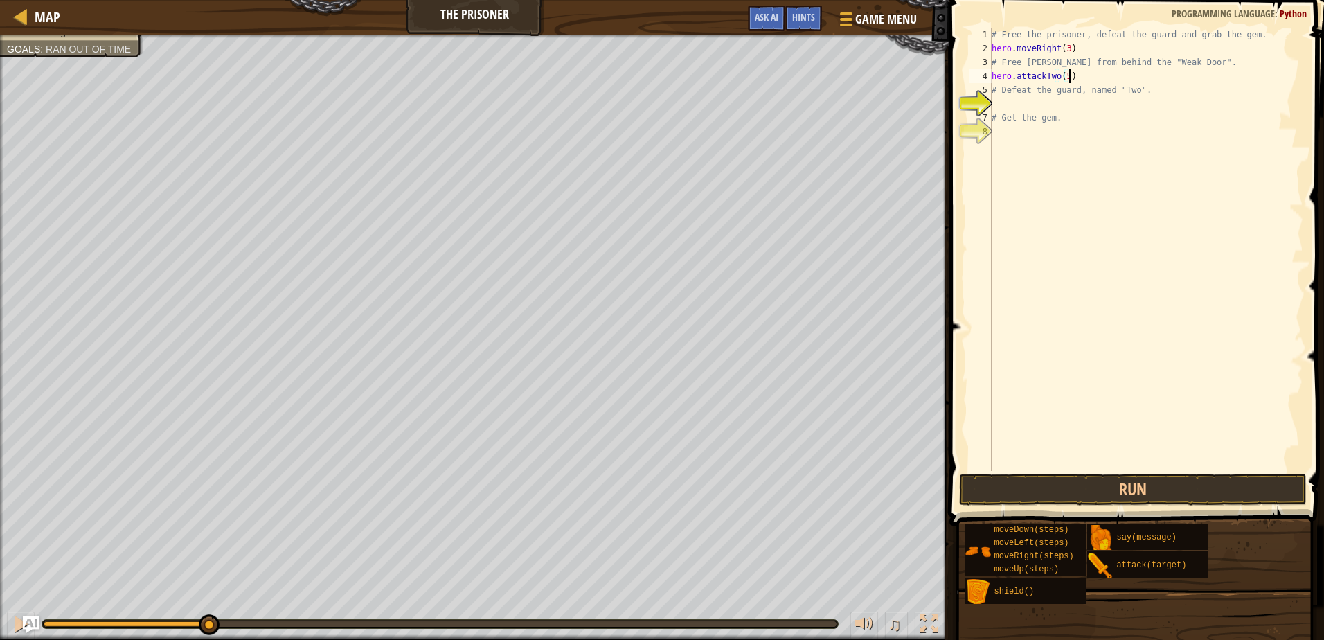
click at [1145, 107] on div "# Free the prisoner, defeat the guard and grab the gem. hero . moveRight ( 3 ) …" at bounding box center [1146, 263] width 314 height 471
click at [810, 15] on span "Hints" at bounding box center [803, 16] width 23 height 13
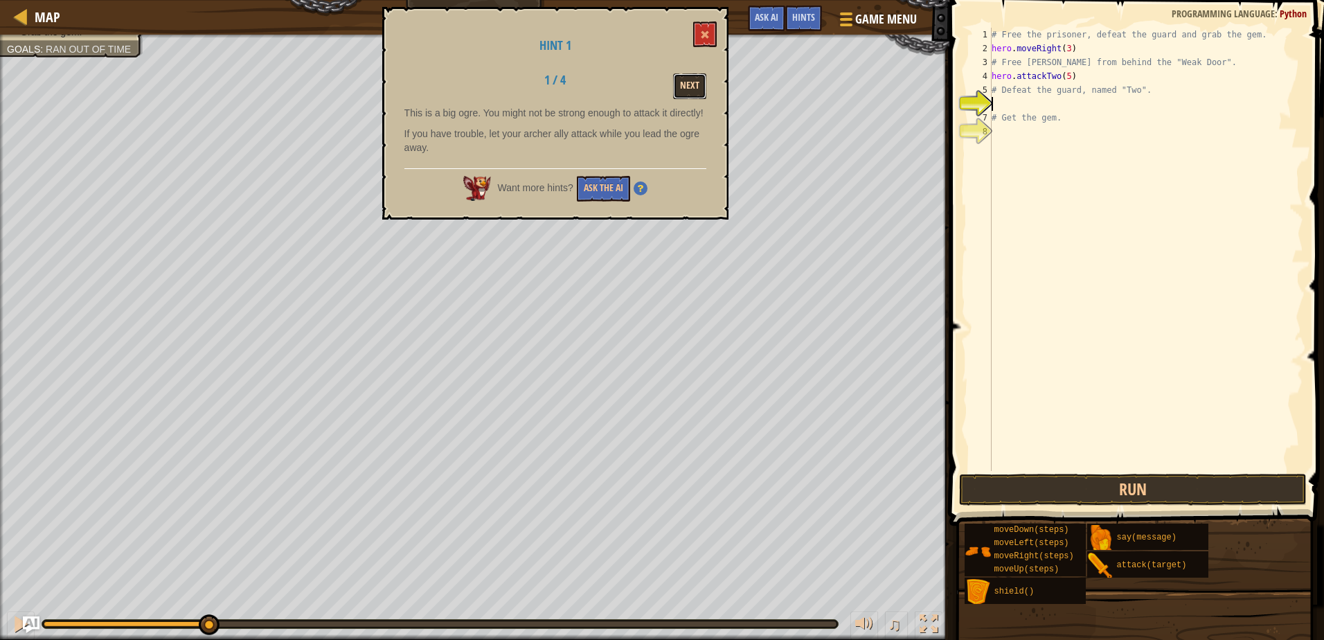
click at [693, 80] on button "Next" at bounding box center [689, 86] width 33 height 26
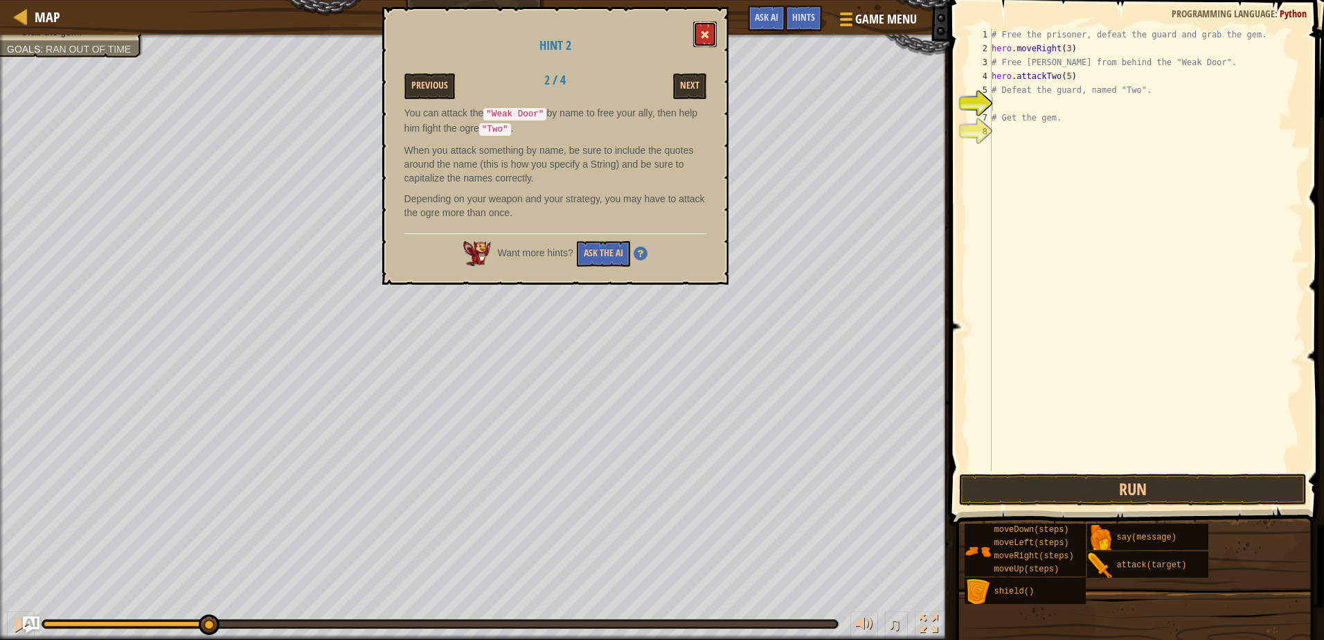
click at [701, 37] on span at bounding box center [705, 35] width 10 height 10
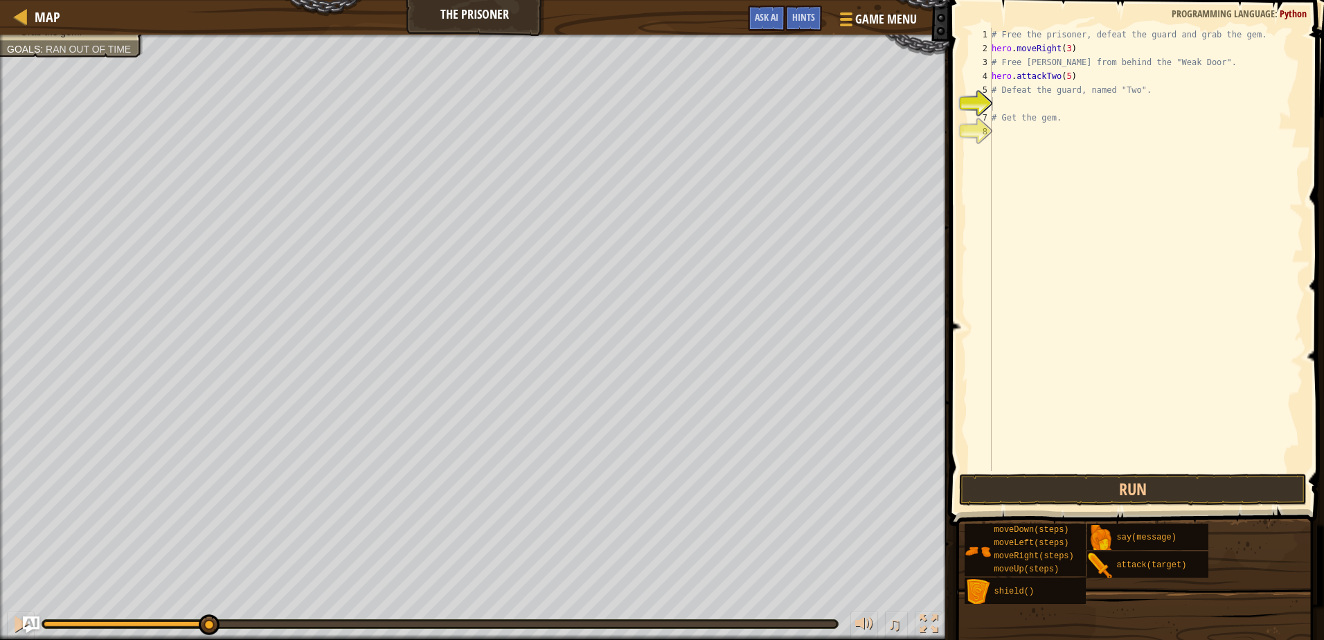
click at [1085, 46] on div "# Free the prisoner, defeat the guard and grab the gem. hero . moveRight ( 3 ) …" at bounding box center [1146, 263] width 314 height 471
click at [1094, 80] on div "# Free the prisoner, defeat the guard and grab the gem. hero . moveRight ( 3 # …" at bounding box center [1146, 263] width 314 height 471
type textarea "h"
click at [1083, 53] on div "# Free the prisoner, defeat the guard and grab the gem. hero . moveRight ( 3 # …" at bounding box center [1146, 263] width 314 height 471
type textarea "h"
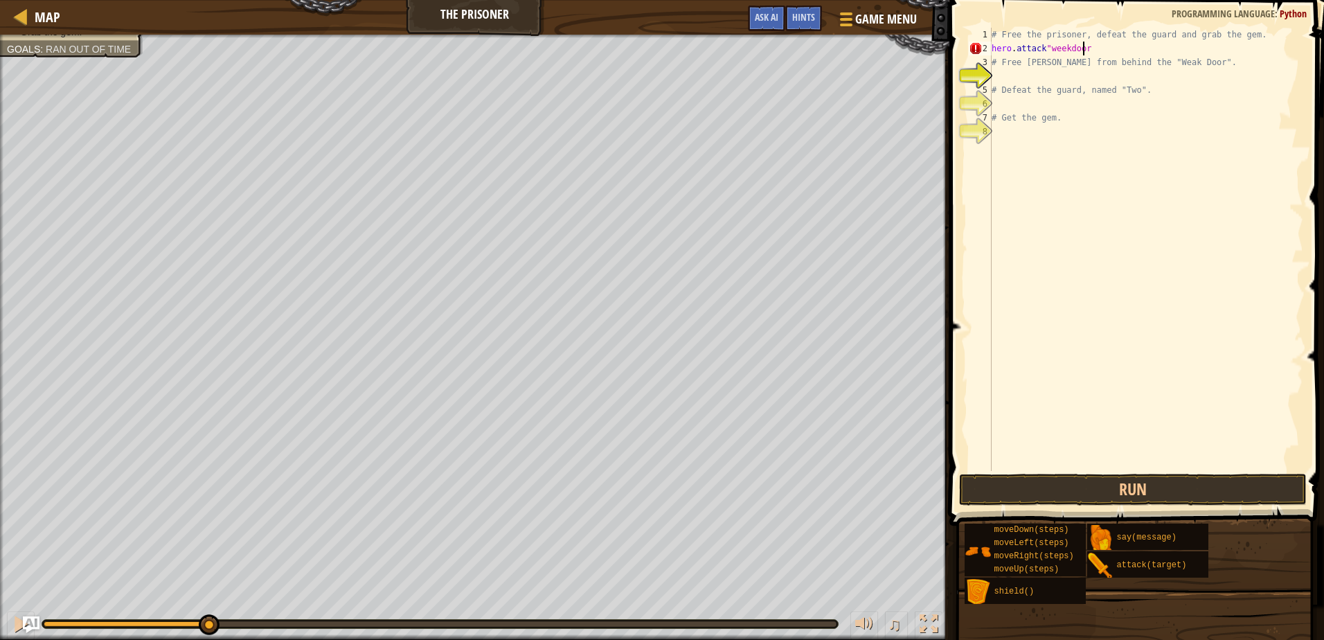
scroll to position [6, 8]
click at [1040, 52] on div "# Free the prisoner, defeat the guard and grab the gem. hero . attack "weekdoor…" at bounding box center [1146, 263] width 314 height 471
click at [1091, 55] on div "# Free the prisoner, defeat the guard and grab the gem. hero . attack "weekdoor…" at bounding box center [1146, 263] width 314 height 471
click at [1121, 483] on button "Run" at bounding box center [1132, 490] width 347 height 32
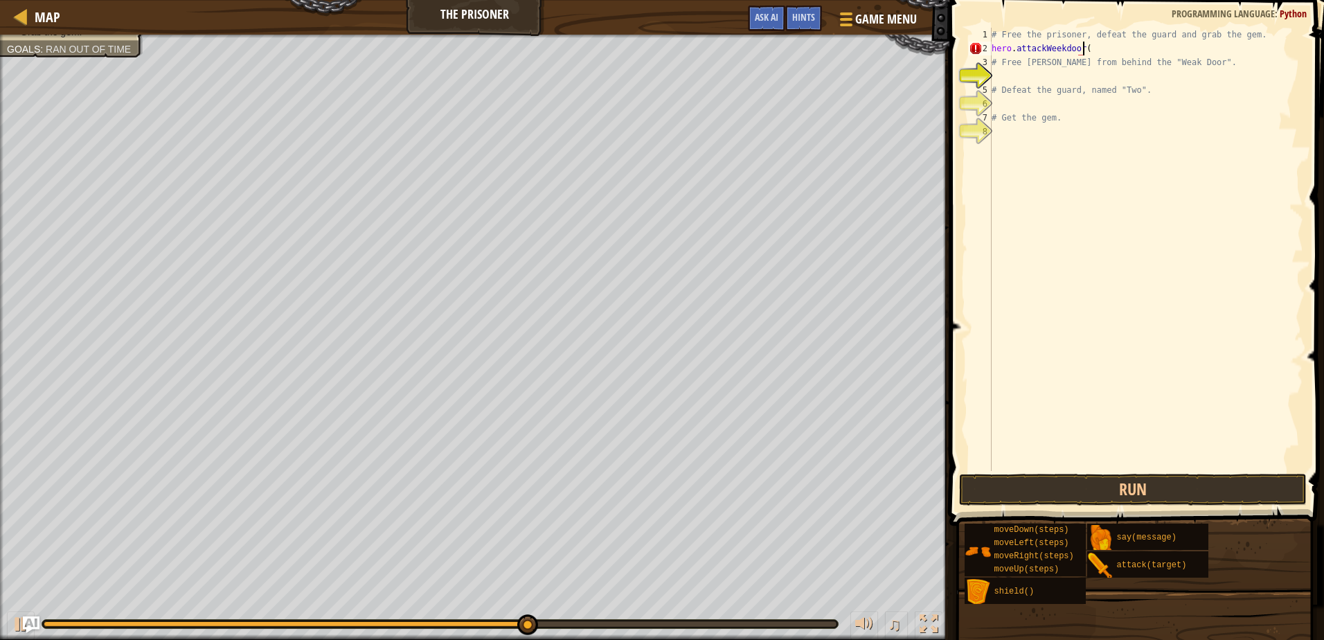
scroll to position [6, 8]
click at [1134, 502] on button "Run" at bounding box center [1132, 490] width 347 height 32
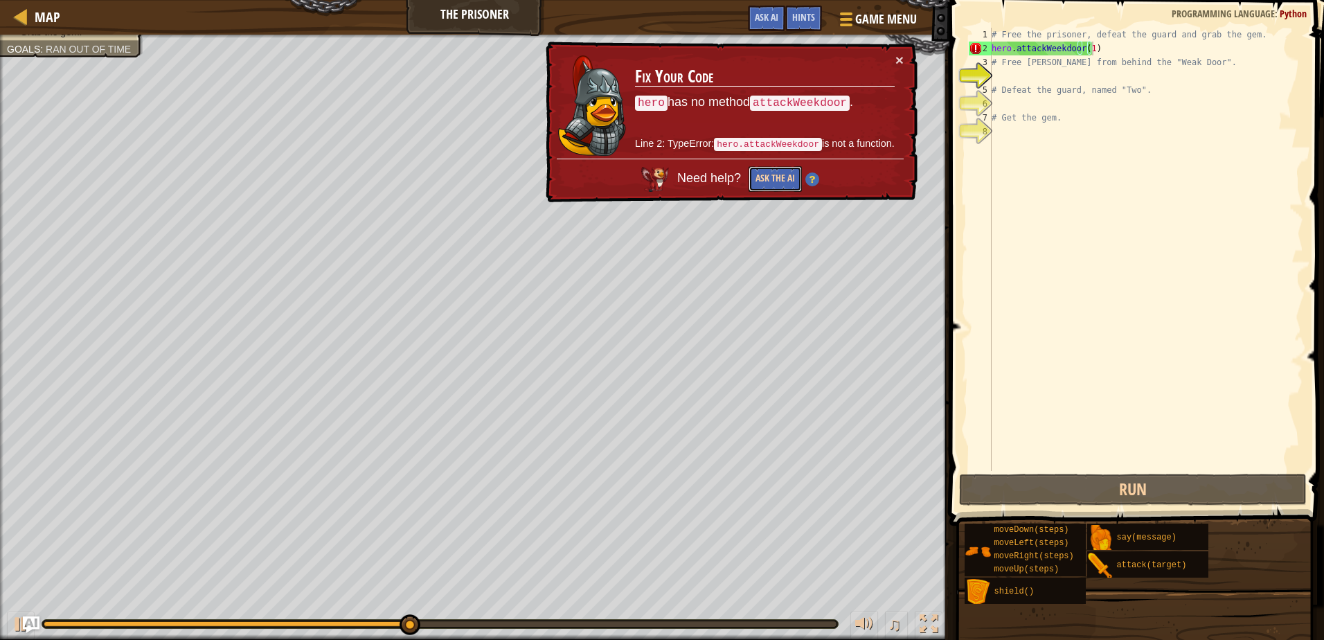
click at [781, 180] on button "Ask the AI" at bounding box center [774, 179] width 53 height 26
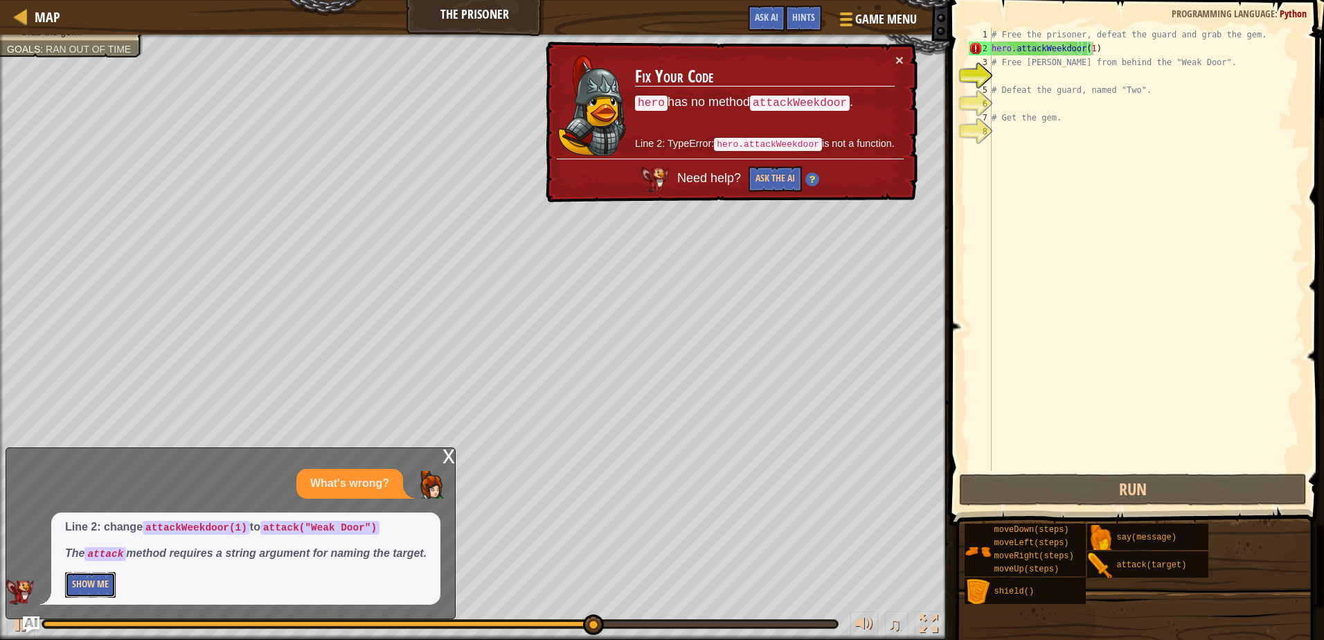
click at [99, 584] on button "Show Me" at bounding box center [90, 585] width 51 height 26
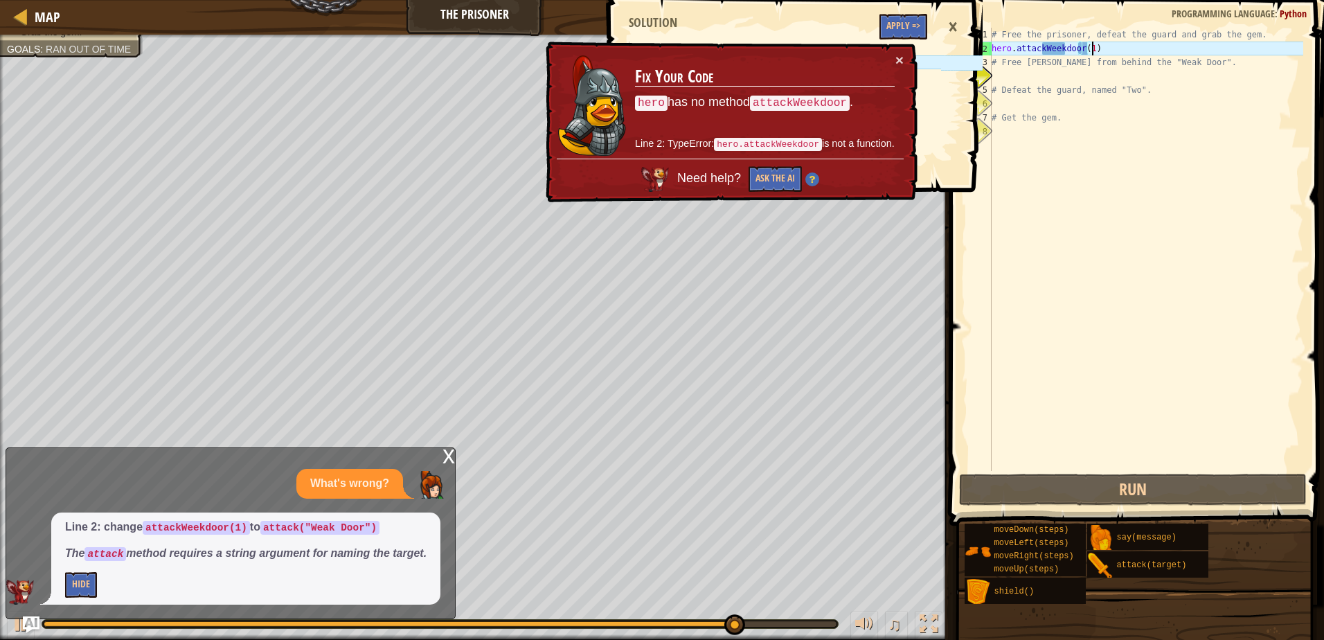
click at [445, 461] on div "x" at bounding box center [449, 455] width 12 height 14
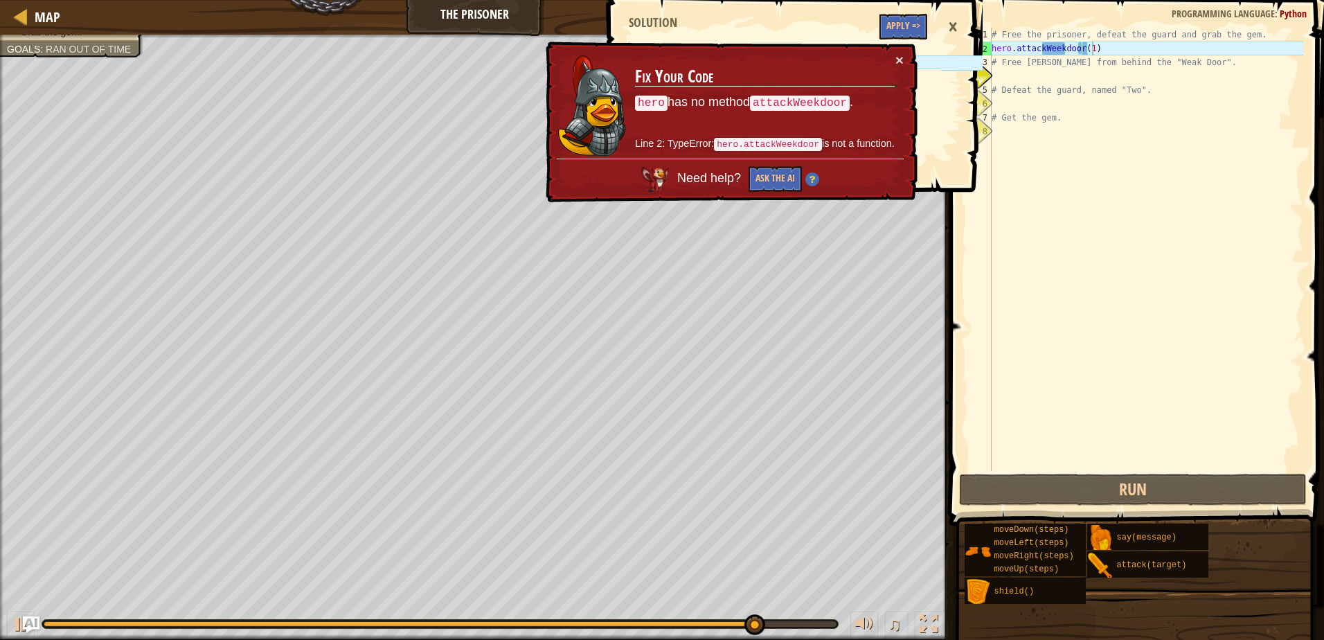
click at [1130, 53] on div "# Free the prisoner, defeat the guard and grab the gem. hero . attackWeekdoor (…" at bounding box center [1146, 263] width 314 height 471
click at [1032, 52] on div "# Free the prisoner, defeat the guard and grab the gem. hero . attackWeekdoor (…" at bounding box center [1146, 263] width 314 height 471
click at [1050, 51] on div "# Free the prisoner, defeat the guard and grab the gem. hero . attackWeekdoor (…" at bounding box center [1146, 263] width 314 height 471
click at [1094, 51] on div "# Free the prisoner, defeat the guard and grab the gem. hero . attackWeekdoor (…" at bounding box center [1146, 263] width 314 height 471
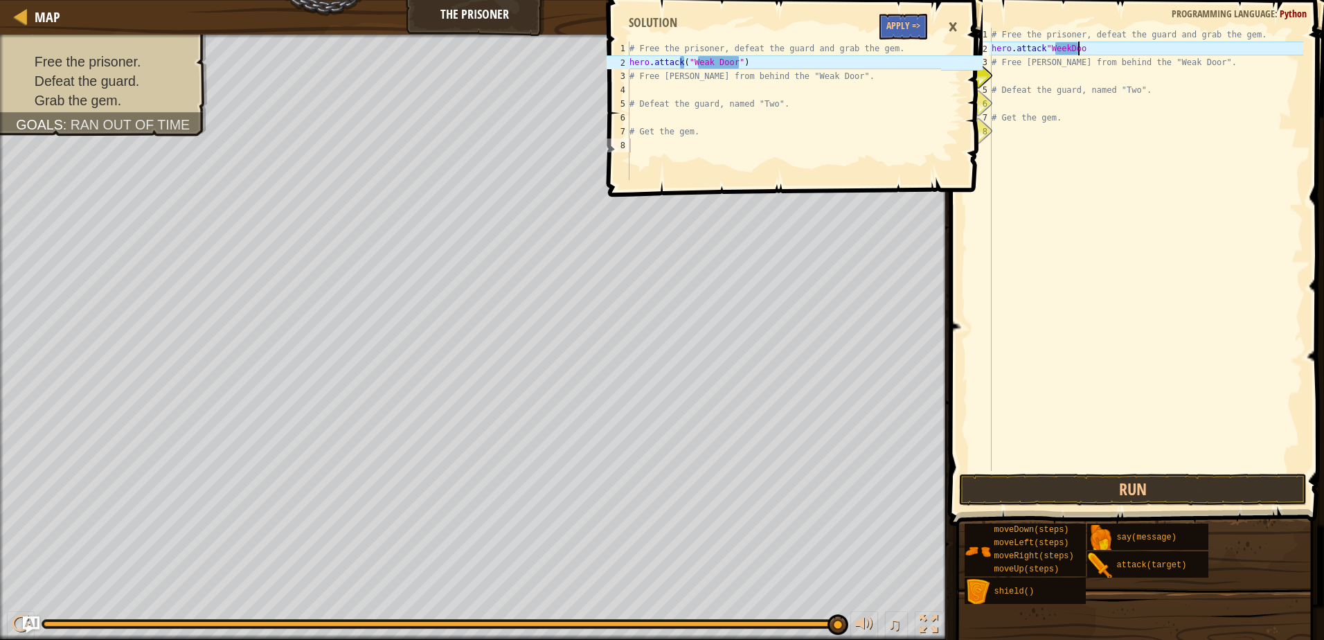
scroll to position [6, 7]
click at [1063, 56] on div "# Free the prisoner, defeat the guard and grab the gem. hero . attack "WeekDoor…" at bounding box center [1146, 263] width 314 height 471
click at [1057, 44] on div "# Free the prisoner, defeat the guard and grab the gem. hero . attack "WeekDoor…" at bounding box center [1146, 263] width 314 height 471
type textarea "hero.attack"WeekDoor"
click at [1154, 127] on div "# Free the prisoner, defeat the guard and grab the gem. hero . attack "WeekDoor…" at bounding box center [1146, 263] width 314 height 471
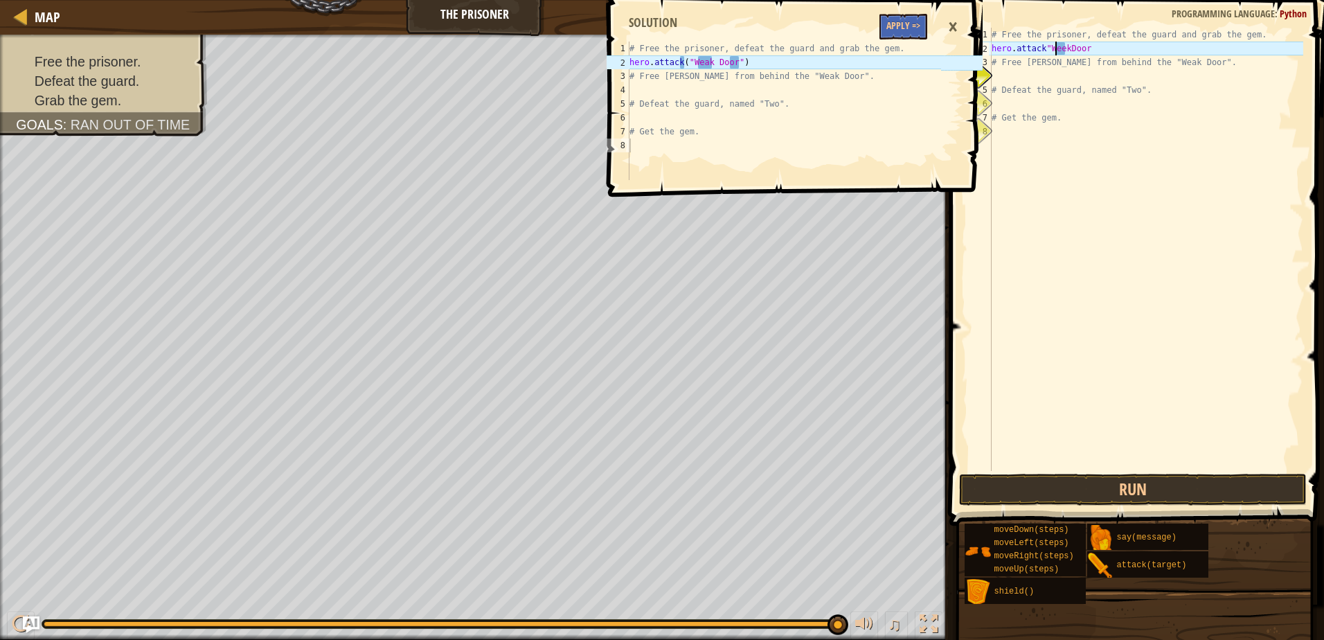
scroll to position [6, 0]
click at [1154, 127] on div "# Free the prisoner, defeat the guard and grab the gem. hero . attack "WeekDoor…" at bounding box center [1146, 263] width 314 height 471
click at [1119, 43] on div "# Free the prisoner, defeat the guard and grab the gem. hero . attack "WeekDoor…" at bounding box center [1146, 263] width 314 height 471
click at [1171, 499] on button "Run" at bounding box center [1132, 490] width 347 height 32
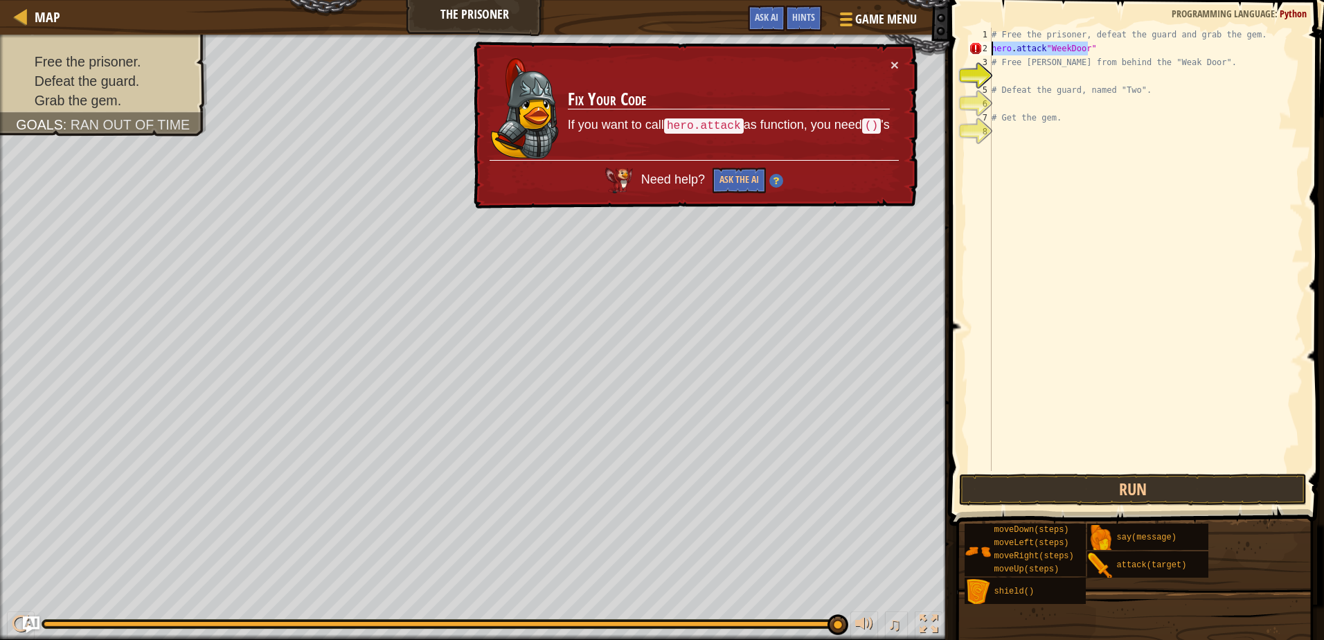
drag, startPoint x: 1120, startPoint y: 42, endPoint x: 969, endPoint y: 50, distance: 151.2
click at [969, 50] on div "hero.attack"WeekDoor" 1 2 3 4 5 6 7 8 # Free the prisoner, defeat the guard and…" at bounding box center [1134, 249] width 337 height 443
type textarea "# Free [PERSON_NAME] from behind the "Weak Door"."
type textarea "hero.attack"WeekDoor""
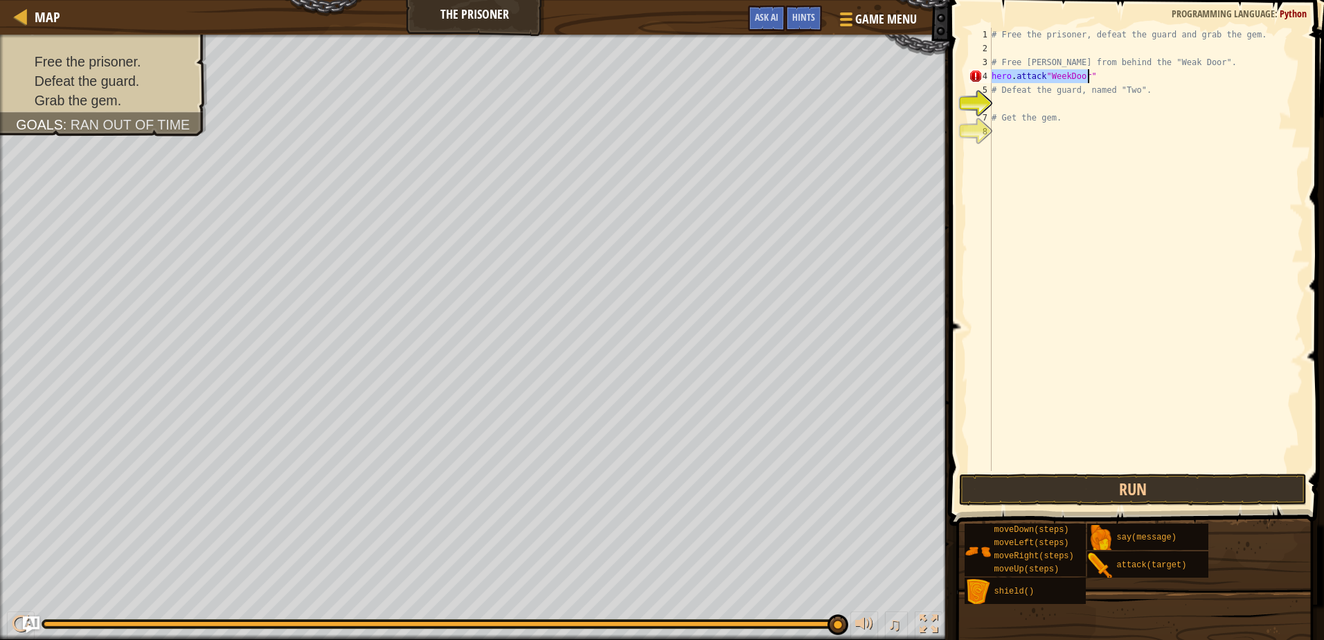
click at [1060, 42] on div "# Free the prisoner, defeat the guard and grab the gem. # Free [PERSON_NAME] fr…" at bounding box center [1146, 263] width 314 height 471
type textarea "hero.moveRight(1)"
